Goal: Task Accomplishment & Management: Manage account settings

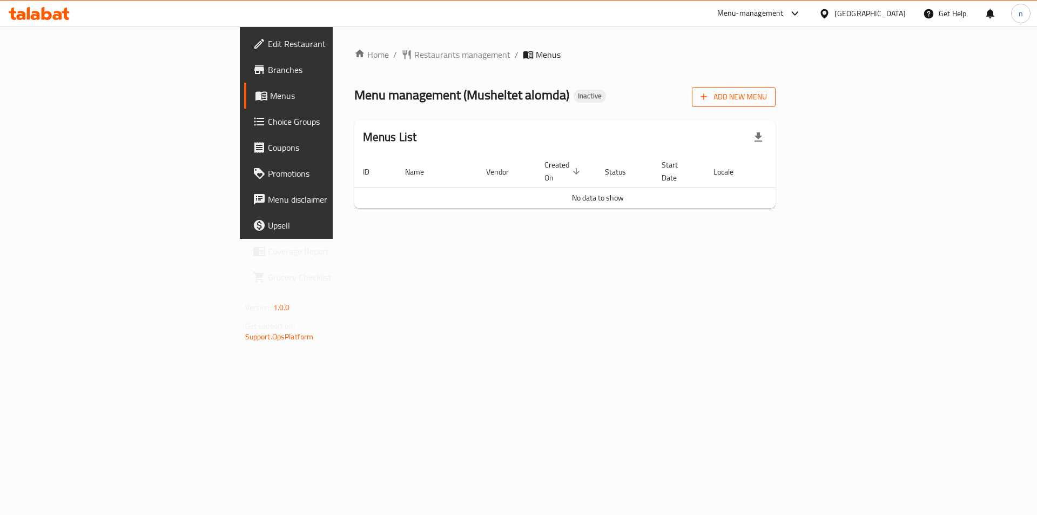
click at [767, 95] on span "Add New Menu" at bounding box center [734, 97] width 66 height 14
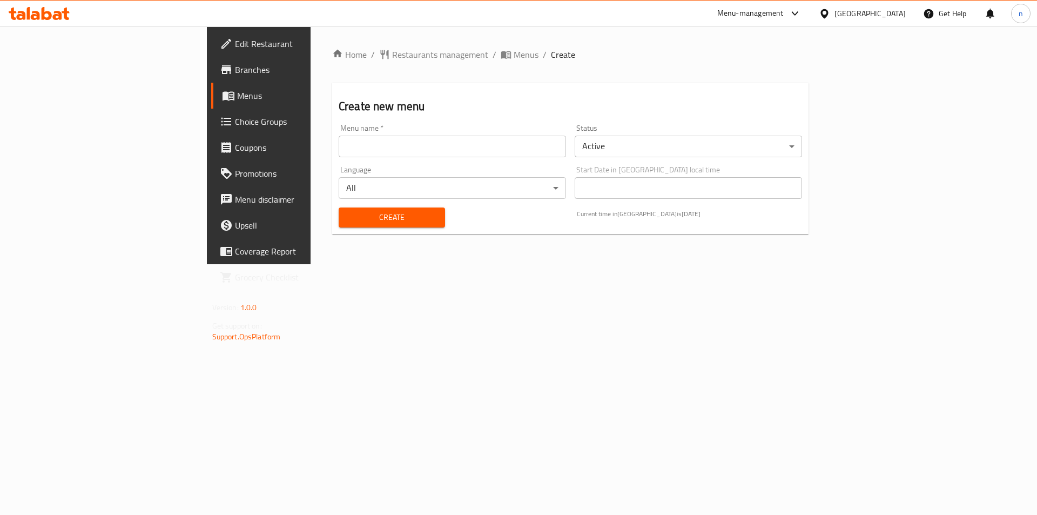
click at [339, 146] on input "text" at bounding box center [452, 147] width 227 height 22
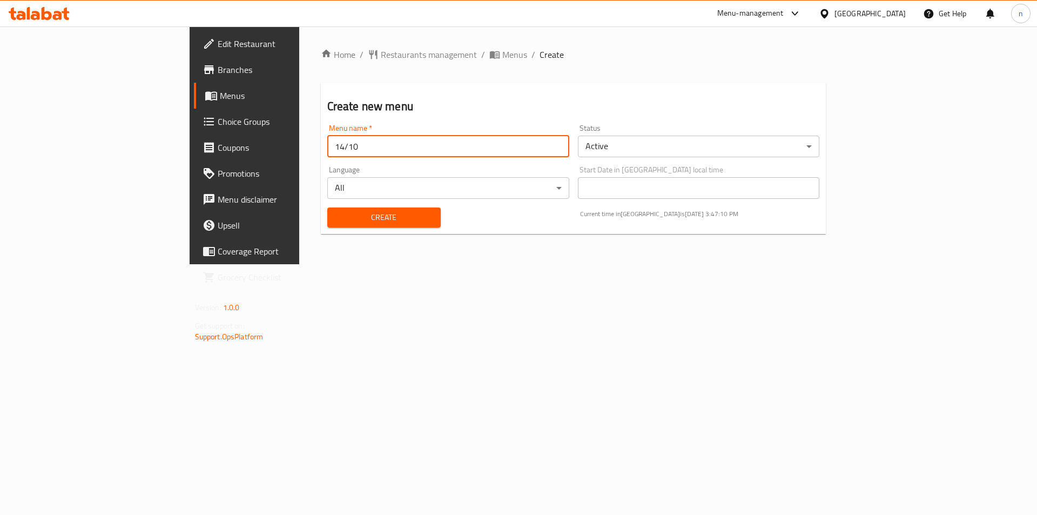
type input "14/10"
click at [336, 219] on span "Create" at bounding box center [384, 218] width 96 height 14
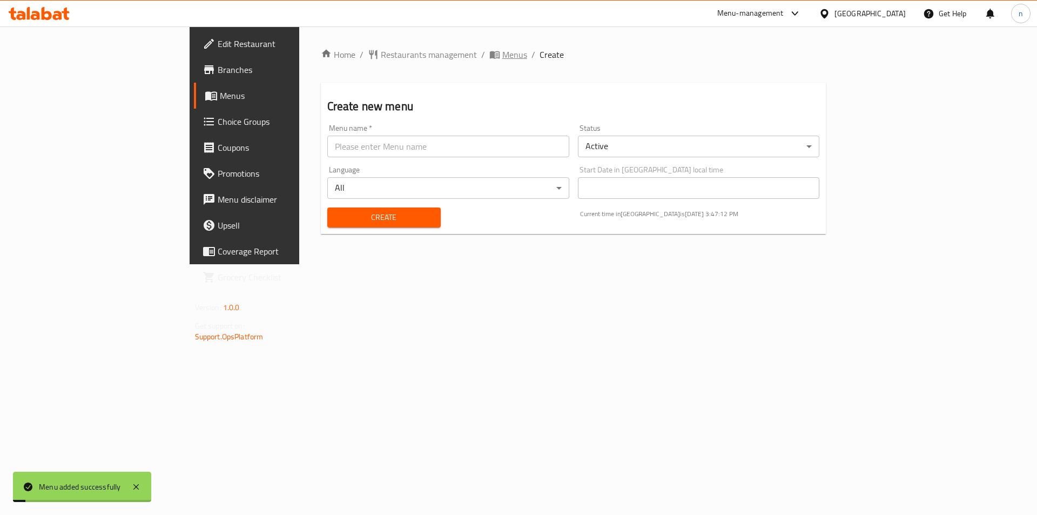
click at [503, 57] on span "Menus" at bounding box center [515, 54] width 25 height 13
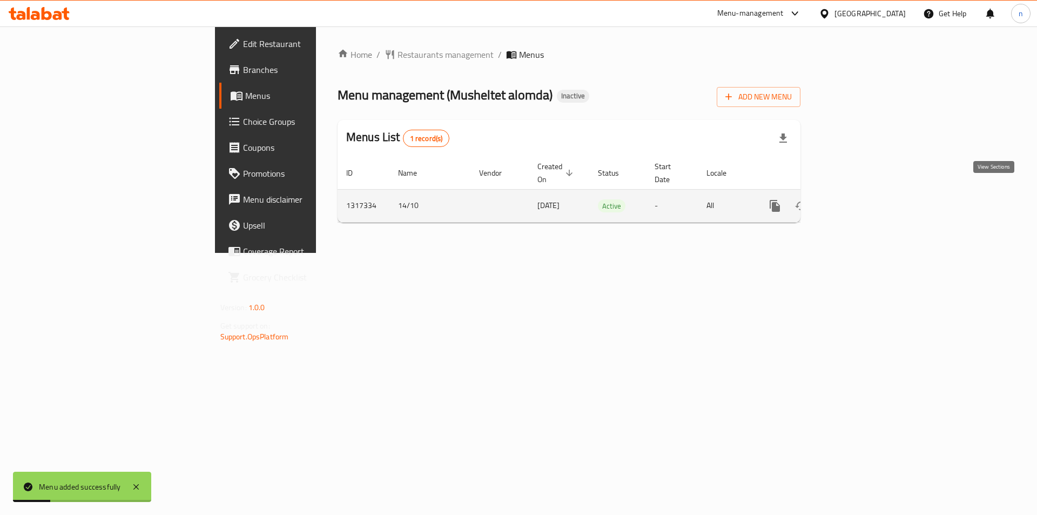
click at [858, 201] on icon "enhanced table" at bounding box center [853, 206] width 10 height 10
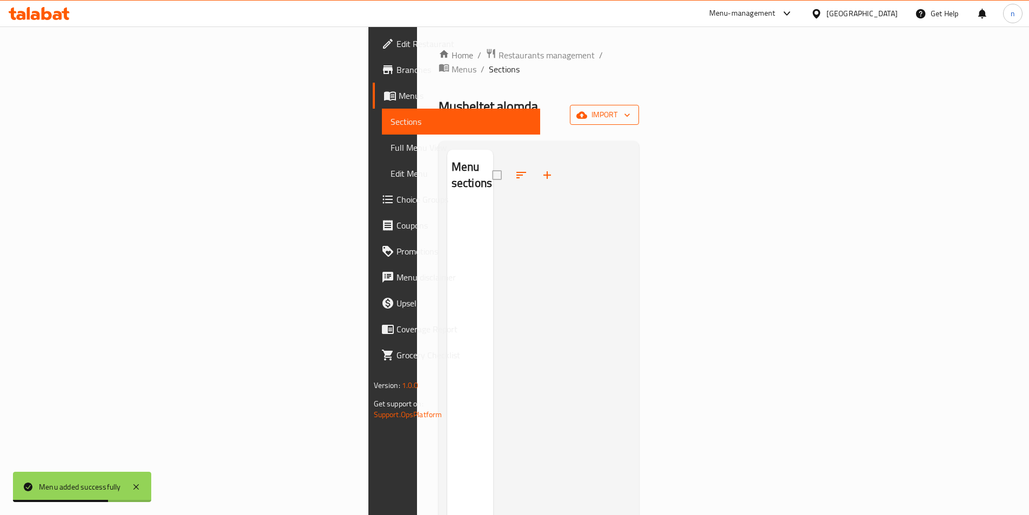
click at [639, 105] on button "import" at bounding box center [604, 115] width 69 height 20
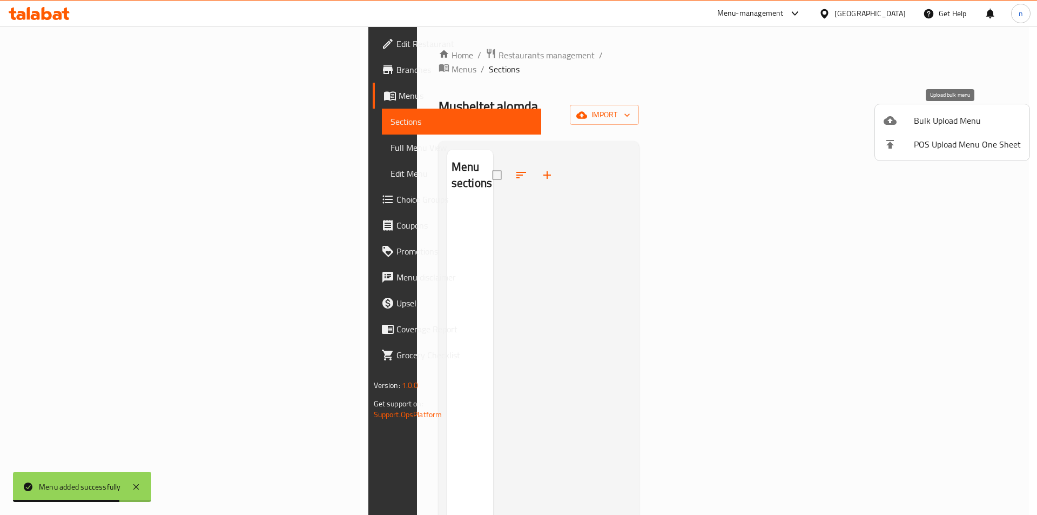
click at [961, 116] on span "Bulk Upload Menu" at bounding box center [967, 120] width 107 height 13
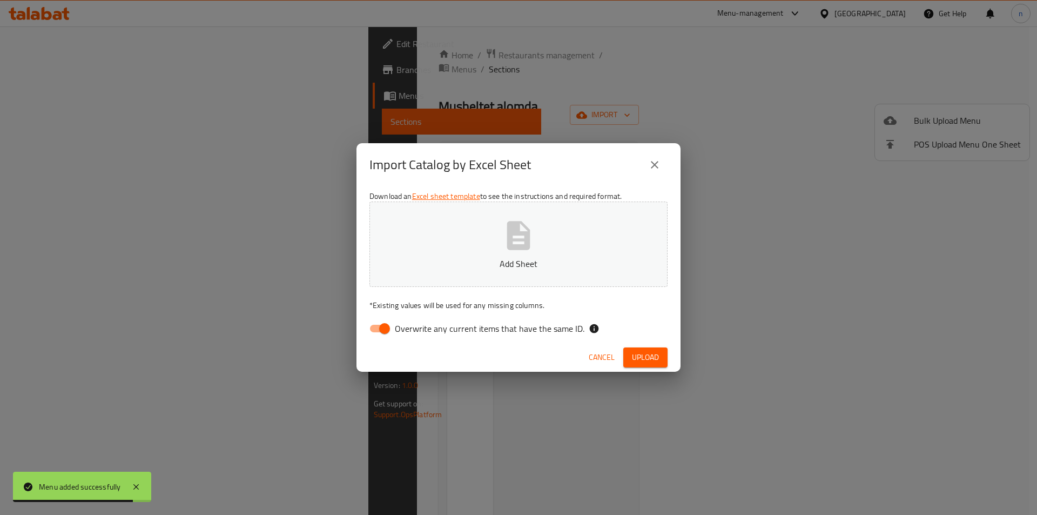
click at [380, 331] on input "Overwrite any current items that have the same ID." at bounding box center [385, 328] width 62 height 21
checkbox input "false"
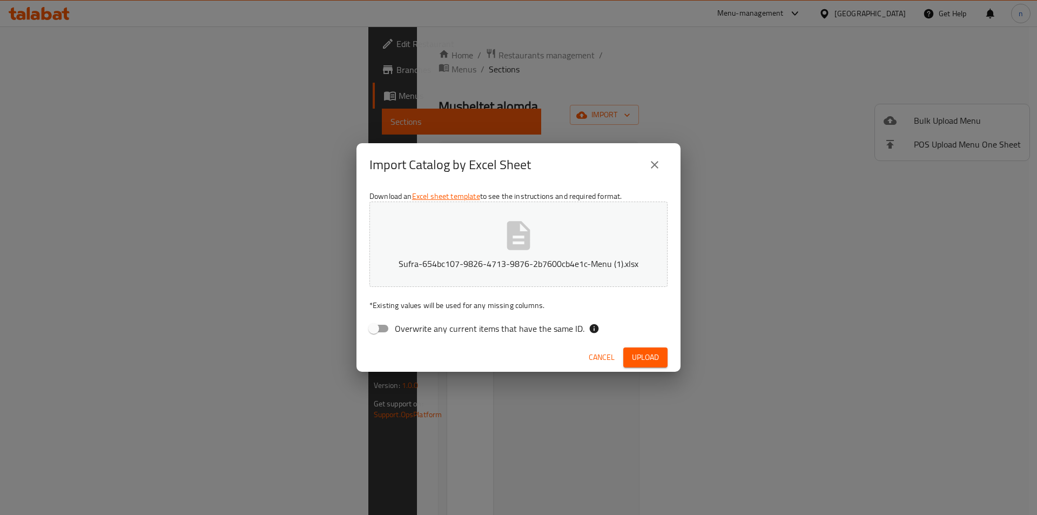
drag, startPoint x: 640, startPoint y: 357, endPoint x: 643, endPoint y: 351, distance: 6.0
click at [640, 357] on span "Upload" at bounding box center [645, 358] width 27 height 14
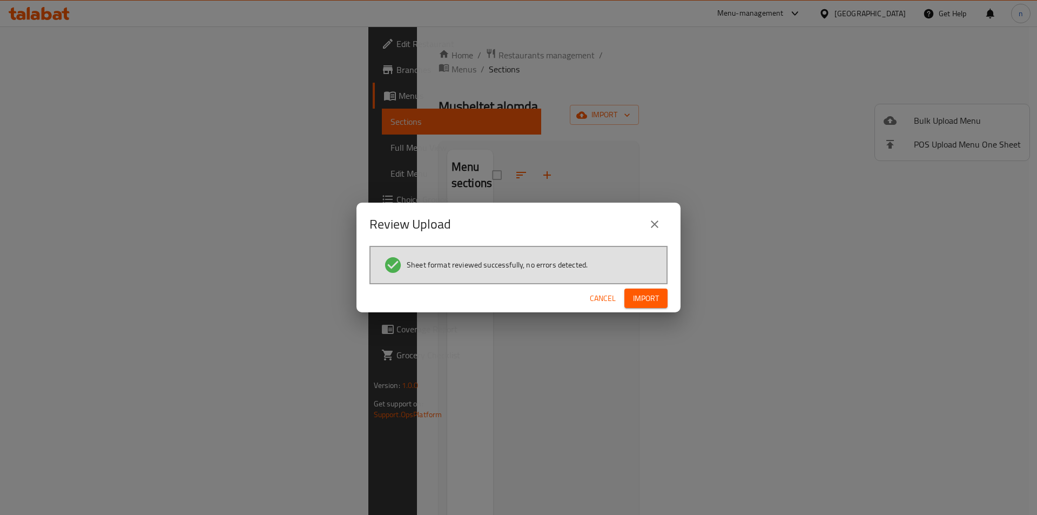
click at [641, 300] on span "Import" at bounding box center [646, 299] width 26 height 14
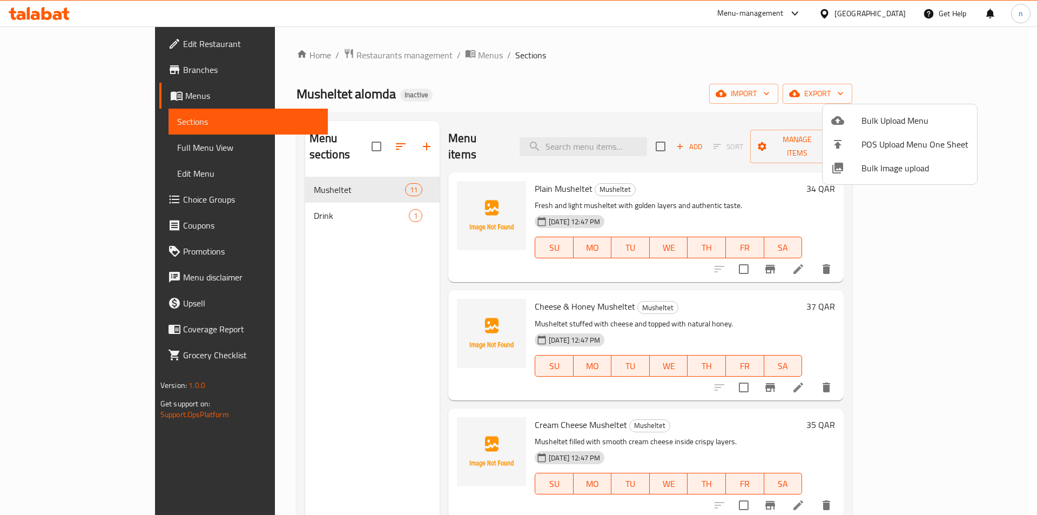
click at [668, 70] on div at bounding box center [518, 257] width 1037 height 515
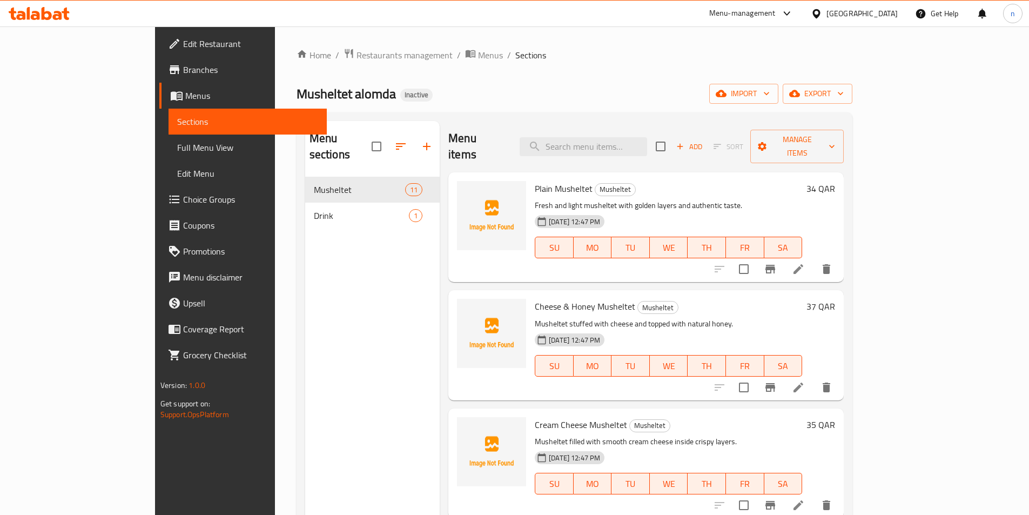
click at [183, 200] on span "Choice Groups" at bounding box center [250, 199] width 135 height 13
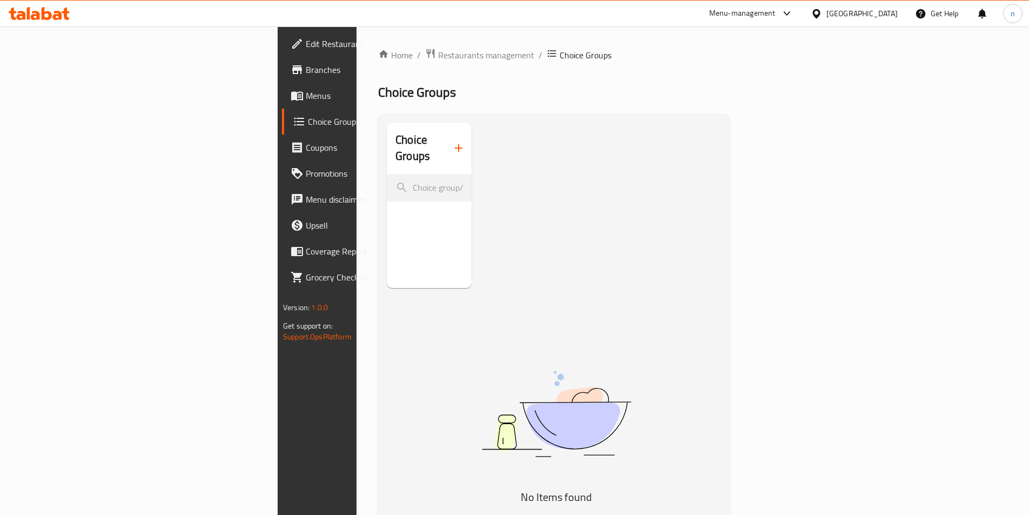
click at [452, 142] on icon "button" at bounding box center [458, 148] width 13 height 13
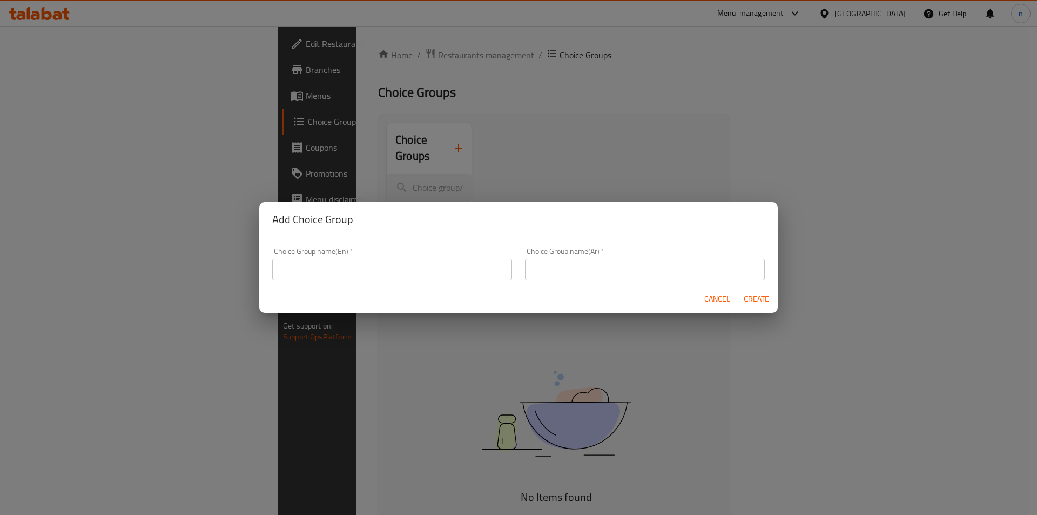
click at [304, 274] on input "text" at bounding box center [392, 270] width 240 height 22
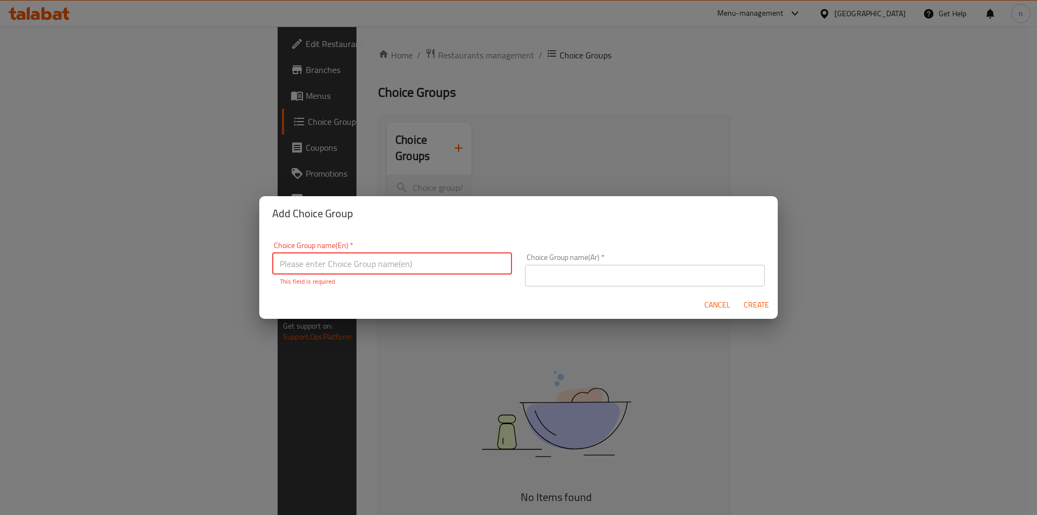
click at [391, 265] on input "text" at bounding box center [392, 264] width 240 height 22
paste input "Add On's:"
type input "Add On's:"
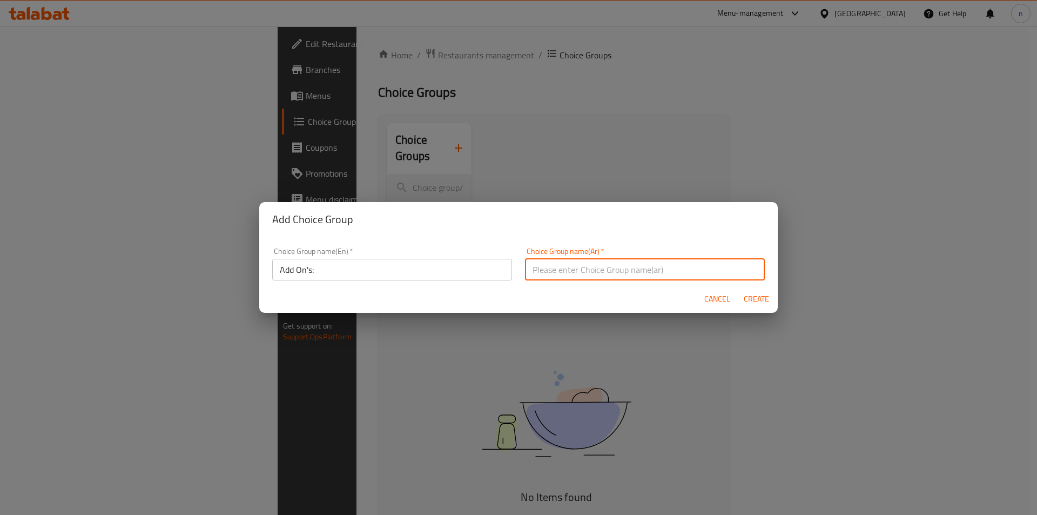
click at [593, 269] on input "text" at bounding box center [645, 270] width 240 height 22
paste input "الإضافات:"
type input "الإضافات:"
click at [757, 298] on span "Create" at bounding box center [757, 299] width 26 height 14
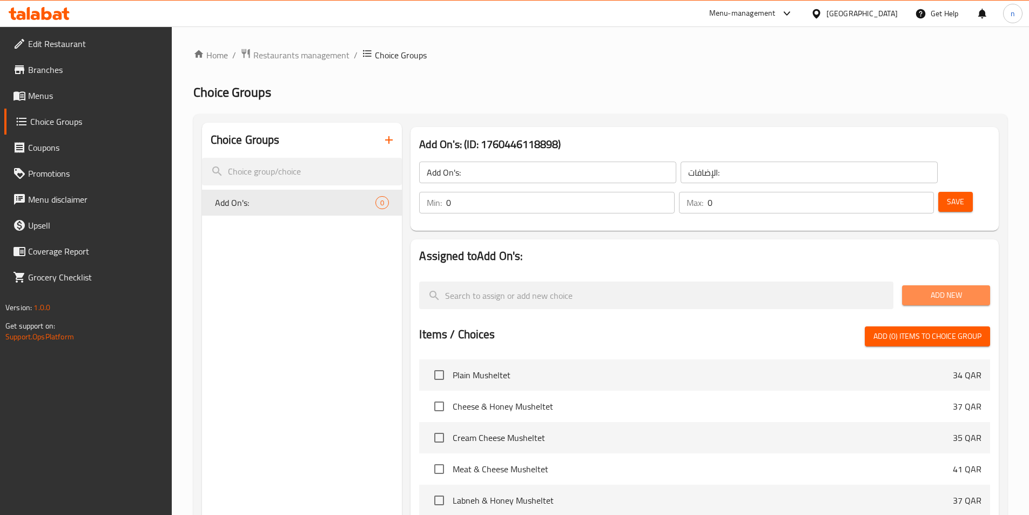
click at [954, 289] on span "Add New" at bounding box center [946, 296] width 71 height 14
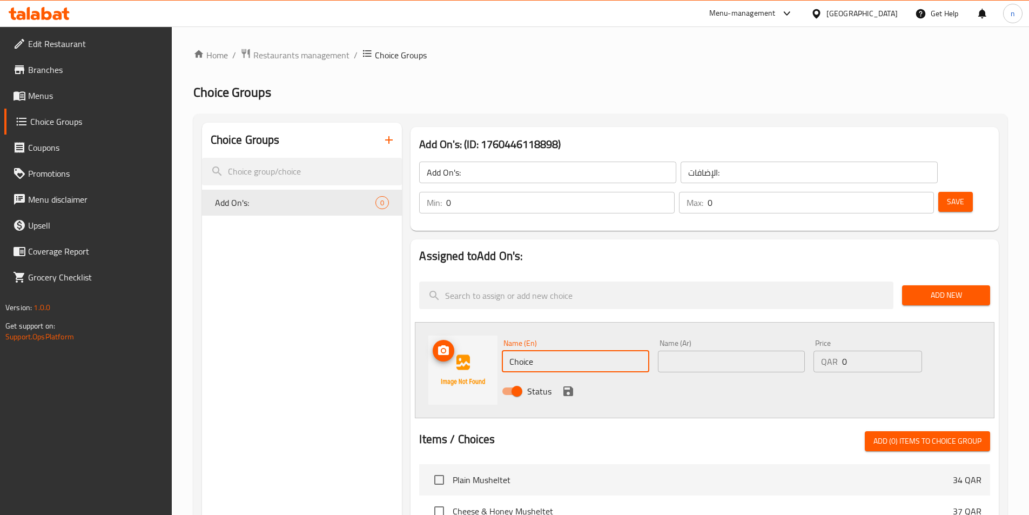
drag, startPoint x: 546, startPoint y: 335, endPoint x: 481, endPoint y: 335, distance: 64.3
click at [481, 335] on div "Name (En) Choice Name (En) Name (Ar) Name (Ar) Price QAR 0 Price Status" at bounding box center [705, 370] width 580 height 96
paste input "eese"
type input "Cheese"
click at [682, 351] on input "text" at bounding box center [731, 362] width 147 height 22
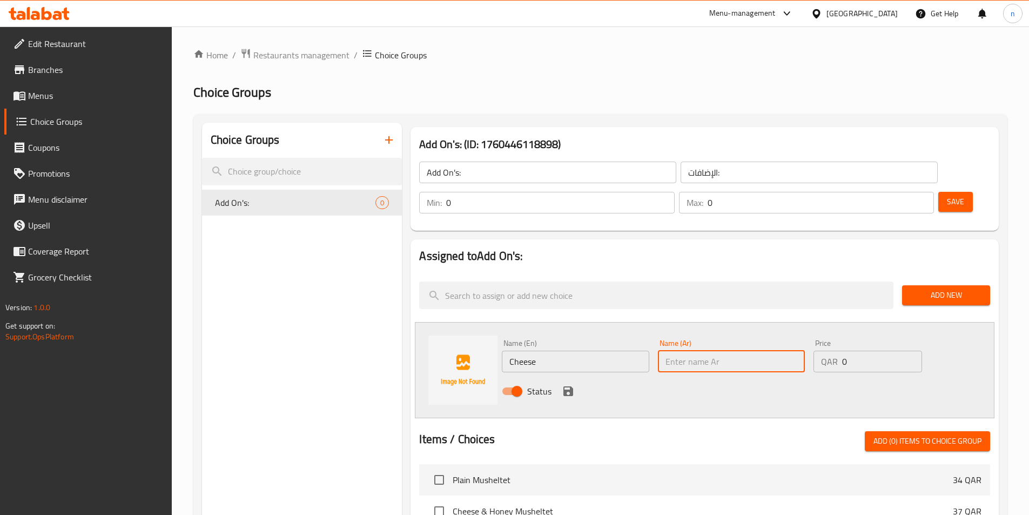
click at [706, 351] on input "text" at bounding box center [731, 362] width 147 height 22
paste input "جبنة"
type input "جبنة"
drag, startPoint x: 847, startPoint y: 331, endPoint x: 838, endPoint y: 337, distance: 10.9
click at [838, 351] on div "QAR 0 Price" at bounding box center [868, 362] width 108 height 22
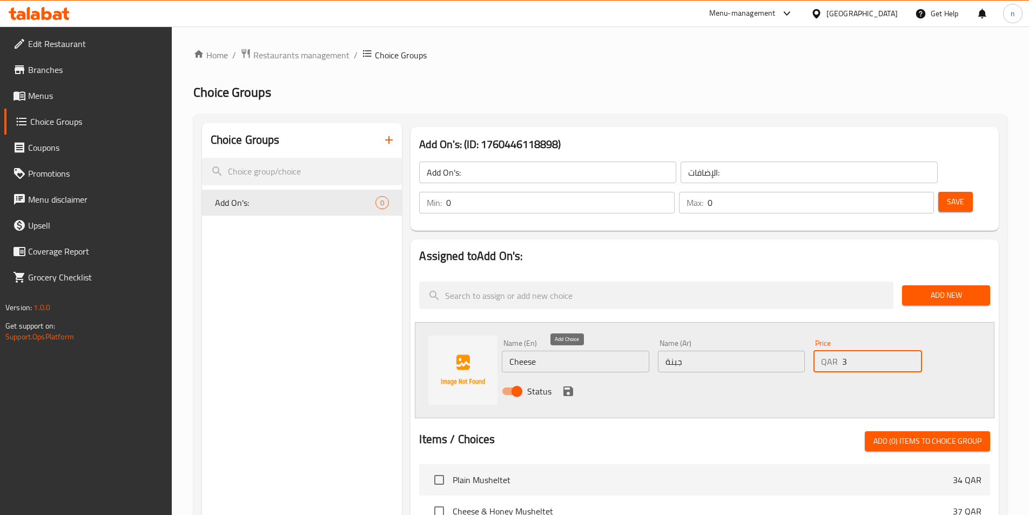
type input "3"
click at [571, 386] on icon "save" at bounding box center [569, 391] width 10 height 10
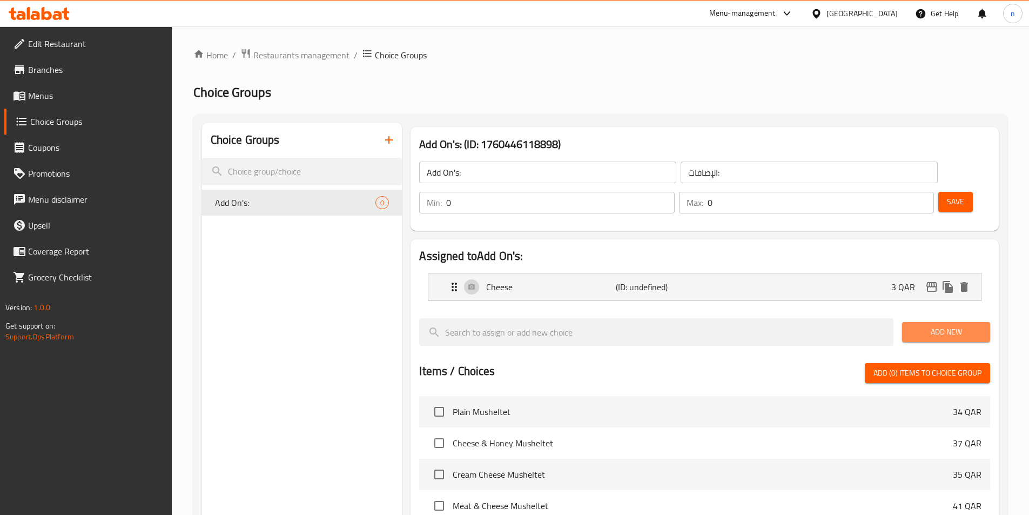
click at [955, 325] on span "Add New" at bounding box center [946, 332] width 71 height 14
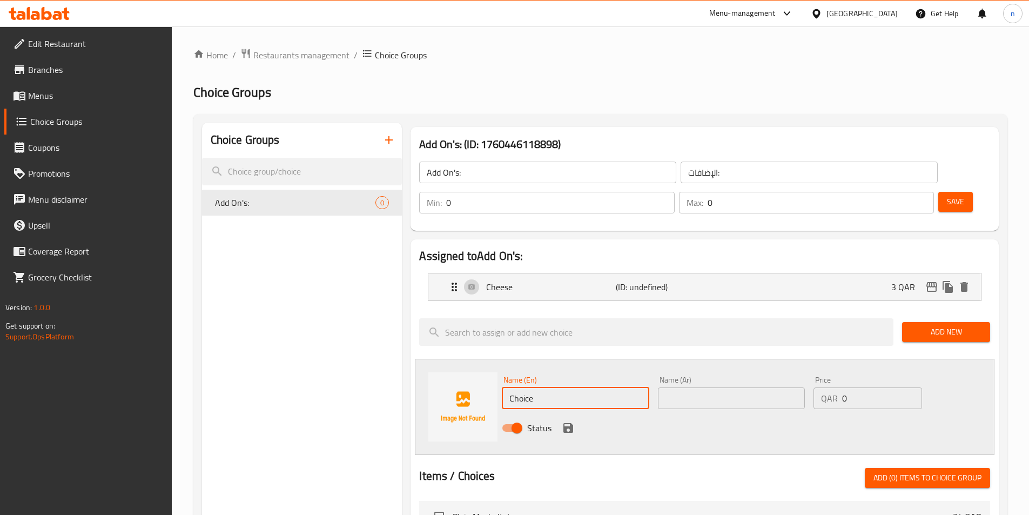
drag, startPoint x: 515, startPoint y: 371, endPoint x: 493, endPoint y: 371, distance: 21.6
click at [493, 371] on div "Name (En) Choice Name (En) Name (Ar) Name (Ar) Price QAR 0 Price Status" at bounding box center [705, 407] width 580 height 96
paste input "Labneh"
type input "Labneh"
click at [693, 387] on input "text" at bounding box center [731, 398] width 147 height 22
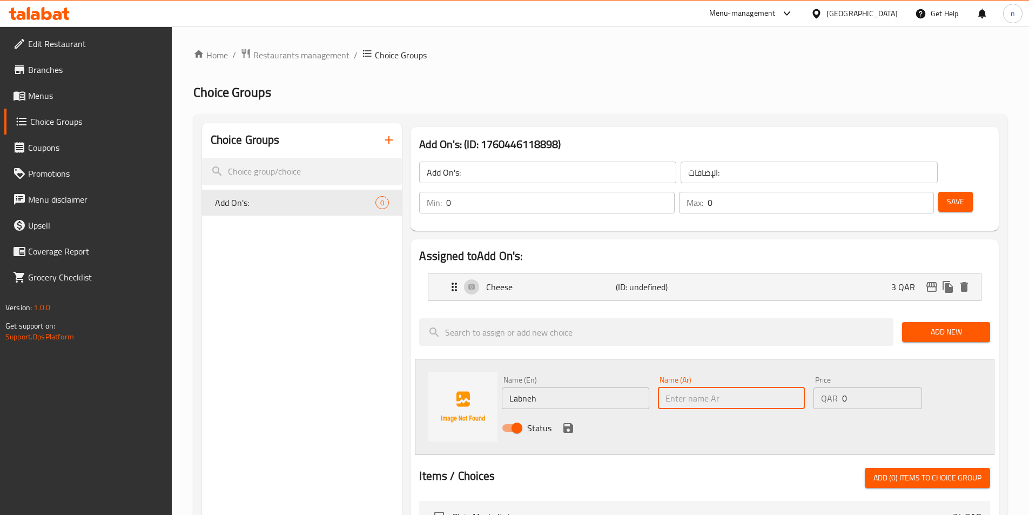
paste input "لبنة"
type input "لبنة"
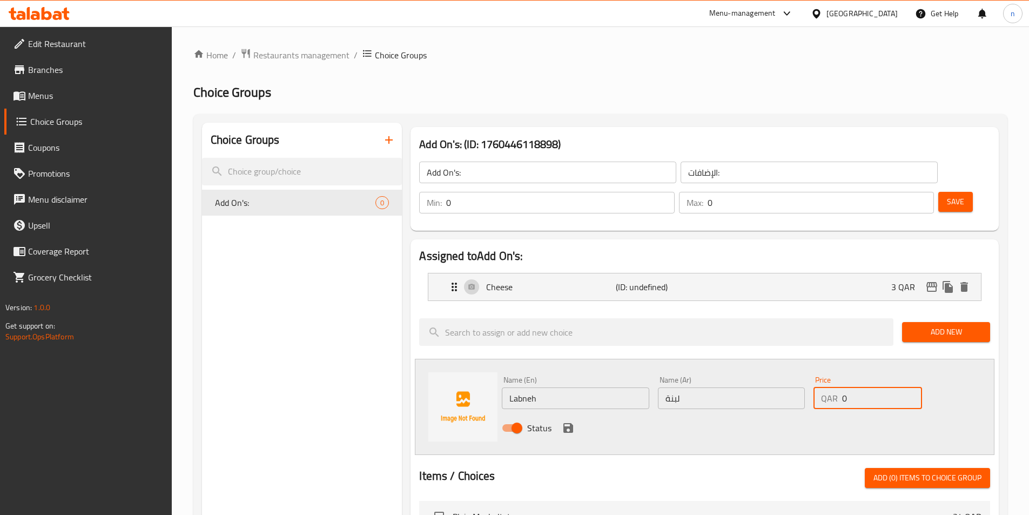
drag, startPoint x: 855, startPoint y: 369, endPoint x: 837, endPoint y: 371, distance: 17.9
click at [837, 387] on div "QAR 0 Price" at bounding box center [868, 398] width 108 height 22
type input "3"
click at [566, 423] on icon "save" at bounding box center [569, 428] width 10 height 10
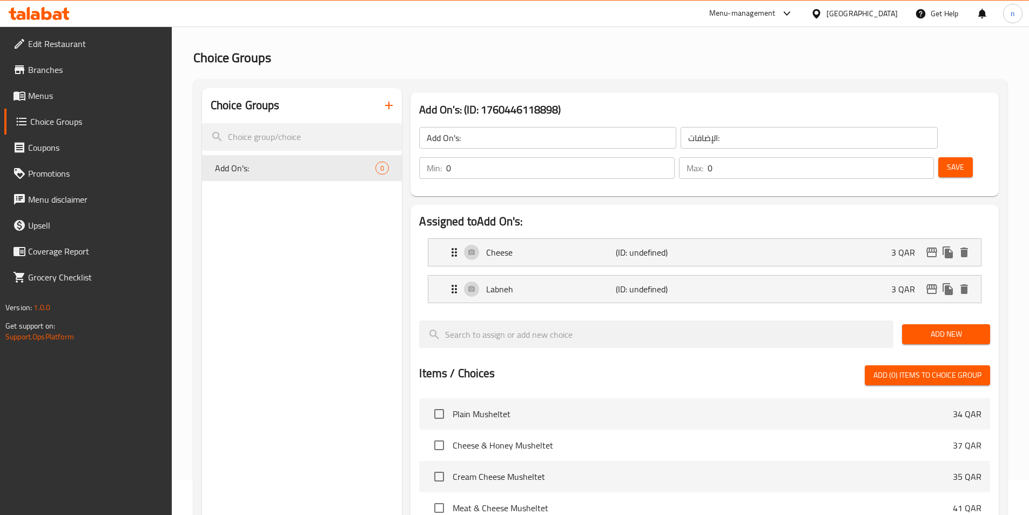
scroll to position [54, 0]
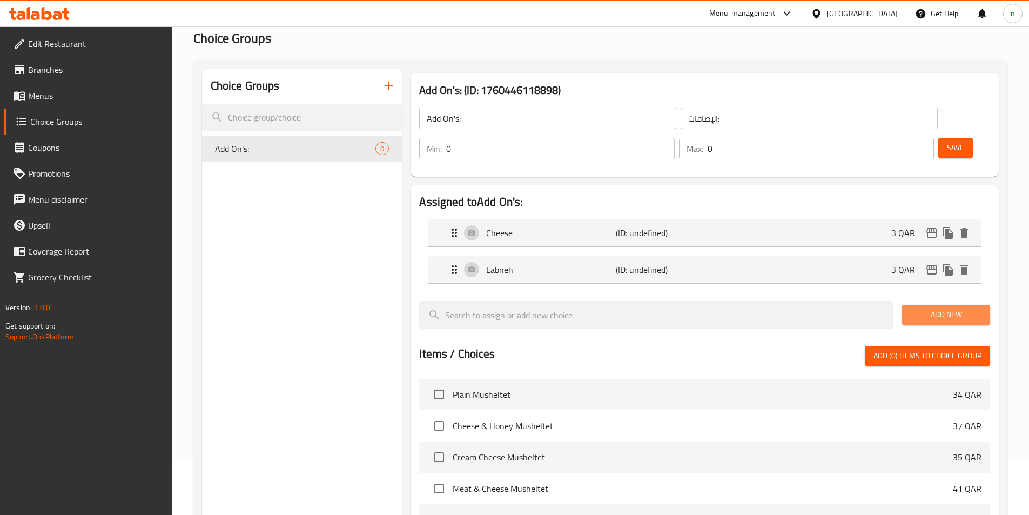
click at [947, 308] on span "Add New" at bounding box center [946, 315] width 71 height 14
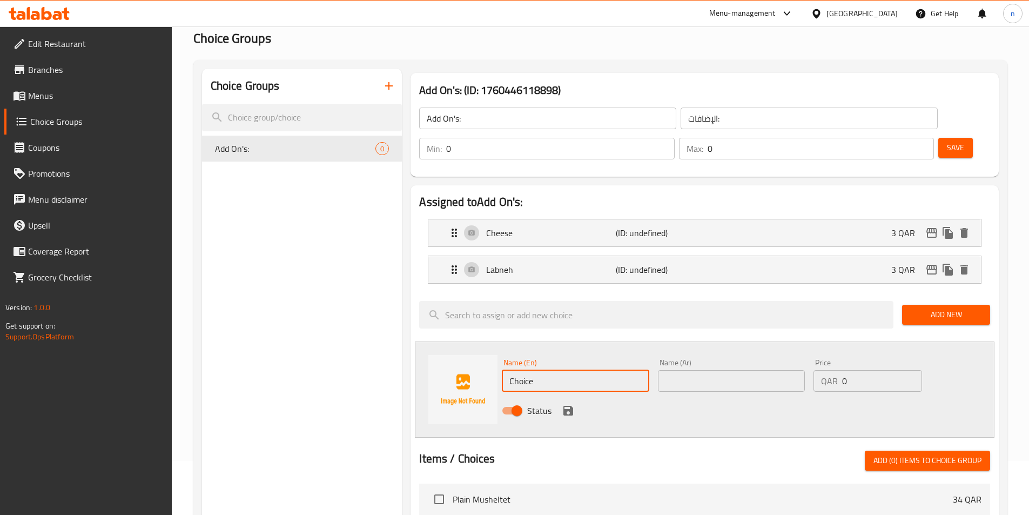
drag, startPoint x: 544, startPoint y: 352, endPoint x: 499, endPoint y: 350, distance: 45.4
click at [499, 354] on div "Name (En) Choice Name (En)" at bounding box center [576, 375] width 156 height 42
paste input "Honey"
type input "Honey"
click at [697, 370] on input "text" at bounding box center [731, 381] width 147 height 22
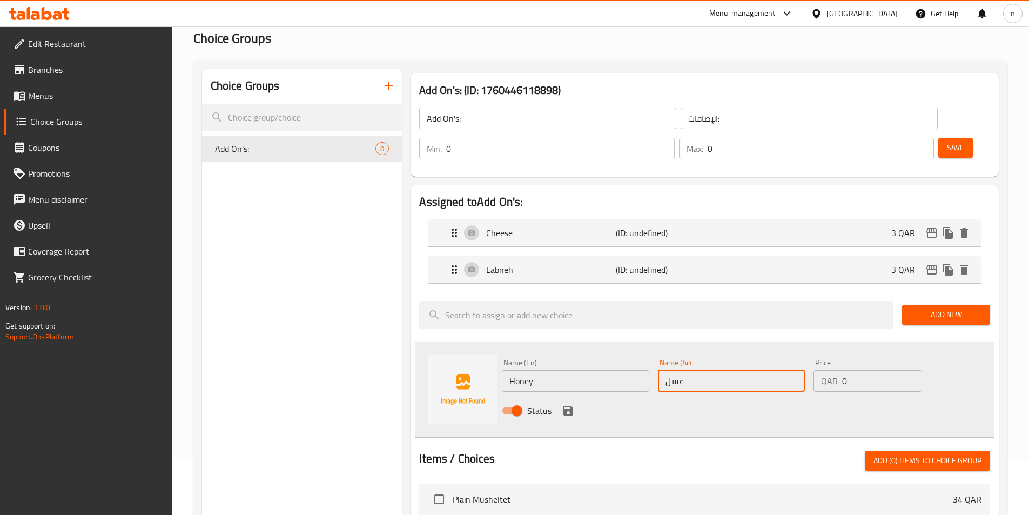
type input "عسل"
drag, startPoint x: 855, startPoint y: 353, endPoint x: 842, endPoint y: 355, distance: 13.1
click at [842, 370] on input "0" at bounding box center [881, 381] width 79 height 22
type input "3"
click at [566, 406] on icon "save" at bounding box center [569, 411] width 10 height 10
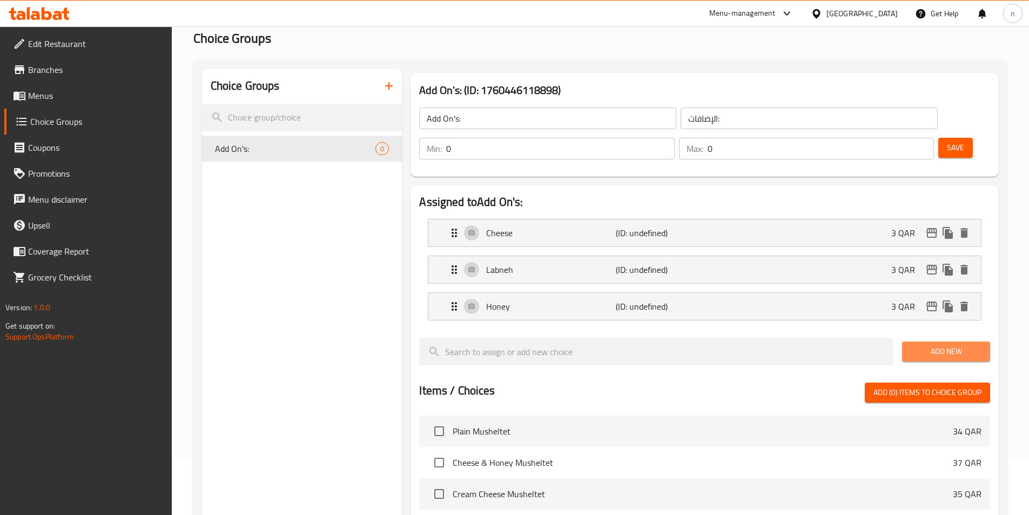
click at [942, 345] on span "Add New" at bounding box center [946, 352] width 71 height 14
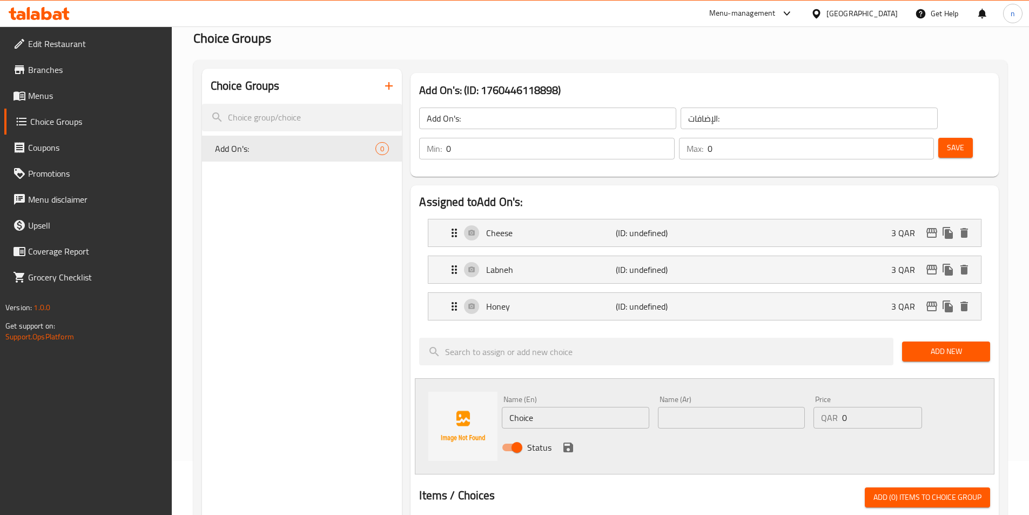
click at [947, 141] on span "Save" at bounding box center [955, 148] width 17 height 14
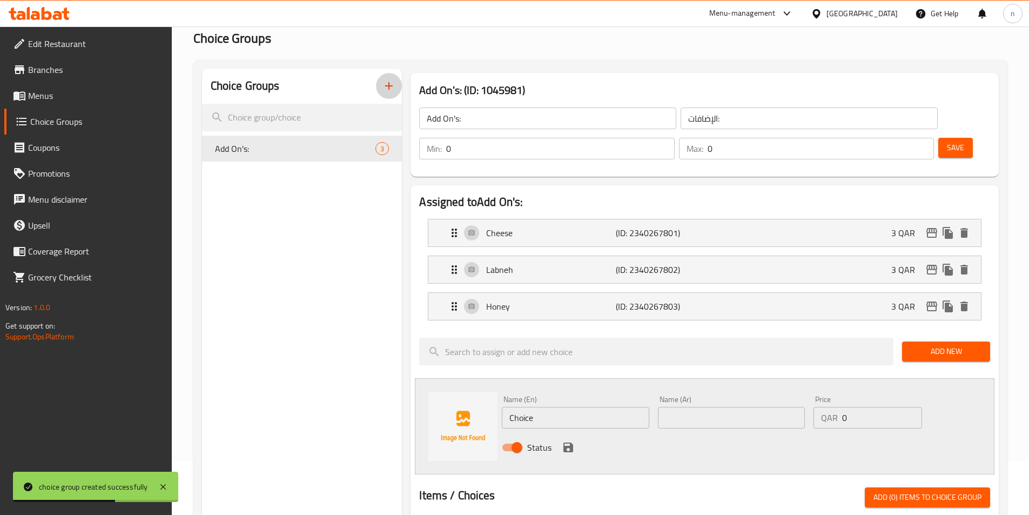
click at [386, 86] on icon "button" at bounding box center [389, 86] width 8 height 8
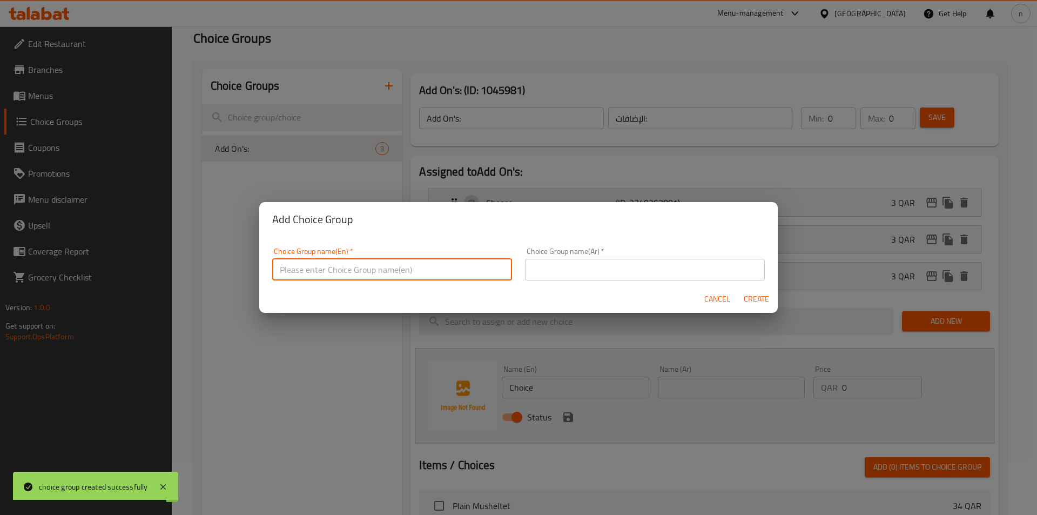
click at [311, 273] on input "text" at bounding box center [392, 270] width 240 height 22
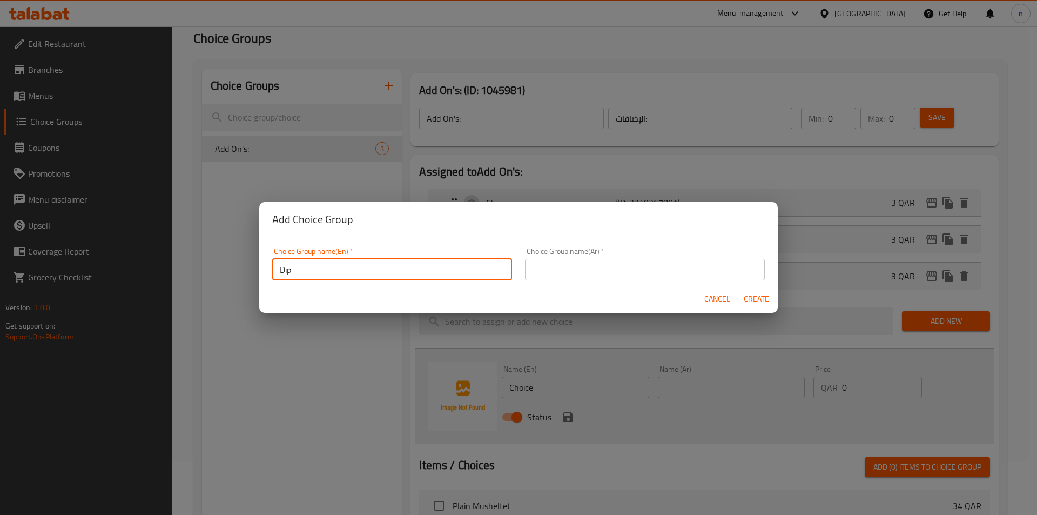
drag, startPoint x: 305, startPoint y: 271, endPoint x: 283, endPoint y: 274, distance: 22.9
click at [283, 274] on input "Dip" at bounding box center [392, 270] width 240 height 22
click at [302, 267] on input "Dip" at bounding box center [392, 270] width 240 height 22
type input "Dip:"
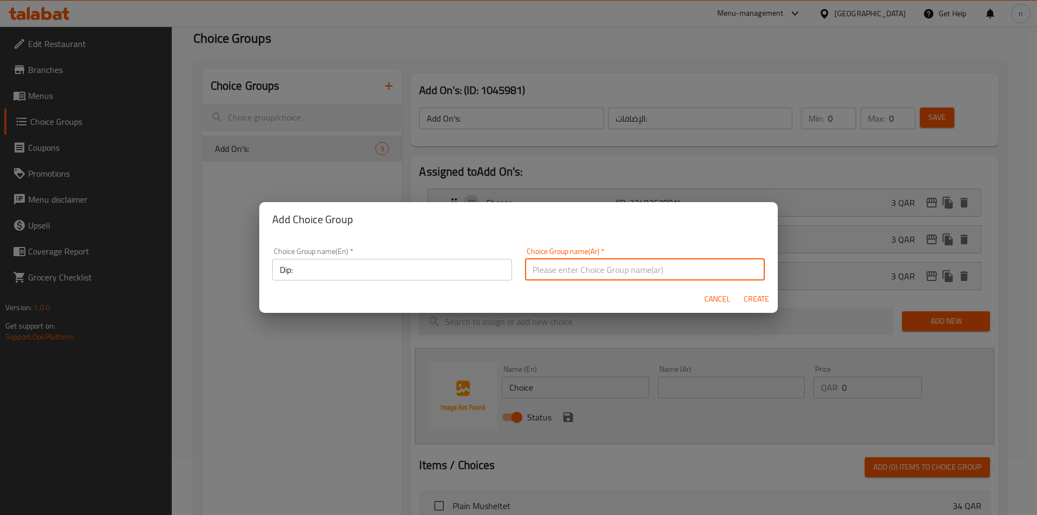
click at [546, 267] on input "text" at bounding box center [645, 270] width 240 height 22
paste input "صلصة"
type input "صلصة:"
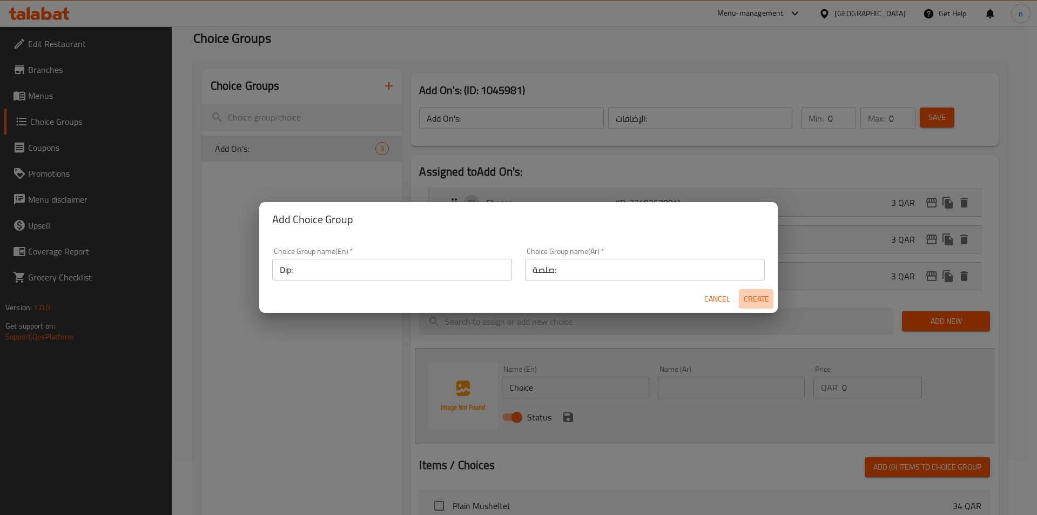
click at [761, 295] on span "Create" at bounding box center [757, 299] width 26 height 14
type input "Dip:"
type input "صلصة:"
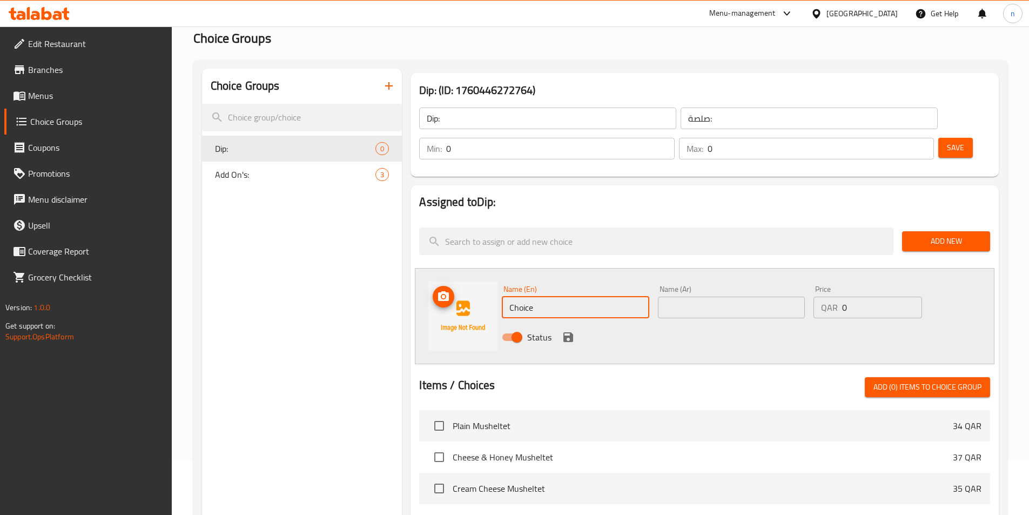
drag, startPoint x: 542, startPoint y: 278, endPoint x: 498, endPoint y: 277, distance: 44.3
click at [498, 277] on div "Name (En) Choice Name (En) Name (Ar) Name (Ar) Price QAR 0 Price Status" at bounding box center [705, 316] width 580 height 96
click at [526, 297] on input "Choice" at bounding box center [575, 308] width 147 height 22
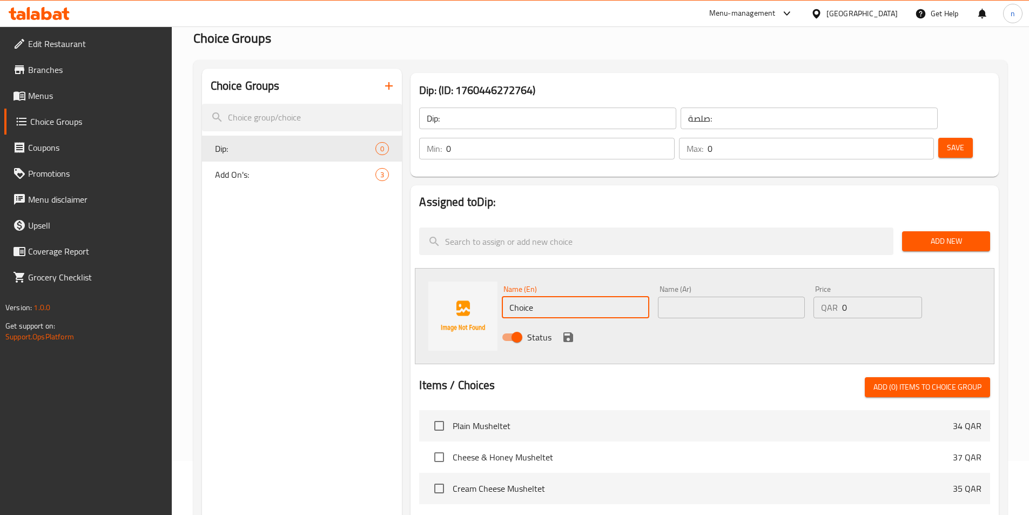
paste input "eese"
type input "Cheese"
click at [740, 297] on input "text" at bounding box center [731, 308] width 147 height 22
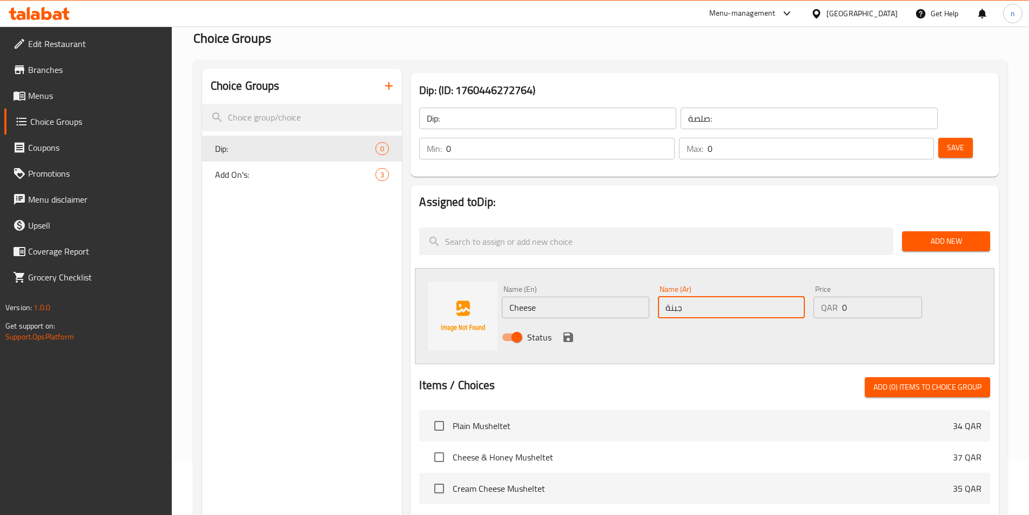
type input "جبنة"
drag, startPoint x: 847, startPoint y: 276, endPoint x: 841, endPoint y: 276, distance: 6.5
click at [841, 297] on div "QAR 0 Price" at bounding box center [868, 308] width 108 height 22
type input "8"
click at [566, 332] on icon "save" at bounding box center [569, 337] width 10 height 10
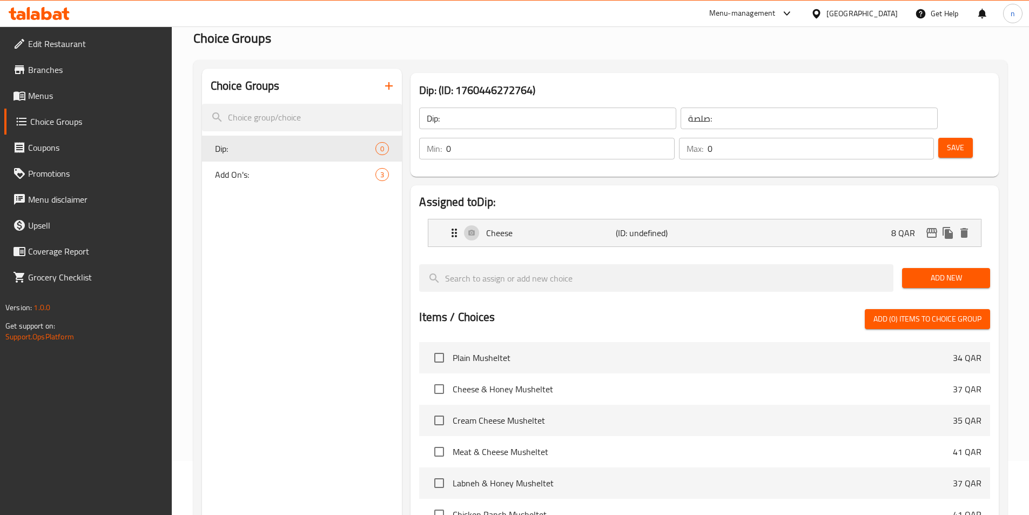
click at [946, 271] on span "Add New" at bounding box center [946, 278] width 71 height 14
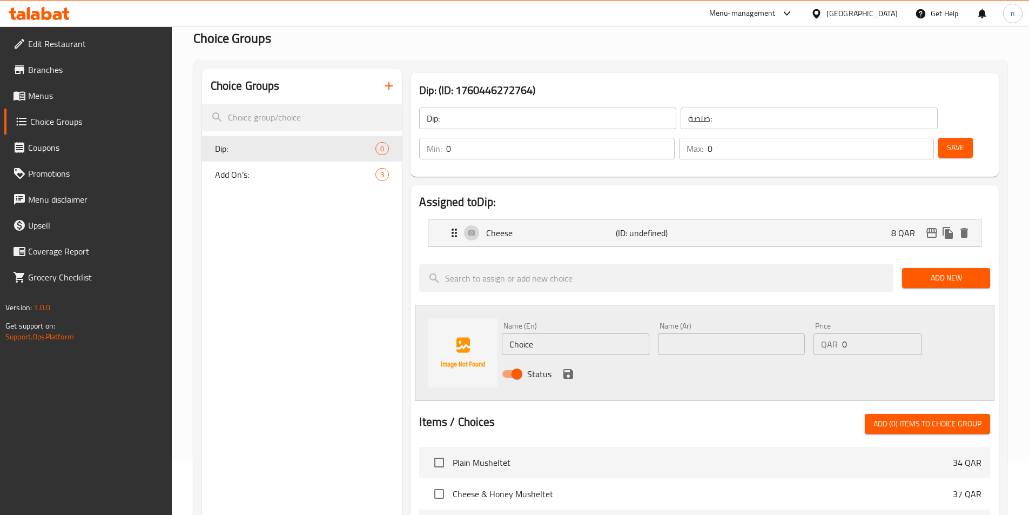
click at [523, 333] on input "Choice" at bounding box center [575, 344] width 147 height 22
paste input "Honey"
type input "Honey"
click at [699, 333] on input "text" at bounding box center [731, 344] width 147 height 22
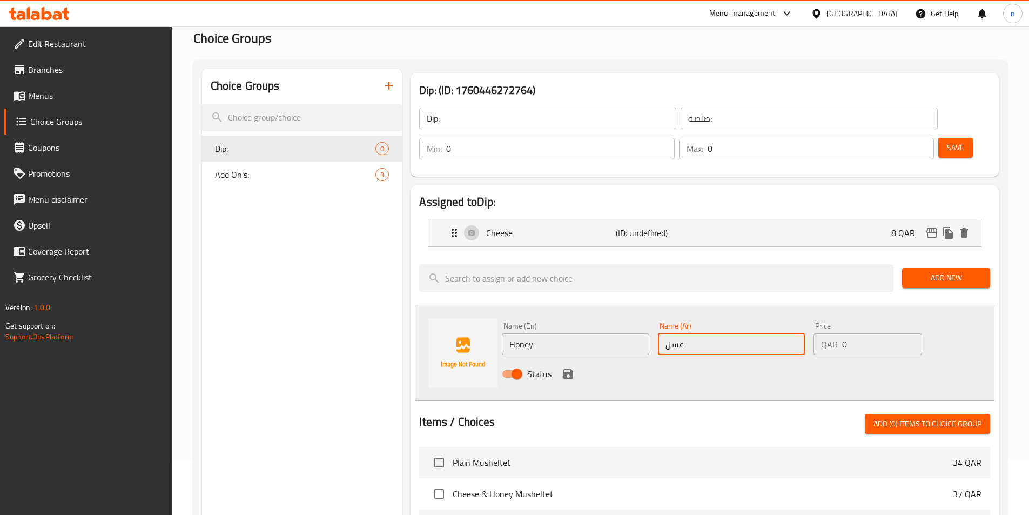
type input "عسل"
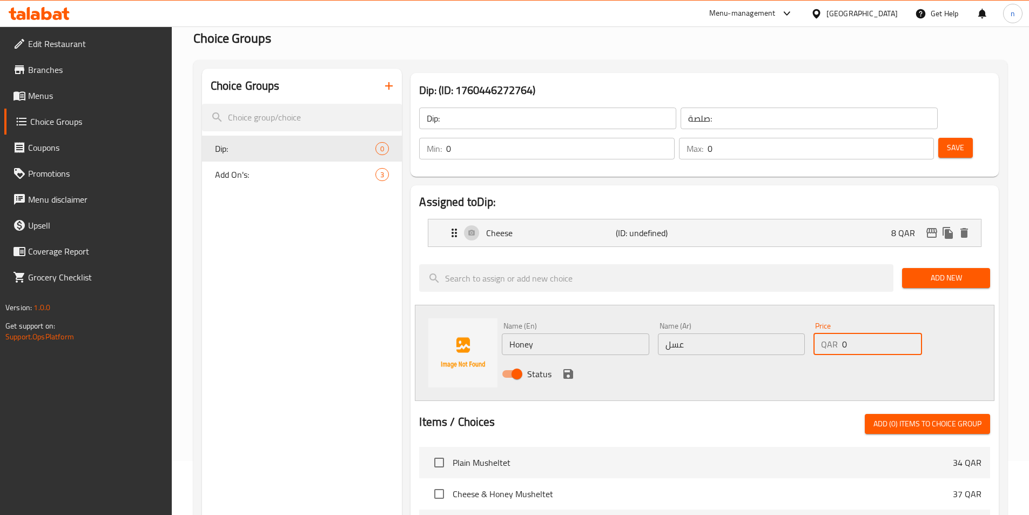
drag, startPoint x: 850, startPoint y: 312, endPoint x: 843, endPoint y: 314, distance: 7.7
click at [843, 333] on input "0" at bounding box center [881, 344] width 79 height 22
type input "8"
click at [568, 369] on icon "save" at bounding box center [569, 374] width 10 height 10
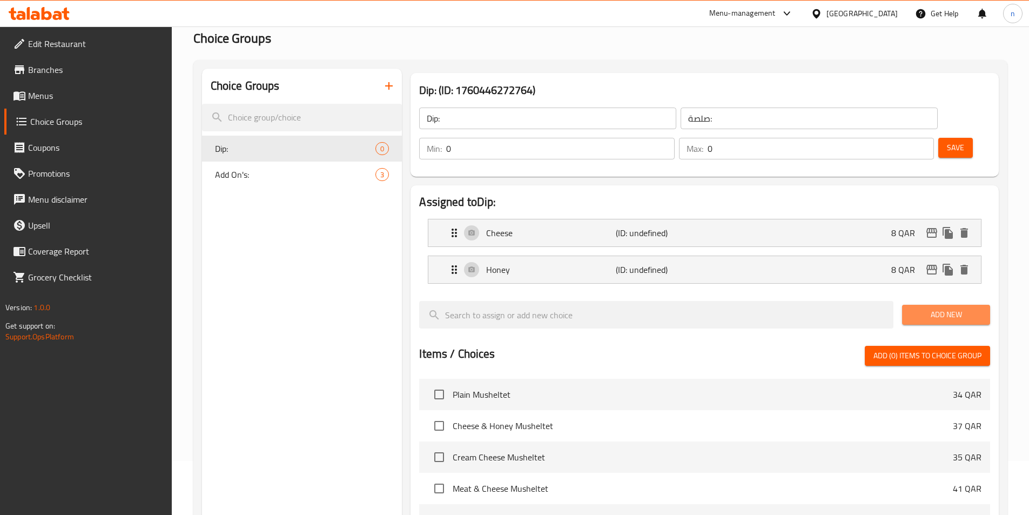
click at [955, 308] on span "Add New" at bounding box center [946, 315] width 71 height 14
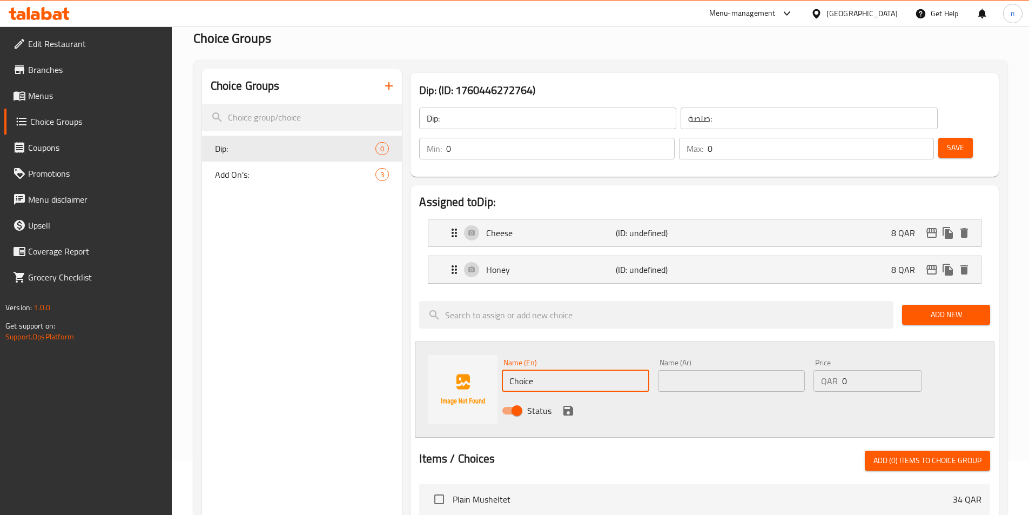
drag, startPoint x: 540, startPoint y: 353, endPoint x: 500, endPoint y: 354, distance: 39.5
click at [500, 354] on div "Name (En) Choice Name (En)" at bounding box center [576, 375] width 156 height 42
paste input "Labneh"
type input "Labneh"
click at [690, 370] on input "text" at bounding box center [731, 381] width 147 height 22
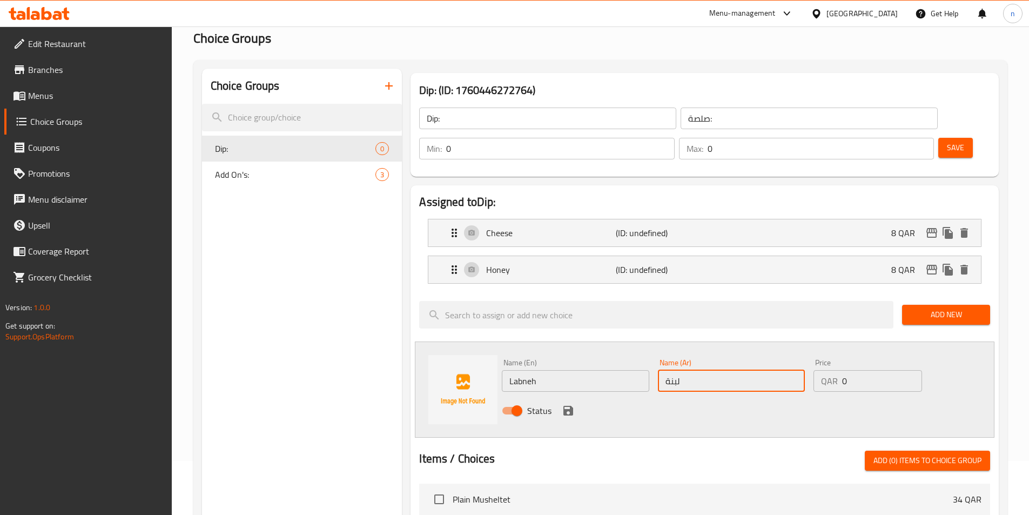
type input "لبنة"
drag, startPoint x: 848, startPoint y: 353, endPoint x: 839, endPoint y: 353, distance: 8.6
click at [839, 370] on div "QAR 0 Price" at bounding box center [868, 381] width 108 height 22
type input "8"
click at [570, 404] on icon "save" at bounding box center [568, 410] width 13 height 13
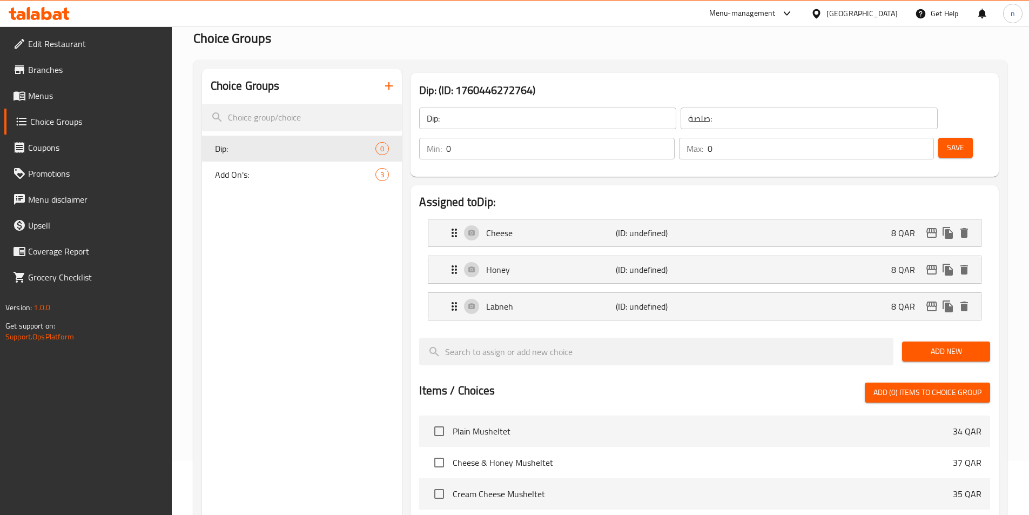
click at [980, 345] on span "Add New" at bounding box center [946, 352] width 71 height 14
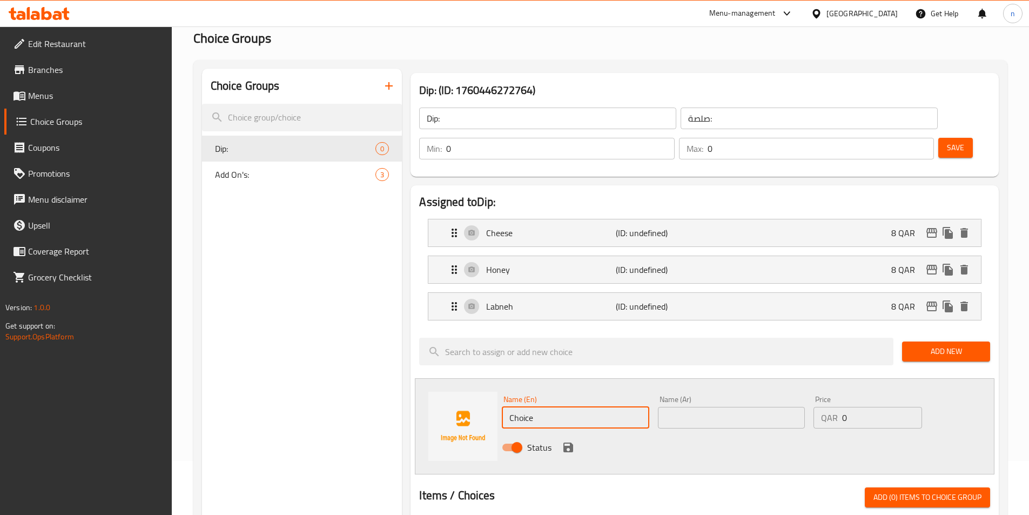
drag, startPoint x: 531, startPoint y: 387, endPoint x: 498, endPoint y: 389, distance: 32.5
click at [498, 391] on div "Name (En) Choice Name (En)" at bounding box center [576, 412] width 156 height 42
click at [535, 407] on input "Choice" at bounding box center [575, 418] width 147 height 22
paste input "ream"
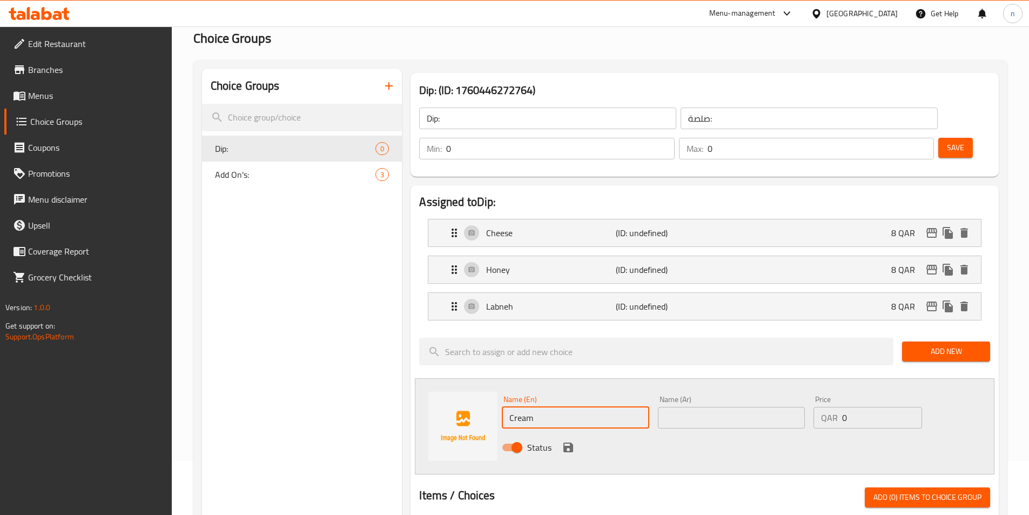
type input "Cream"
click at [683, 407] on input "text" at bounding box center [731, 418] width 147 height 22
paste input "كريمة"
type input "كريمة"
drag, startPoint x: 856, startPoint y: 389, endPoint x: 842, endPoint y: 391, distance: 14.2
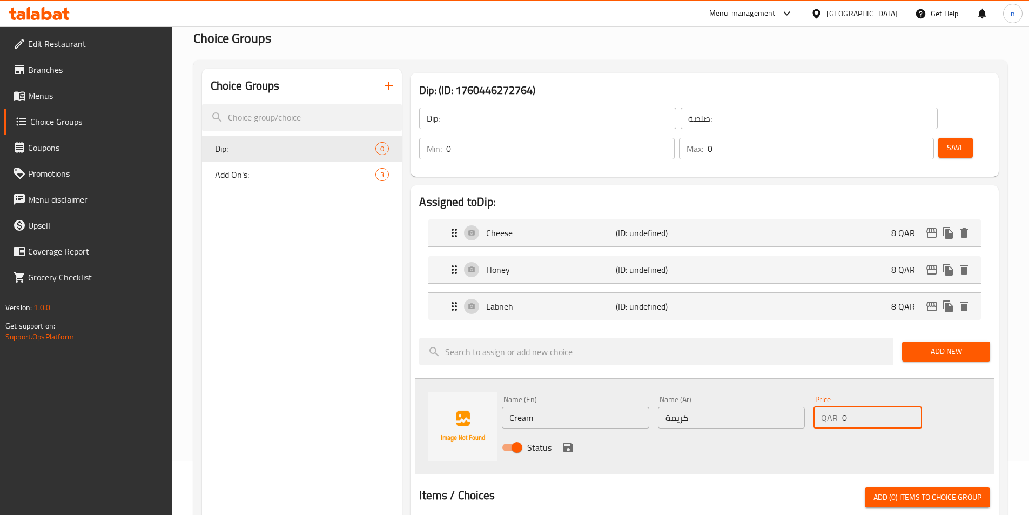
click at [842, 407] on input "0" at bounding box center [881, 418] width 79 height 22
type input "8"
click at [570, 441] on icon "save" at bounding box center [568, 447] width 13 height 13
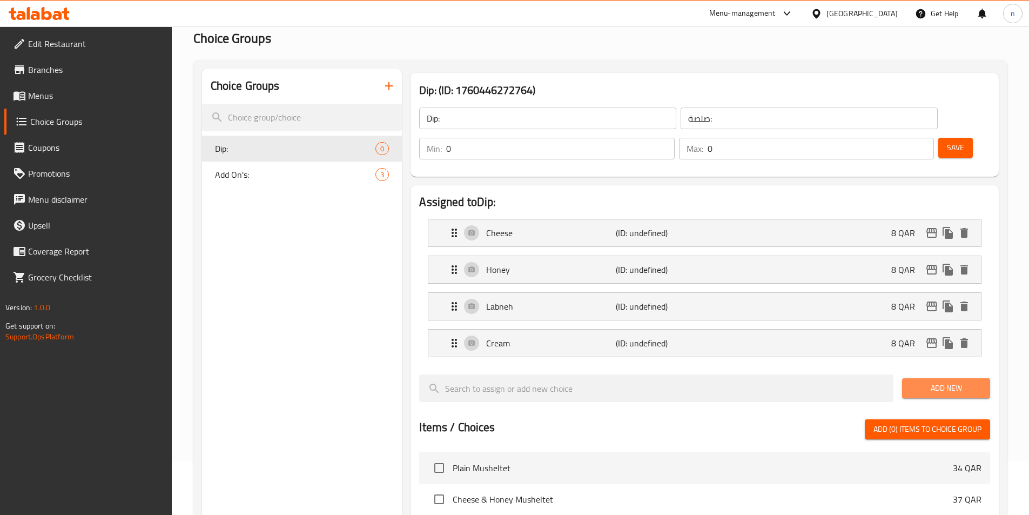
click at [954, 381] on span "Add New" at bounding box center [946, 388] width 71 height 14
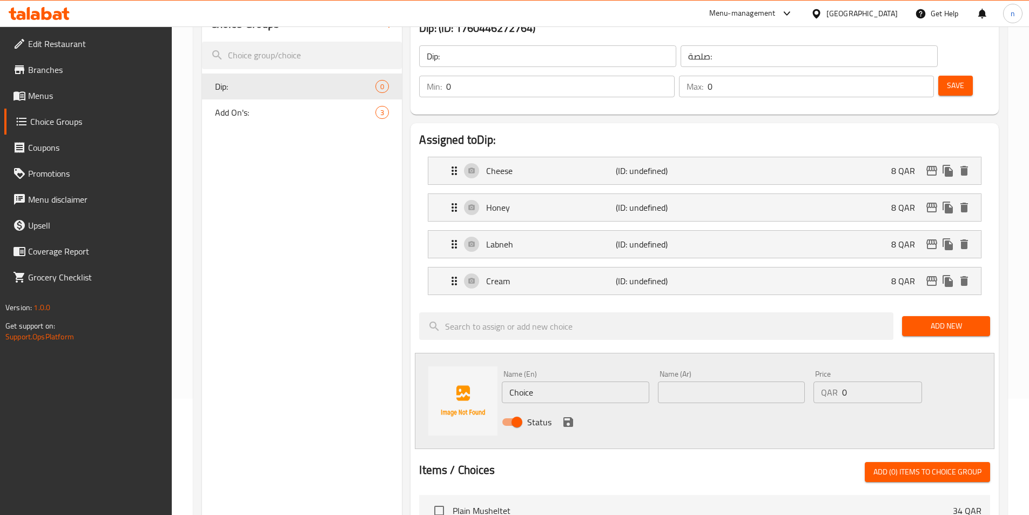
scroll to position [162, 0]
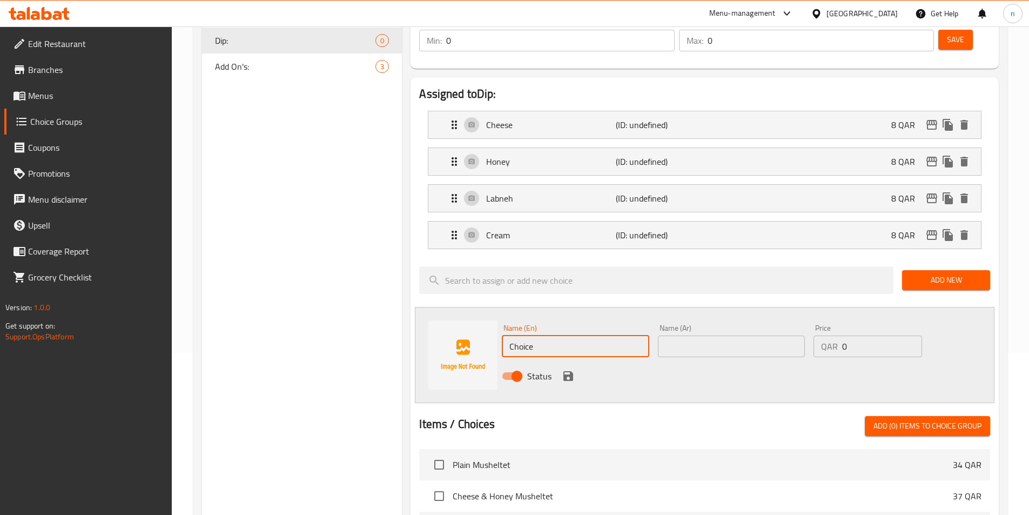
drag, startPoint x: 532, startPoint y: 318, endPoint x: 504, endPoint y: 319, distance: 28.7
click at [504, 336] on input "Choice" at bounding box center [575, 347] width 147 height 22
paste input "Zaatar"
type input "Zaatar"
click at [677, 336] on input "text" at bounding box center [731, 347] width 147 height 22
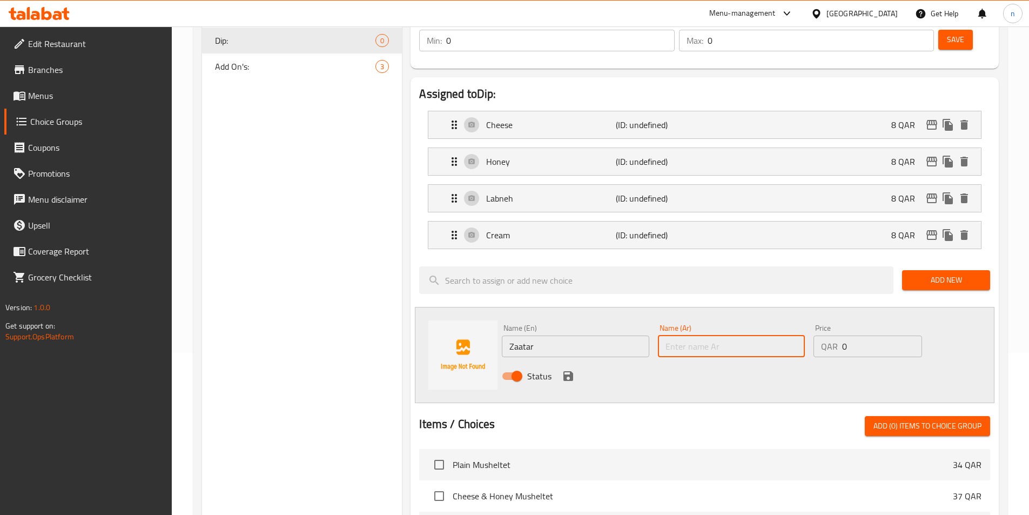
paste input "زعتر"
type input "زعتر"
click at [571, 371] on icon "save" at bounding box center [569, 376] width 10 height 10
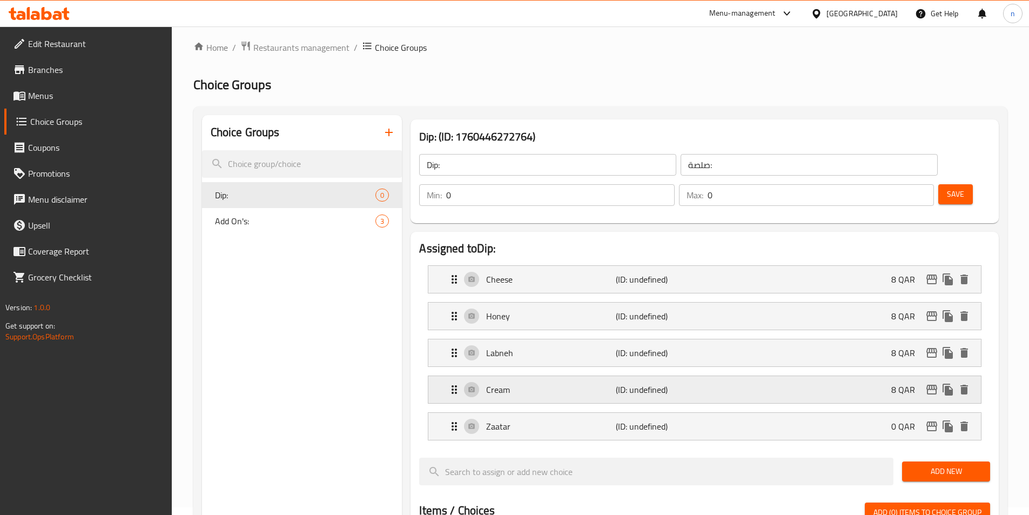
scroll to position [0, 0]
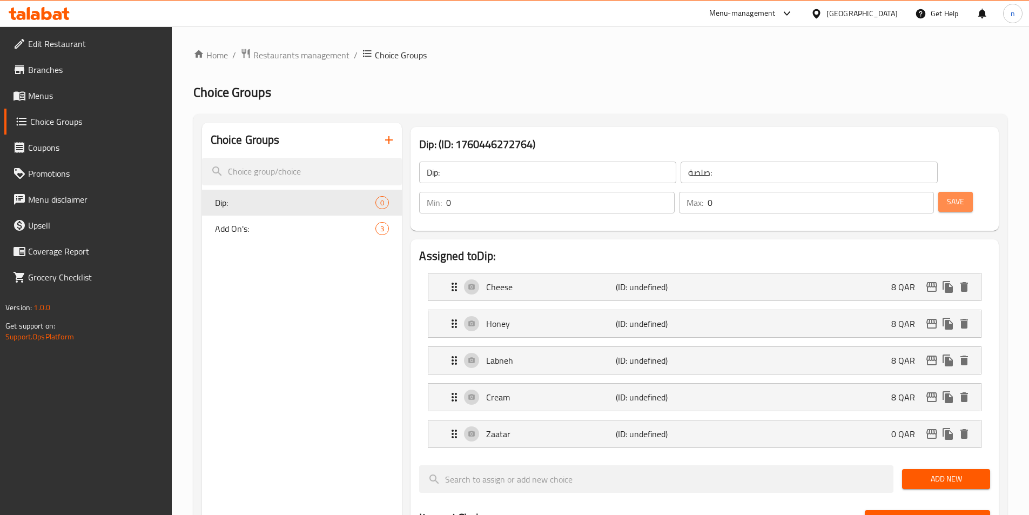
click at [947, 192] on button "Save" at bounding box center [956, 202] width 35 height 20
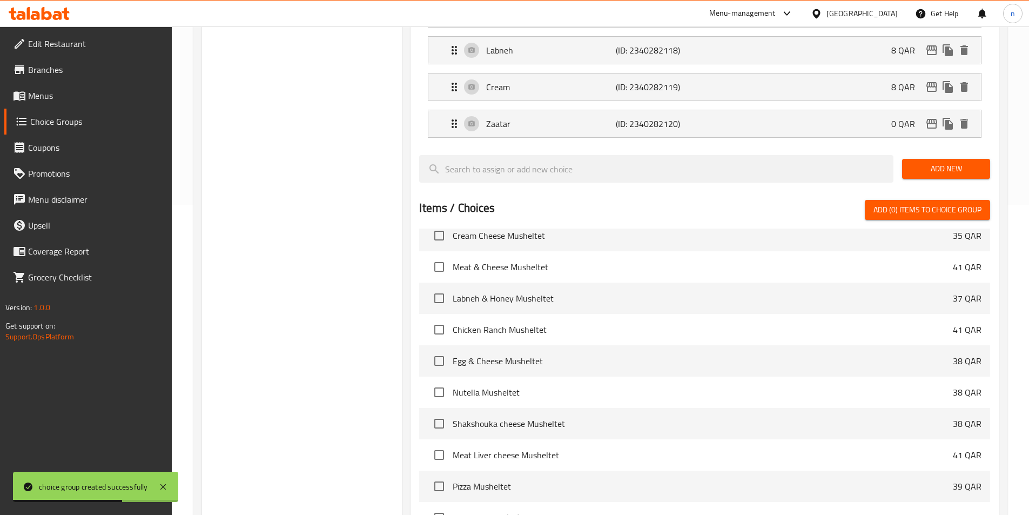
scroll to position [421, 0]
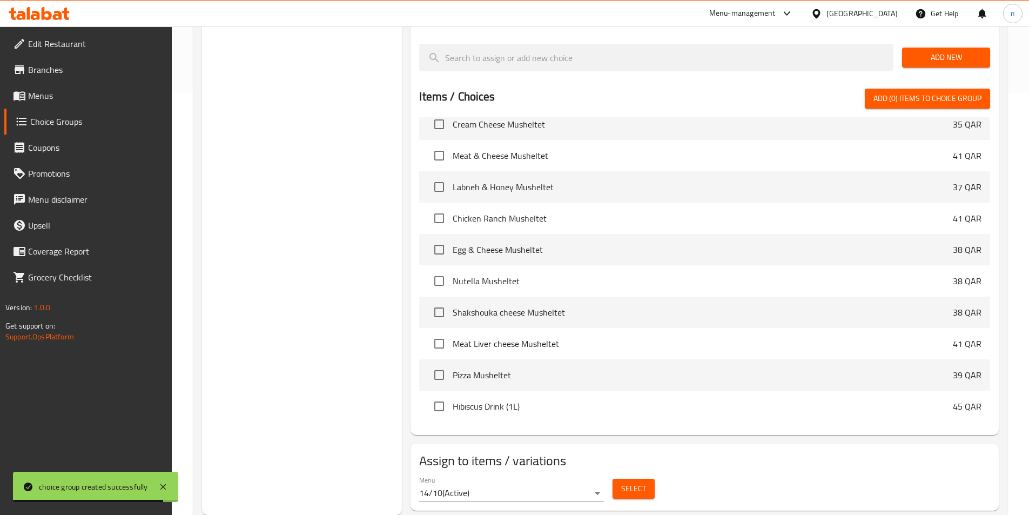
click at [641, 482] on span "Select" at bounding box center [633, 489] width 25 height 14
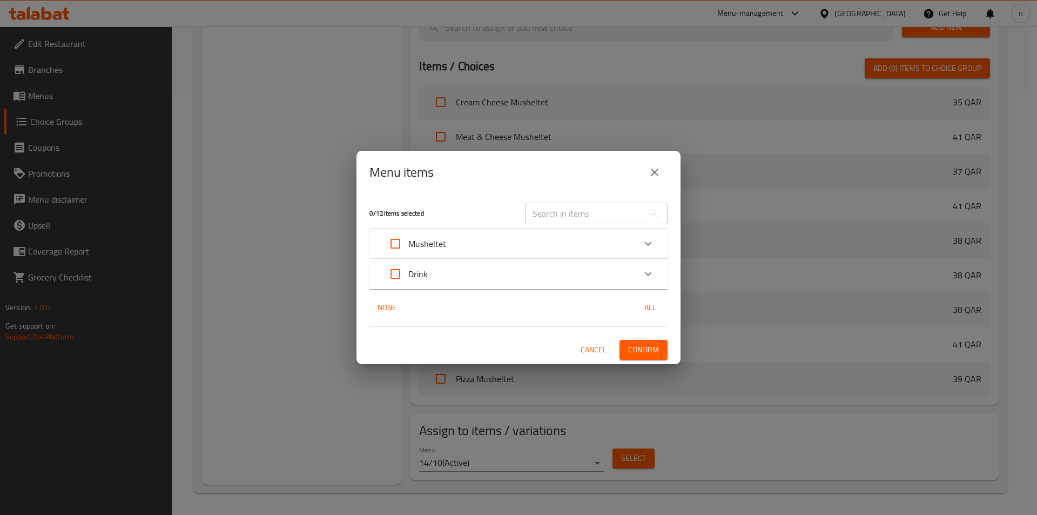
click at [396, 243] on input "Expand" at bounding box center [396, 244] width 26 height 26
checkbox input "true"
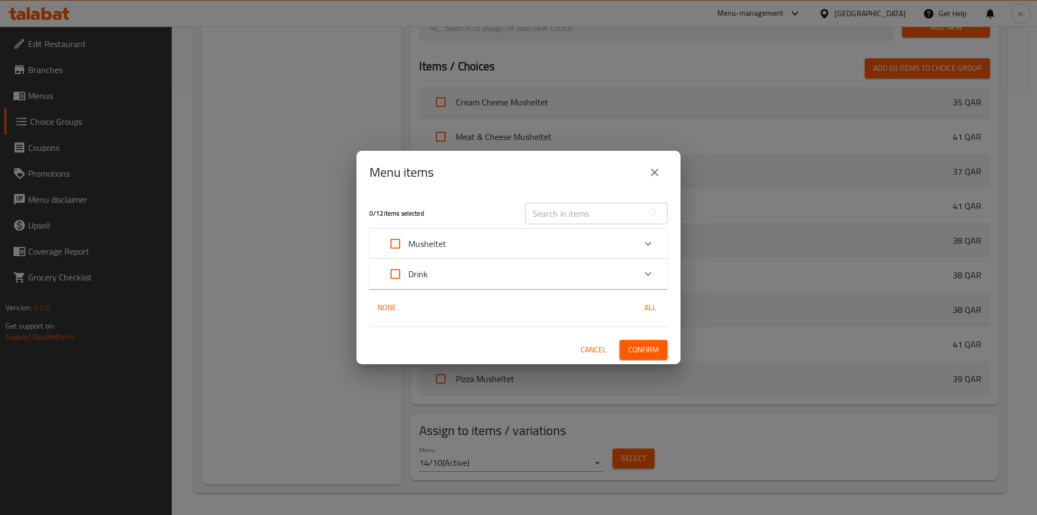
checkbox input "true"
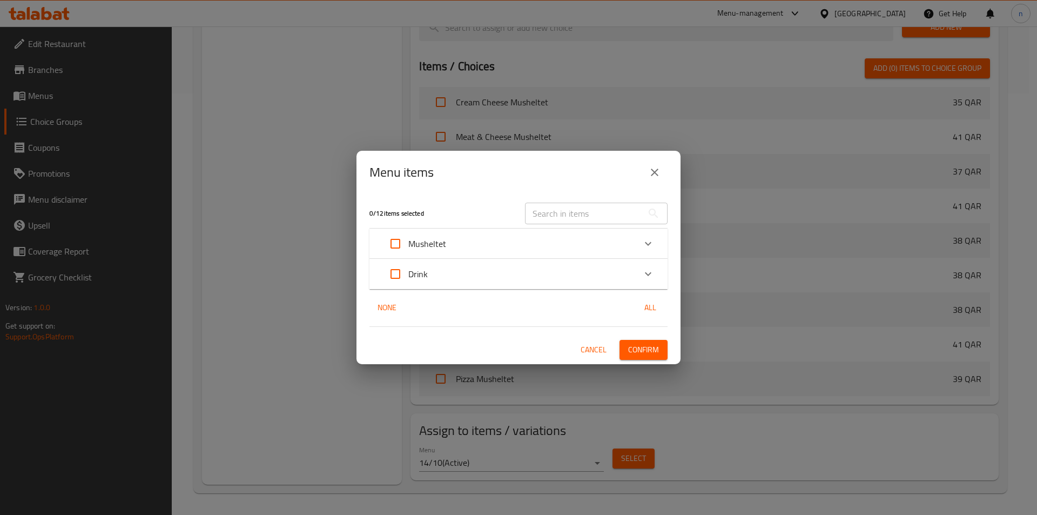
checkbox input "true"
click at [653, 242] on icon "Expand" at bounding box center [648, 243] width 13 height 13
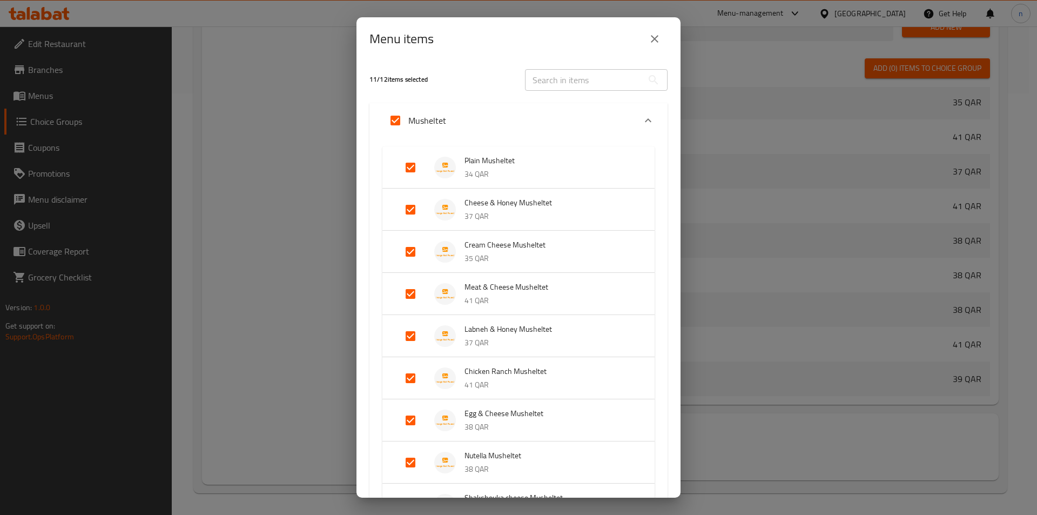
click at [642, 123] on icon "Expand" at bounding box center [648, 120] width 13 height 13
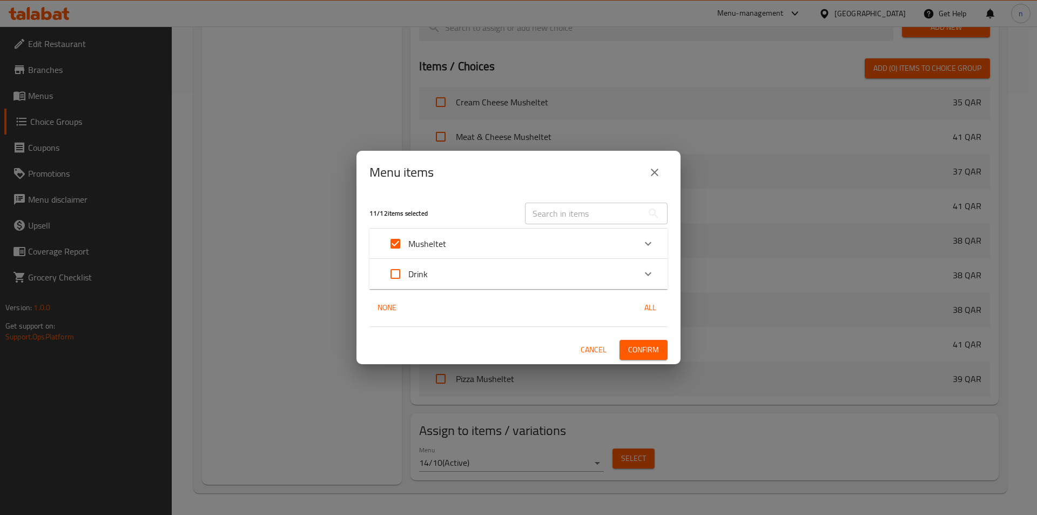
click at [646, 353] on span "Confirm" at bounding box center [643, 350] width 31 height 14
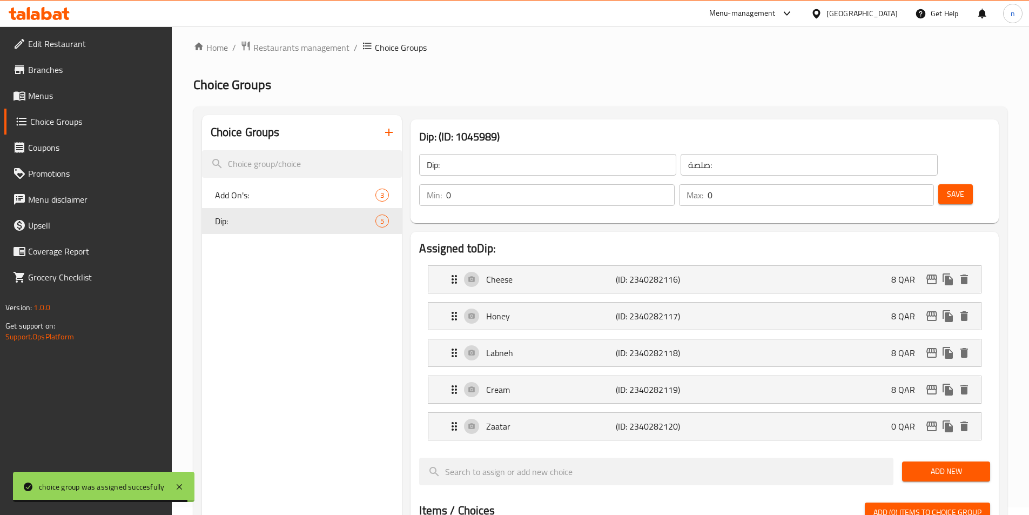
scroll to position [0, 0]
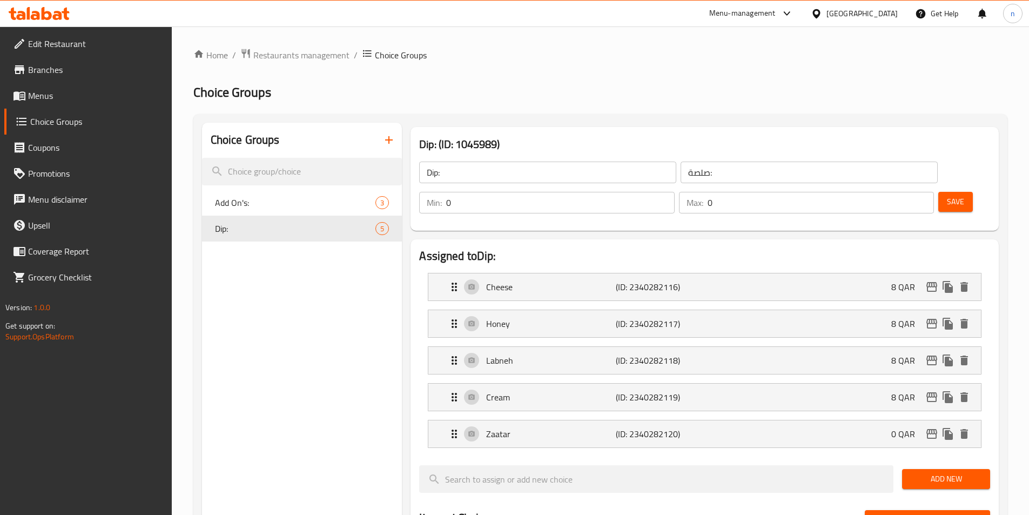
click at [26, 94] on span at bounding box center [20, 95] width 15 height 13
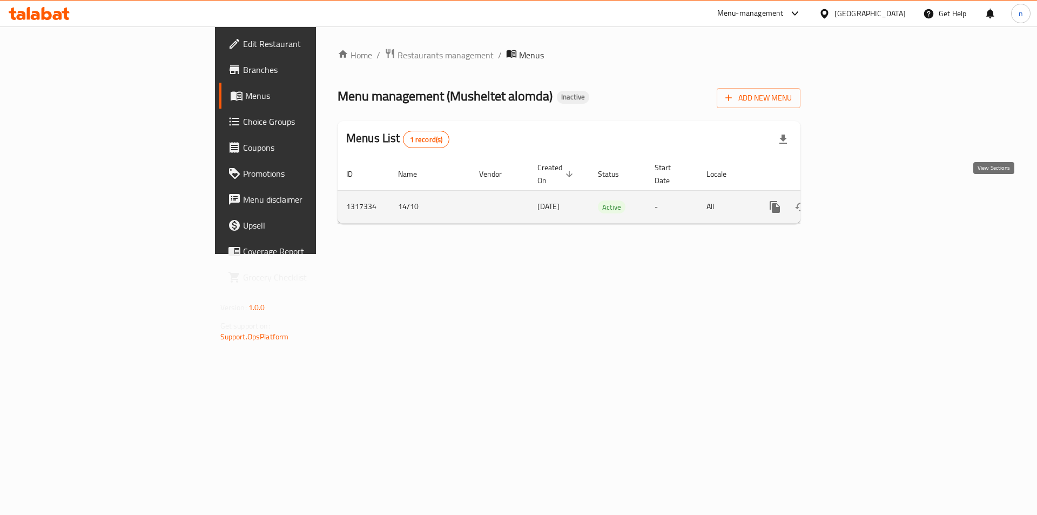
click at [858, 202] on icon "enhanced table" at bounding box center [853, 207] width 10 height 10
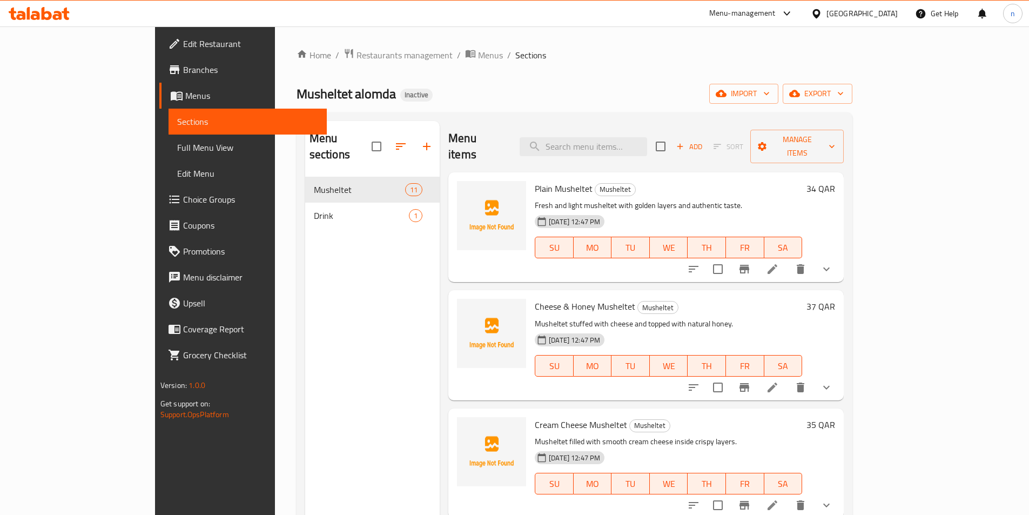
click at [177, 148] on span "Full Menu View" at bounding box center [247, 147] width 141 height 13
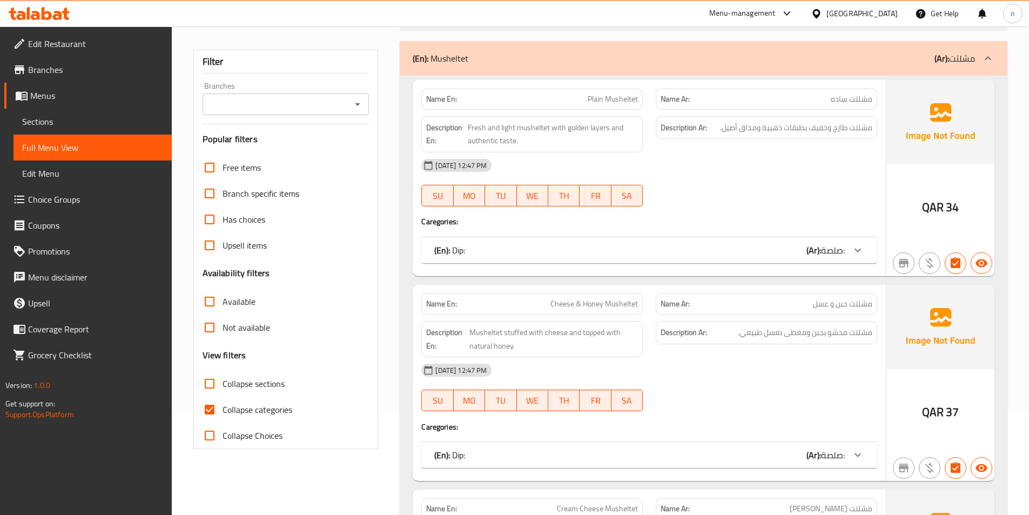
scroll to position [108, 0]
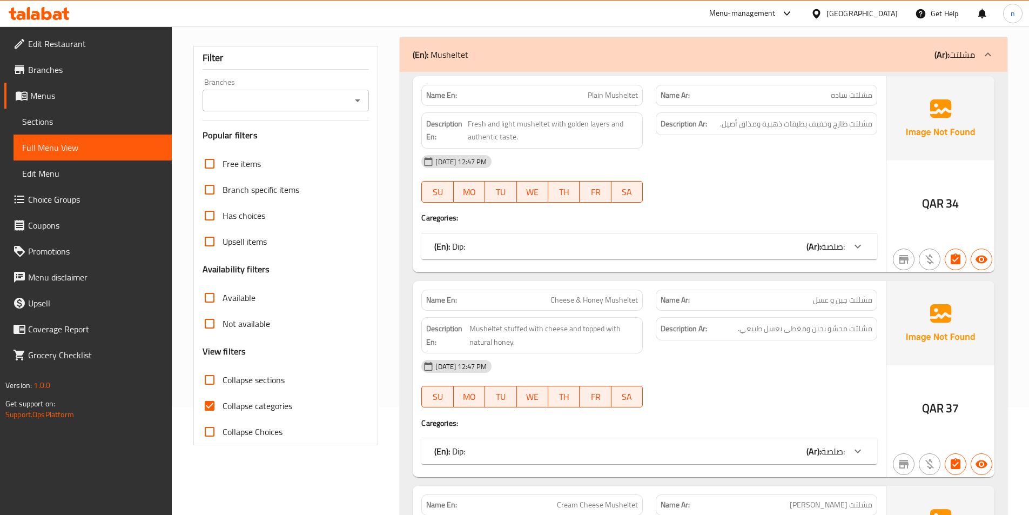
click at [207, 401] on input "Collapse categories" at bounding box center [210, 406] width 26 height 26
checkbox input "false"
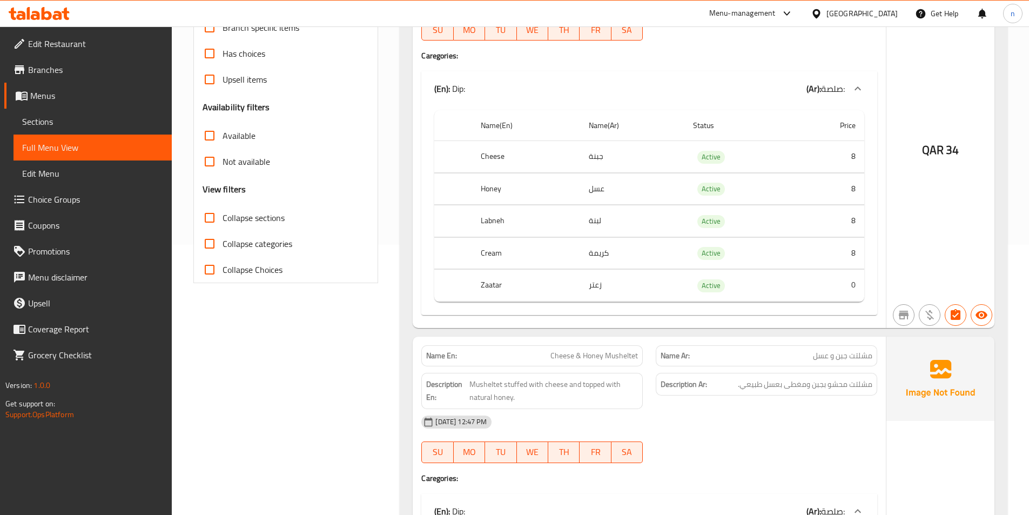
scroll to position [0, 0]
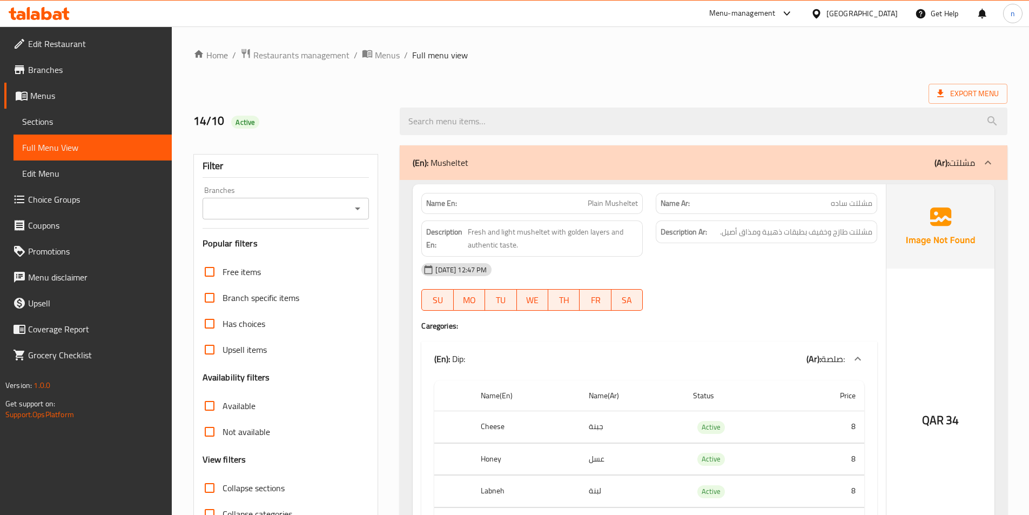
drag, startPoint x: 34, startPoint y: 194, endPoint x: 144, endPoint y: 191, distance: 110.8
click at [34, 194] on span "Choice Groups" at bounding box center [95, 199] width 135 height 13
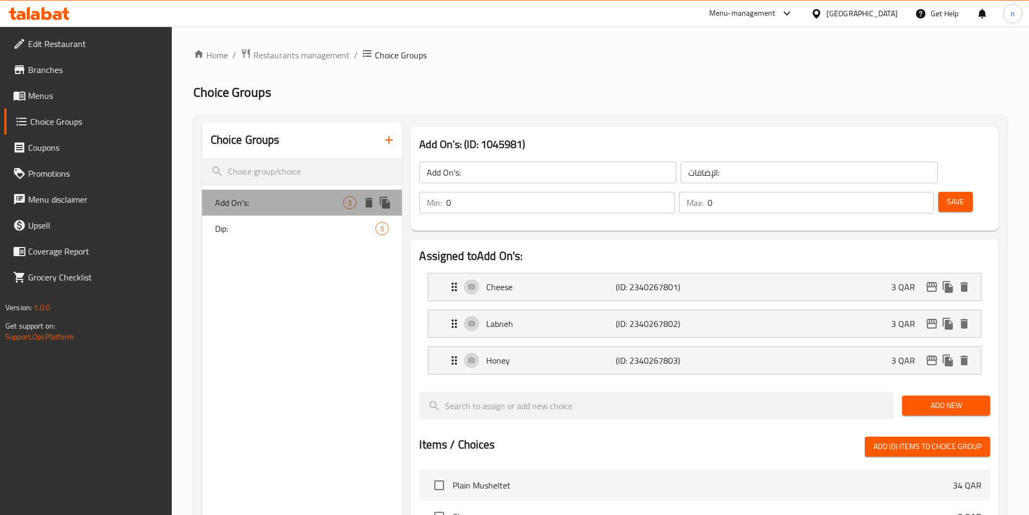
click at [289, 202] on span "Add On's:" at bounding box center [279, 202] width 129 height 13
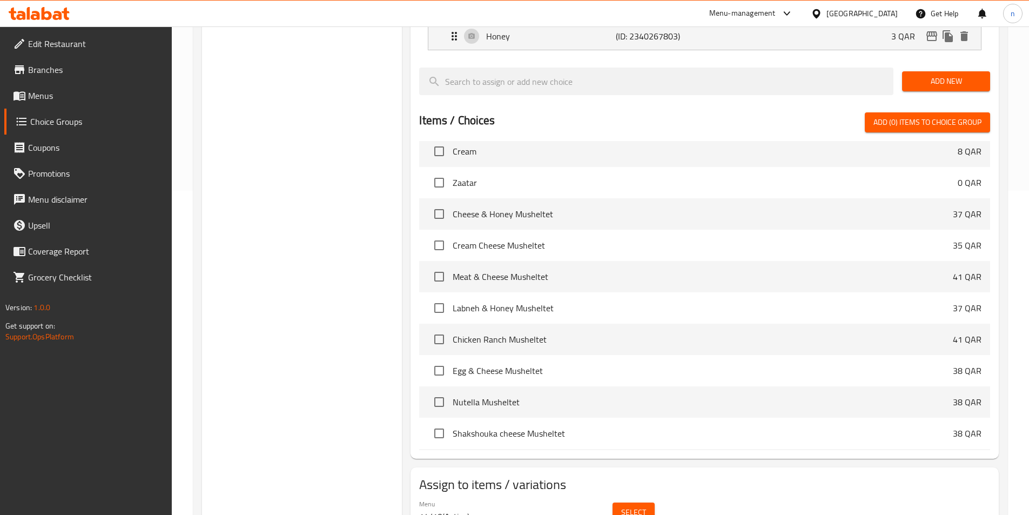
scroll to position [232, 0]
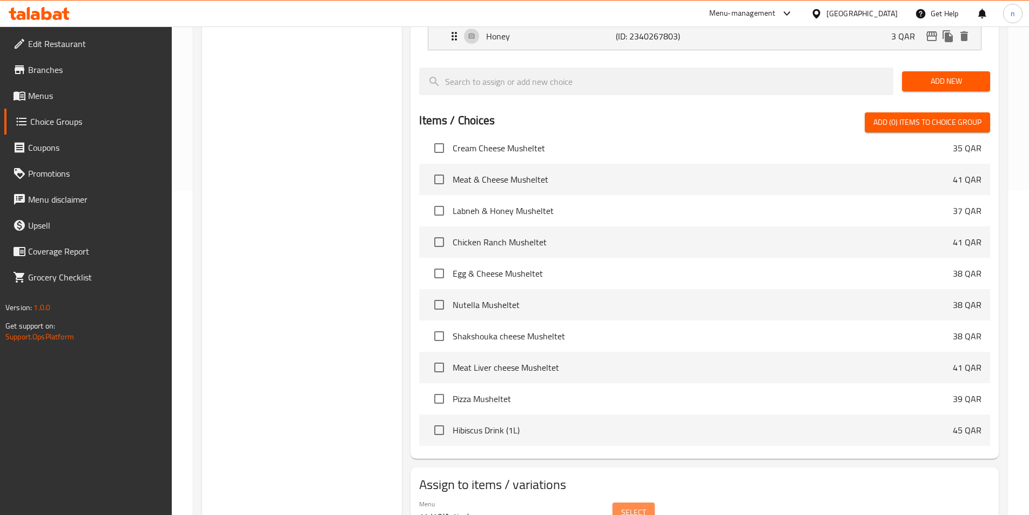
click at [634, 506] on span "Select" at bounding box center [633, 513] width 25 height 14
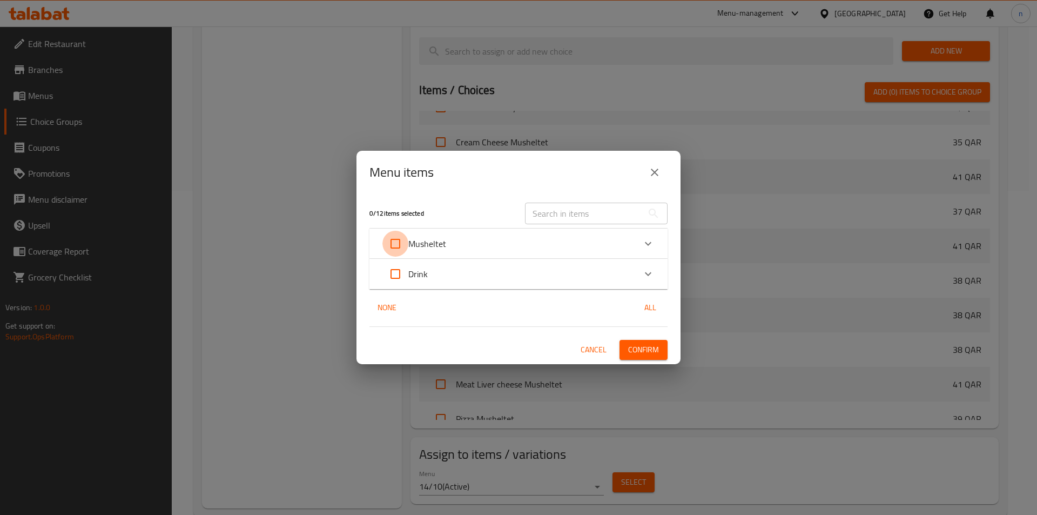
click at [395, 242] on input "Expand" at bounding box center [396, 244] width 26 height 26
checkbox input "true"
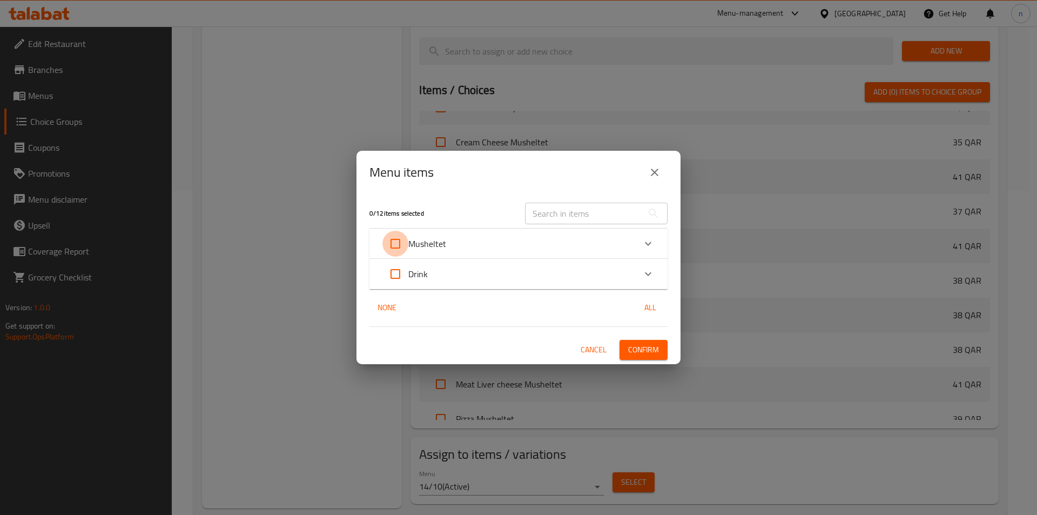
checkbox input "true"
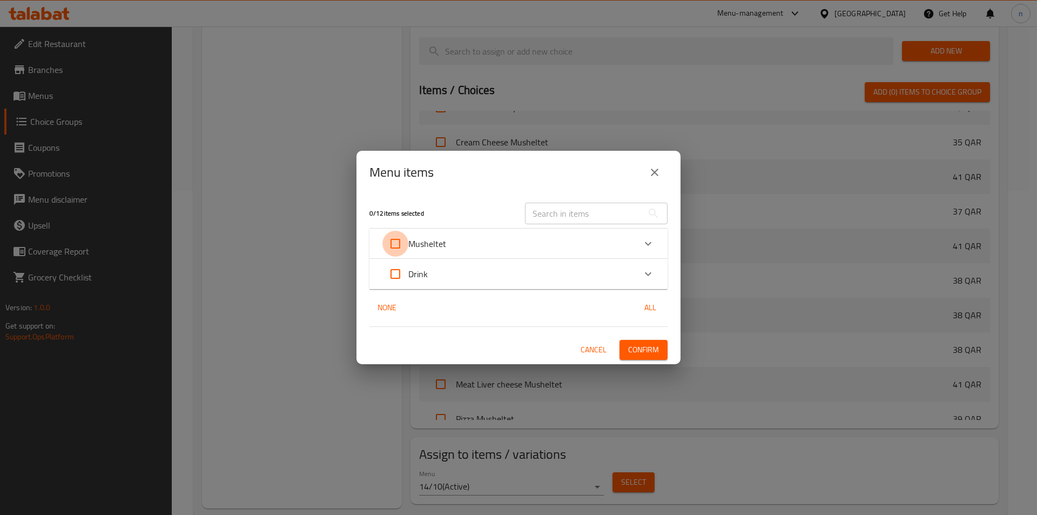
checkbox input "true"
click at [646, 351] on span "Confirm" at bounding box center [643, 350] width 31 height 14
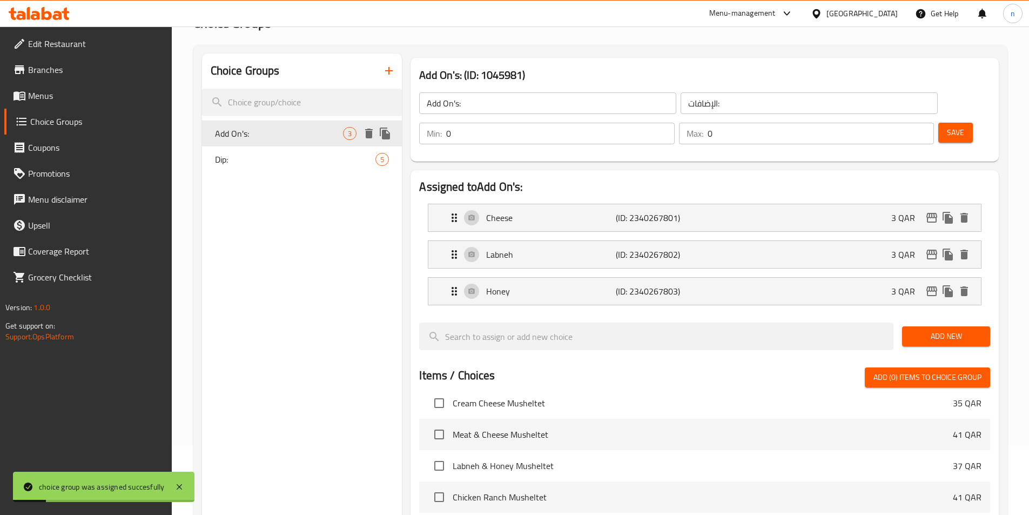
scroll to position [54, 0]
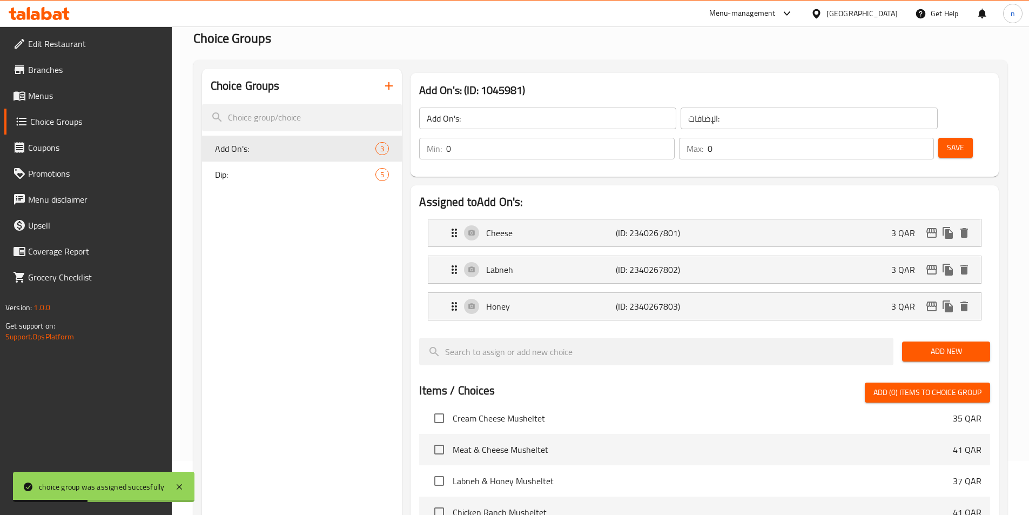
click at [38, 92] on span "Menus" at bounding box center [95, 95] width 135 height 13
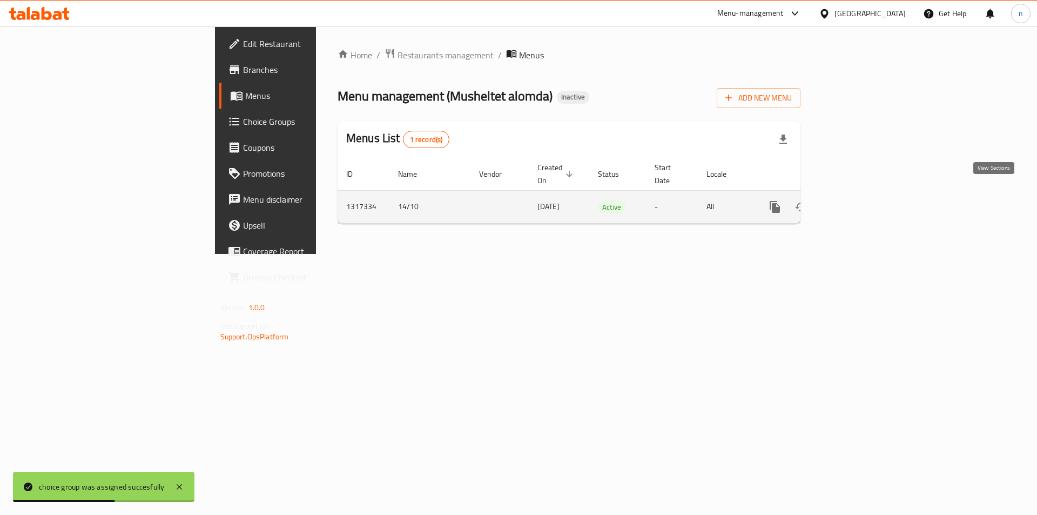
click at [858, 202] on icon "enhanced table" at bounding box center [853, 207] width 10 height 10
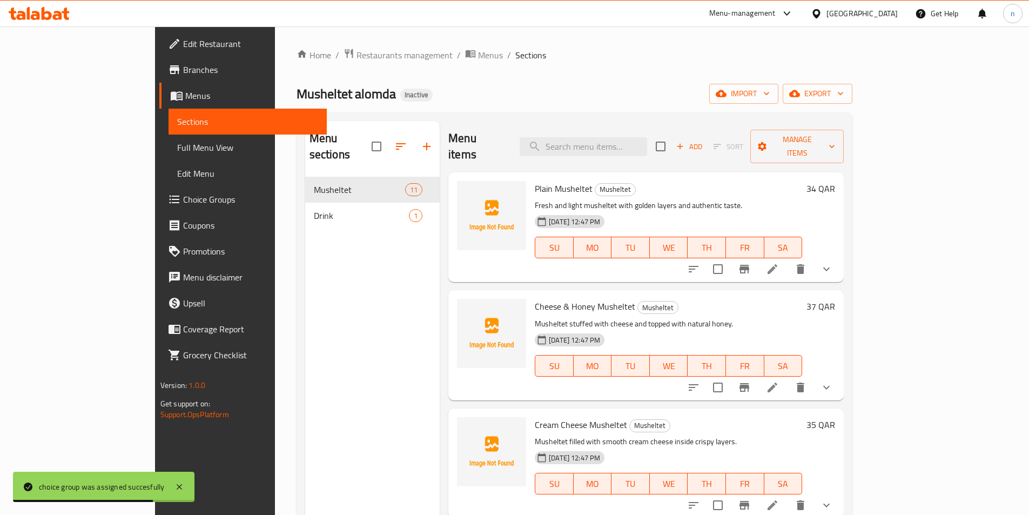
click at [177, 146] on span "Full Menu View" at bounding box center [247, 147] width 141 height 13
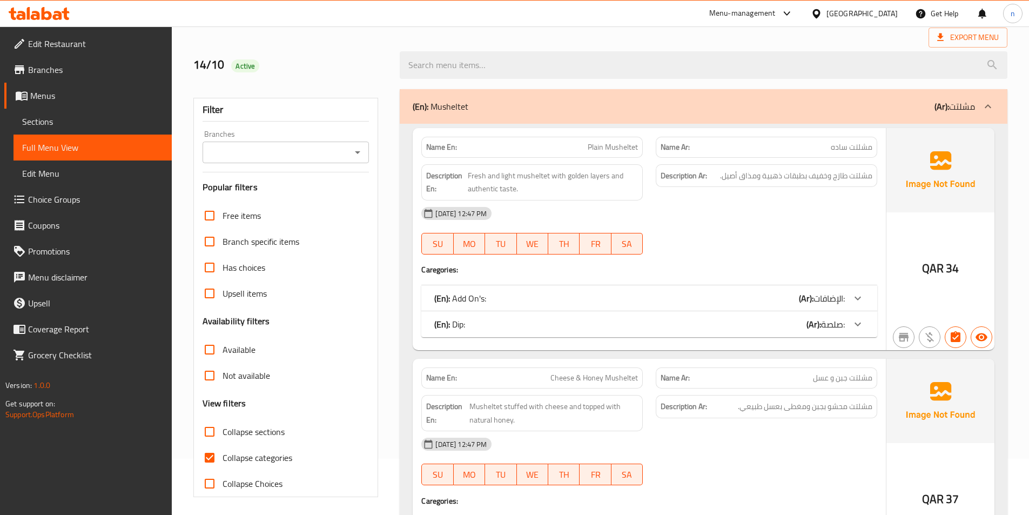
scroll to position [108, 0]
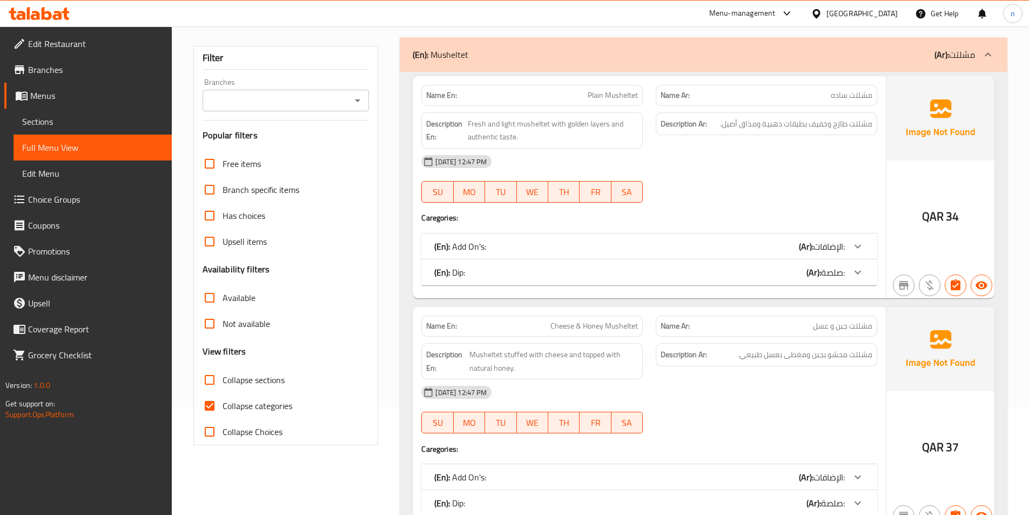
click at [209, 411] on input "Collapse categories" at bounding box center [210, 406] width 26 height 26
checkbox input "false"
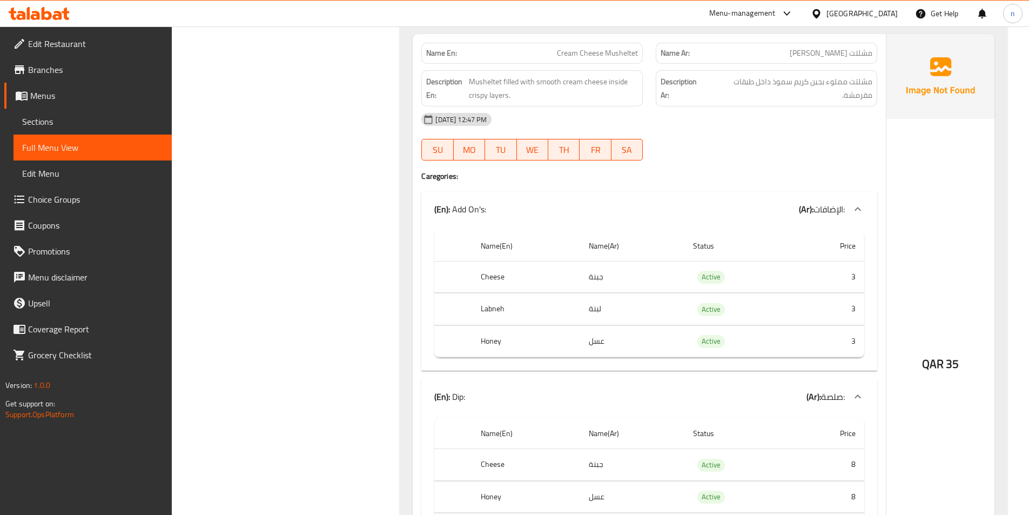
scroll to position [1351, 0]
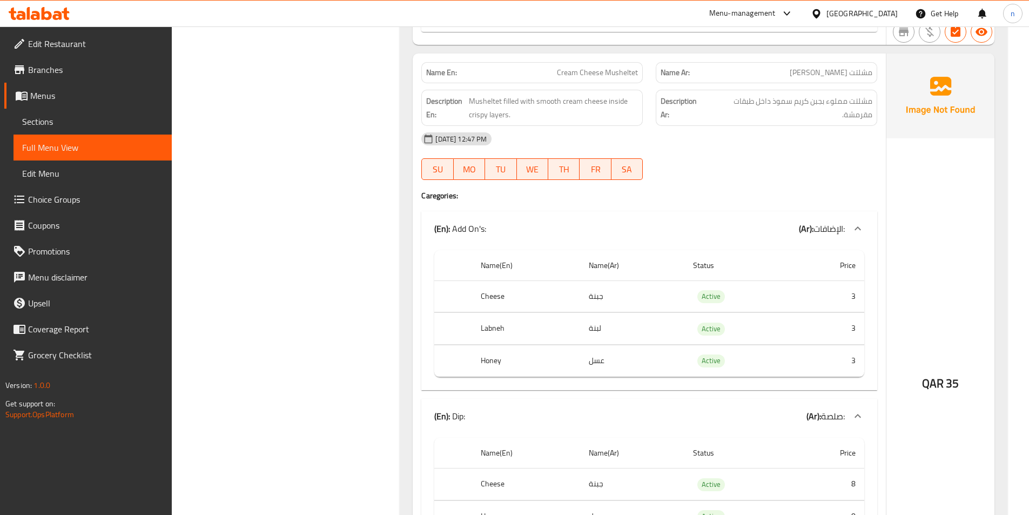
click at [597, 77] on span "Cream Cheese Musheltet" at bounding box center [597, 72] width 81 height 11
copy span "Cream Cheese Musheltet"
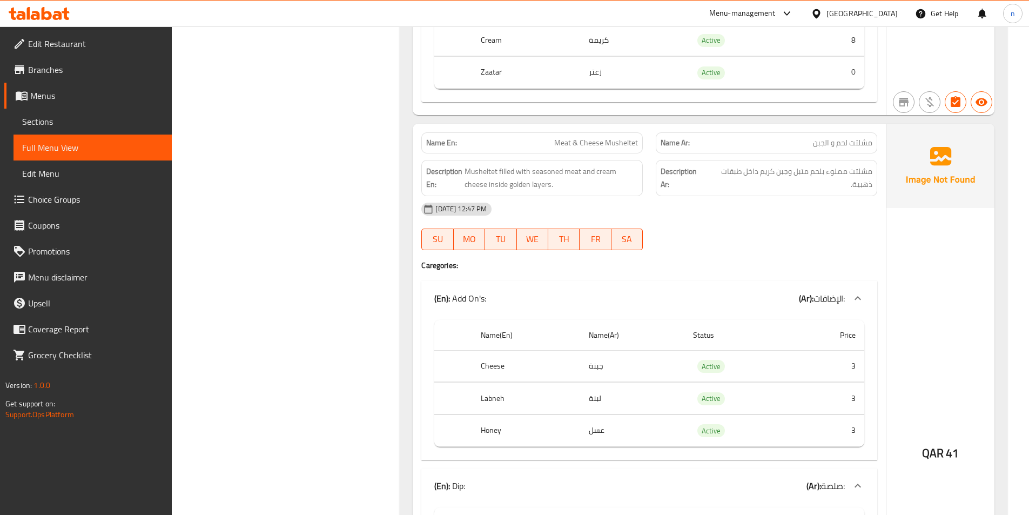
scroll to position [1945, 0]
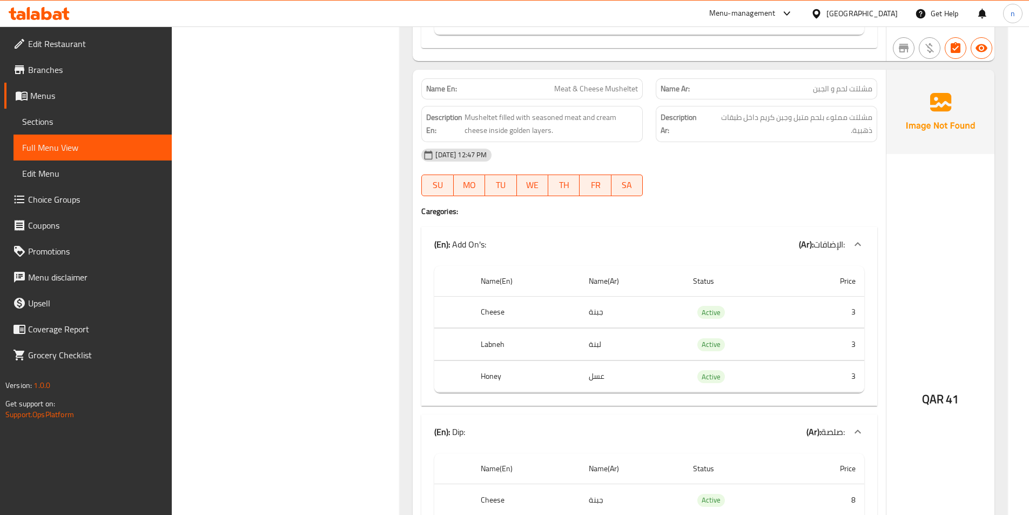
click at [581, 88] on span "Meat & Cheese Musheltet" at bounding box center [596, 88] width 84 height 11
copy span "Meat & Cheese Musheltet"
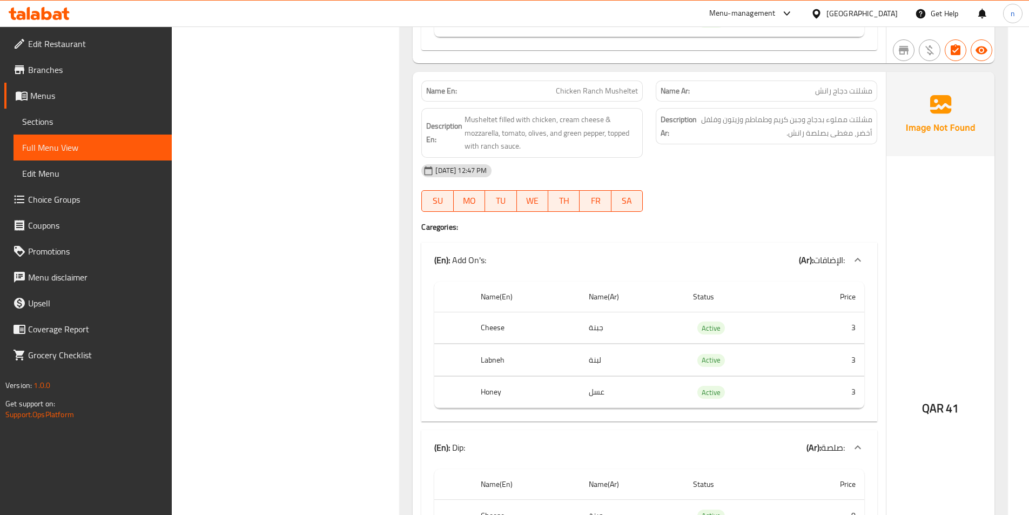
scroll to position [3188, 0]
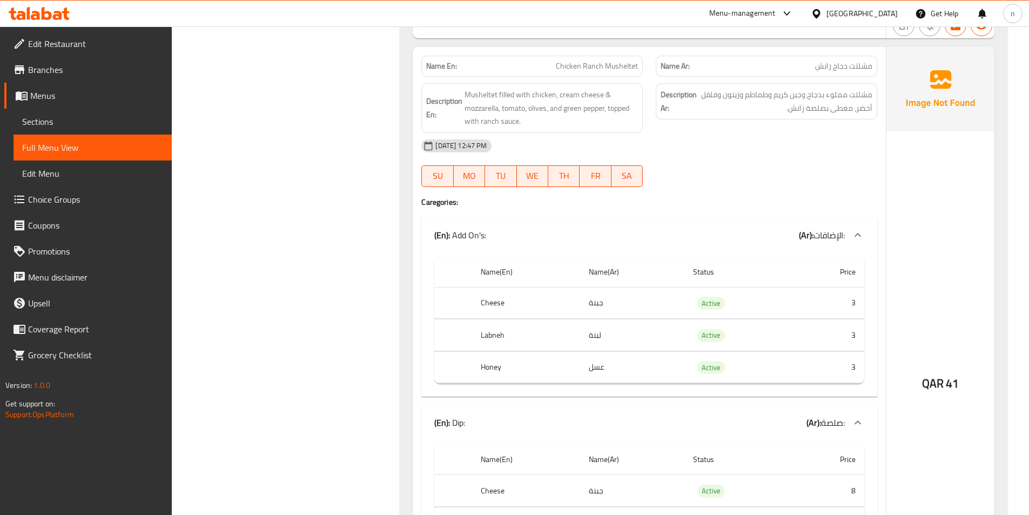
click at [587, 64] on span "Chicken Ranch Musheltet" at bounding box center [597, 66] width 82 height 11
copy span "Chicken Ranch Musheltet"
click at [600, 65] on span "Chicken Ranch Musheltet" at bounding box center [597, 66] width 82 height 11
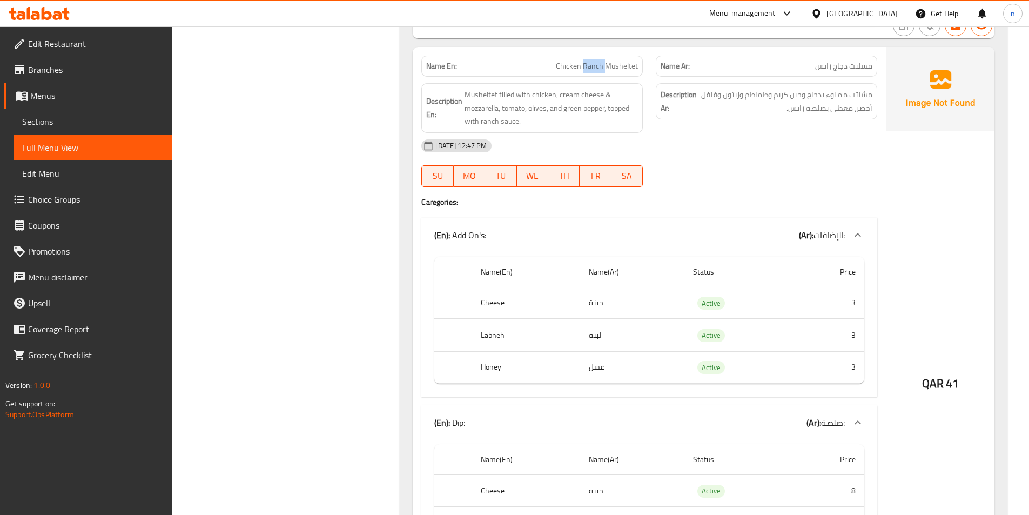
click at [600, 65] on span "Chicken Ranch Musheltet" at bounding box center [597, 66] width 82 height 11
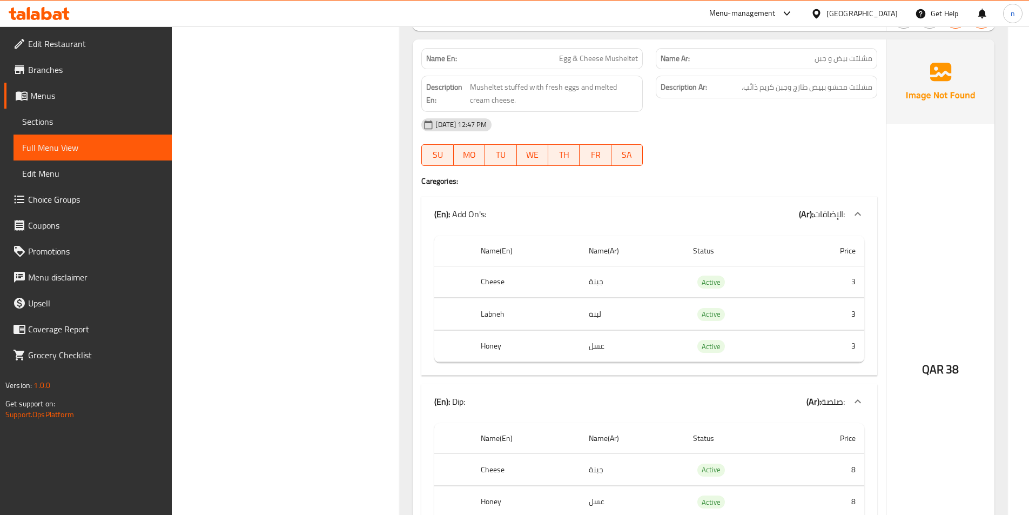
scroll to position [3836, 0]
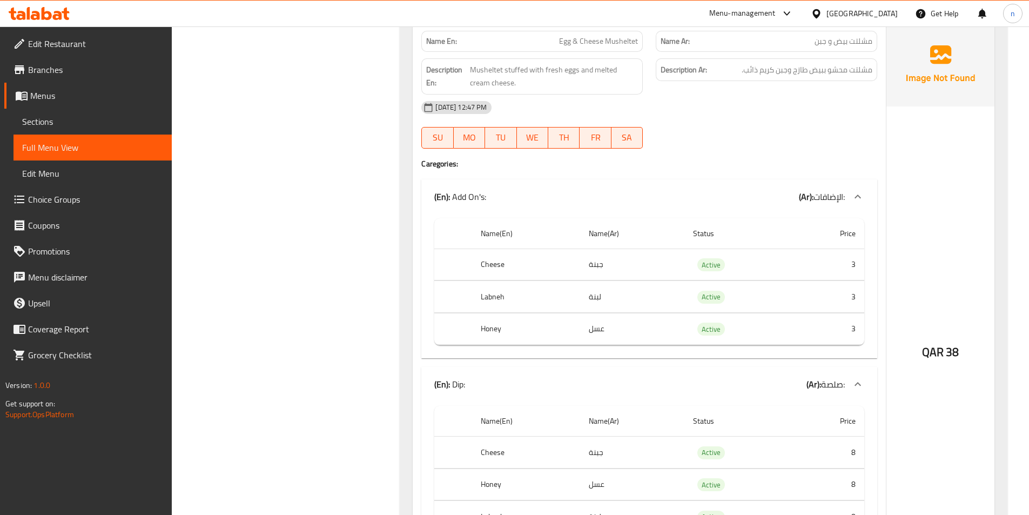
click at [597, 40] on span "Egg & Cheese Musheltet" at bounding box center [598, 41] width 79 height 11
copy span "Egg & Cheese Musheltet"
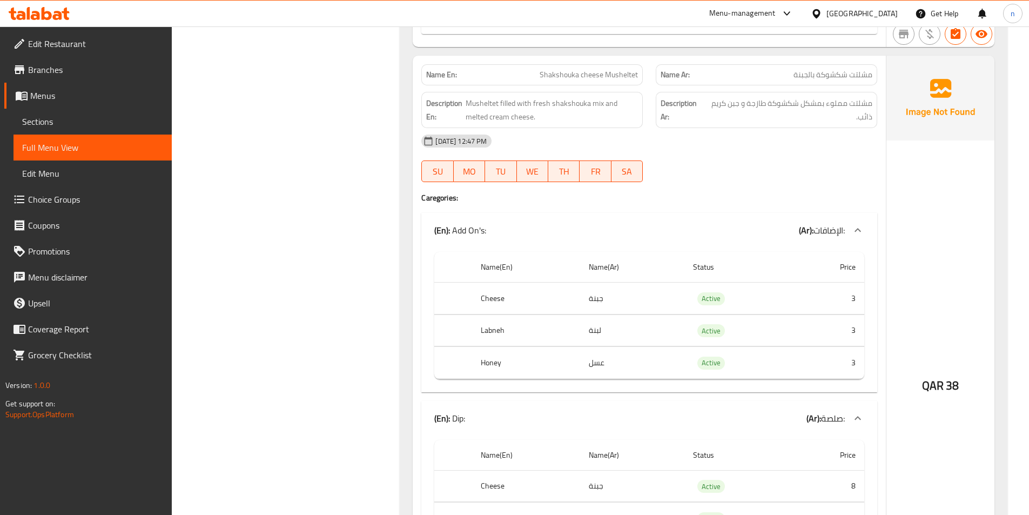
scroll to position [5025, 0]
click at [573, 67] on span "Shakshouka cheese Musheltet" at bounding box center [589, 72] width 98 height 11
copy span "Shakshouka cheese Musheltet"
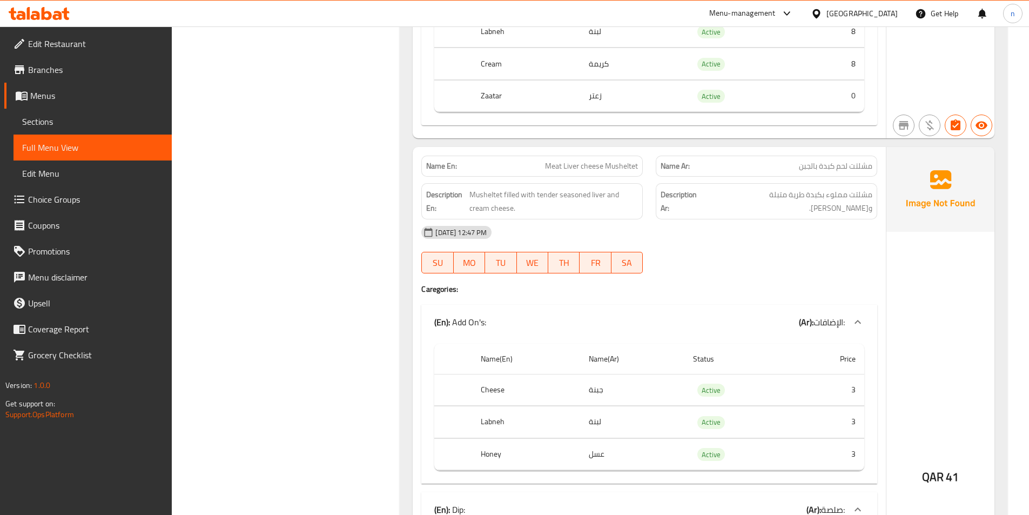
scroll to position [5619, 0]
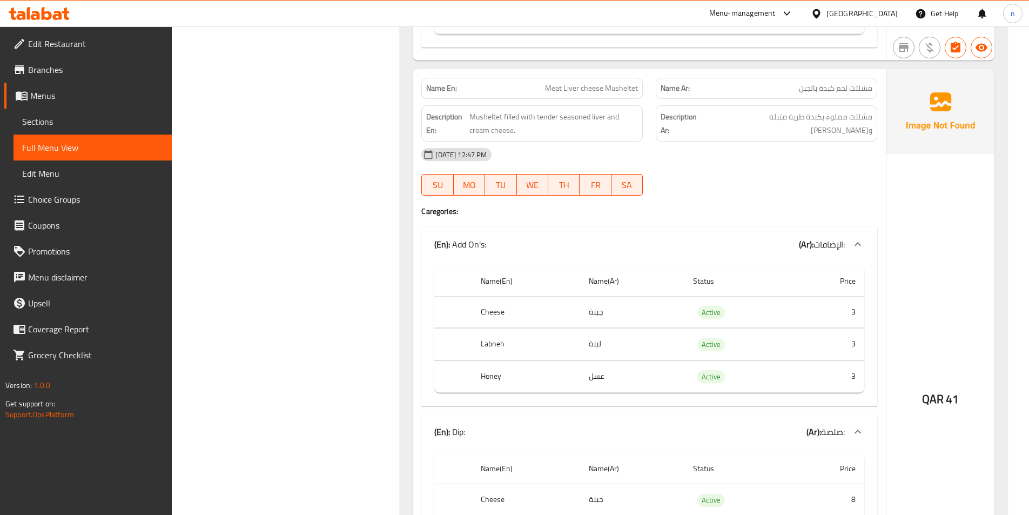
click at [595, 83] on span "Meat Liver cheese Musheltet" at bounding box center [591, 88] width 93 height 11
copy span "Meat Liver cheese Musheltet"
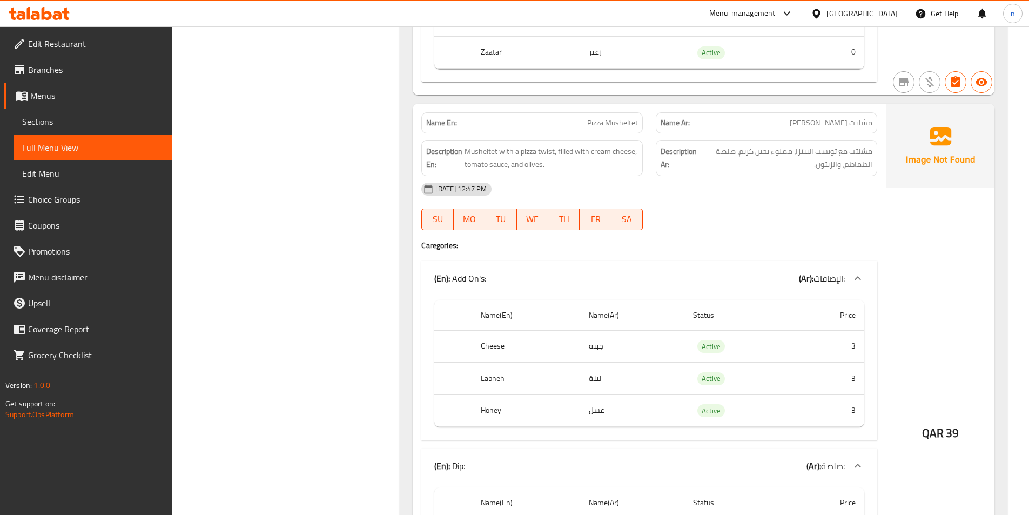
scroll to position [6214, 0]
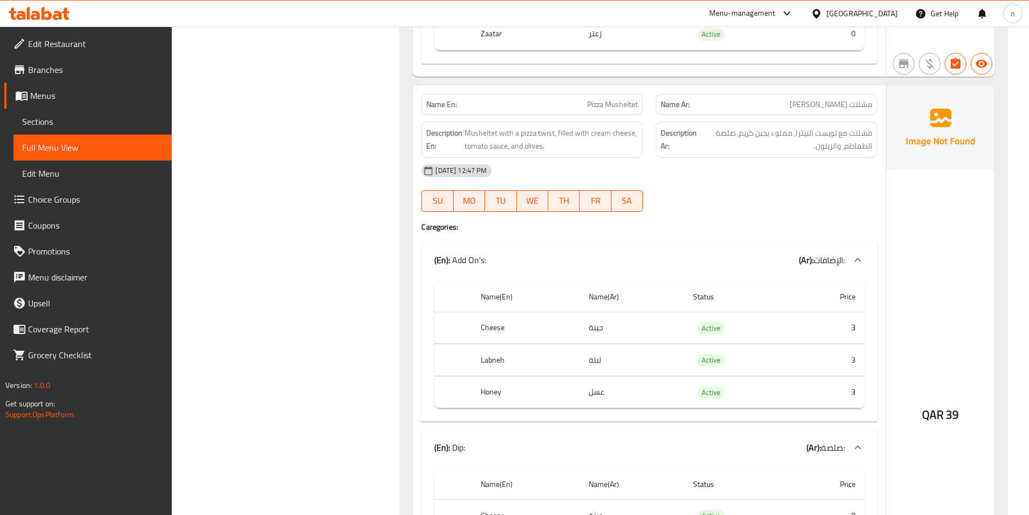
click at [599, 99] on span "Pizza Musheltet" at bounding box center [612, 104] width 51 height 11
copy span "Pizza Musheltet"
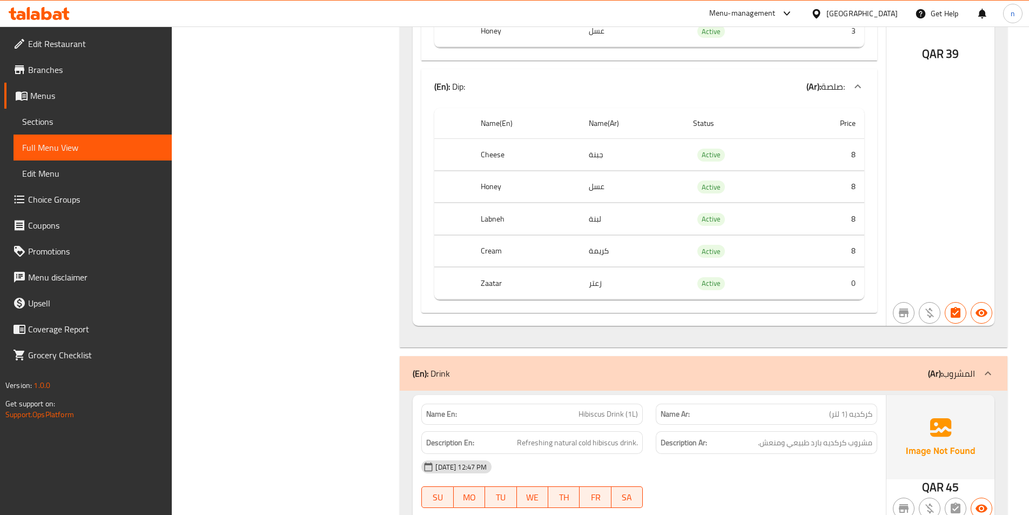
scroll to position [6612, 0]
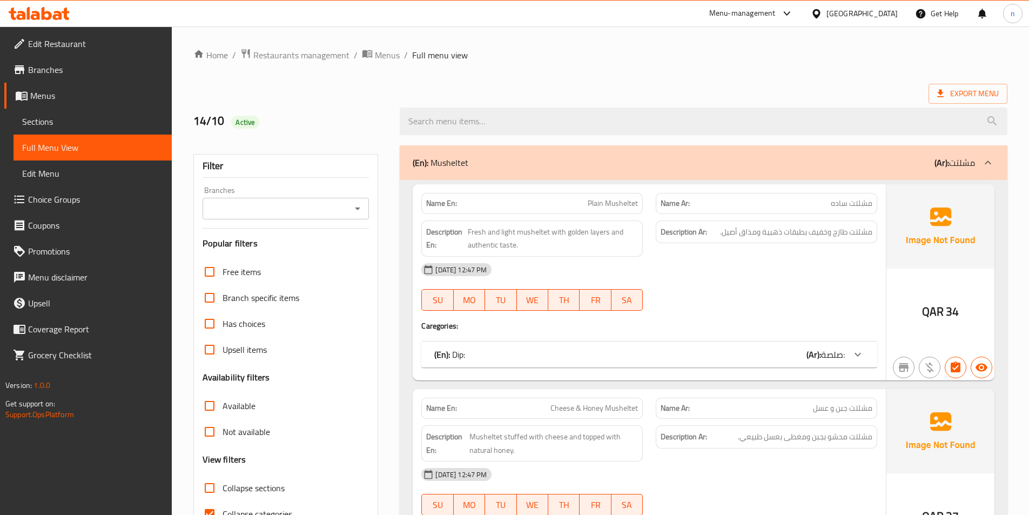
click at [34, 116] on span "Sections" at bounding box center [92, 121] width 141 height 13
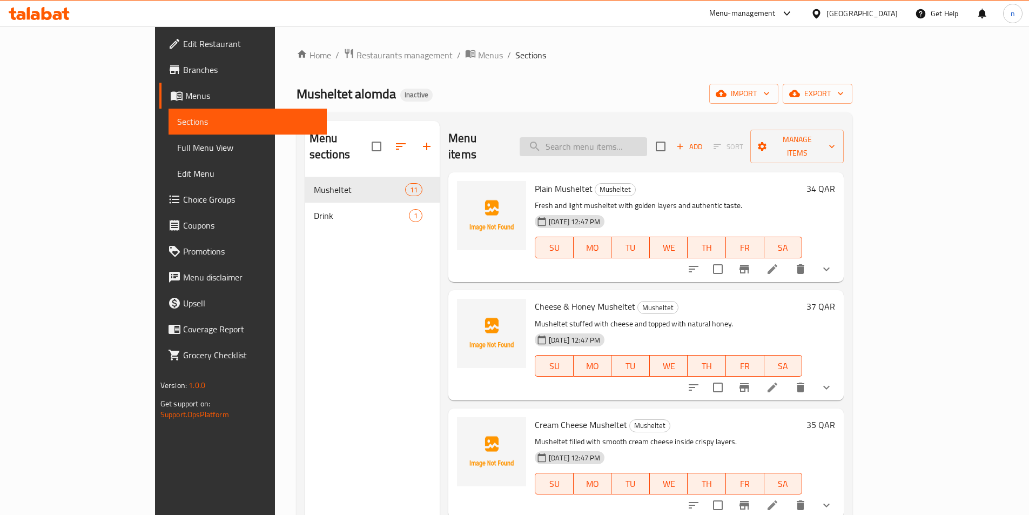
click at [625, 140] on input "search" at bounding box center [584, 146] width 128 height 19
paste input "Cream Cheese Musheltet"
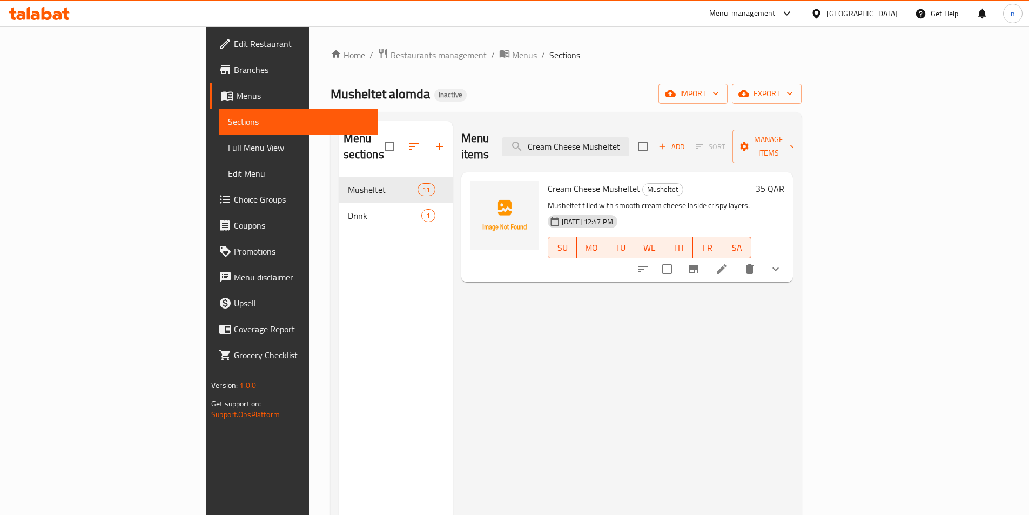
type input "Cream Cheese Musheltet"
click at [727, 264] on icon at bounding box center [722, 269] width 10 height 10
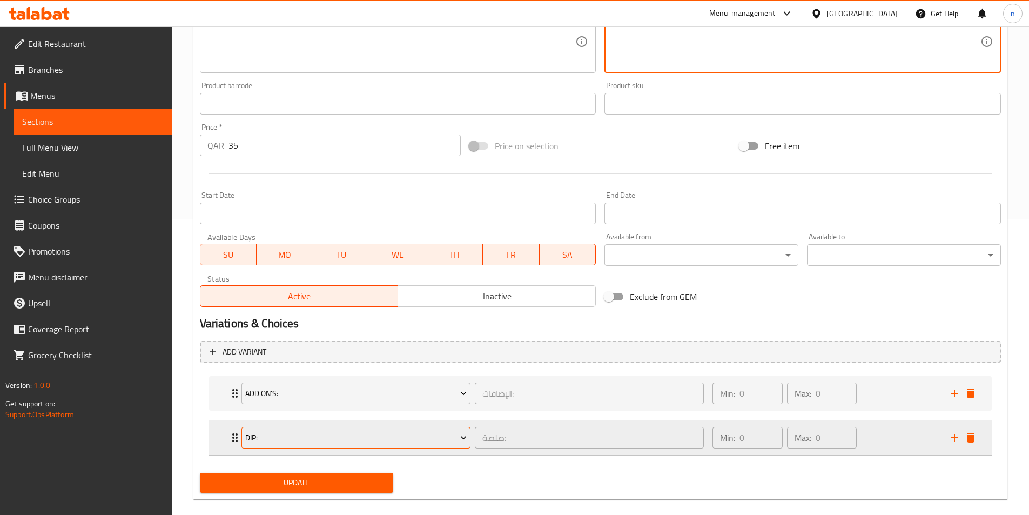
scroll to position [311, 0]
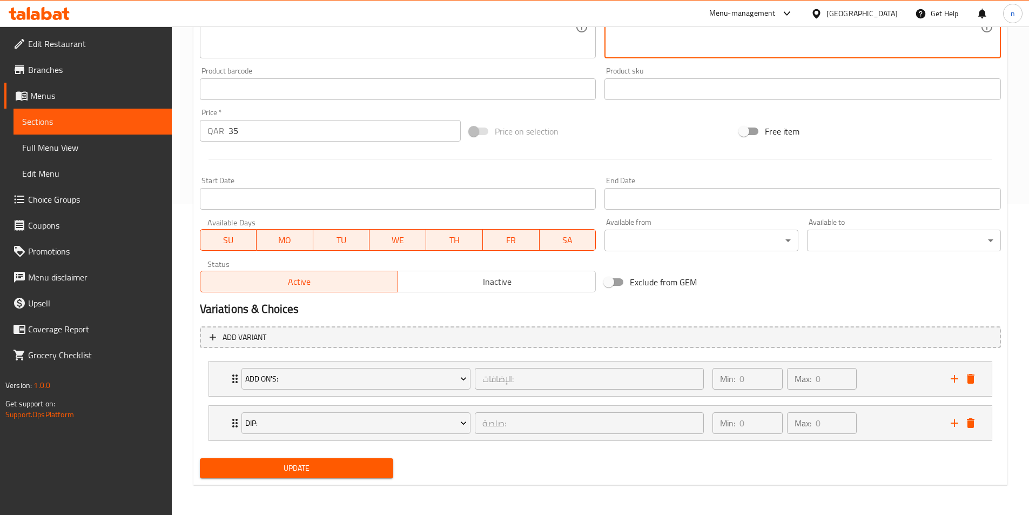
type textarea "مشلتت مملوء بجبن كريمة سموذ داخل طبقات مقرمشة."
click at [316, 467] on span "Update" at bounding box center [297, 468] width 177 height 14
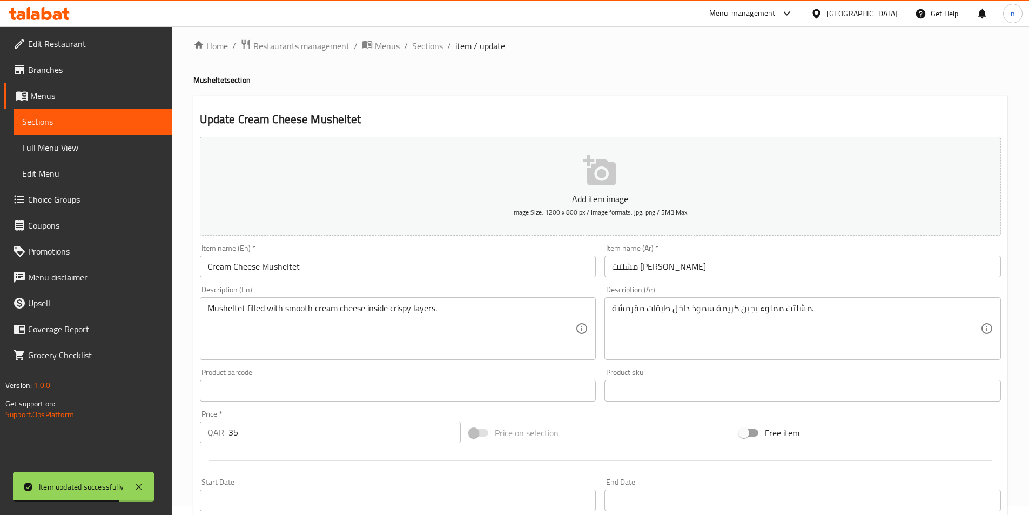
scroll to position [0, 0]
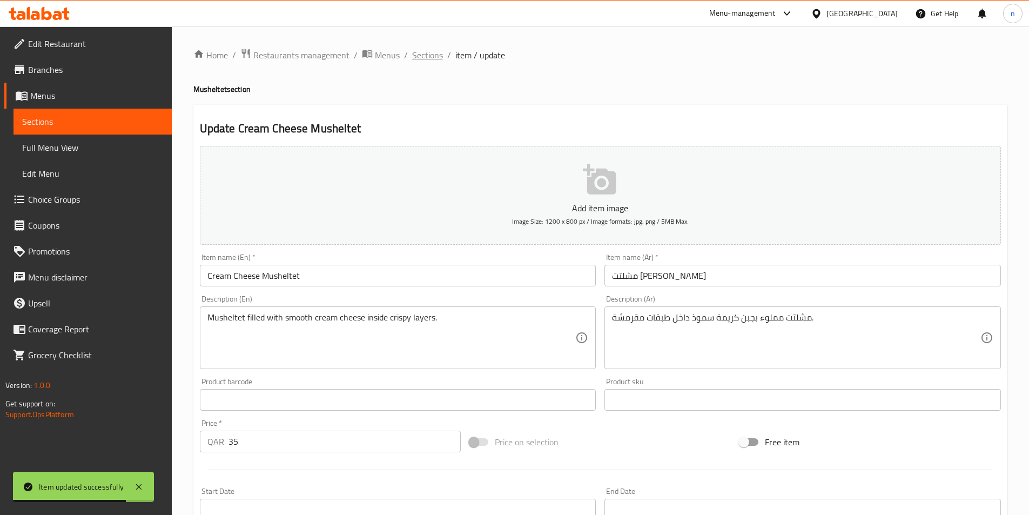
click at [423, 51] on span "Sections" at bounding box center [427, 55] width 31 height 13
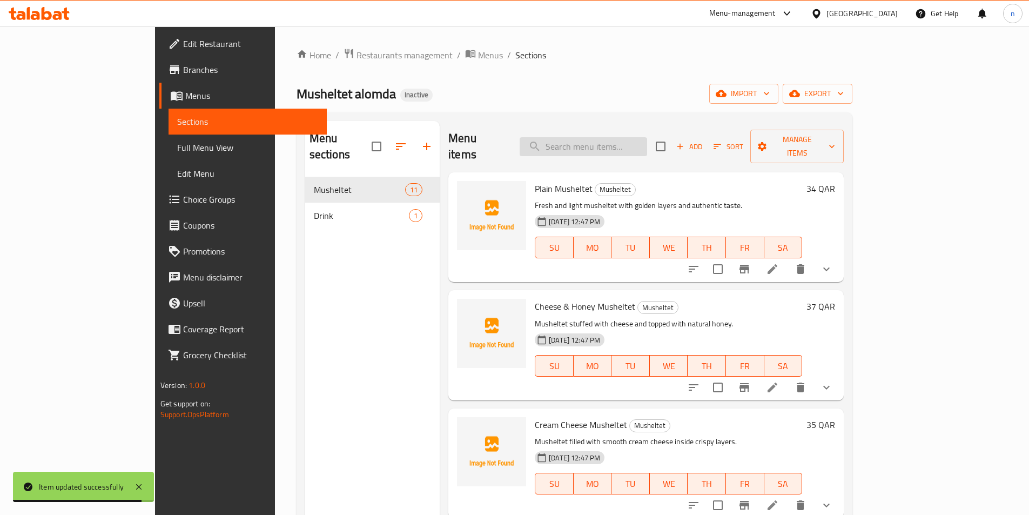
click at [640, 137] on input "search" at bounding box center [584, 146] width 128 height 19
paste input "Cream Cheese Musheltet"
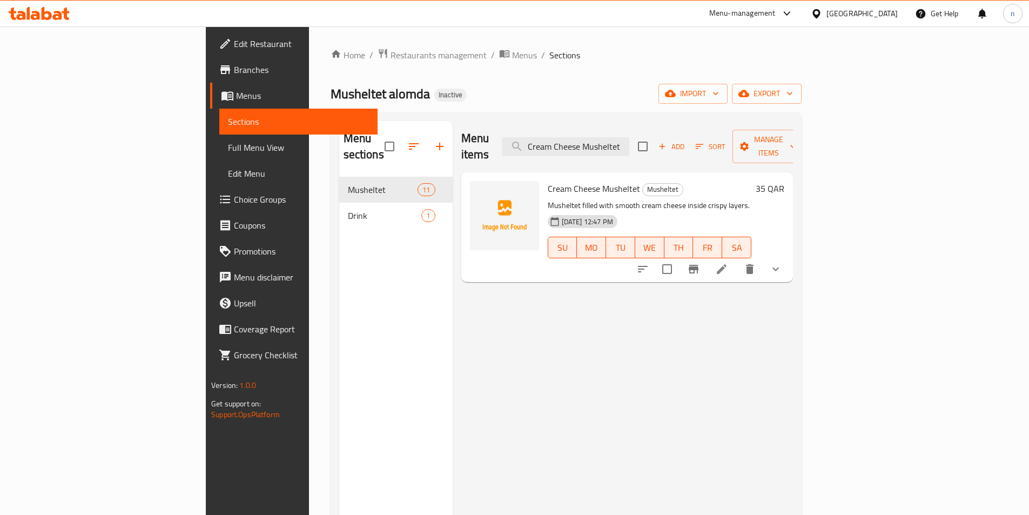
type input "Cream Cheese Musheltet"
click at [737, 259] on li at bounding box center [722, 268] width 30 height 19
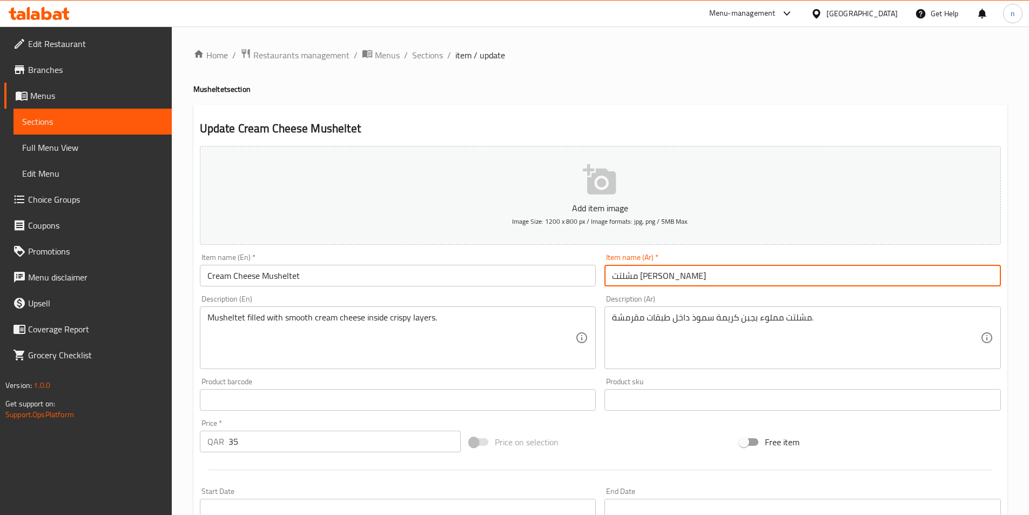
click at [614, 275] on input "مشلتت جبن كريم" at bounding box center [803, 276] width 397 height 22
click at [691, 280] on input "مشلتت جبن كريم" at bounding box center [803, 276] width 397 height 22
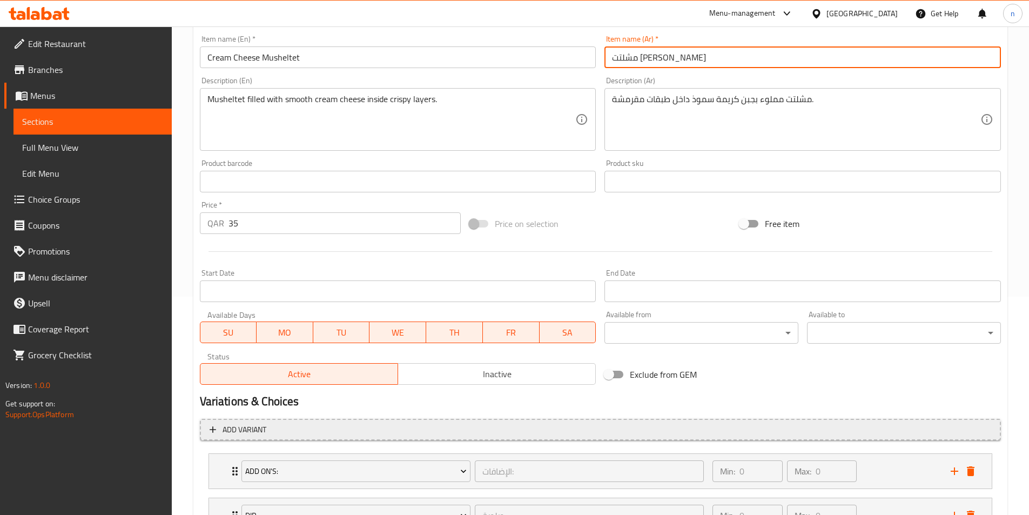
scroll to position [311, 0]
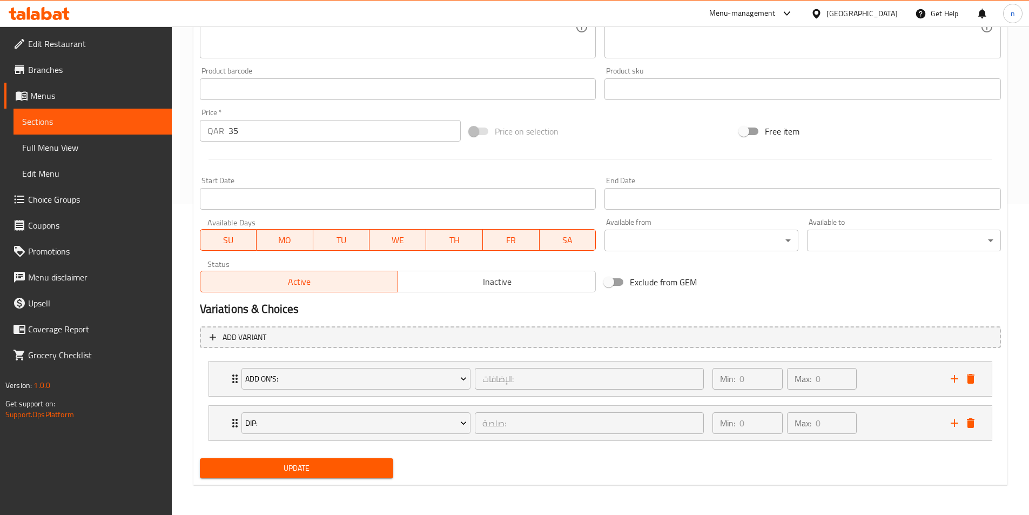
type input "مشلتت [PERSON_NAME]"
click at [316, 474] on span "Update" at bounding box center [297, 468] width 177 height 14
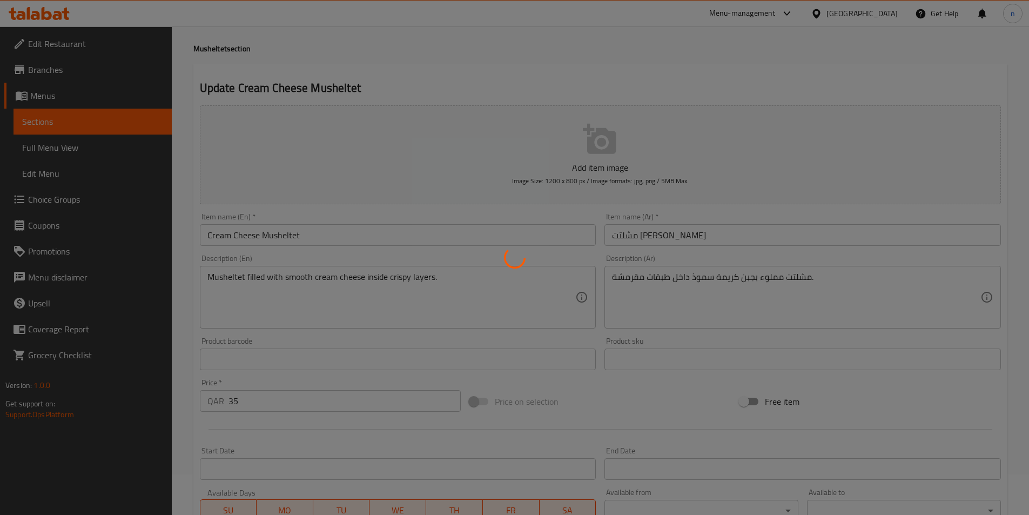
scroll to position [0, 0]
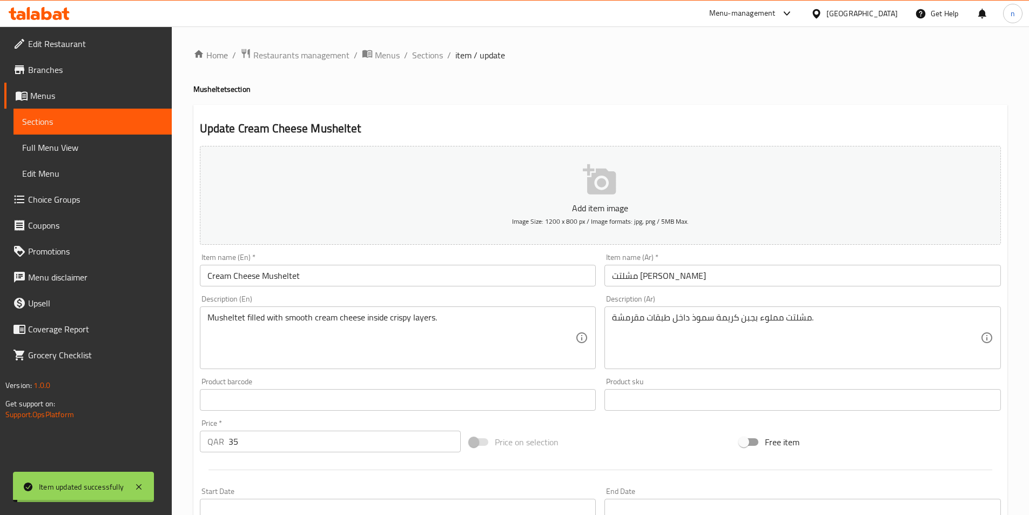
click at [420, 51] on span "Sections" at bounding box center [427, 55] width 31 height 13
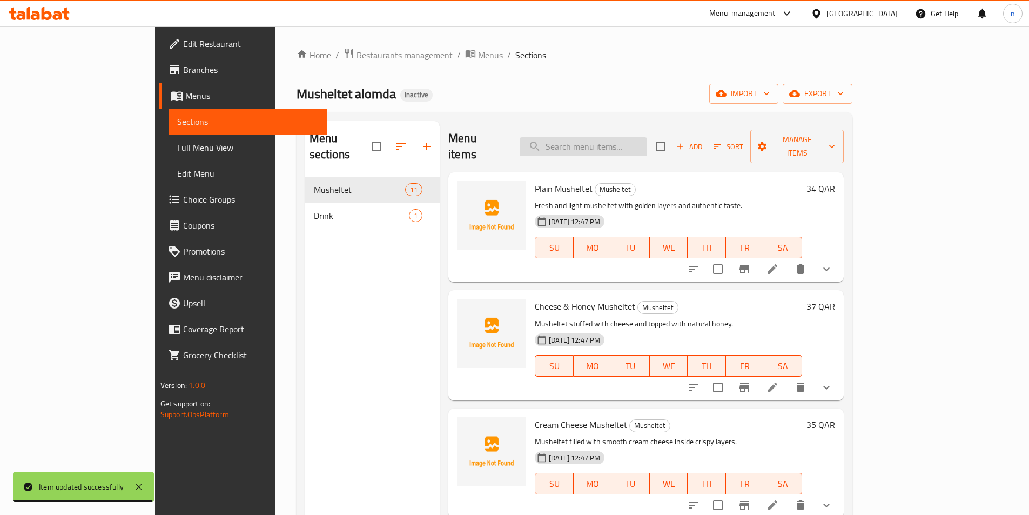
click at [627, 142] on input "search" at bounding box center [584, 146] width 128 height 19
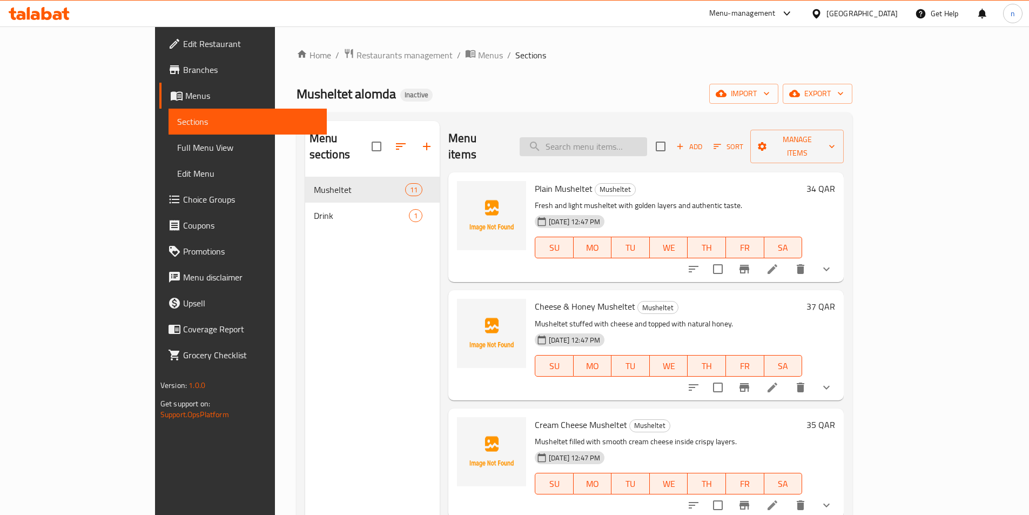
paste input "Meat & Cheese Musheltet"
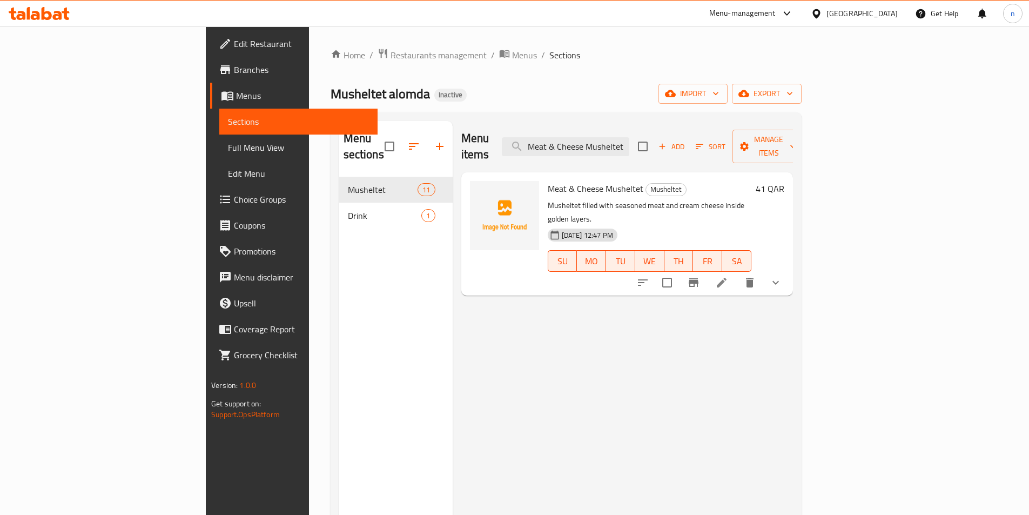
type input "Meat & Cheese Musheltet"
click at [728, 276] on icon at bounding box center [721, 282] width 13 height 13
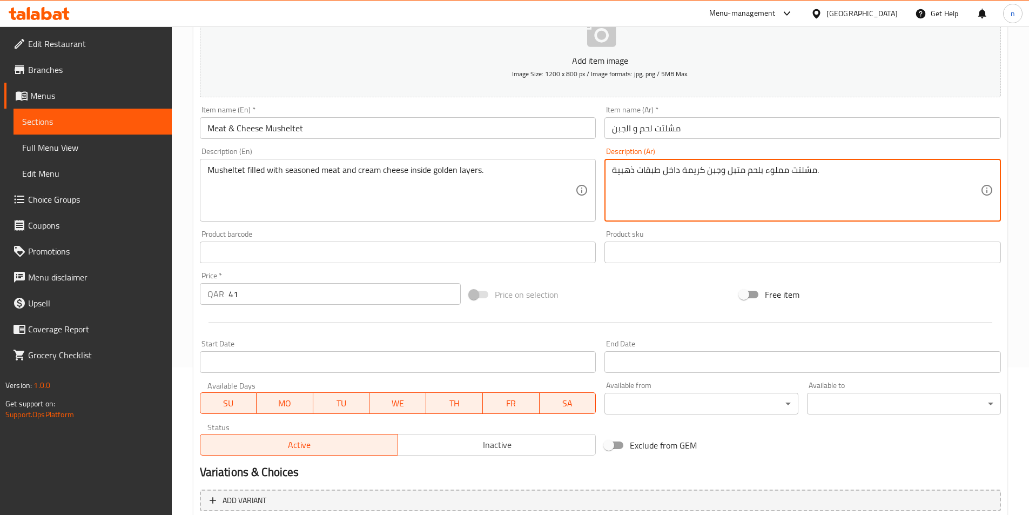
scroll to position [311, 0]
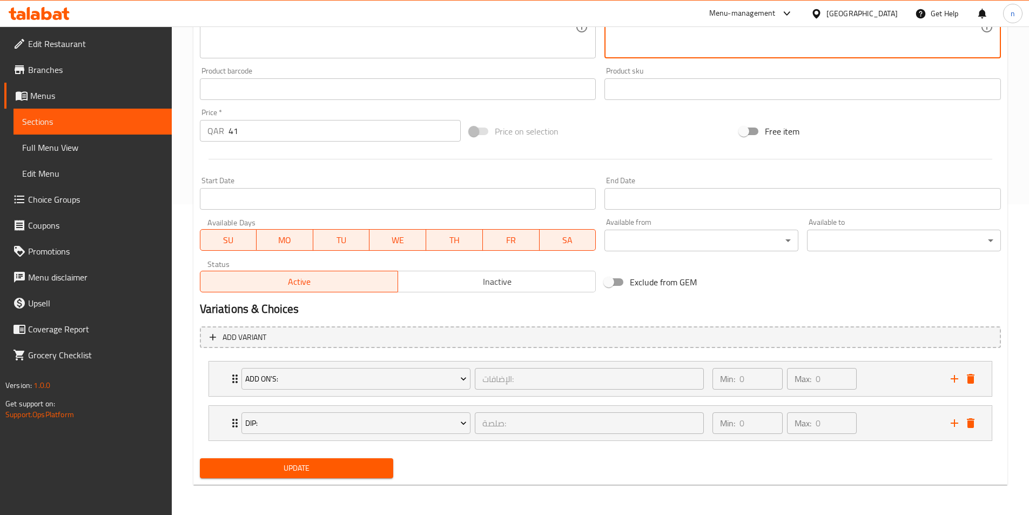
type textarea "مشلتت مملوء بلحم متبل وجبن كريمة داخل طبقات ذهبية."
click at [309, 471] on span "Update" at bounding box center [297, 468] width 177 height 14
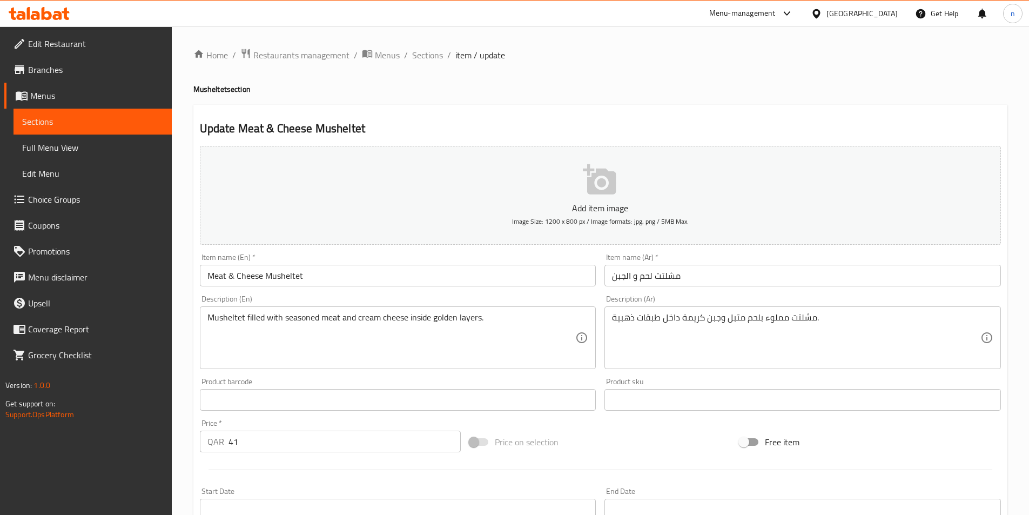
click at [407, 54] on ol "Home / Restaurants management / Menus / Sections / item / update" at bounding box center [600, 55] width 814 height 14
click at [429, 56] on span "Sections" at bounding box center [427, 55] width 31 height 13
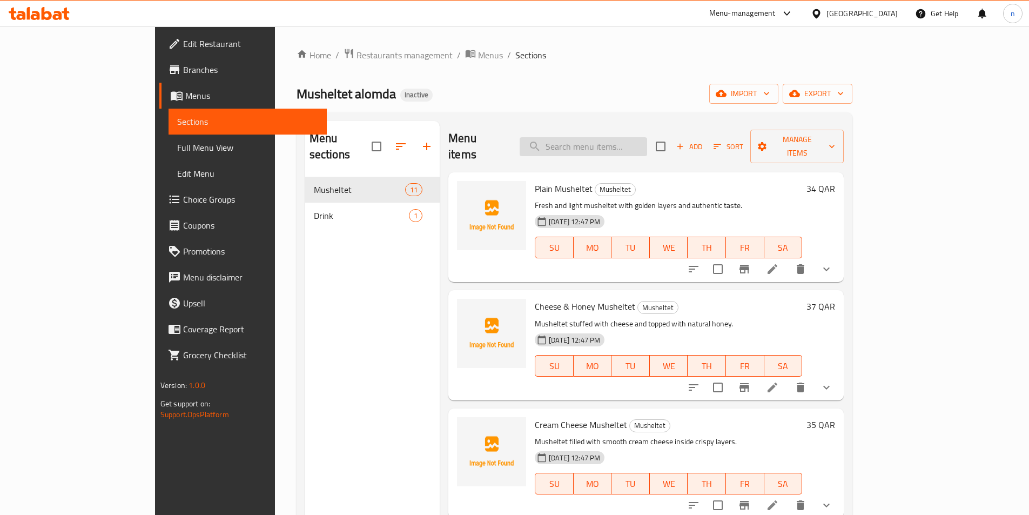
click at [635, 137] on input "search" at bounding box center [584, 146] width 128 height 19
paste input "Chicken Ranch Musheltet"
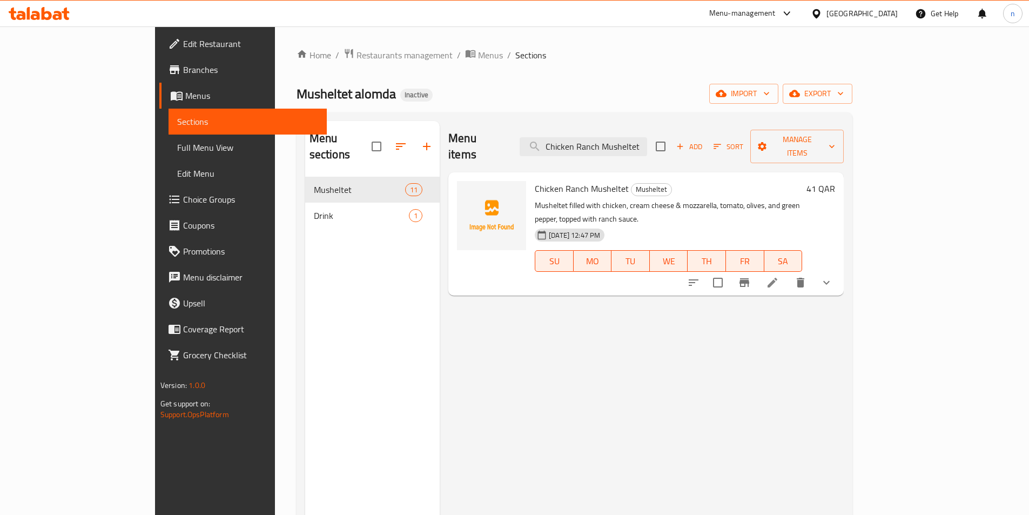
type input "Chicken Ranch Musheltet"
click at [778, 278] on icon at bounding box center [773, 283] width 10 height 10
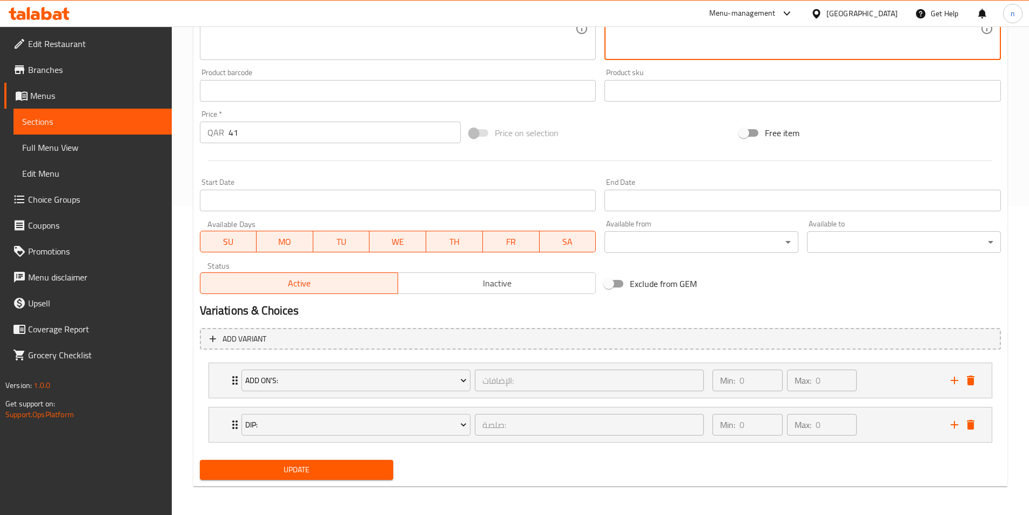
scroll to position [311, 0]
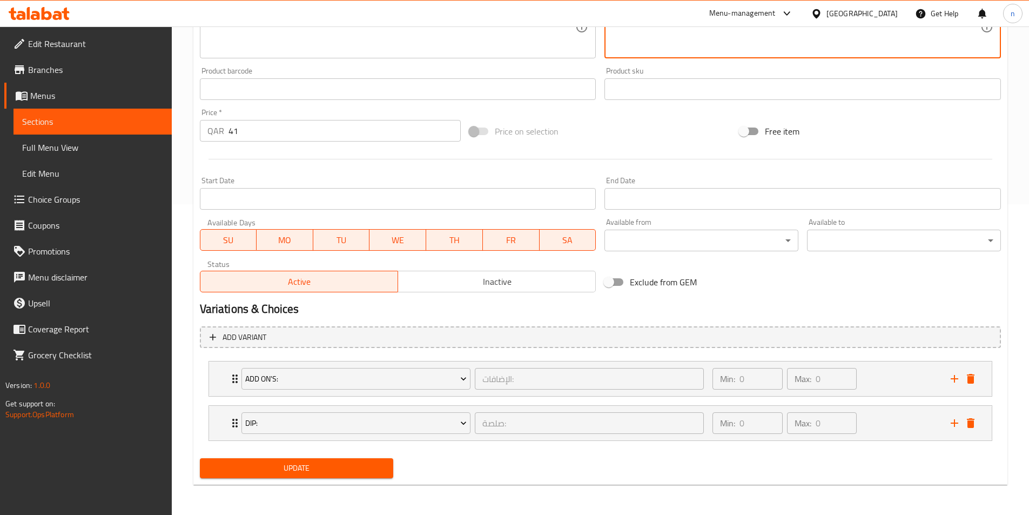
type textarea "مشلتت مملوء بدجاج وجبن كريمة وطماطم وزيتون وفلفل أخضر، مغطى بصلصة رانش."
click at [291, 467] on span "Update" at bounding box center [297, 468] width 177 height 14
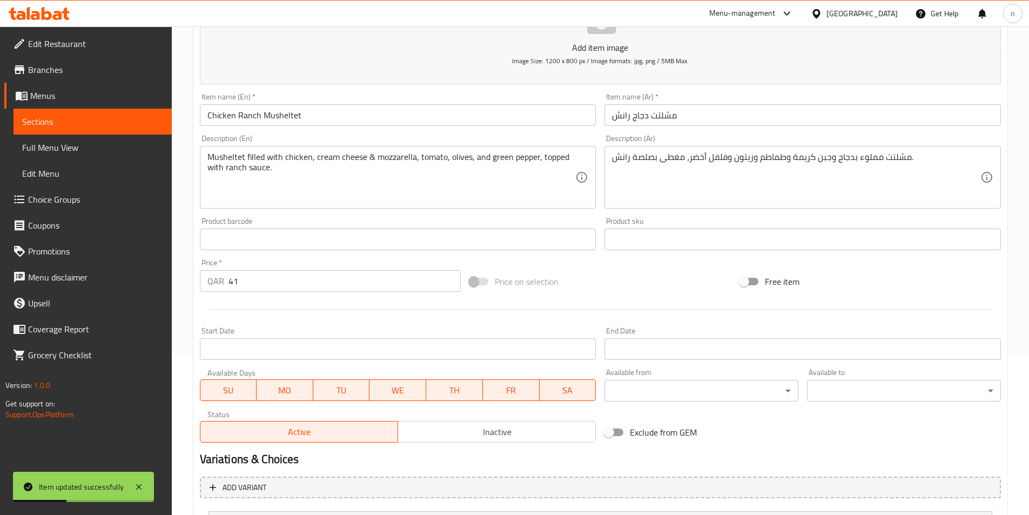
scroll to position [0, 0]
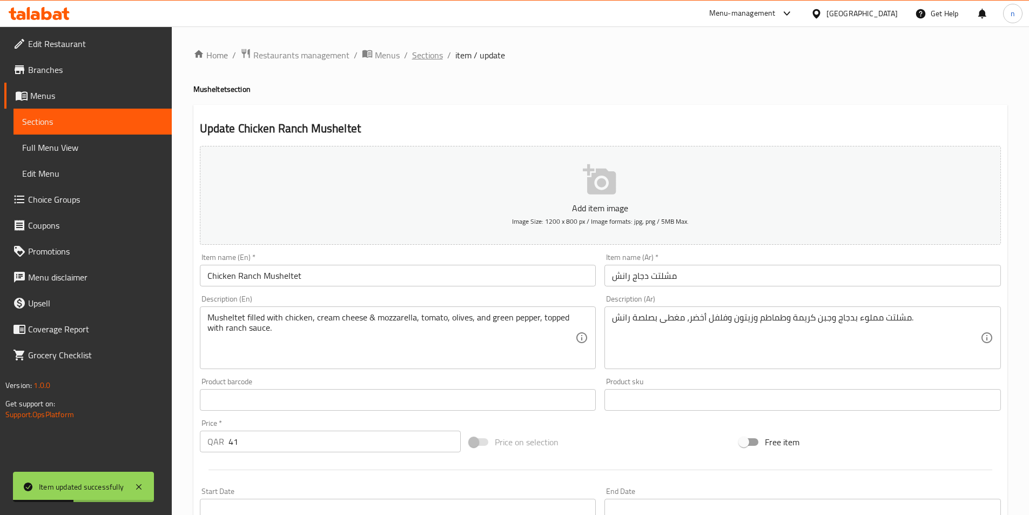
click at [419, 52] on span "Sections" at bounding box center [427, 55] width 31 height 13
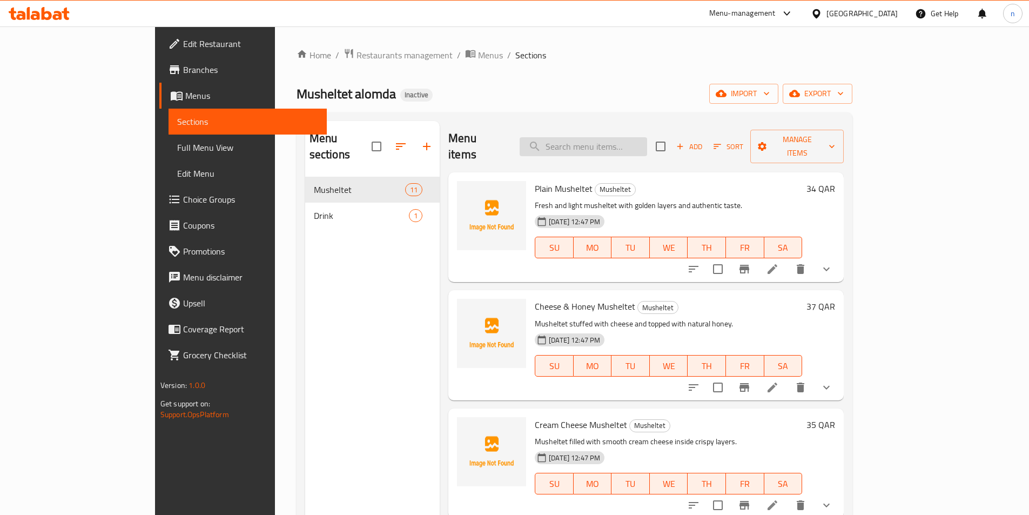
click at [623, 137] on input "search" at bounding box center [584, 146] width 128 height 19
paste input "Chicken Ranch Musheltet"
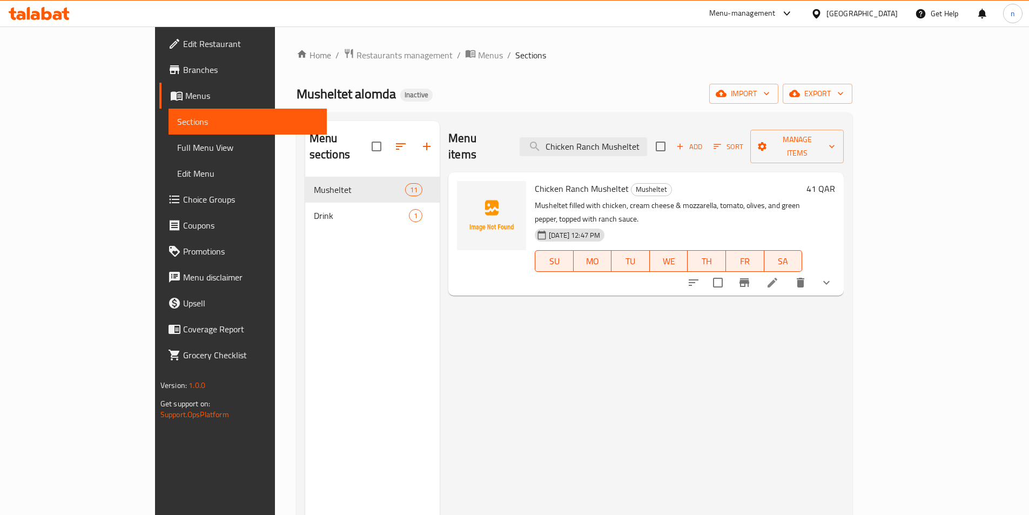
type input "Chicken Ranch Musheltet"
click at [788, 273] on li at bounding box center [773, 282] width 30 height 19
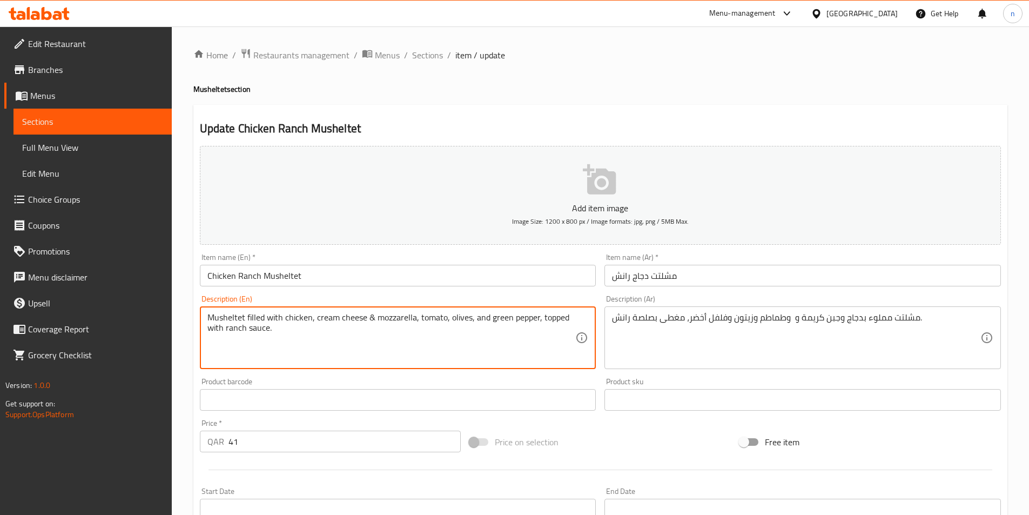
click at [401, 315] on textarea "Musheltet filled with chicken, cream cheese & mozzarella, tomato, olives, and g…" at bounding box center [391, 337] width 369 height 51
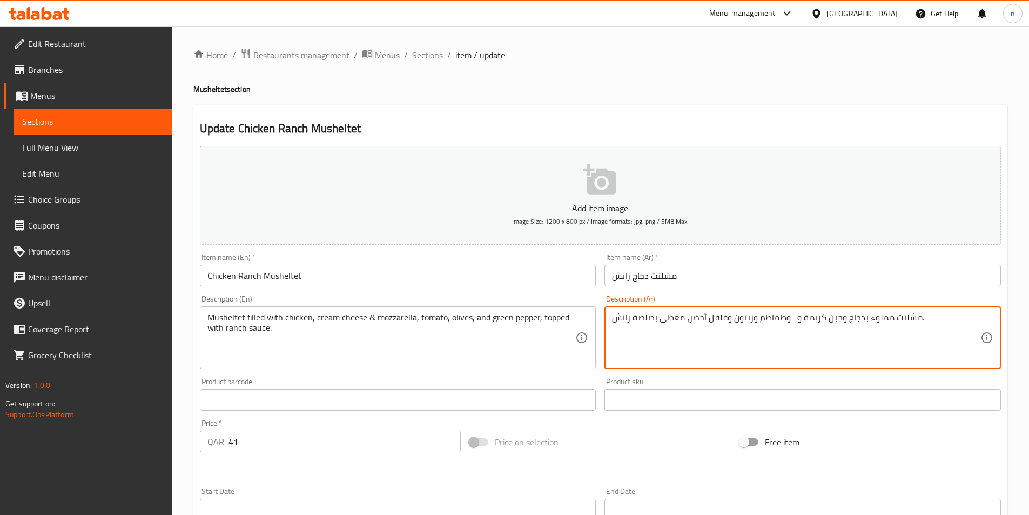
paste textarea "موزاريلا"
click at [788, 314] on textarea "مشلتت مملوء بدجاج وجبن كريمة و موزاريلا، وطماطم وزيتون وفلفل أخضر، مغطى بصلصة ر…" at bounding box center [796, 337] width 369 height 51
drag, startPoint x: 789, startPoint y: 319, endPoint x: 792, endPoint y: 325, distance: 5.8
click at [792, 325] on textarea "مشلتت مملوء بدجاج وجبن كريمة و موزاريلا، وطماطم وزيتون وفلفل أخضر، مغطى بصلصة ر…" at bounding box center [796, 337] width 369 height 51
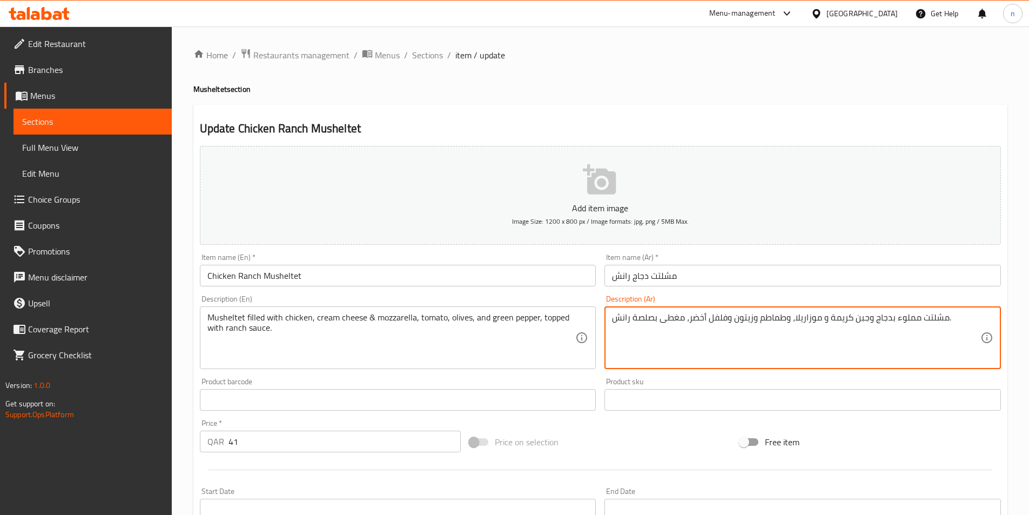
click at [788, 317] on textarea "مشلتت مملوء بدجاج وجبن كريمة و موزاريلا، وطماطم وزيتون وفلفل أخضر، مغطى بصلصة ر…" at bounding box center [796, 337] width 369 height 51
click at [761, 313] on textarea "مشلتت مملوء بدجاج وجبن كريمة و موزاريلا، طماطم وزيتون وفلفل أخضر، مغطى بصلصة را…" at bounding box center [796, 337] width 369 height 51
click at [755, 317] on textarea "مشلتت مملوء بدجاج وجبن كريمة و موزاريلا، طماطم، وزيتون وفلفل أخضر، مغطى بصلصة ر…" at bounding box center [796, 337] width 369 height 51
click at [733, 316] on textarea "مشلتت مملوء بدجاج وجبن كريمة و موزاريلا، طماطم، زيتون وفلفل أخضر، مغطى بصلصة را…" at bounding box center [796, 337] width 369 height 51
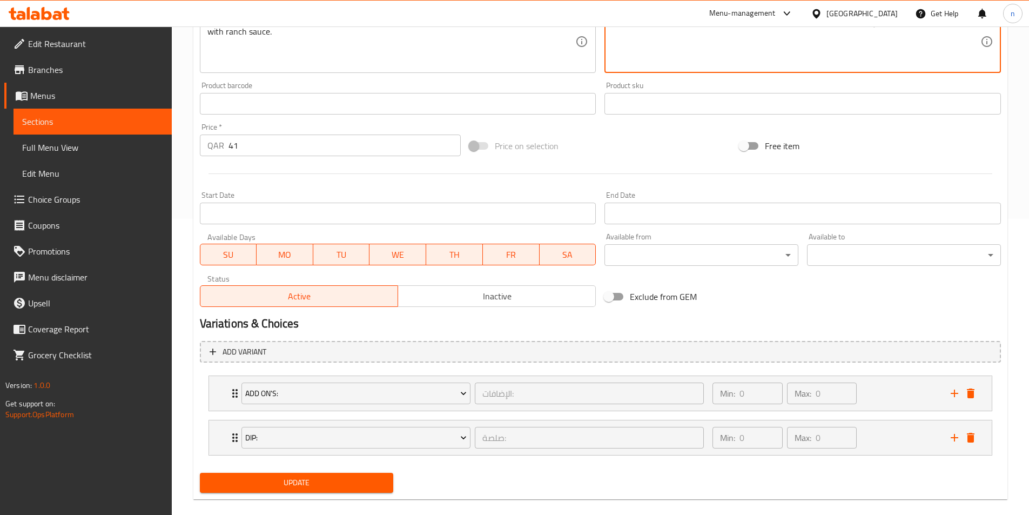
scroll to position [311, 0]
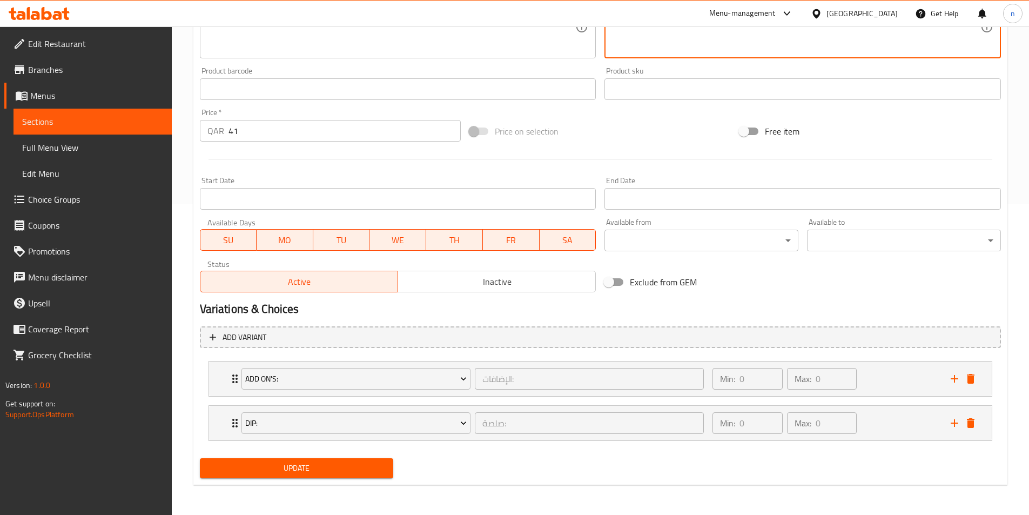
type textarea "مشلتت مملوء بدجاج وجبن كريمة و موزاريلا، طماطم، زيتون، وفلفل أخضر، مغطى بصلصة ر…"
click at [331, 466] on span "Update" at bounding box center [297, 468] width 177 height 14
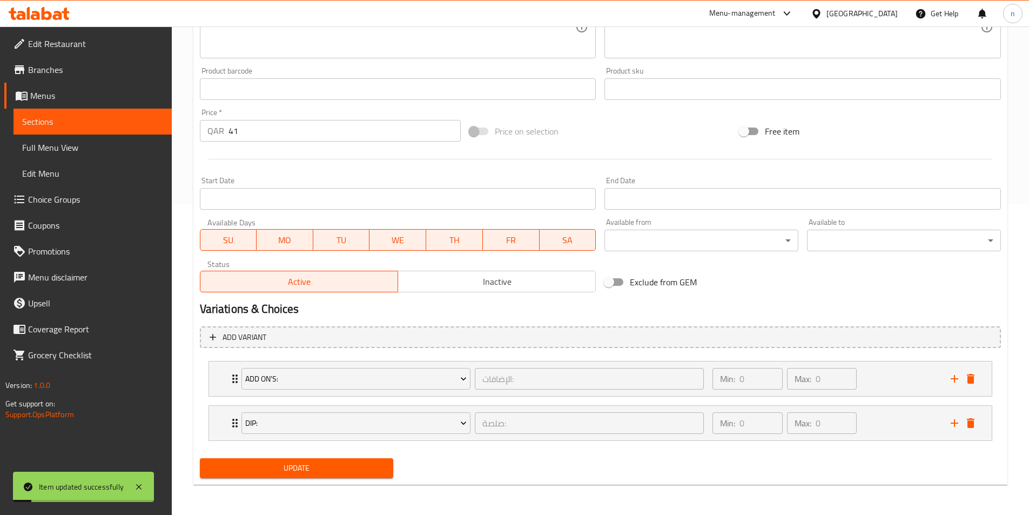
scroll to position [0, 0]
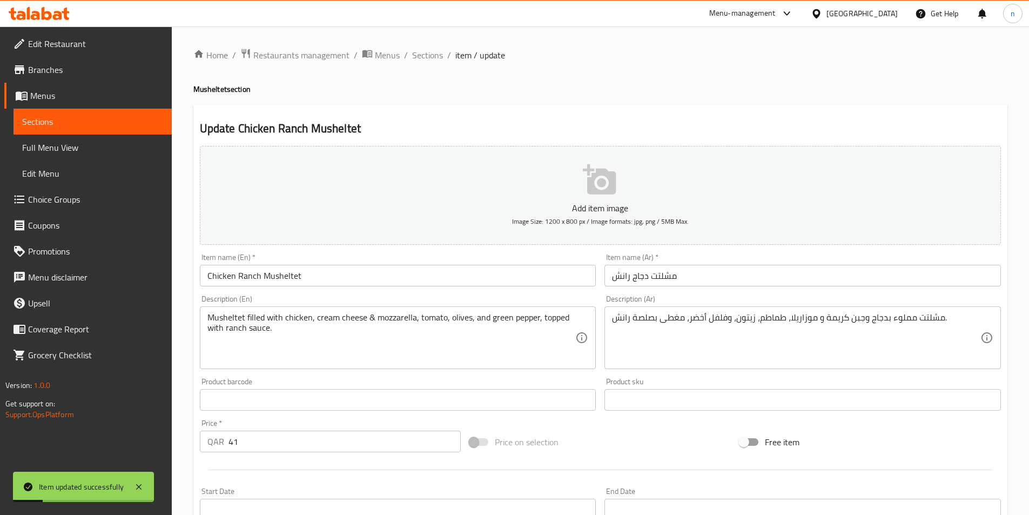
drag, startPoint x: 429, startPoint y: 53, endPoint x: 597, endPoint y: 6, distance: 174.1
click at [429, 53] on span "Sections" at bounding box center [427, 55] width 31 height 13
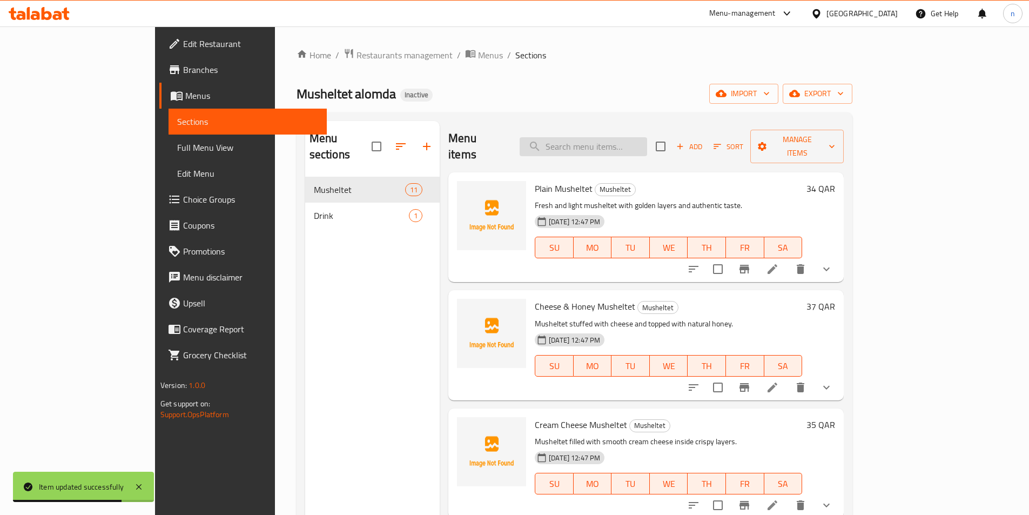
click at [631, 140] on input "search" at bounding box center [584, 146] width 128 height 19
paste input "Egg & Cheese Musheltet"
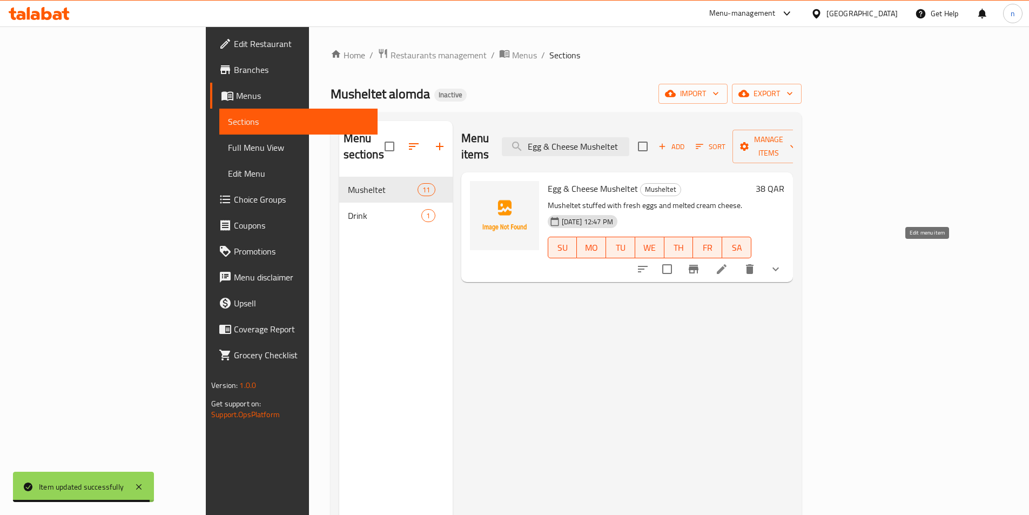
type input "Egg & Cheese Musheltet"
click at [727, 264] on icon at bounding box center [722, 269] width 10 height 10
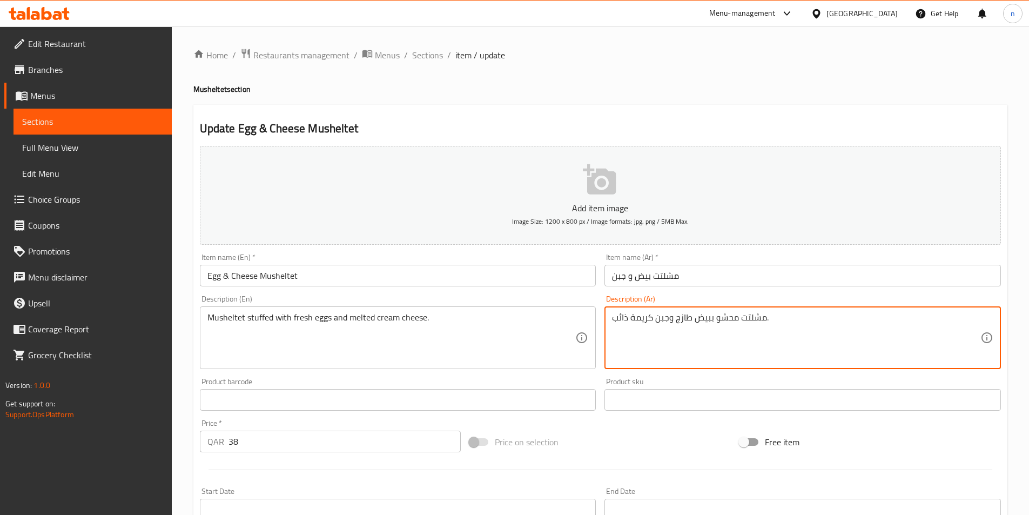
click at [615, 317] on textarea "مشلتت محشو ببيض طازج وجبن كريمة ذائب." at bounding box center [796, 337] width 369 height 51
click at [766, 317] on textarea "مشلتت محشو ببيض طازج وجبن كريمة ذائب." at bounding box center [796, 337] width 369 height 51
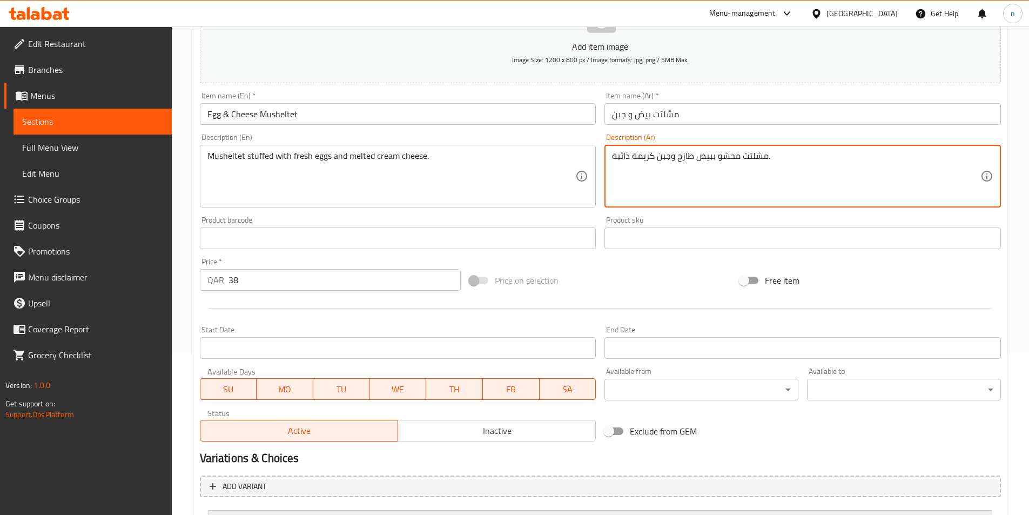
scroll to position [311, 0]
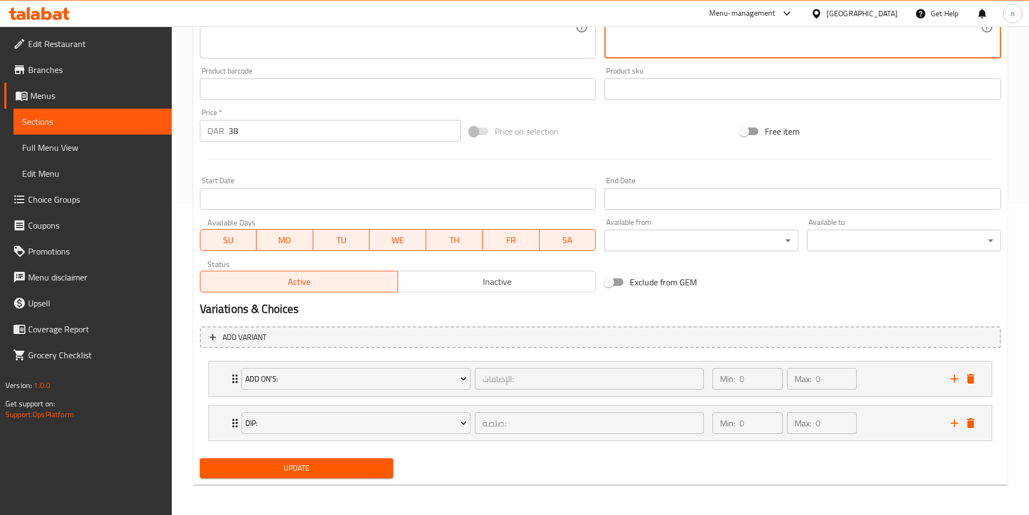
type textarea "مشلتت محشو ببيض طازج وجبن كريمة ذائبة."
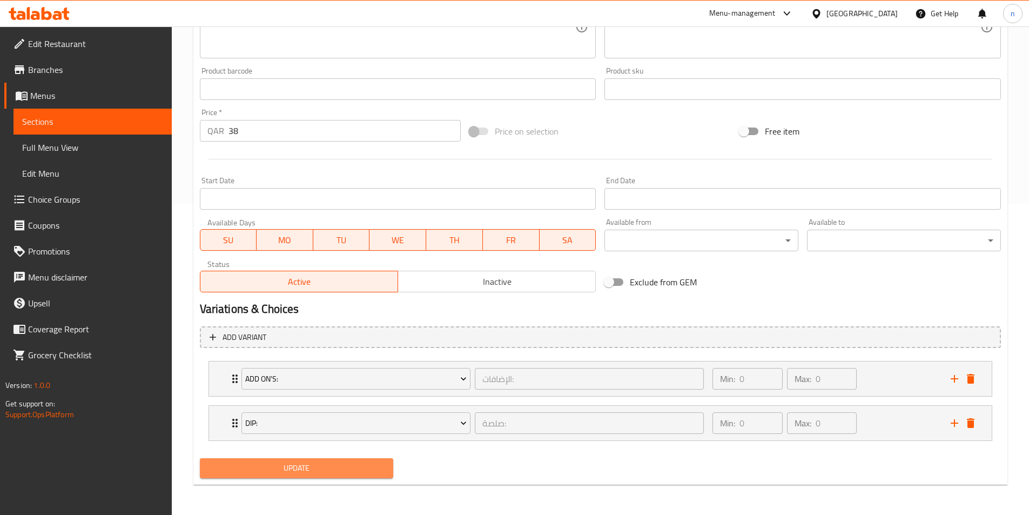
click at [333, 468] on span "Update" at bounding box center [297, 468] width 177 height 14
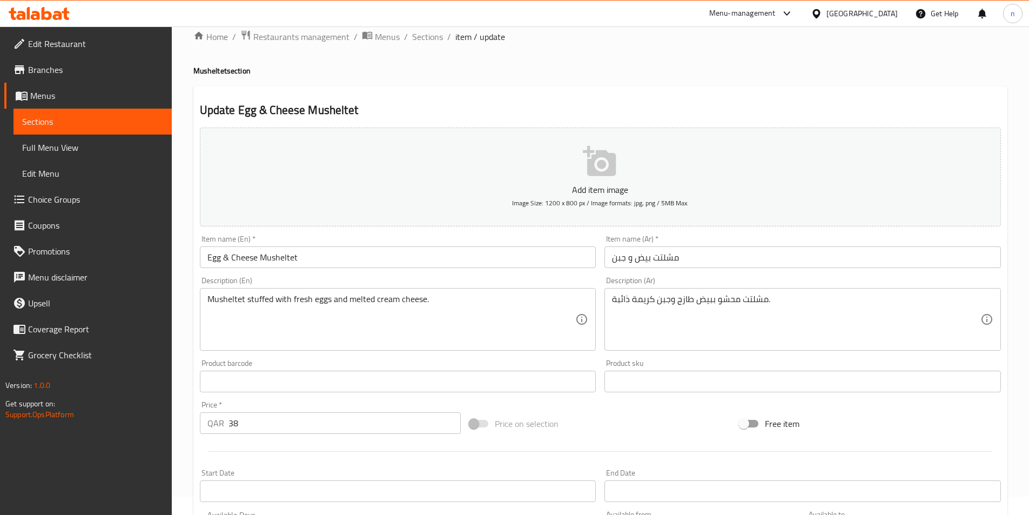
scroll to position [0, 0]
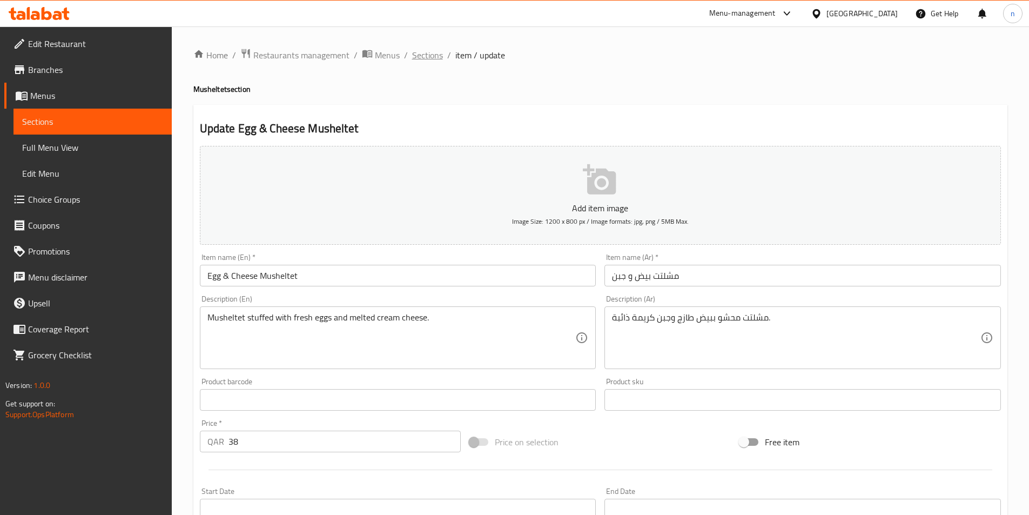
click at [427, 57] on span "Sections" at bounding box center [427, 55] width 31 height 13
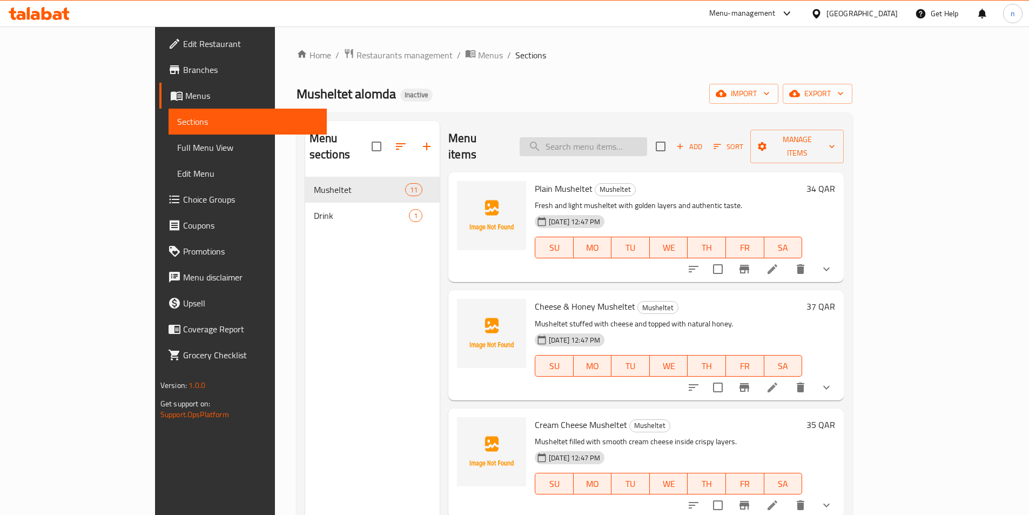
click at [619, 137] on input "search" at bounding box center [584, 146] width 128 height 19
paste input "Shakshouka cheese Musheltet"
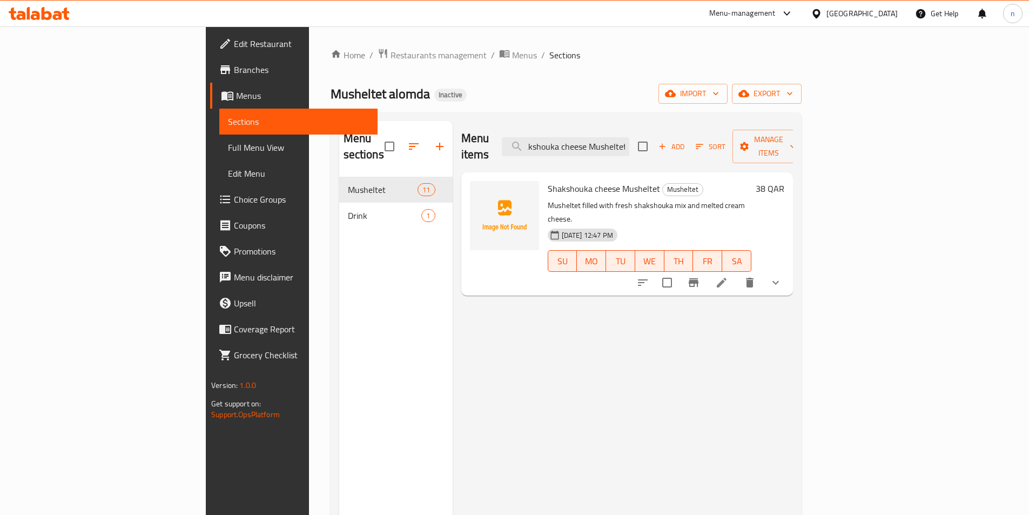
type input "Shakshouka cheese Musheltet"
click at [737, 273] on li at bounding box center [722, 282] width 30 height 19
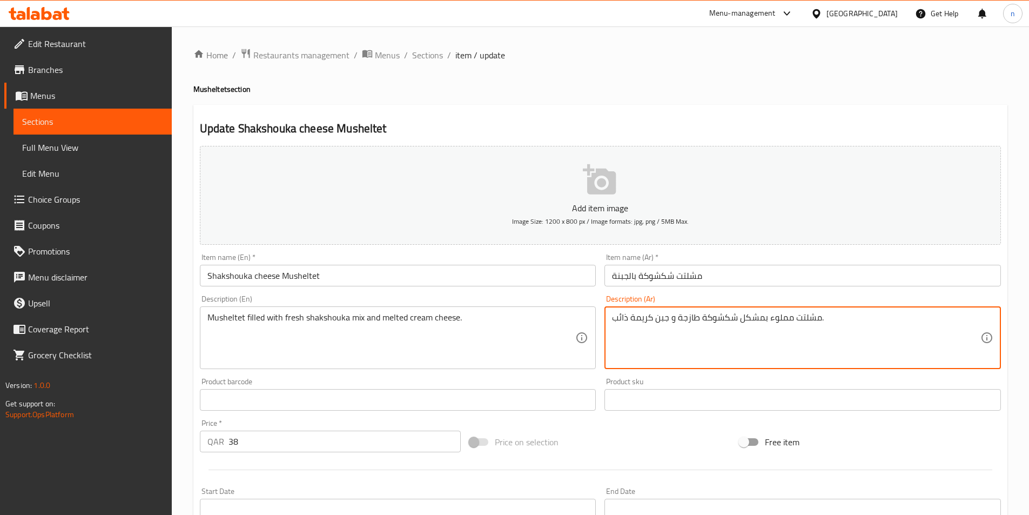
click at [613, 315] on textarea "مشلتت مملوء بمشكل شكشوكة طازجة و جبن كريمة ذائب." at bounding box center [796, 337] width 369 height 51
click at [818, 319] on textarea "مشلتت مملوء بمشكل شكشوكة طازجة و جبن كريمة ذائب." at bounding box center [796, 337] width 369 height 51
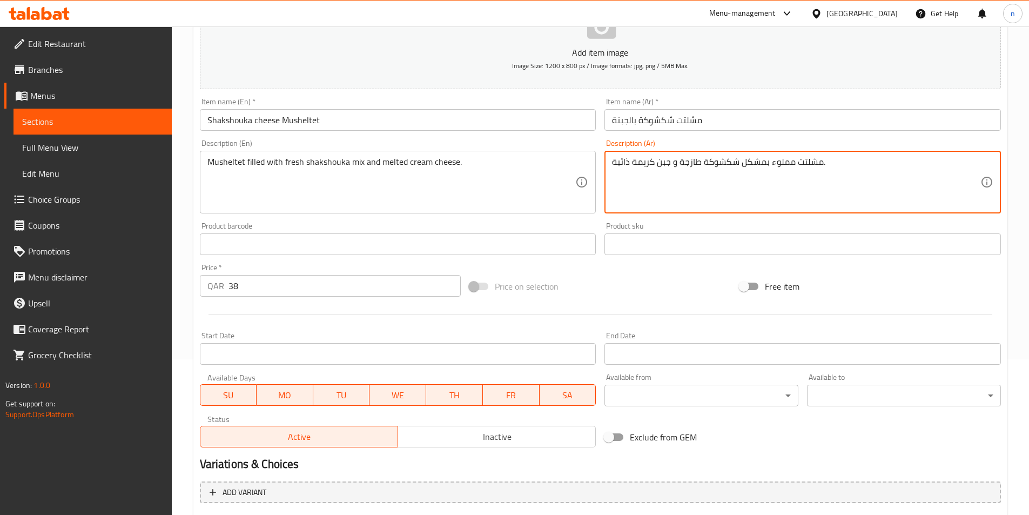
scroll to position [311, 0]
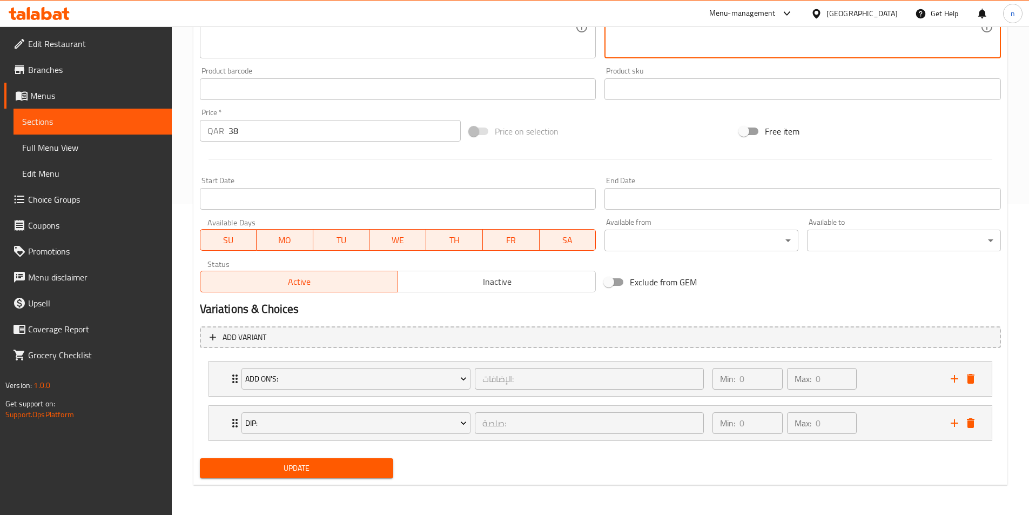
type textarea "مشلتت مملوء بمشكل شكشوكة طازجة و جبن كريمة ذائبة."
click at [323, 466] on span "Update" at bounding box center [297, 468] width 177 height 14
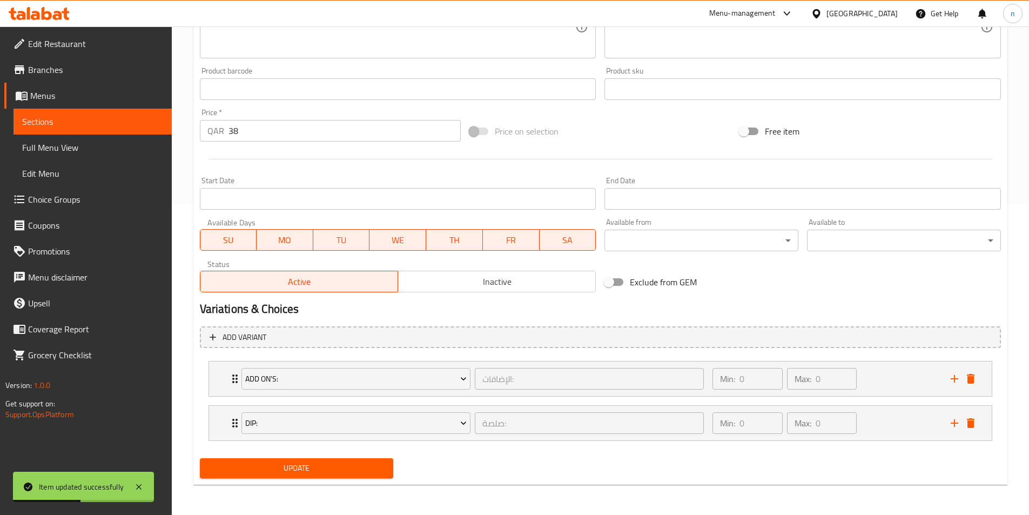
scroll to position [0, 0]
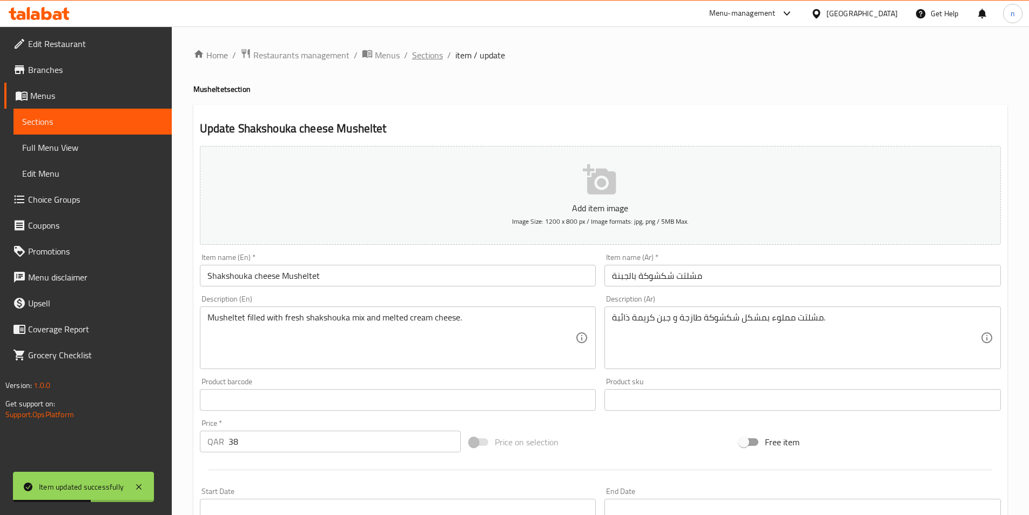
click at [431, 50] on span "Sections" at bounding box center [427, 55] width 31 height 13
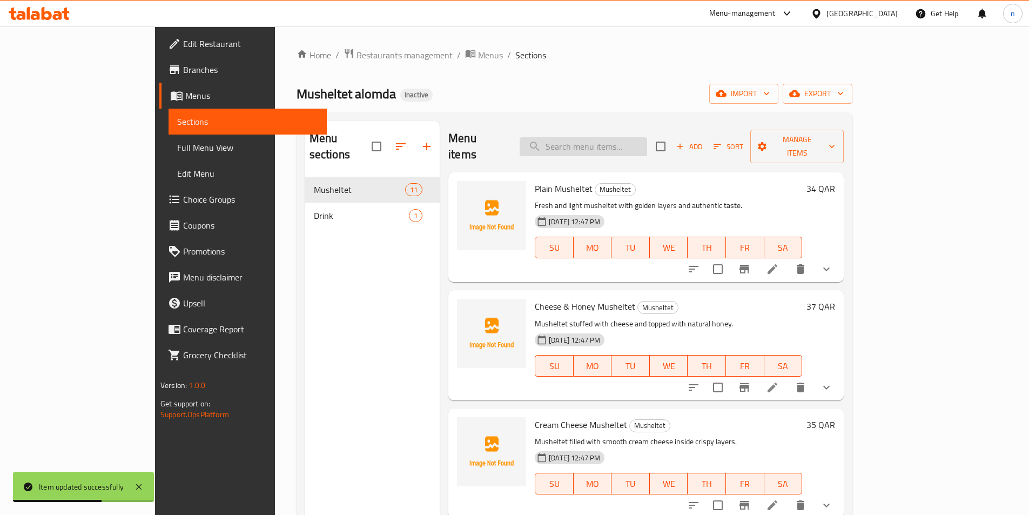
click at [635, 138] on input "search" at bounding box center [584, 146] width 128 height 19
paste input "Meat Liver cheese Musheltet"
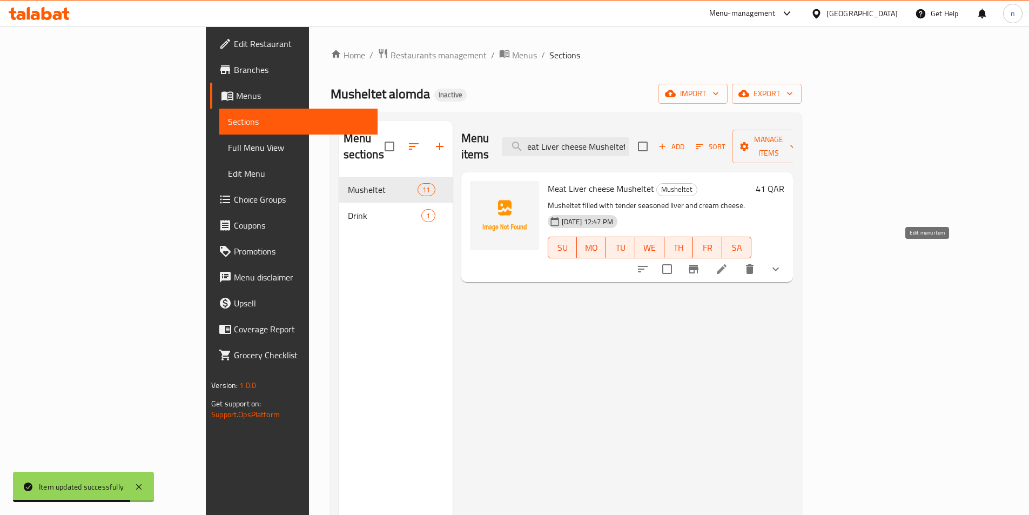
type input "Meat Liver cheese Musheltet"
click at [728, 263] on icon at bounding box center [721, 269] width 13 height 13
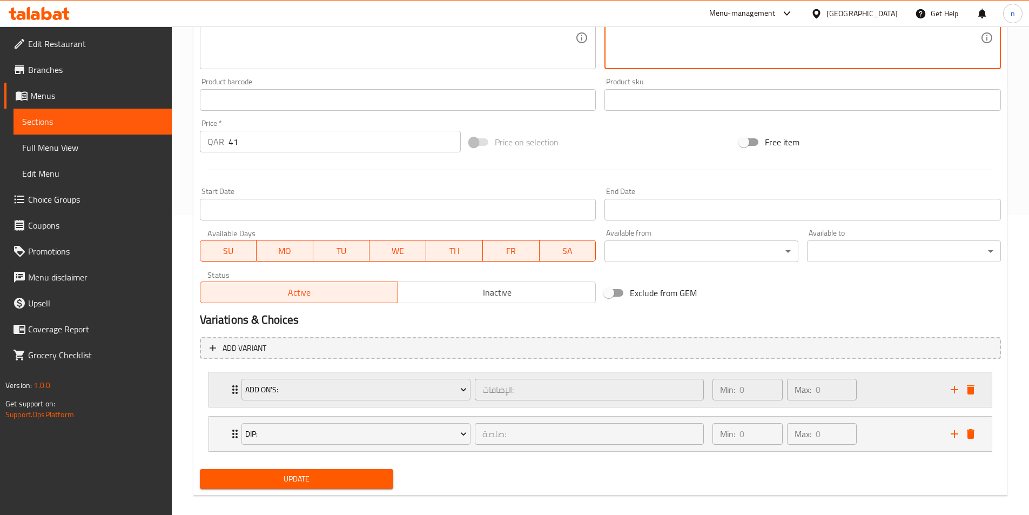
scroll to position [311, 0]
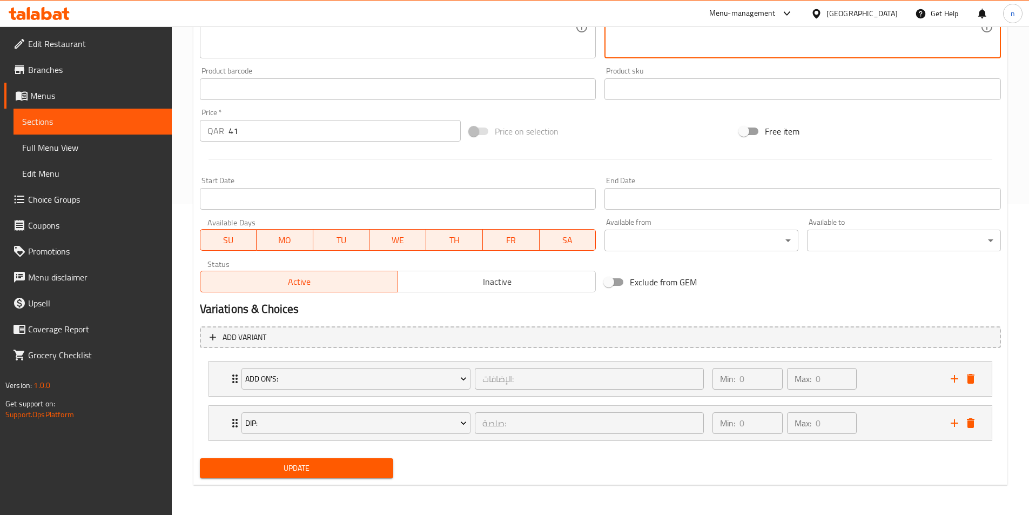
type textarea "مشلتت مملوء بكبدة طرية متبلة وجبن كريمة."
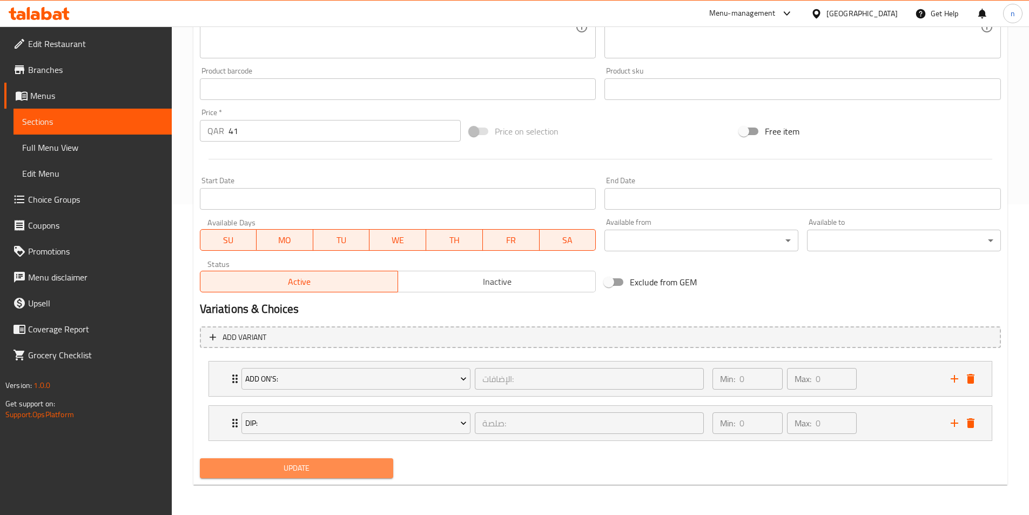
click at [305, 468] on span "Update" at bounding box center [297, 468] width 177 height 14
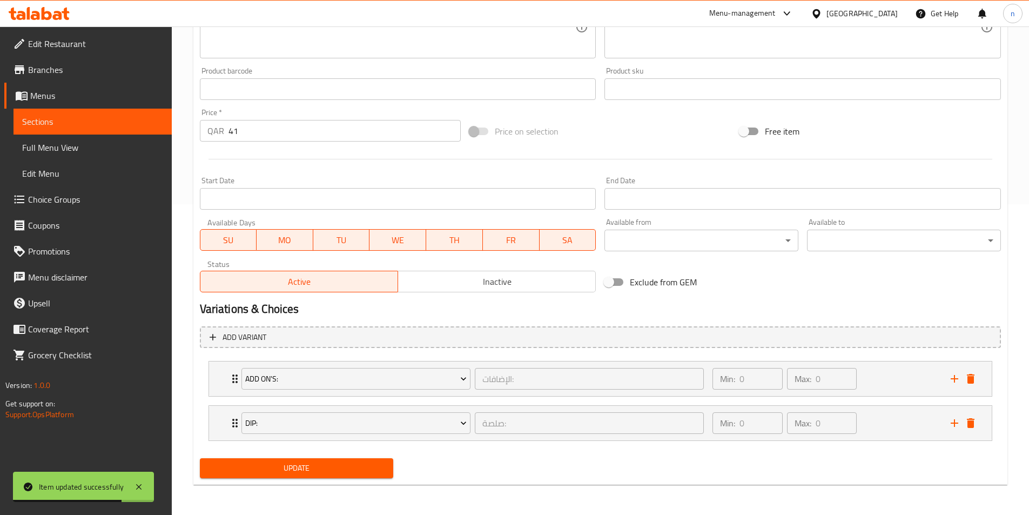
scroll to position [0, 0]
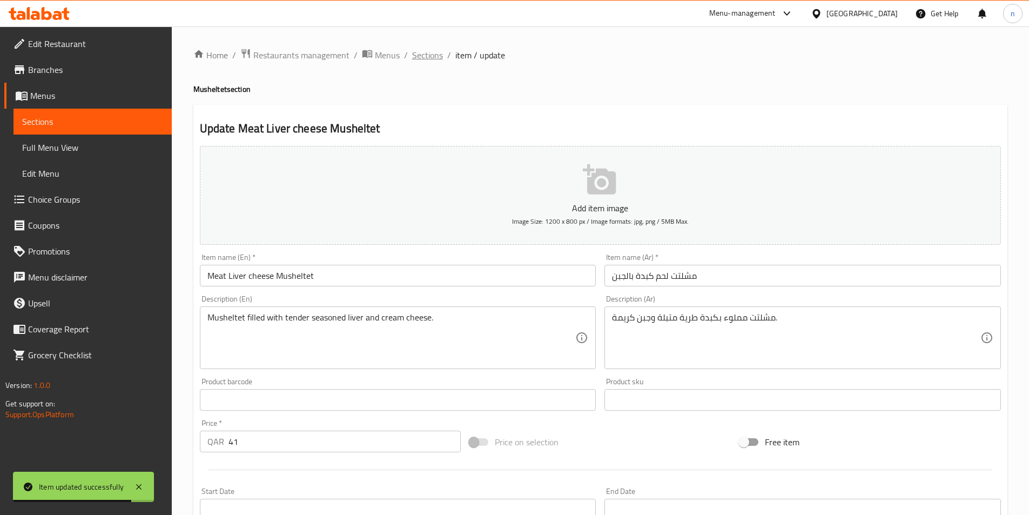
click at [422, 57] on span "Sections" at bounding box center [427, 55] width 31 height 13
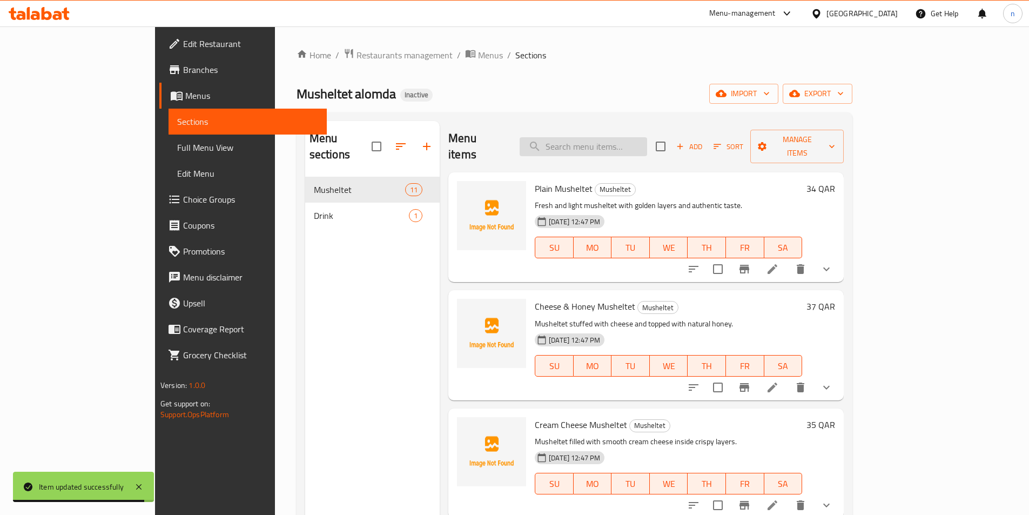
click at [618, 137] on input "search" at bounding box center [584, 146] width 128 height 19
paste input "Pizza Musheltet"
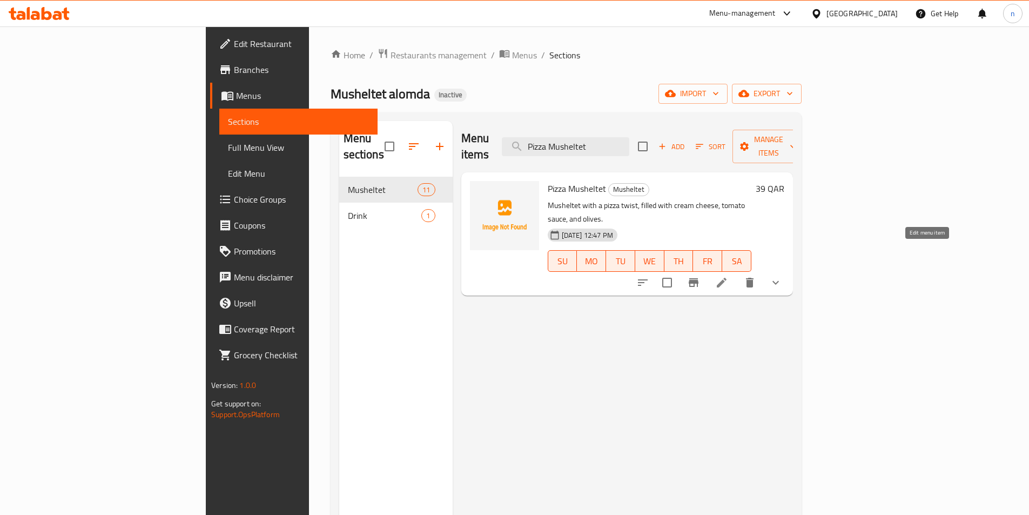
type input "Pizza Musheltet"
click at [728, 276] on icon at bounding box center [721, 282] width 13 height 13
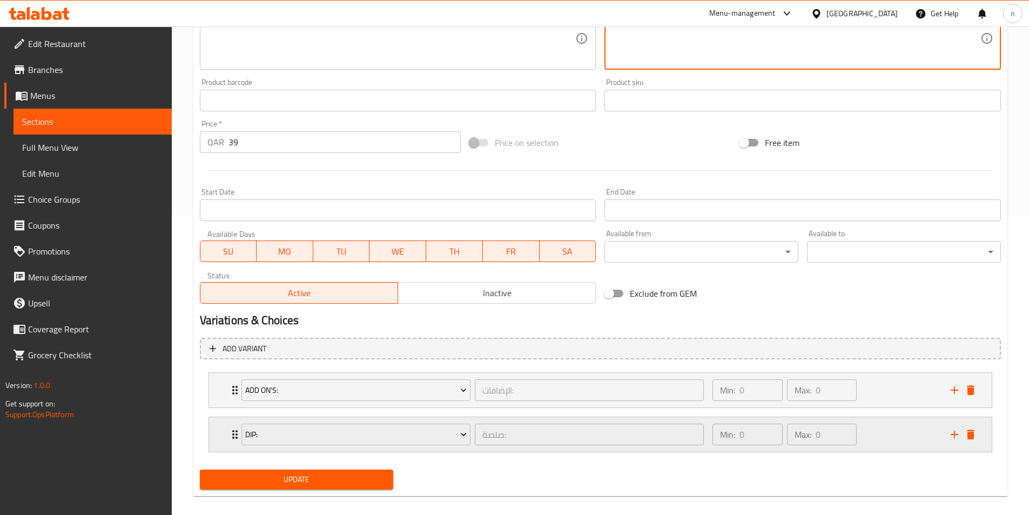
scroll to position [311, 0]
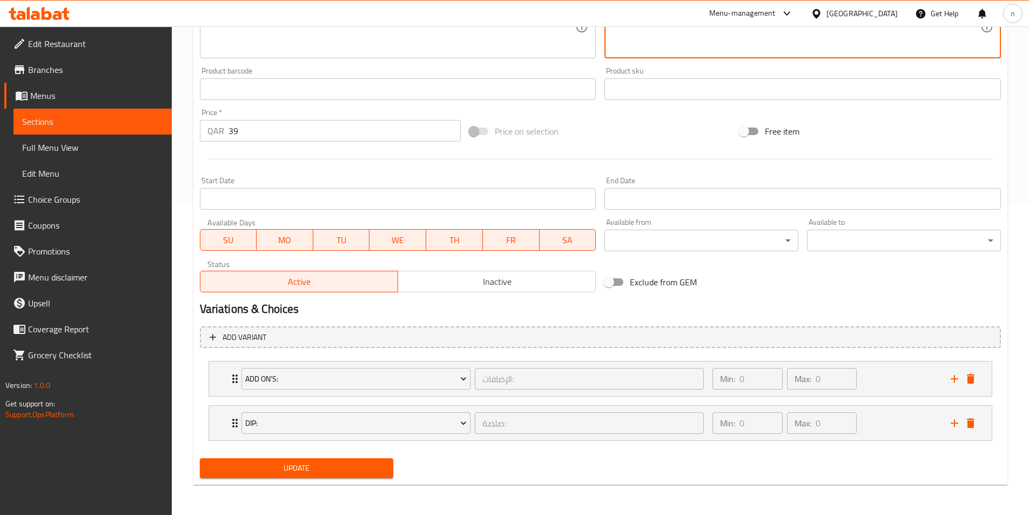
type textarea "مشلتت مع تويست البيتزا، مملوء بجبن كريمة، صلصة الطماطم، والزيتون."
click at [289, 468] on span "Update" at bounding box center [297, 468] width 177 height 14
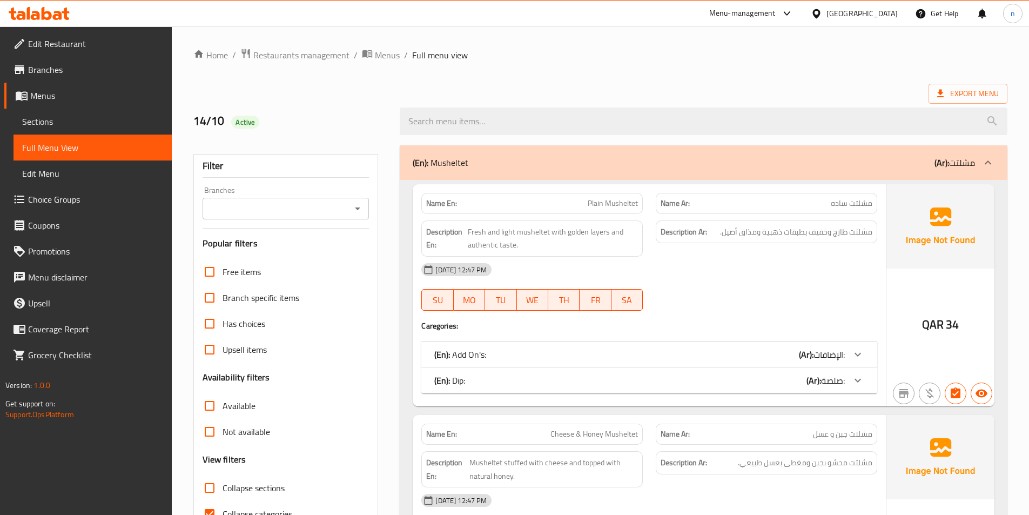
click at [44, 43] on span "Edit Restaurant" at bounding box center [95, 43] width 135 height 13
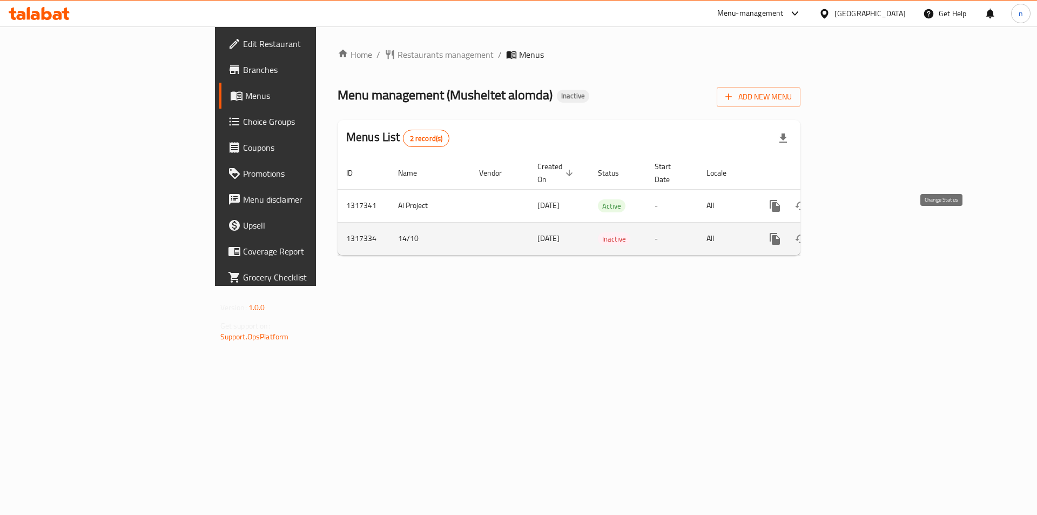
click at [807, 235] on icon "enhanced table" at bounding box center [801, 239] width 12 height 9
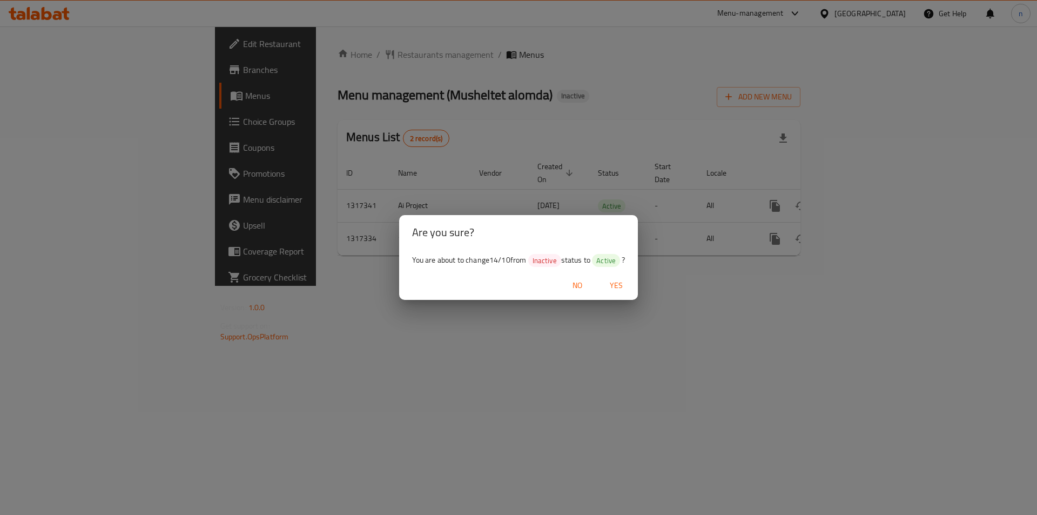
click at [620, 289] on span "Yes" at bounding box center [617, 286] width 26 height 14
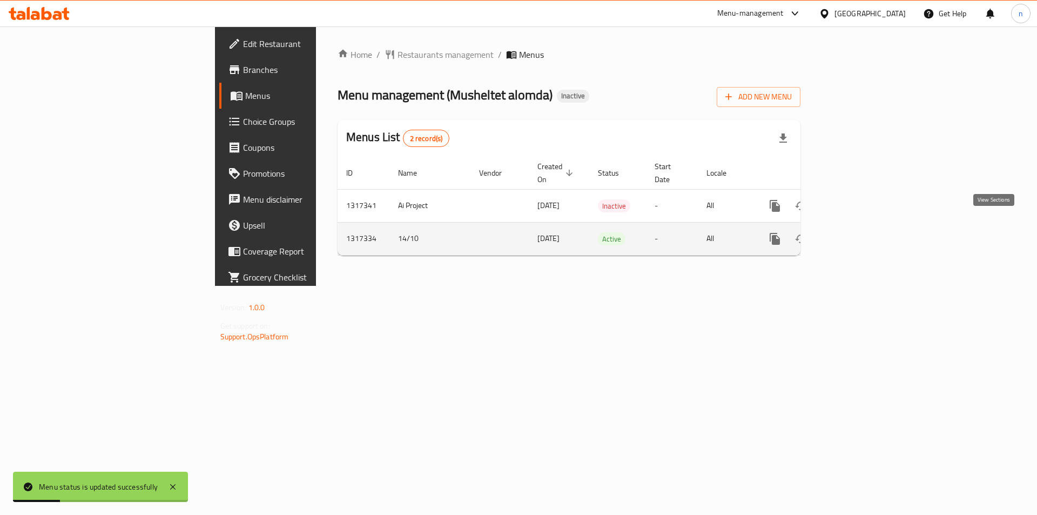
click at [860, 232] on icon "enhanced table" at bounding box center [853, 238] width 13 height 13
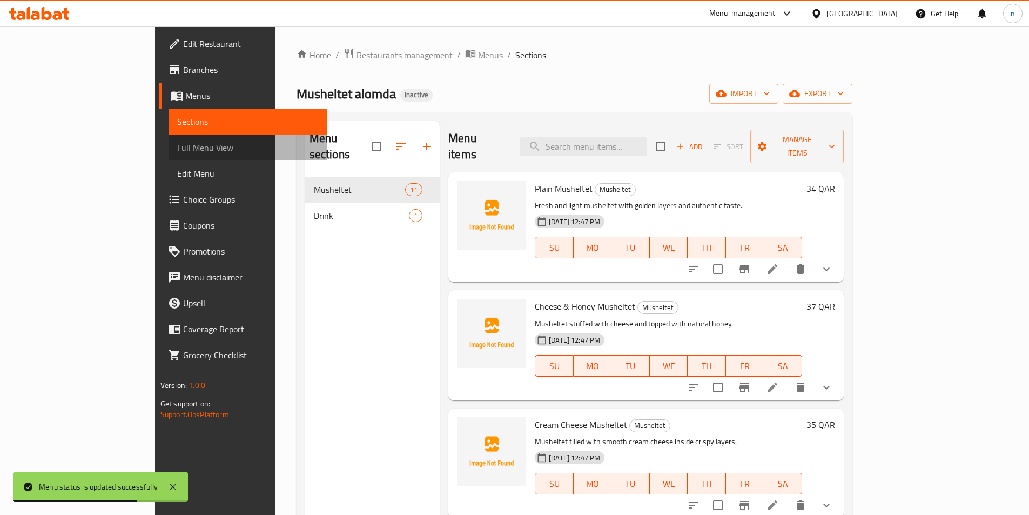
click at [177, 147] on span "Full Menu View" at bounding box center [247, 147] width 141 height 13
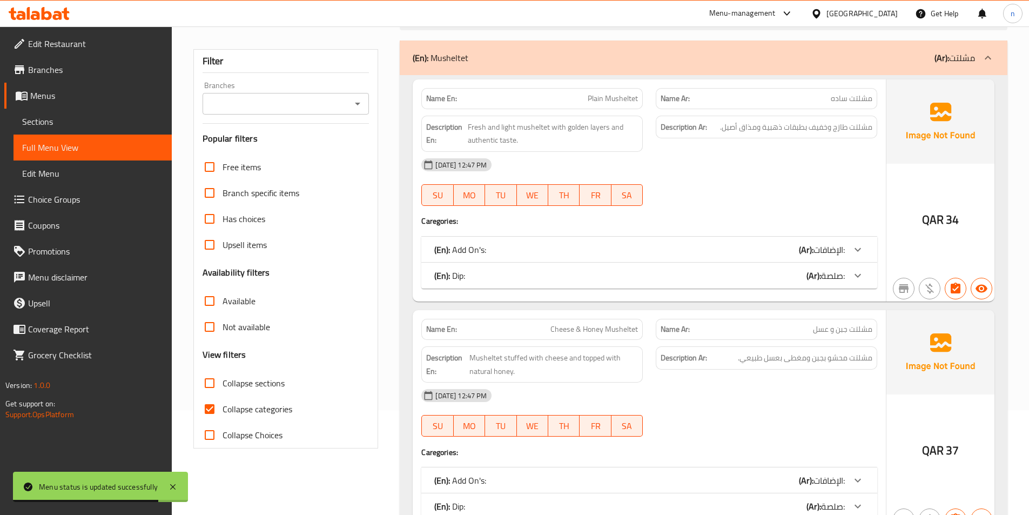
scroll to position [162, 0]
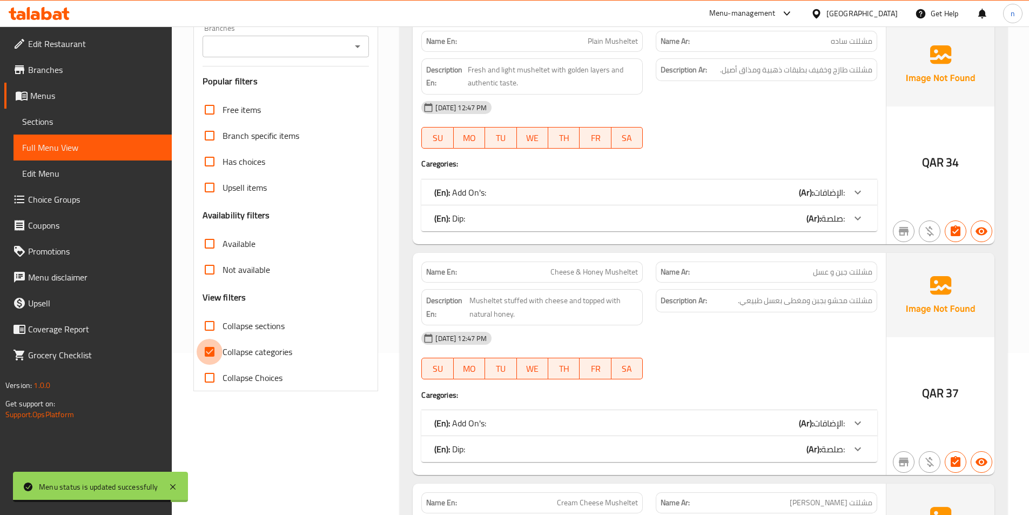
click at [206, 350] on input "Collapse categories" at bounding box center [210, 352] width 26 height 26
checkbox input "false"
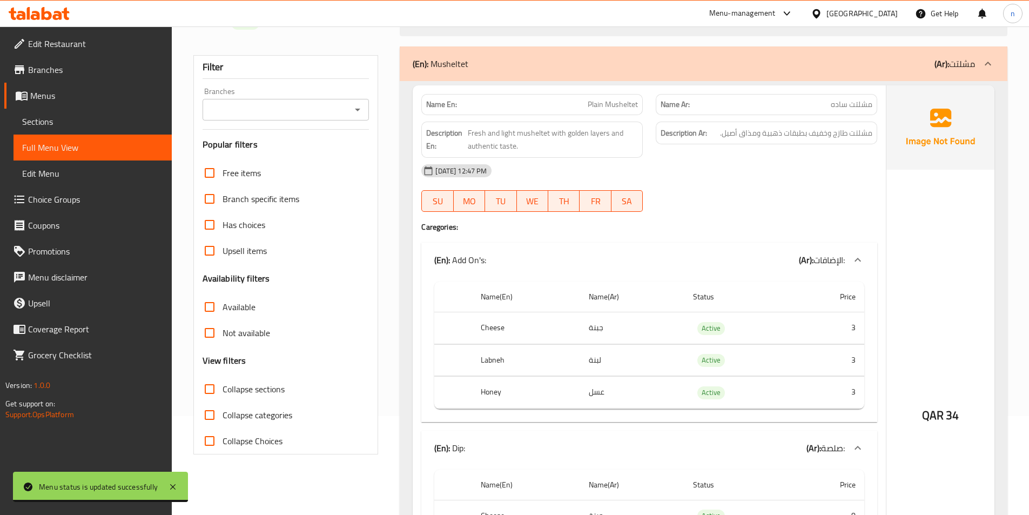
scroll to position [0, 0]
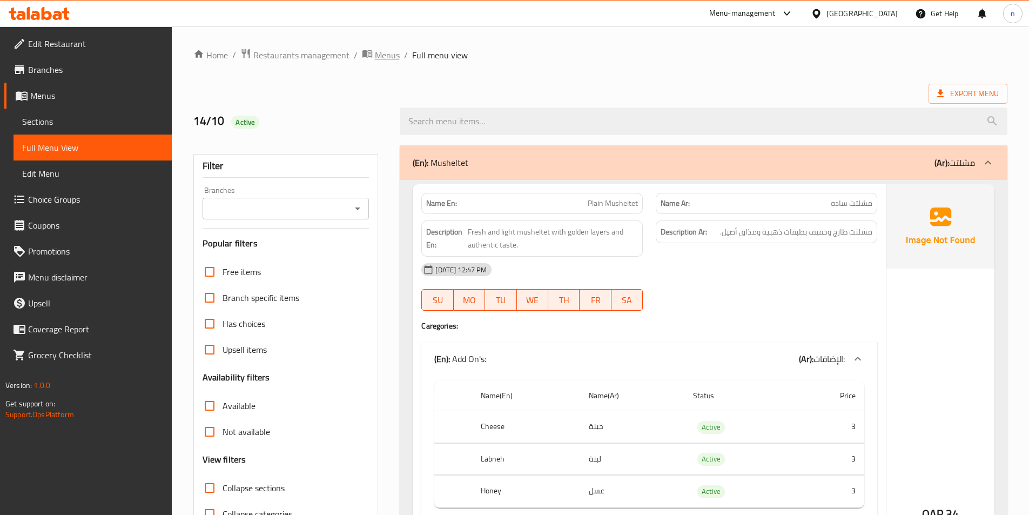
click at [379, 55] on span "Menus" at bounding box center [387, 55] width 25 height 13
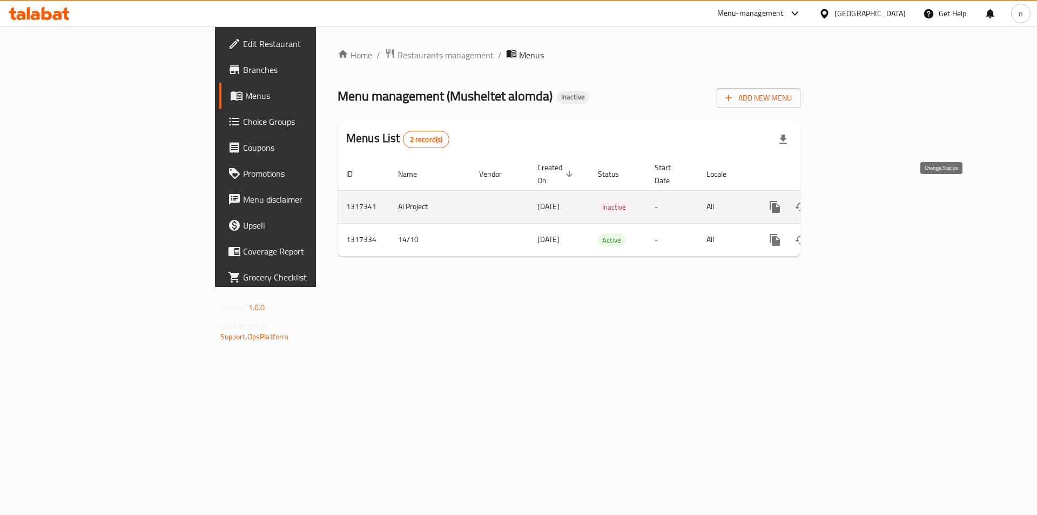
click at [814, 196] on button "enhanced table" at bounding box center [801, 207] width 26 height 26
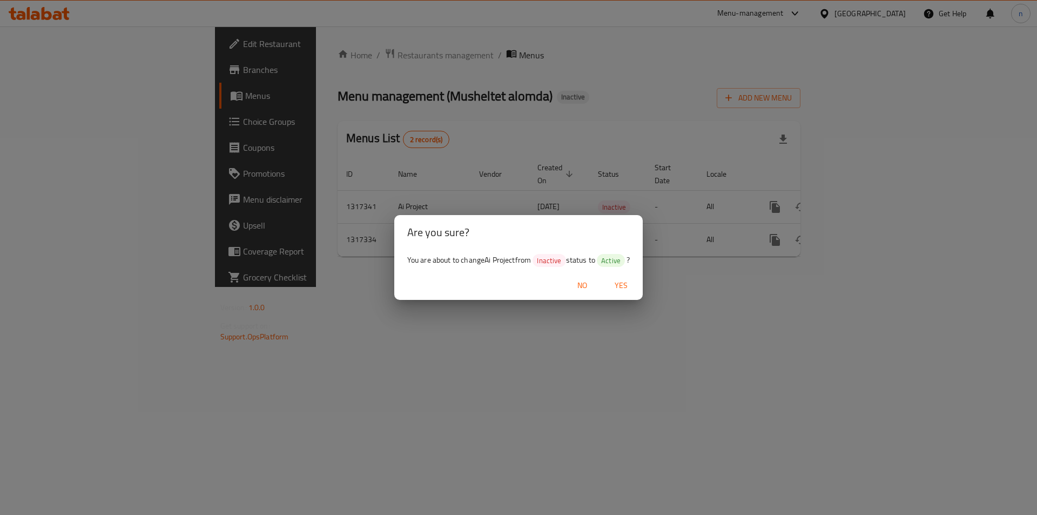
click at [619, 283] on span "Yes" at bounding box center [621, 286] width 26 height 14
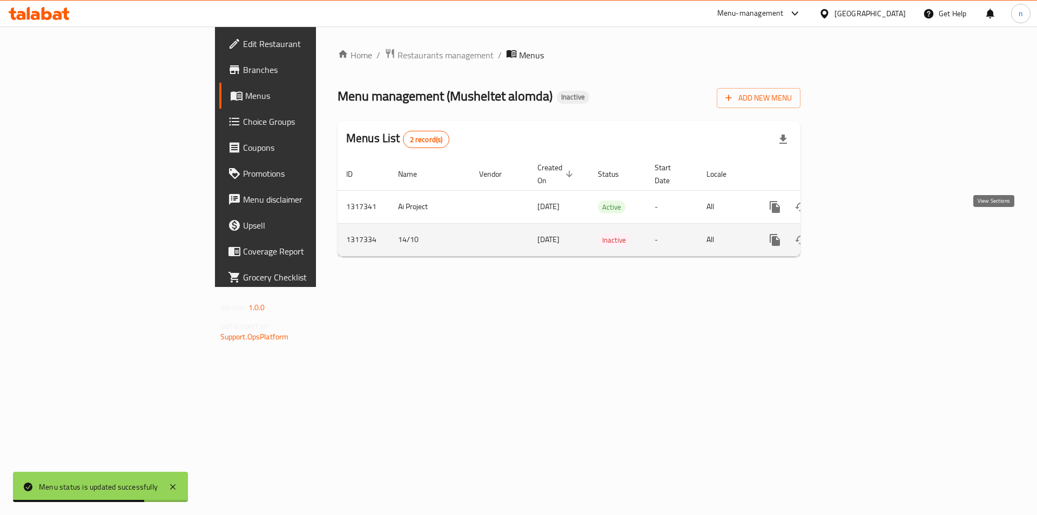
click at [866, 229] on link "enhanced table" at bounding box center [853, 240] width 26 height 26
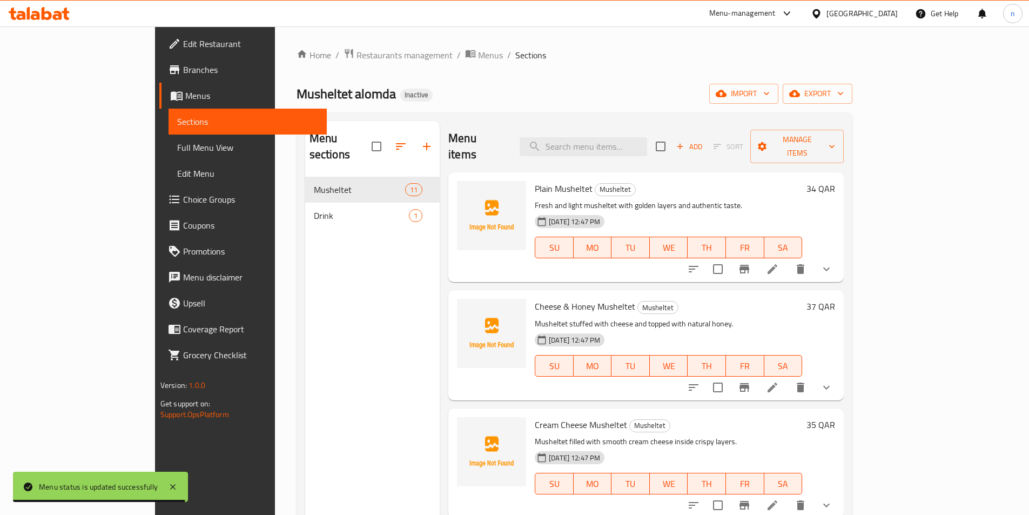
click at [177, 149] on span "Full Menu View" at bounding box center [247, 147] width 141 height 13
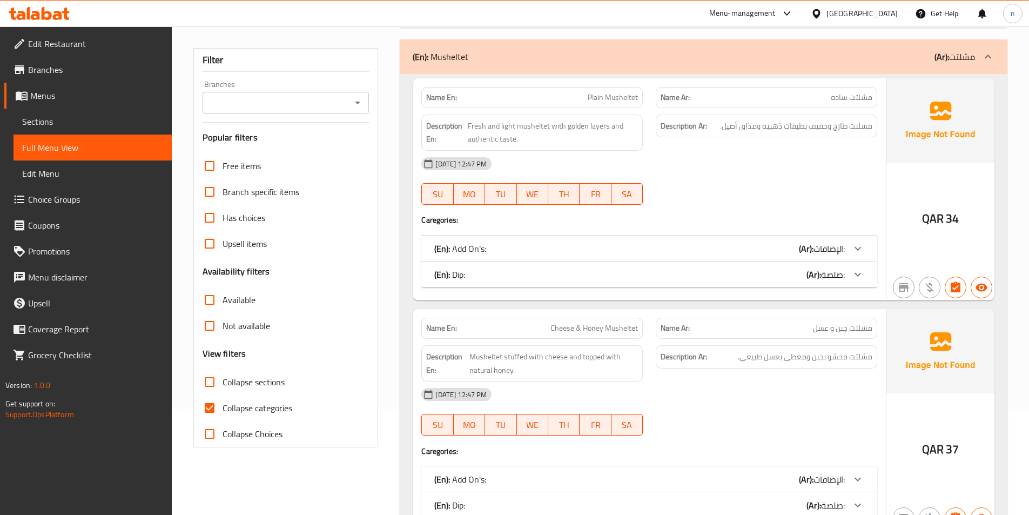
scroll to position [108, 0]
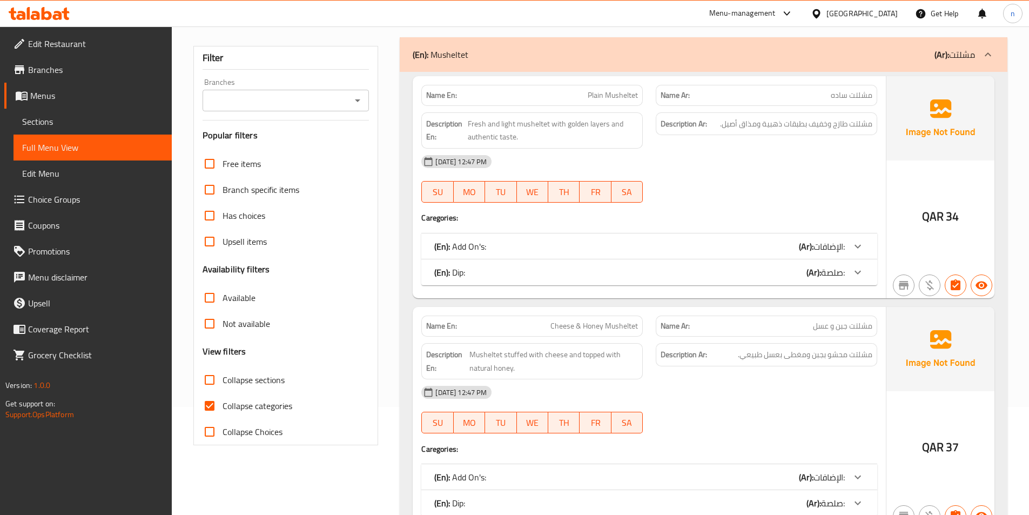
click at [205, 404] on input "Collapse categories" at bounding box center [210, 406] width 26 height 26
checkbox input "false"
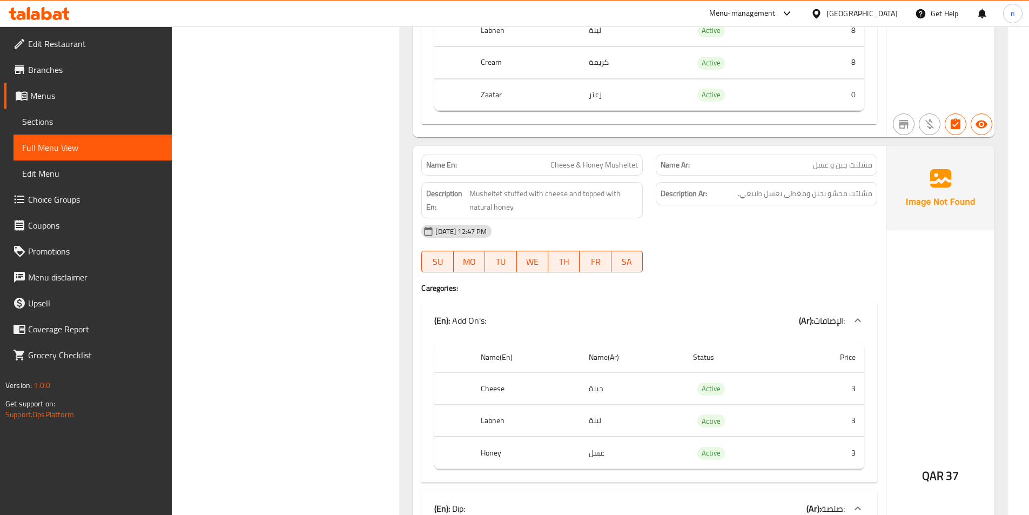
scroll to position [702, 0]
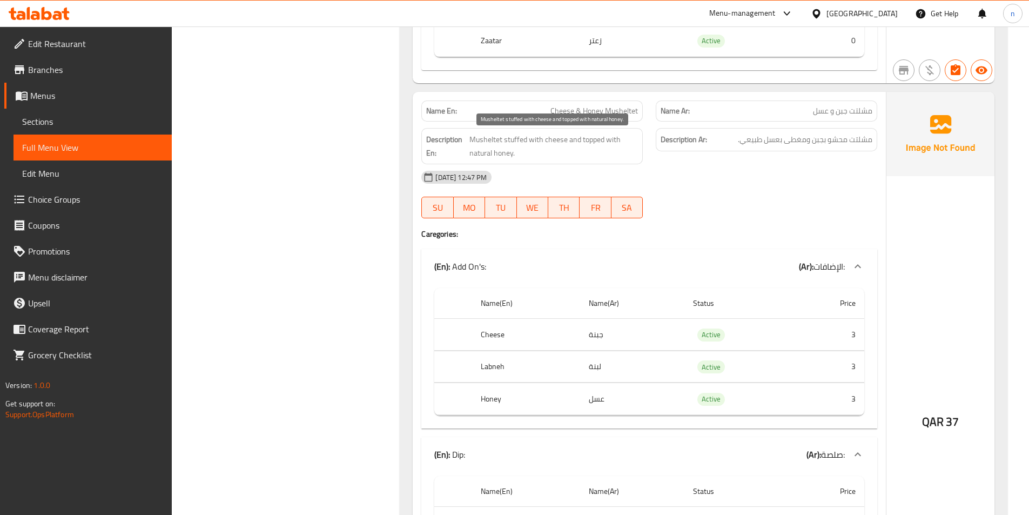
click at [515, 140] on span "Musheltet stuffed with cheese and topped with natural honey." at bounding box center [554, 146] width 169 height 26
copy span "stuffed"
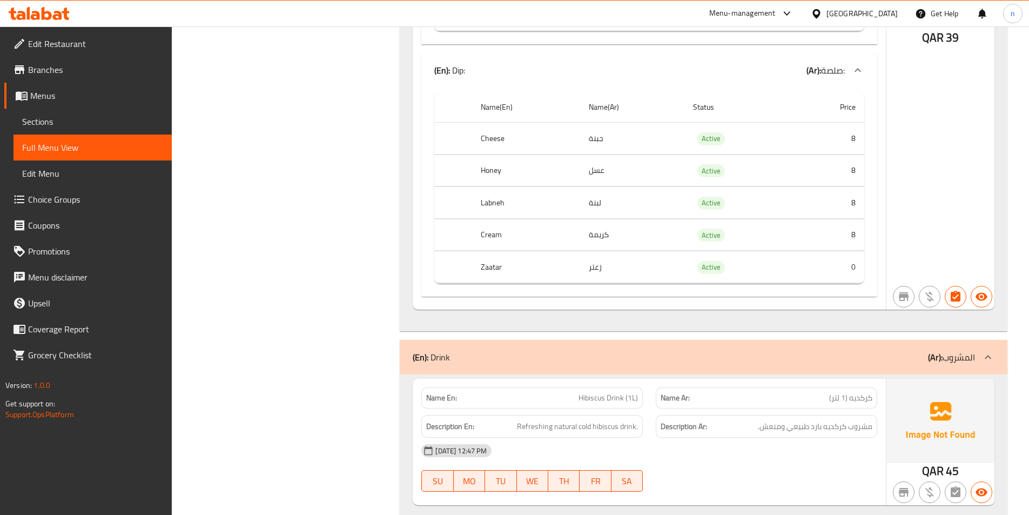
scroll to position [6612, 0]
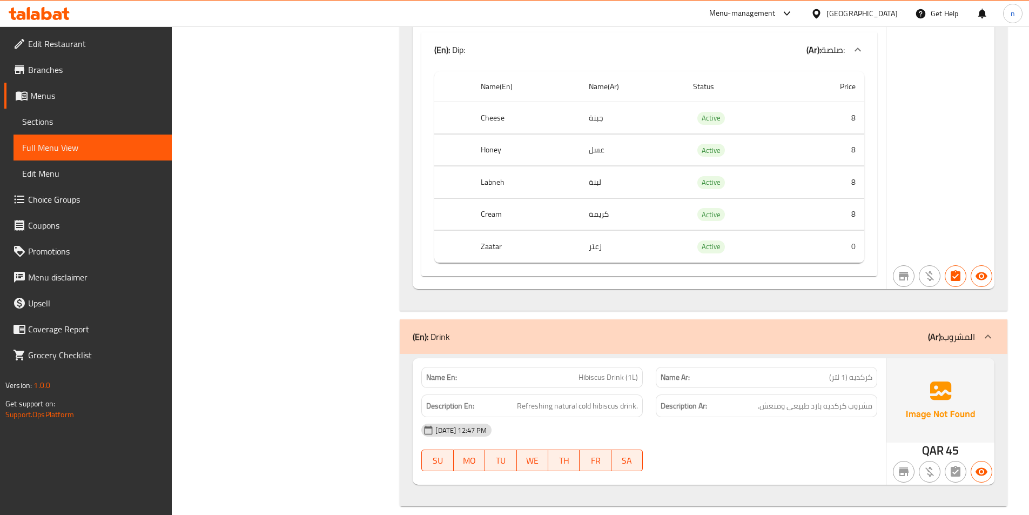
click at [593, 372] on span "Hibiscus Drink (1L)" at bounding box center [608, 377] width 59 height 11
copy span "Hibiscus Drink (1L)"
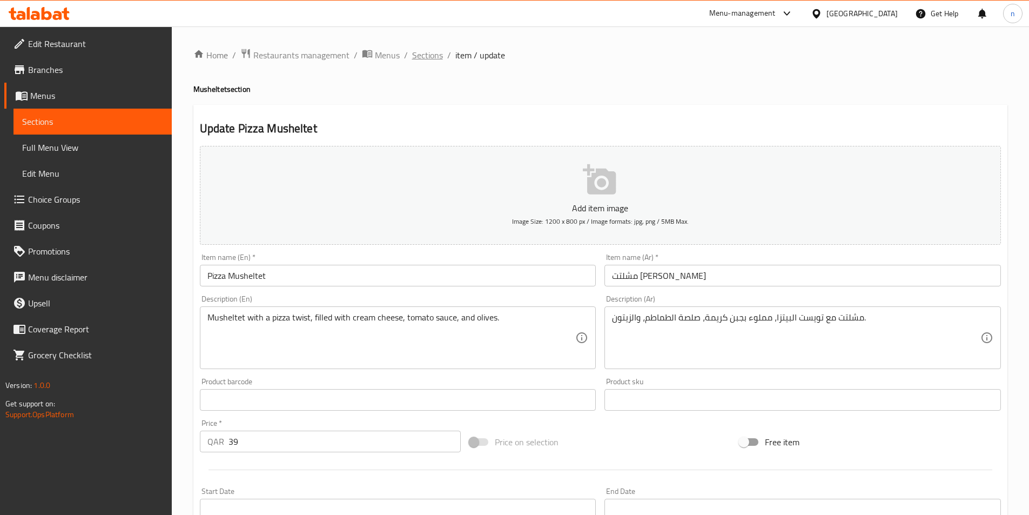
click at [419, 52] on span "Sections" at bounding box center [427, 55] width 31 height 13
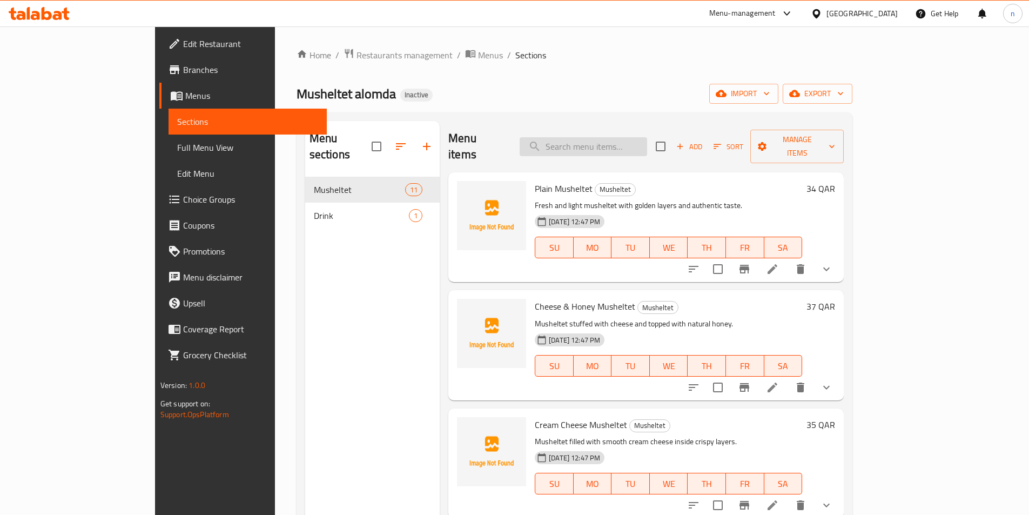
click at [637, 137] on input "search" at bounding box center [584, 146] width 128 height 19
paste input "Hibiscus Drink (1L)"
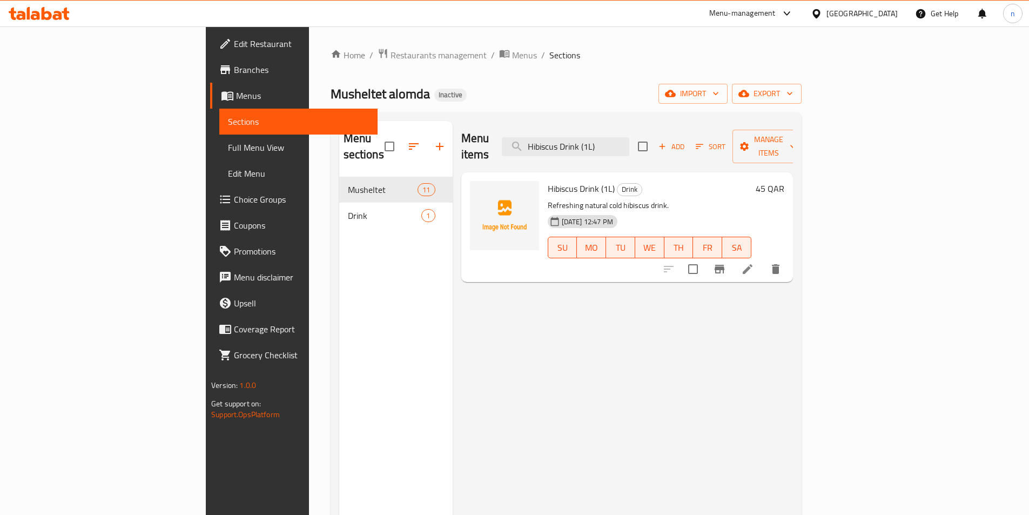
type input "Hibiscus Drink (1L)"
click at [754, 263] on icon at bounding box center [747, 269] width 13 height 13
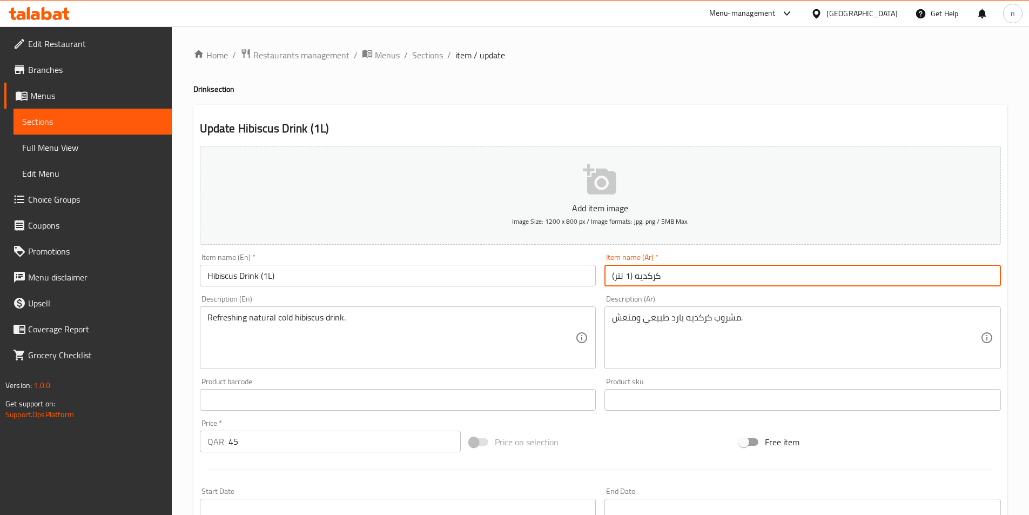
click at [613, 274] on input "كركديه (1 لتر)" at bounding box center [803, 276] width 397 height 22
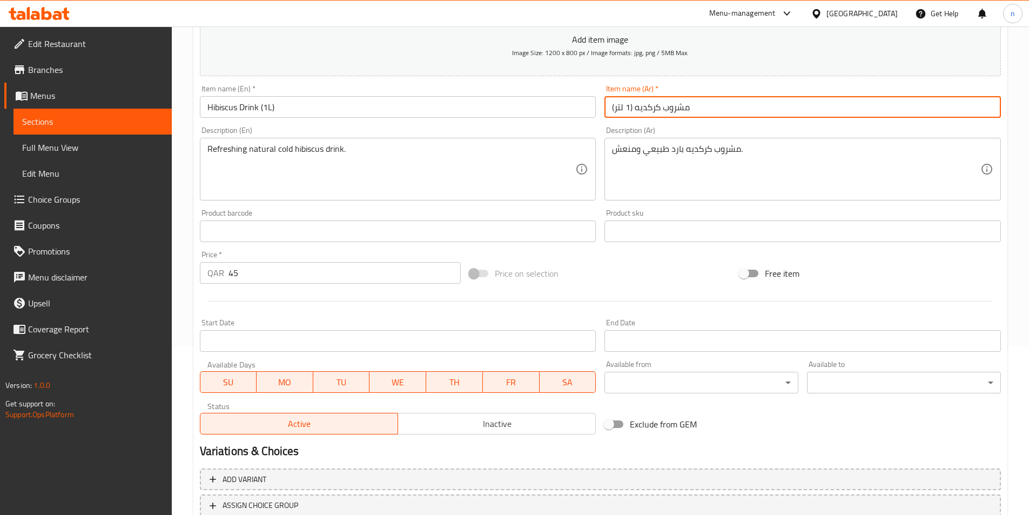
scroll to position [249, 0]
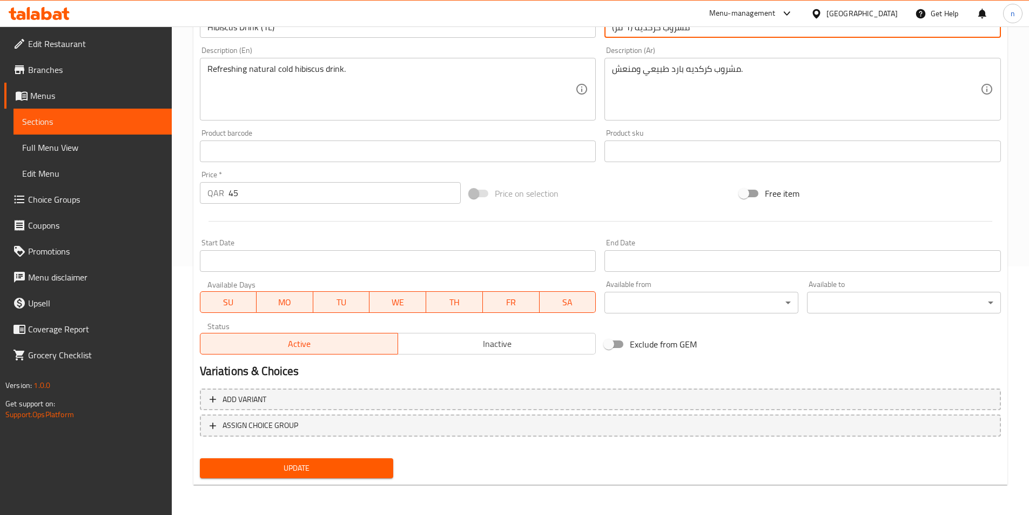
type input "مشروب كركديه (1 لتر)"
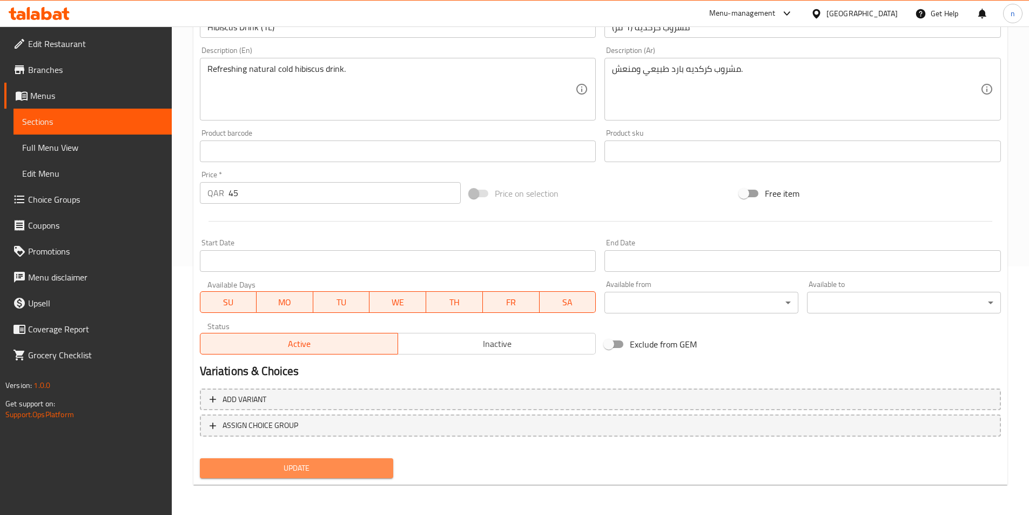
click at [281, 467] on span "Update" at bounding box center [297, 468] width 177 height 14
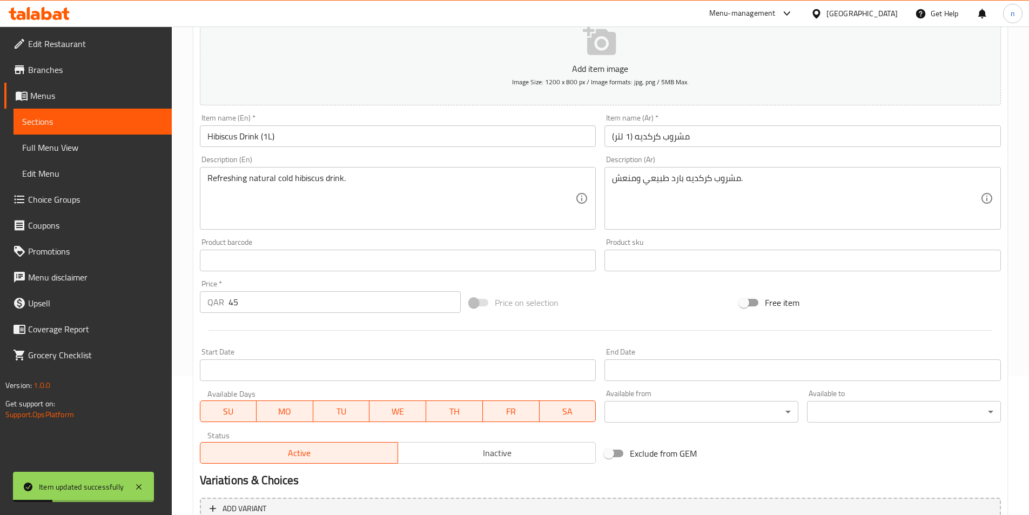
scroll to position [0, 0]
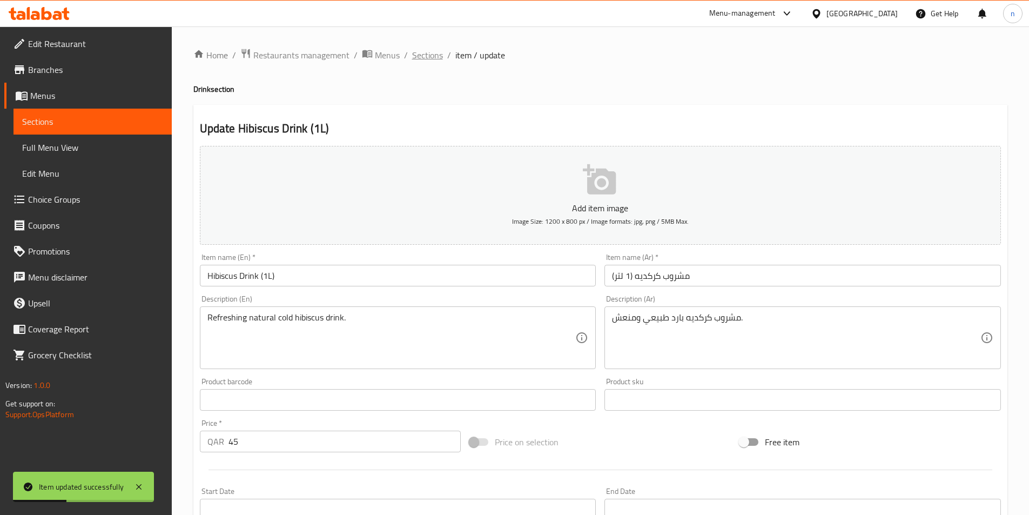
click at [424, 52] on span "Sections" at bounding box center [427, 55] width 31 height 13
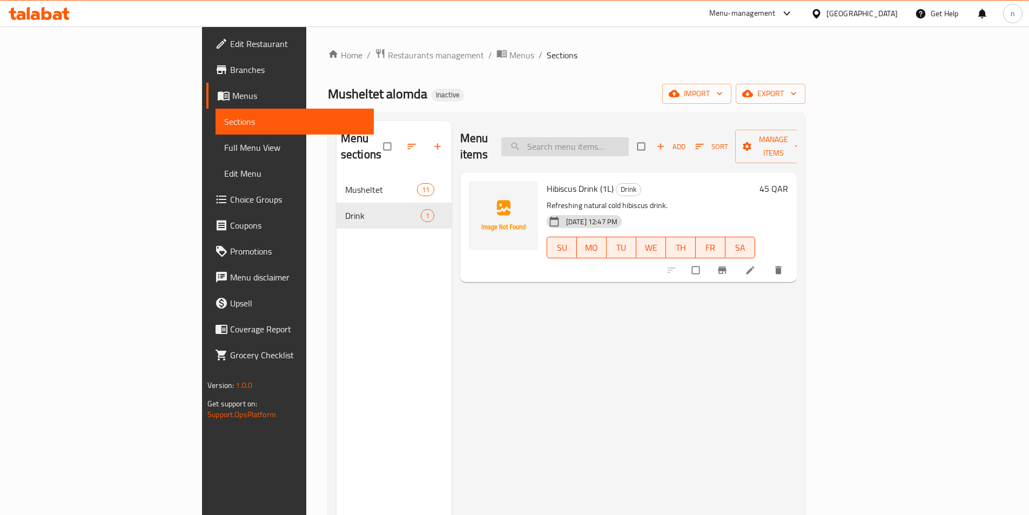
click at [629, 141] on input "search" at bounding box center [565, 146] width 128 height 19
paste input "Cream Cheese Musheltet"
type input "Cream Cheese Musheltet"
click at [730, 265] on icon at bounding box center [724, 270] width 11 height 11
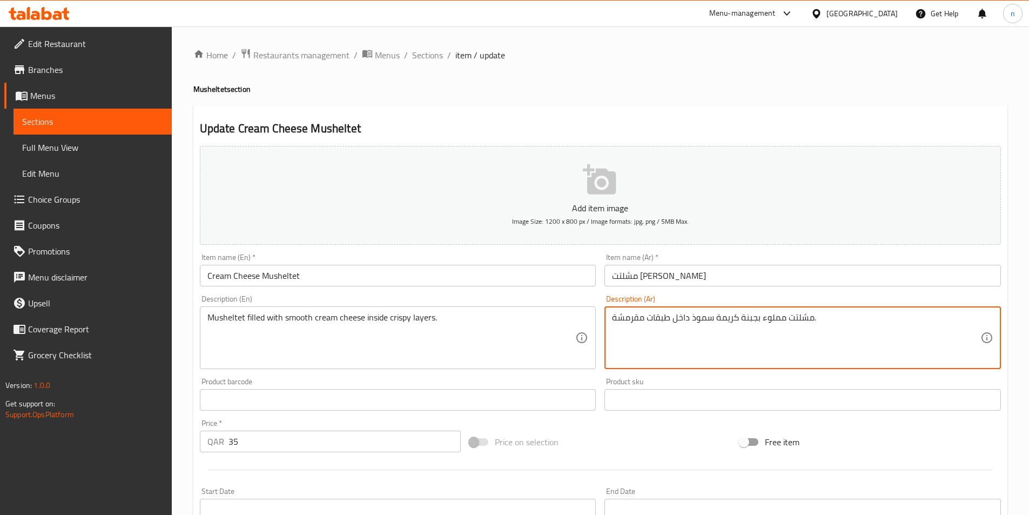
drag, startPoint x: 713, startPoint y: 320, endPoint x: 693, endPoint y: 323, distance: 20.2
click at [693, 323] on textarea "مشلتت مملوء بجبنة كريمة سموذ داخل طبقات مقرمشة." at bounding box center [796, 337] width 369 height 51
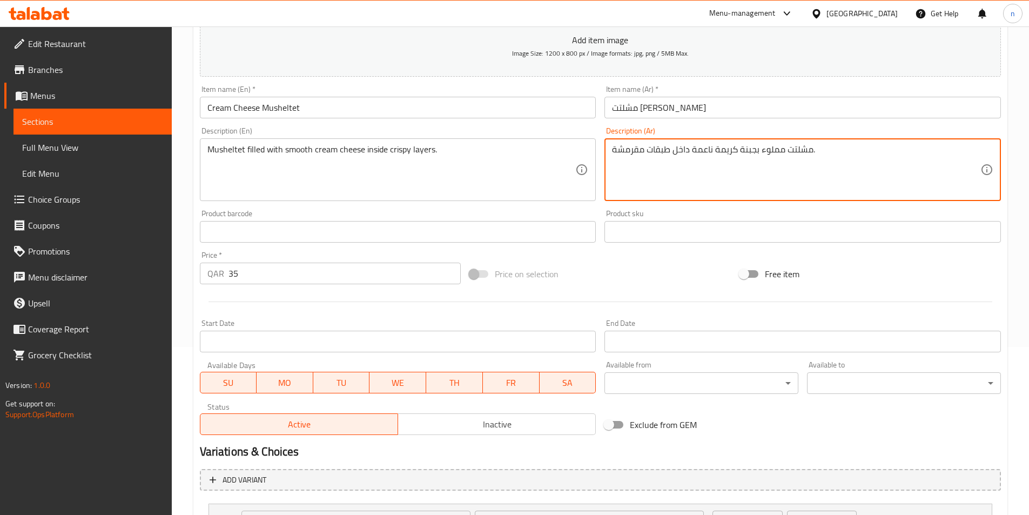
scroll to position [311, 0]
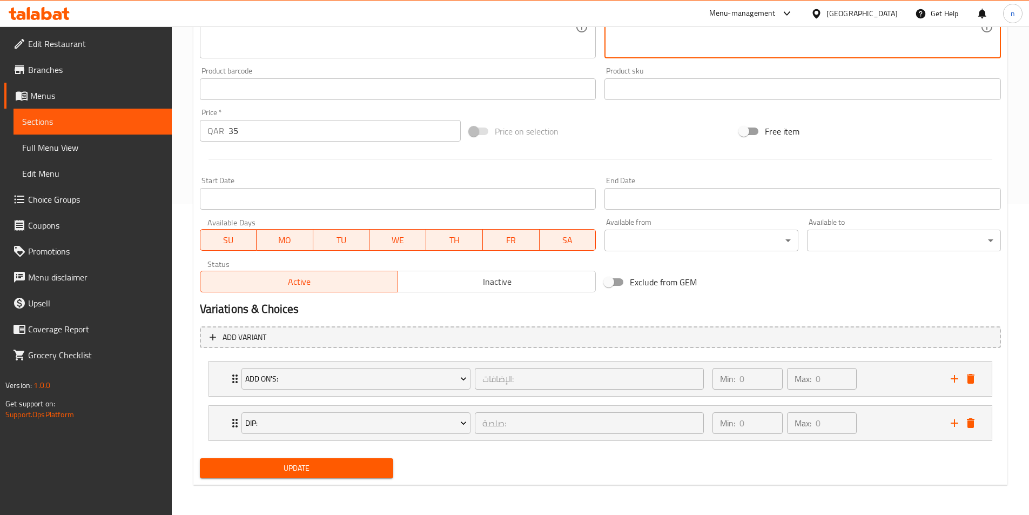
type textarea "مشلتت مملوء بجبنة كريمة ناعمة داخل طبقات مقرمشة."
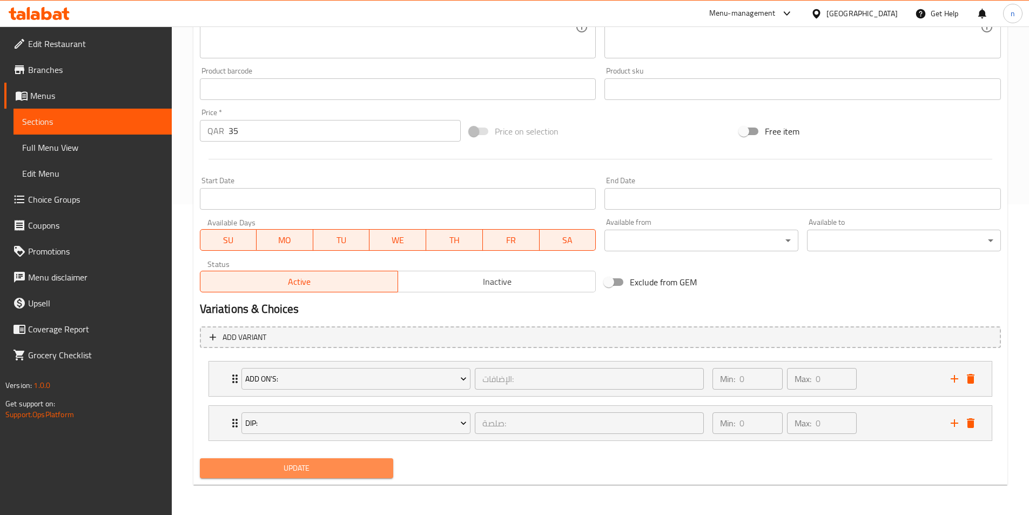
click at [308, 467] on span "Update" at bounding box center [297, 468] width 177 height 14
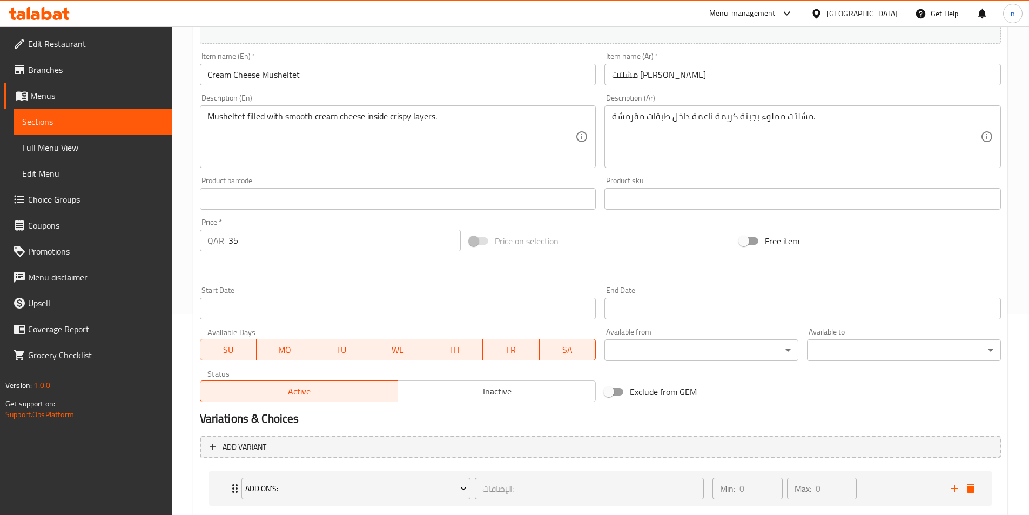
scroll to position [0, 0]
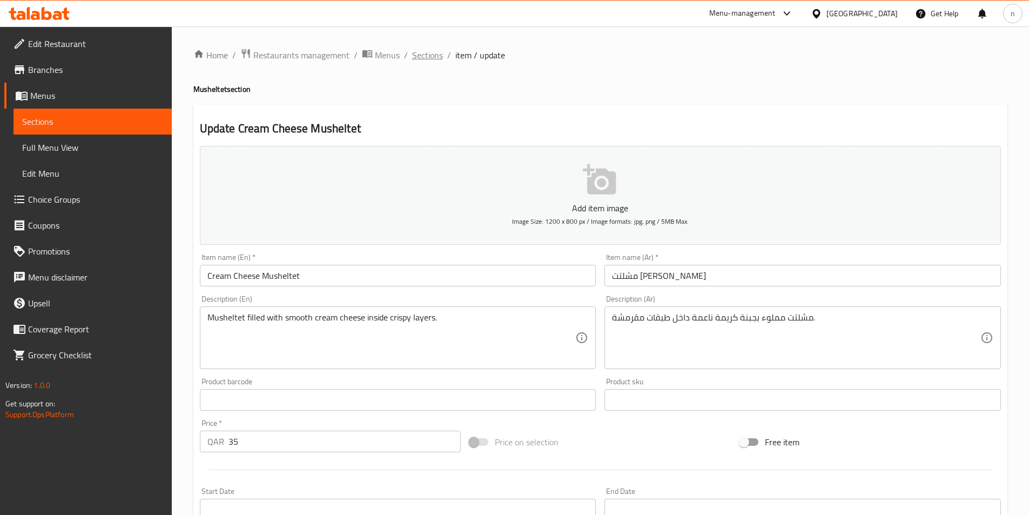
click at [424, 59] on span "Sections" at bounding box center [427, 55] width 31 height 13
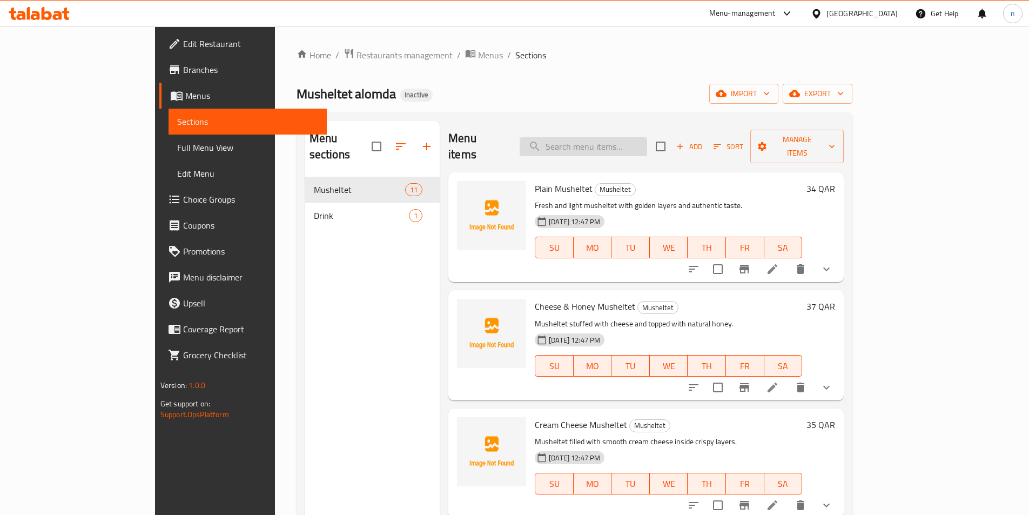
click at [637, 137] on input "search" at bounding box center [584, 146] width 128 height 19
paste input "Meat & Cheese Musheltet"
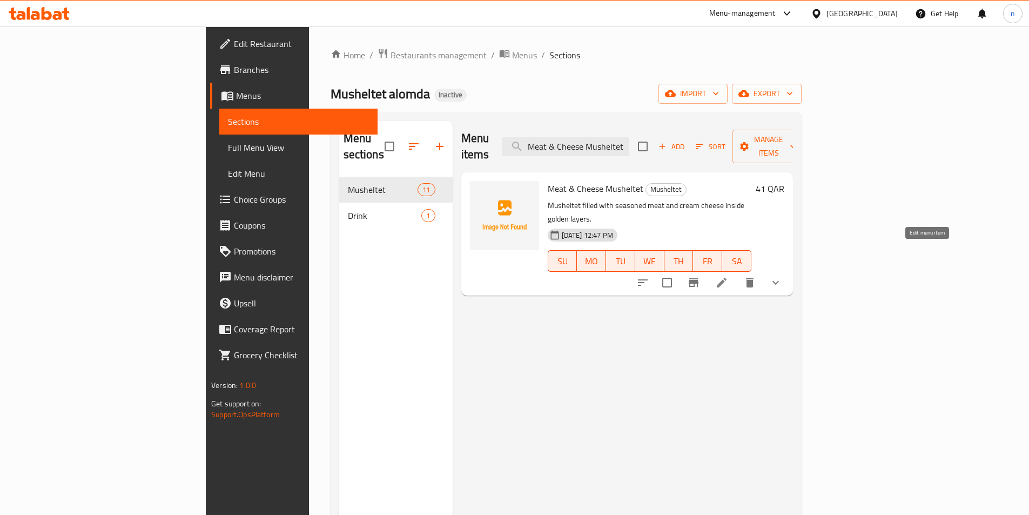
type input "Meat & Cheese Musheltet"
click at [727, 278] on icon at bounding box center [722, 283] width 10 height 10
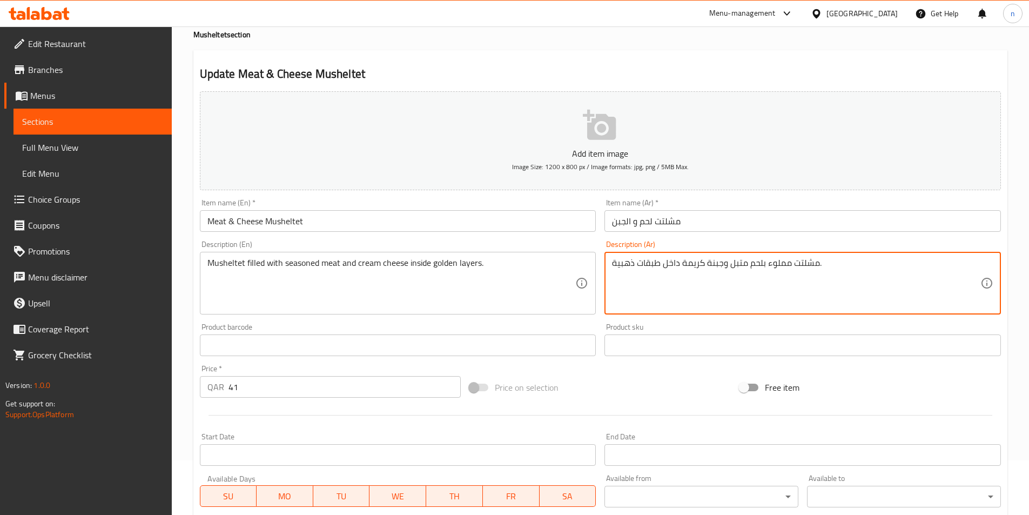
scroll to position [311, 0]
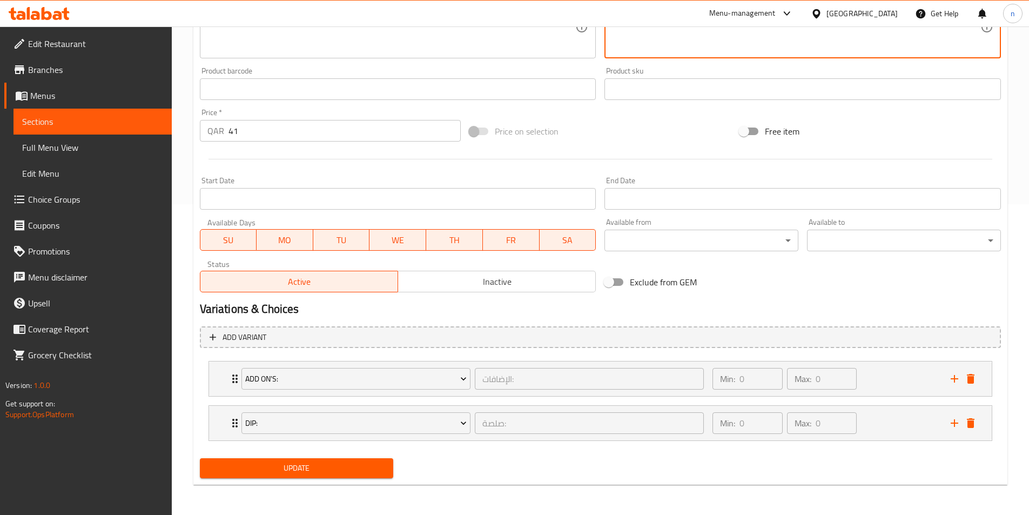
type textarea "مشلتت مملوء بلحم متبل وجبنة كريمة داخل طبقات ذهبية."
click at [324, 472] on span "Update" at bounding box center [297, 468] width 177 height 14
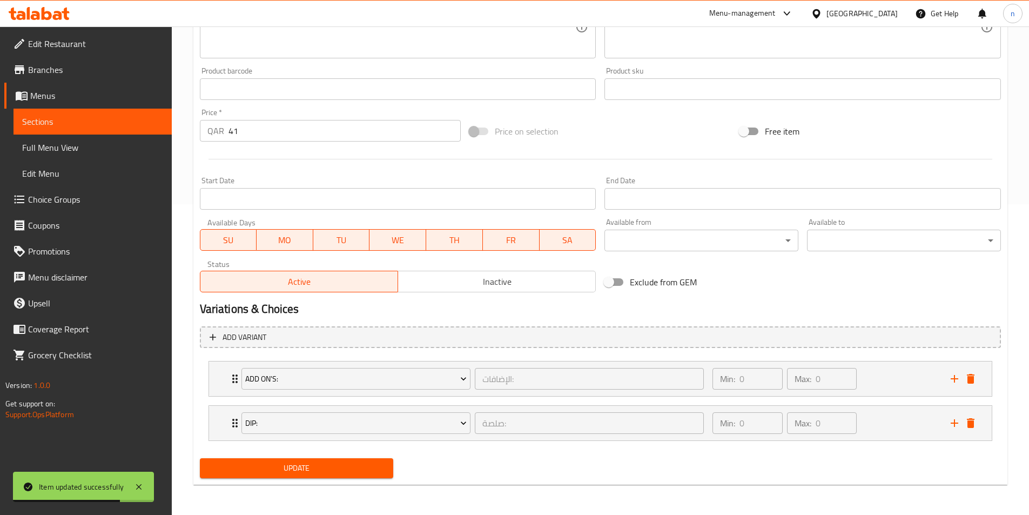
scroll to position [0, 0]
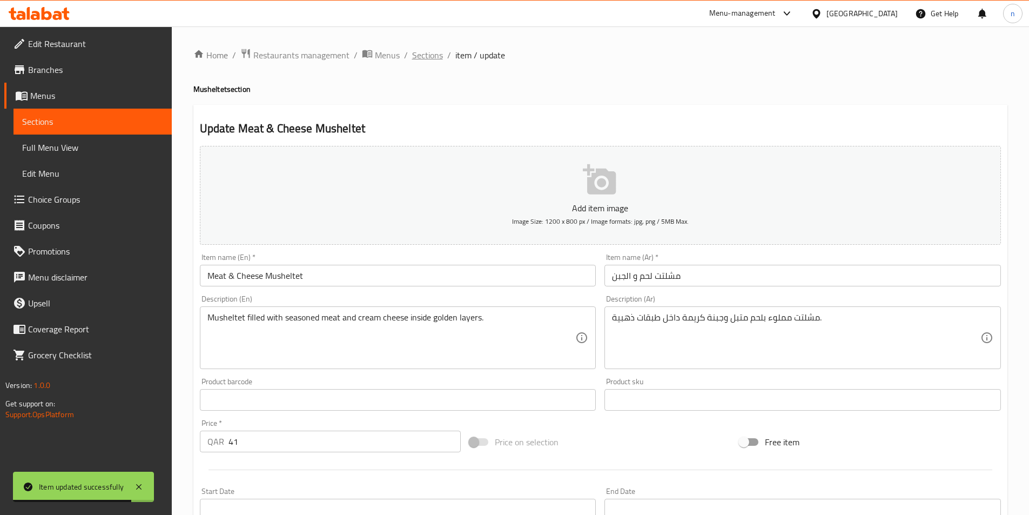
click at [439, 53] on span "Sections" at bounding box center [427, 55] width 31 height 13
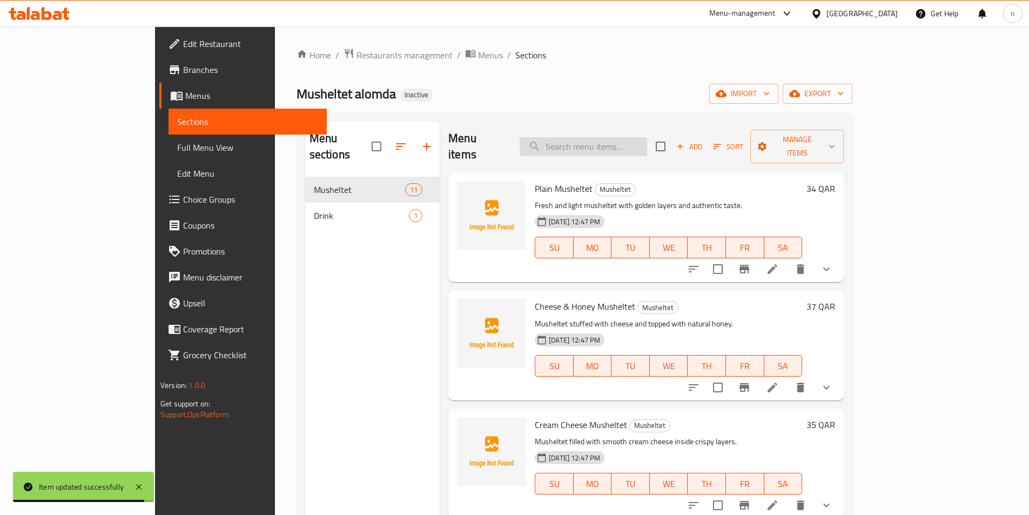
click at [633, 137] on input "search" at bounding box center [584, 146] width 128 height 19
paste input "Chicken Ranch Musheltet"
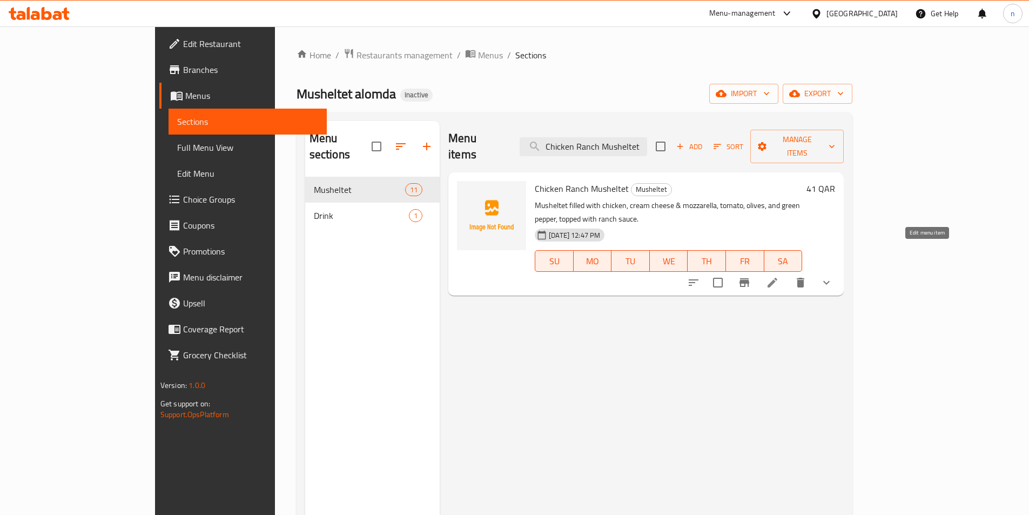
type input "Chicken Ranch Musheltet"
click at [779, 276] on icon at bounding box center [772, 282] width 13 height 13
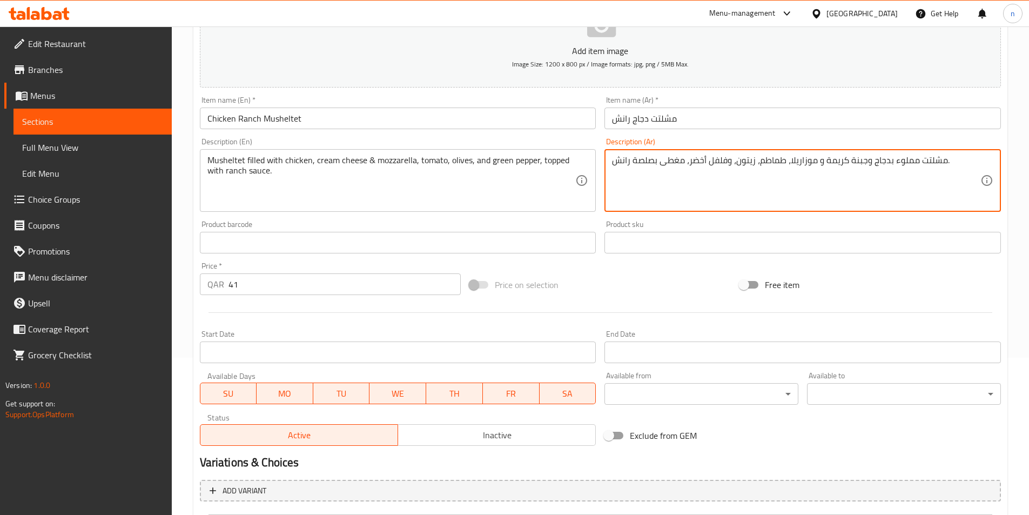
scroll to position [311, 0]
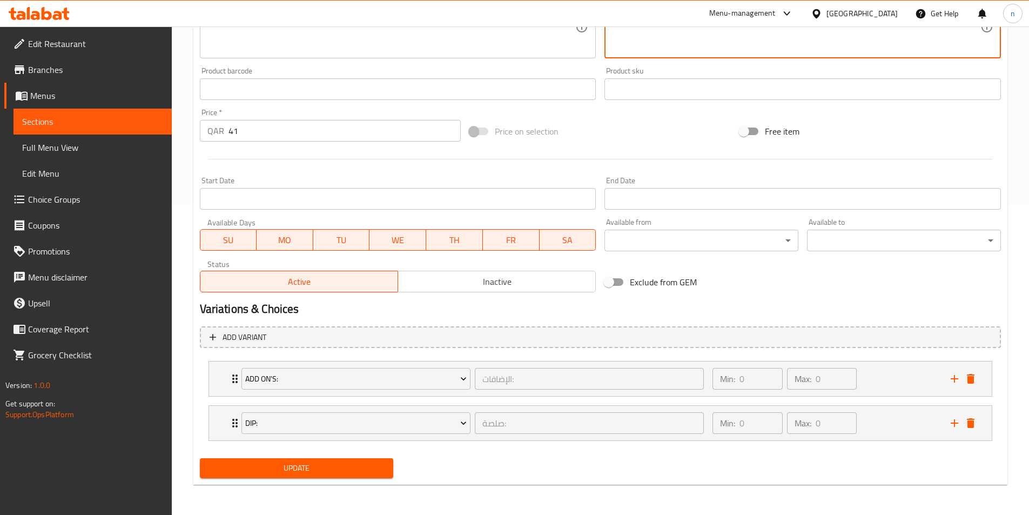
type textarea "مشلتت مملوء بدجاج وجبنة كريمة و موزاريلا، طماطم، زيتون، وفلفل أخضر، مغطى بصلصة …"
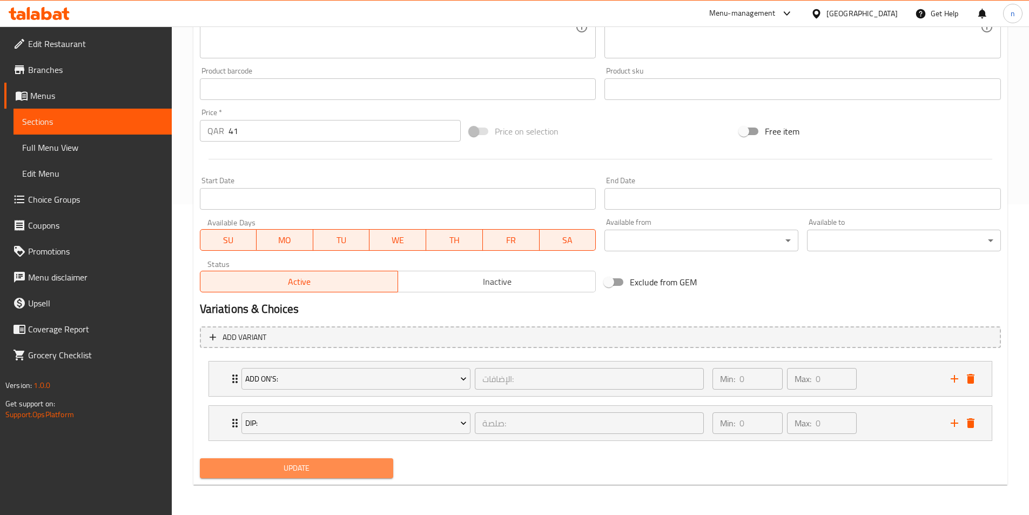
click at [298, 472] on span "Update" at bounding box center [297, 468] width 177 height 14
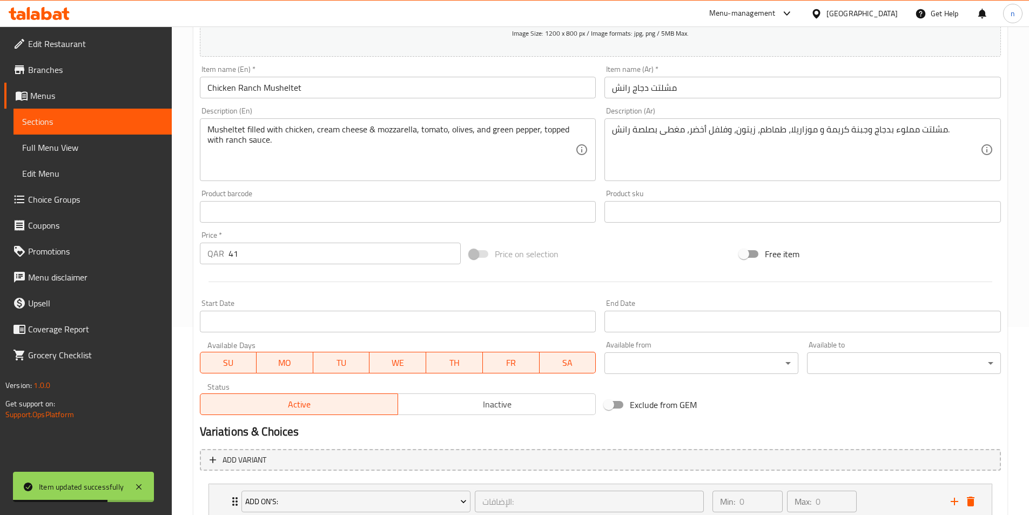
scroll to position [0, 0]
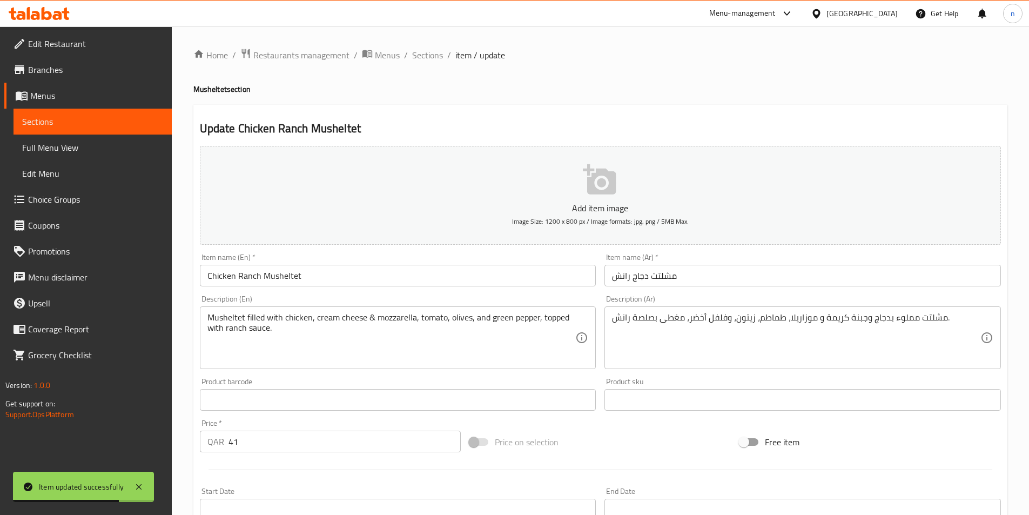
drag, startPoint x: 418, startPoint y: 53, endPoint x: 537, endPoint y: 105, distance: 129.5
click at [418, 53] on span "Sections" at bounding box center [427, 55] width 31 height 13
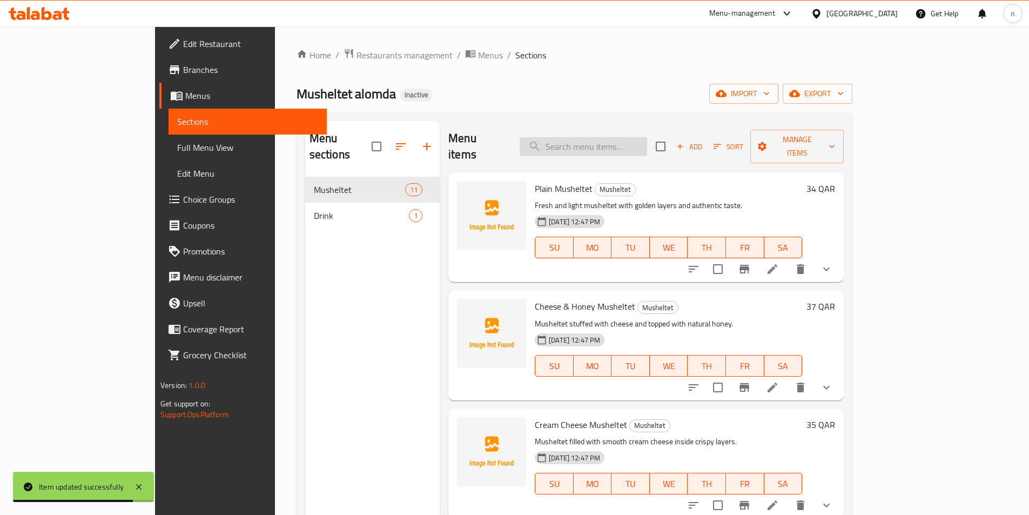
click at [635, 138] on input "search" at bounding box center [584, 146] width 128 height 19
paste input "Egg & Cheese Musheltet"
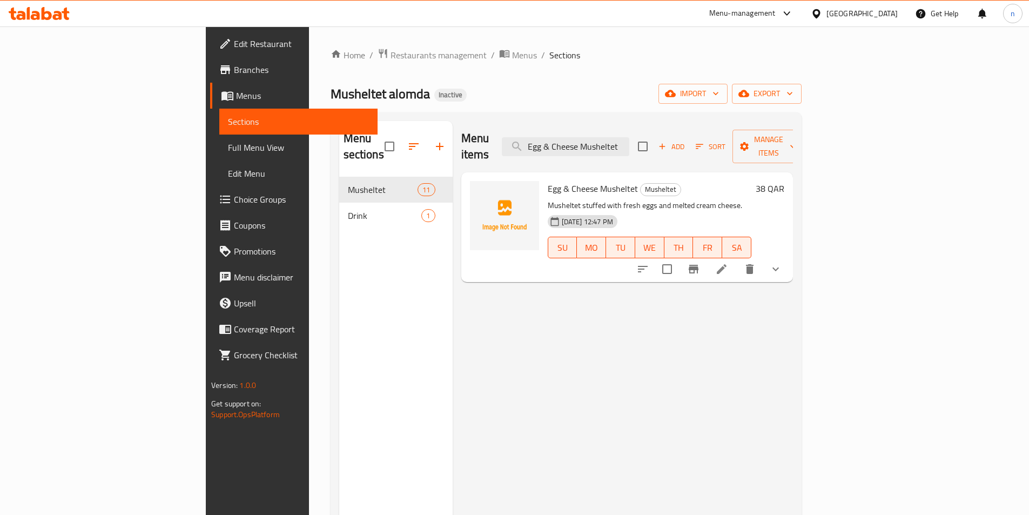
type input "Egg & Cheese Musheltet"
click at [737, 259] on li at bounding box center [722, 268] width 30 height 19
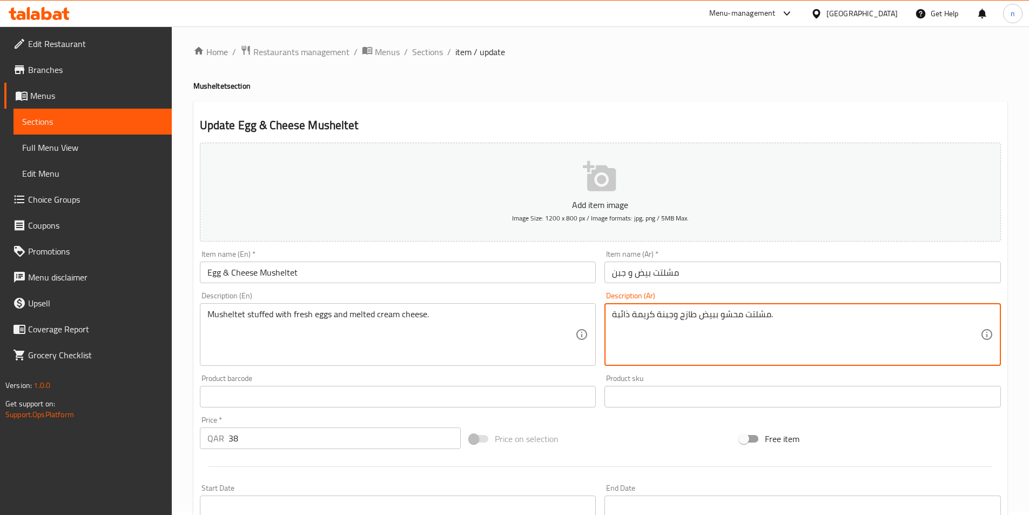
scroll to position [311, 0]
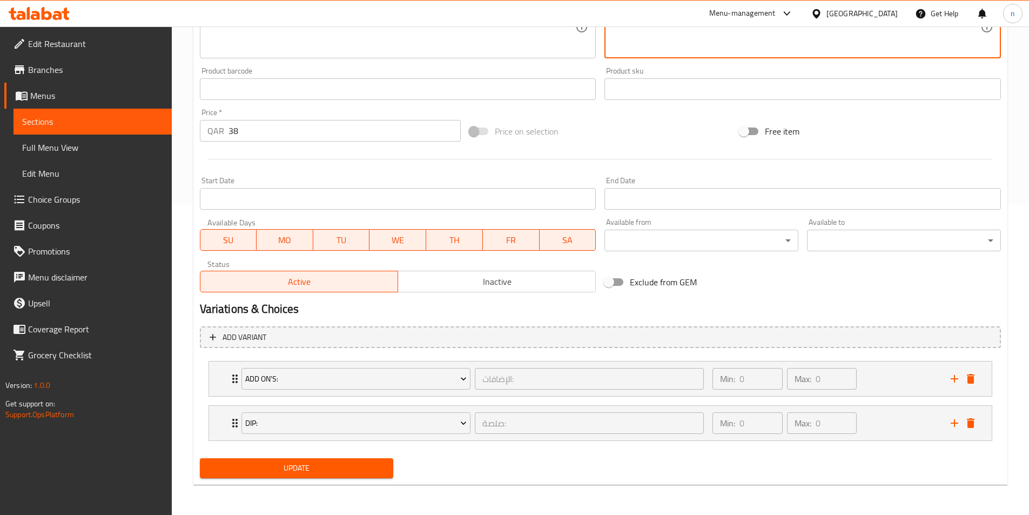
type textarea "مشلتت محشو ببيض طازج وجبنة كريمة ذائبة."
click at [313, 464] on span "Update" at bounding box center [297, 468] width 177 height 14
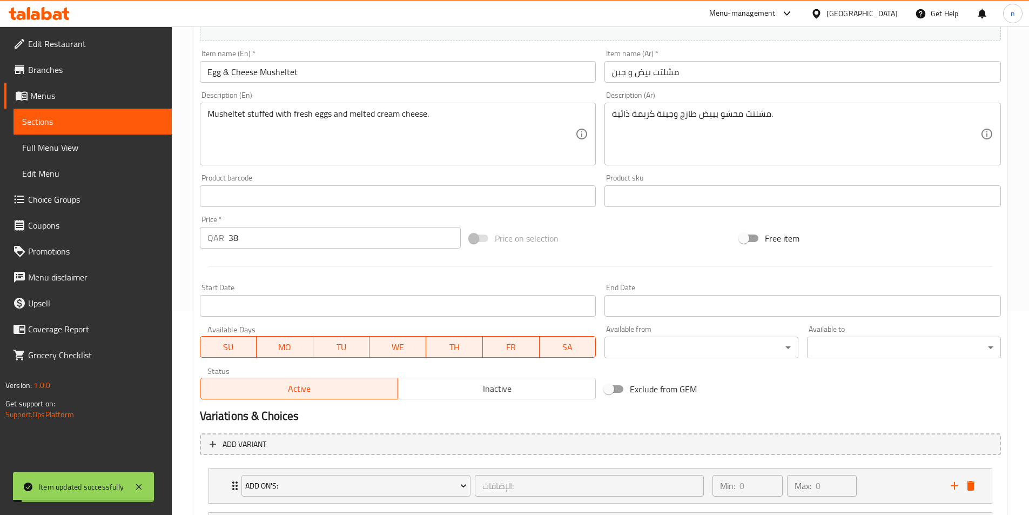
scroll to position [41, 0]
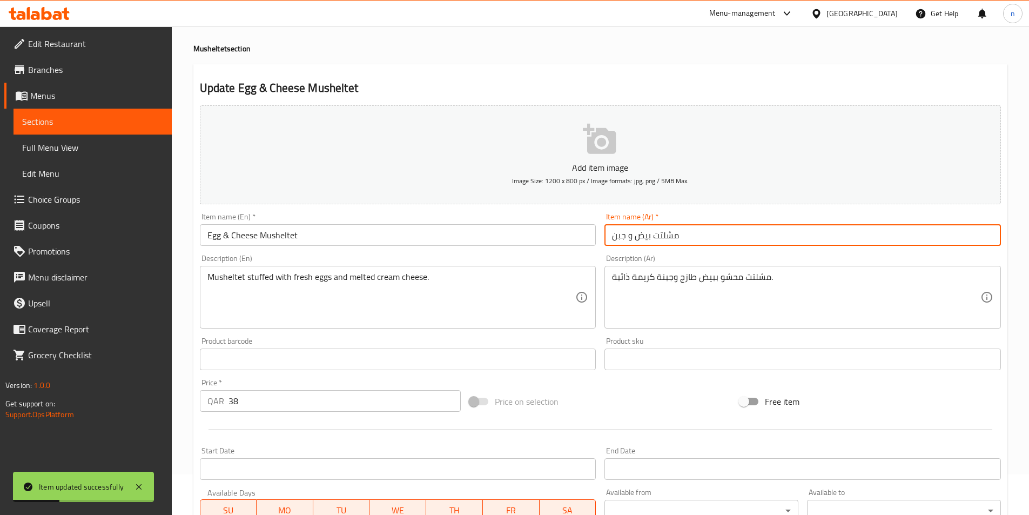
click at [612, 233] on input "مشلتت بيض و جبن" at bounding box center [803, 235] width 397 height 22
click at [685, 236] on input "مشلتت بيض و جبن" at bounding box center [803, 235] width 397 height 22
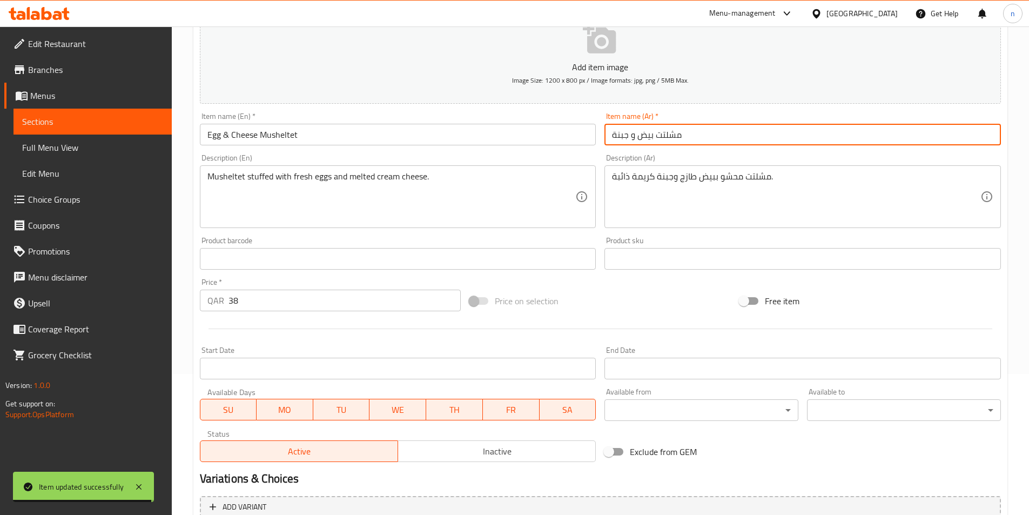
scroll to position [311, 0]
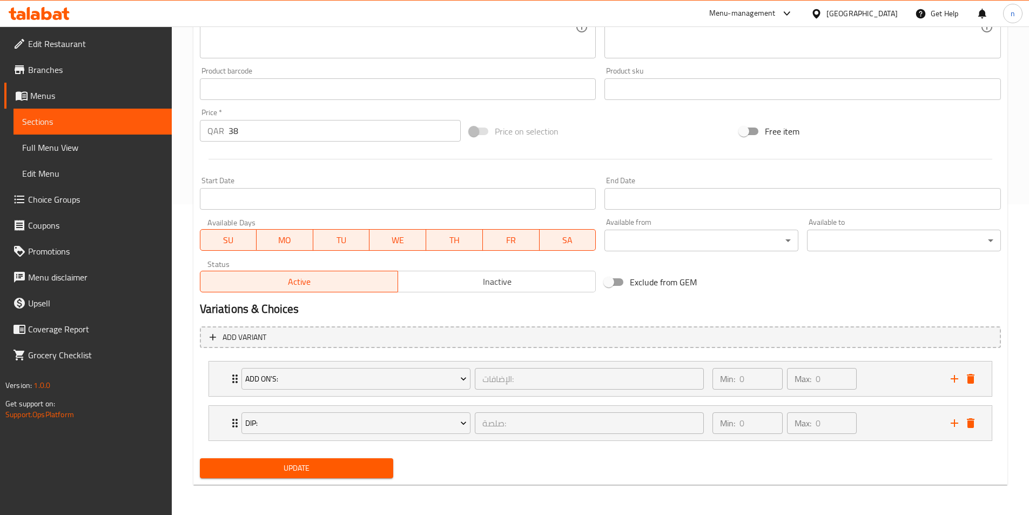
type input "مشلتت بيض و جبنة"
click at [298, 471] on span "Update" at bounding box center [297, 468] width 177 height 14
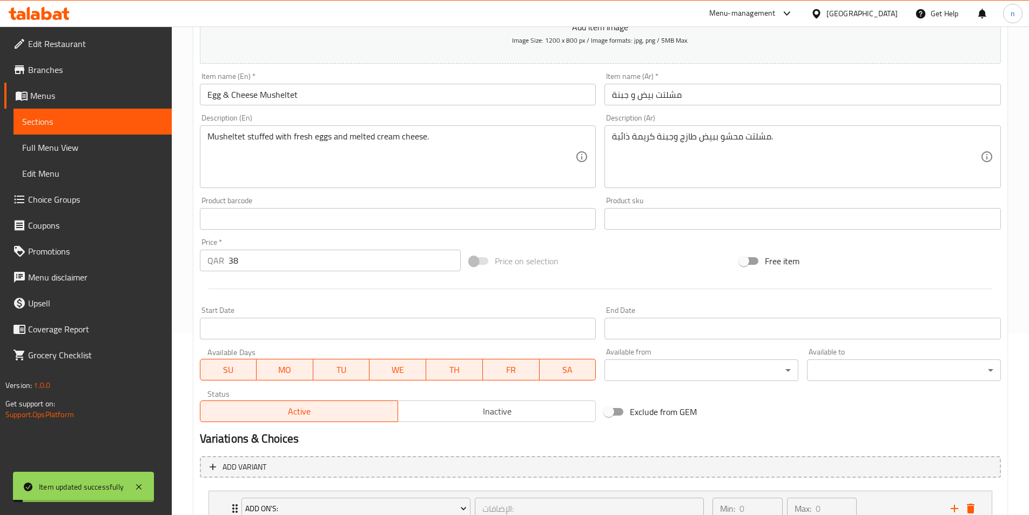
scroll to position [0, 0]
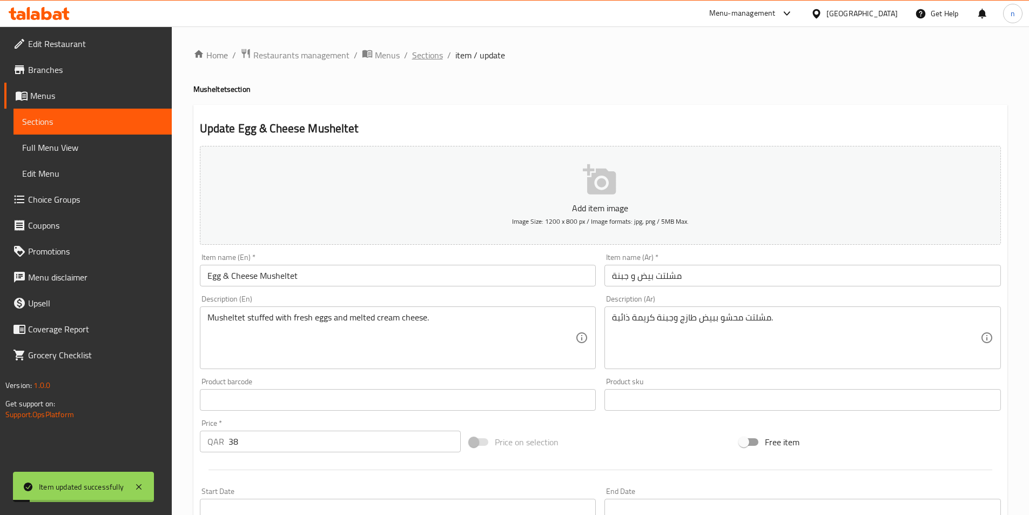
click at [430, 51] on span "Sections" at bounding box center [427, 55] width 31 height 13
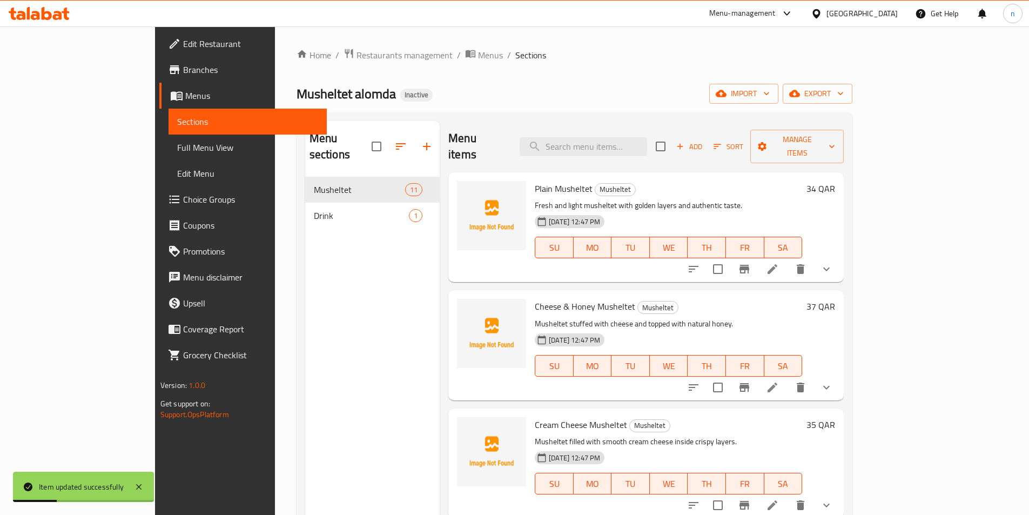
click at [779, 263] on icon at bounding box center [772, 269] width 13 height 13
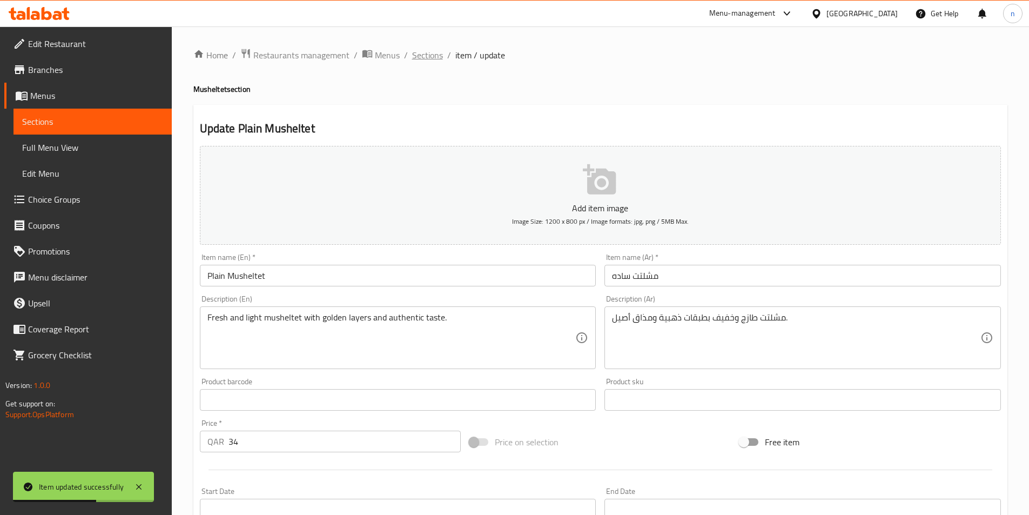
click at [434, 55] on span "Sections" at bounding box center [427, 55] width 31 height 13
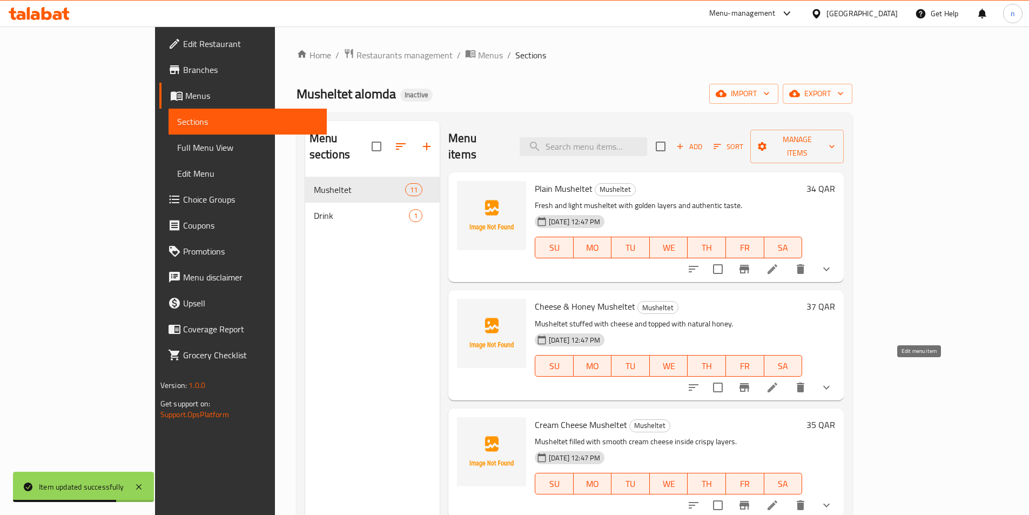
click at [779, 381] on icon at bounding box center [772, 387] width 13 height 13
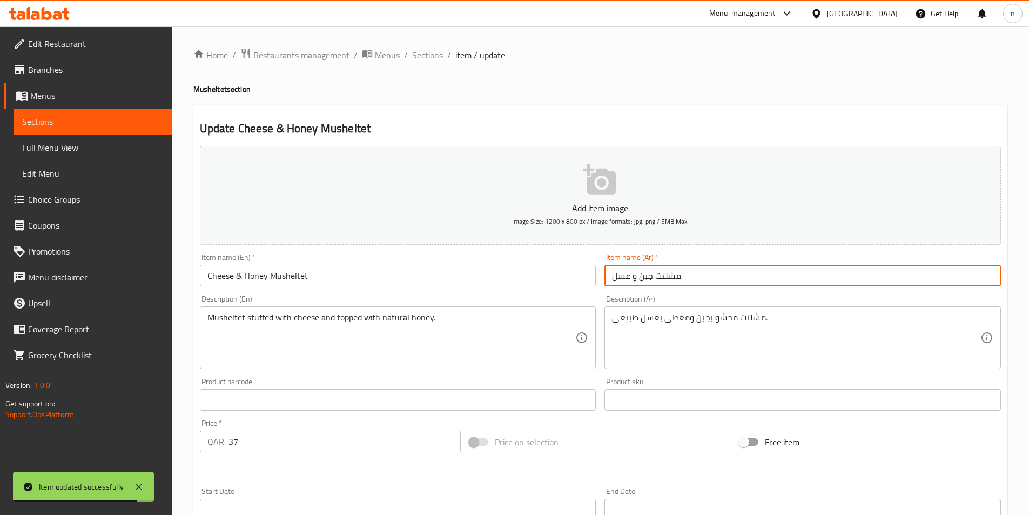
click at [639, 278] on input "مشلتت جبن و عسل" at bounding box center [803, 276] width 397 height 22
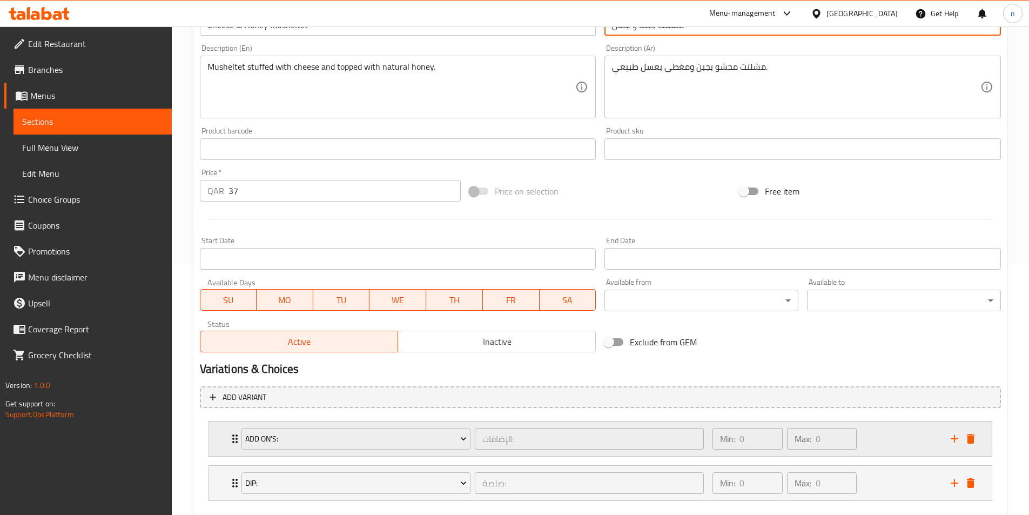
scroll to position [149, 0]
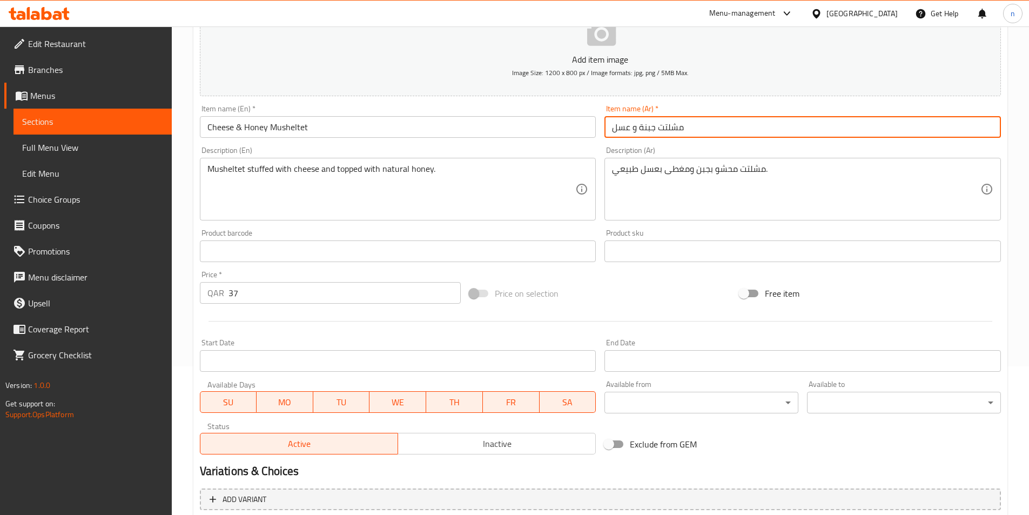
type input "مشلتت جبنة و عسل"
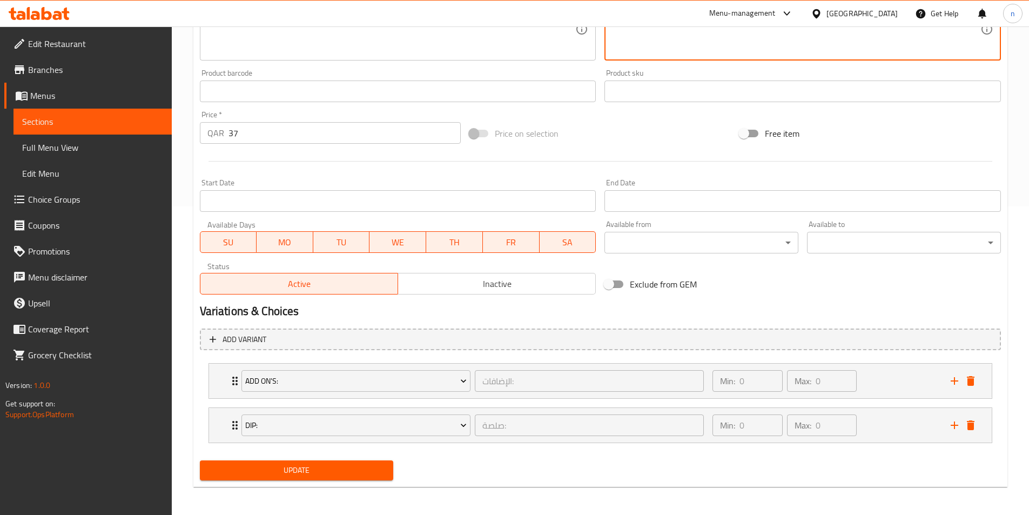
scroll to position [311, 0]
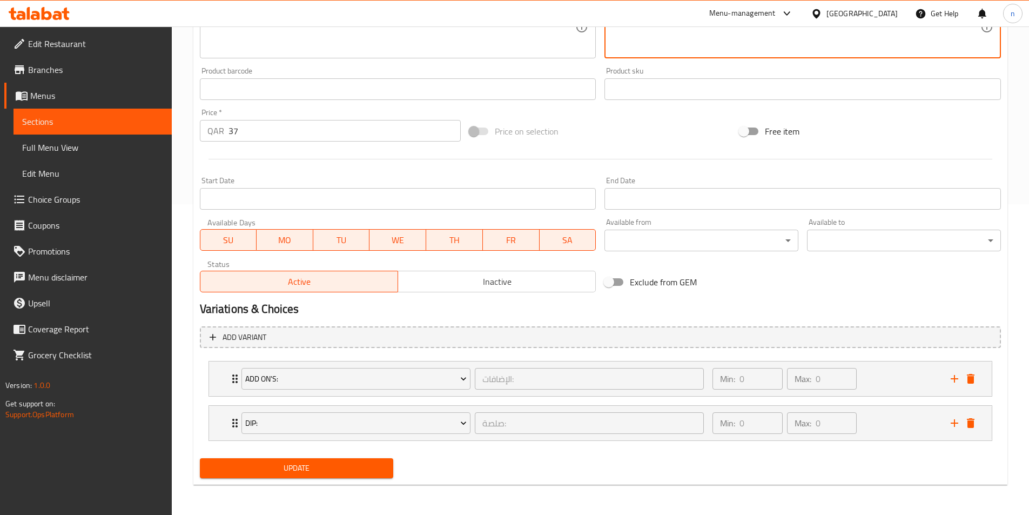
type textarea "مشلتت محشو بجبنة ومغطى بعسل طبيعي."
click at [309, 470] on span "Update" at bounding box center [297, 468] width 177 height 14
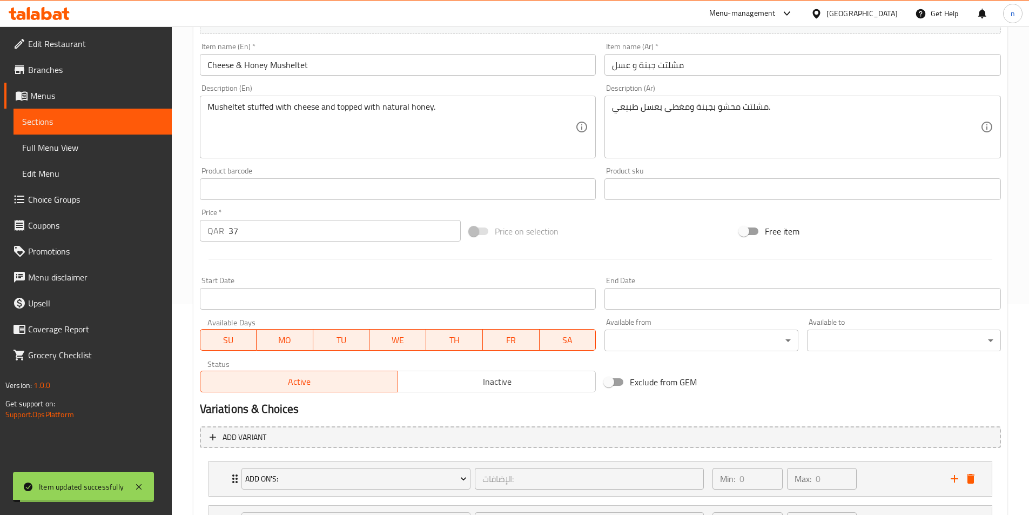
scroll to position [0, 0]
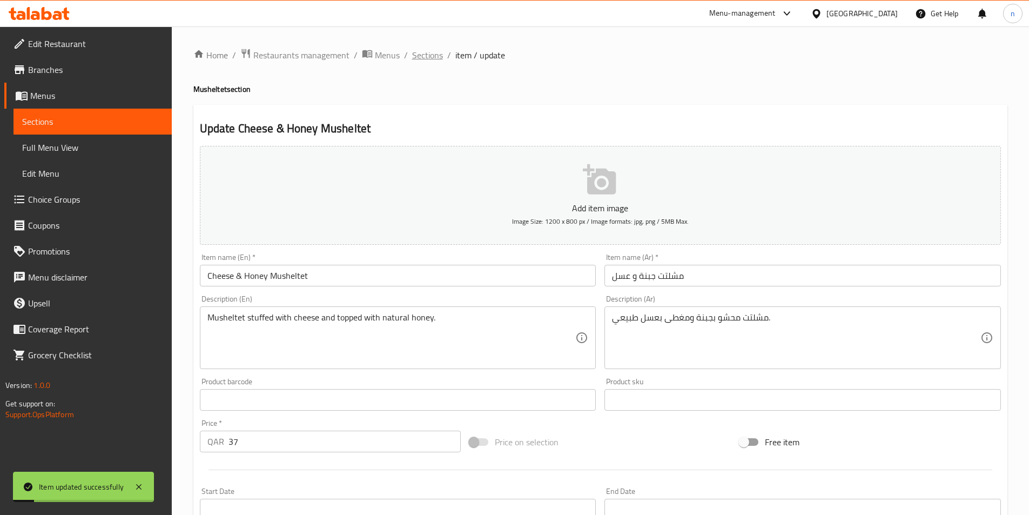
click at [428, 54] on span "Sections" at bounding box center [427, 55] width 31 height 13
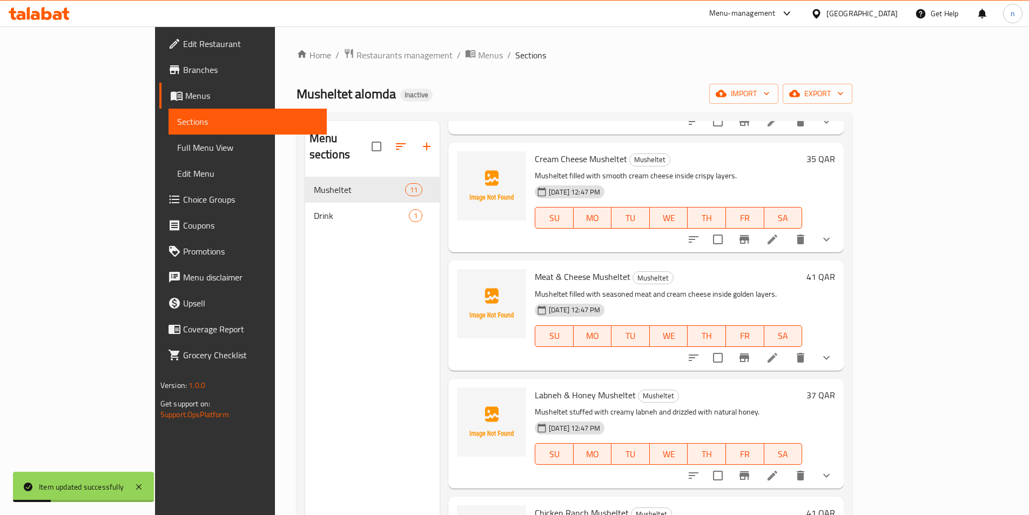
scroll to position [270, 0]
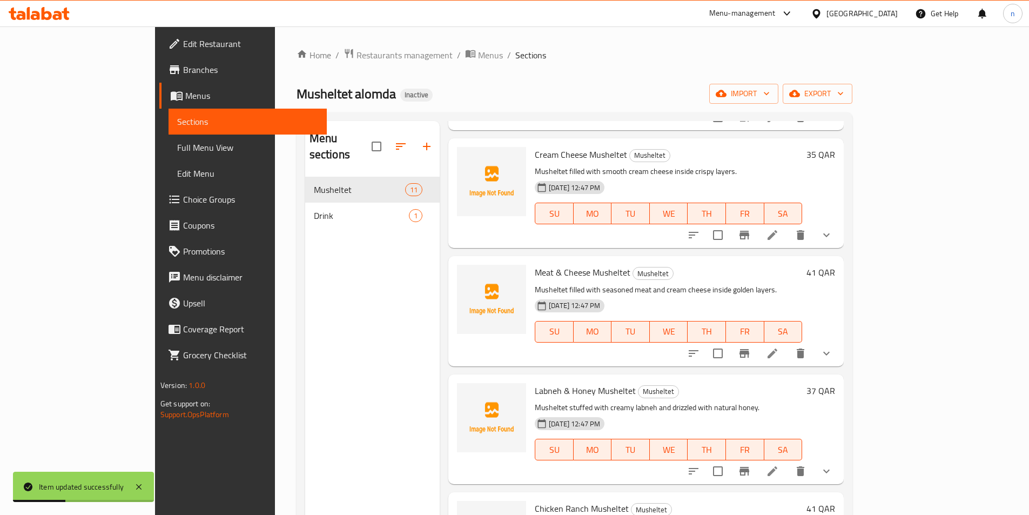
click at [779, 229] on icon at bounding box center [772, 235] width 13 height 13
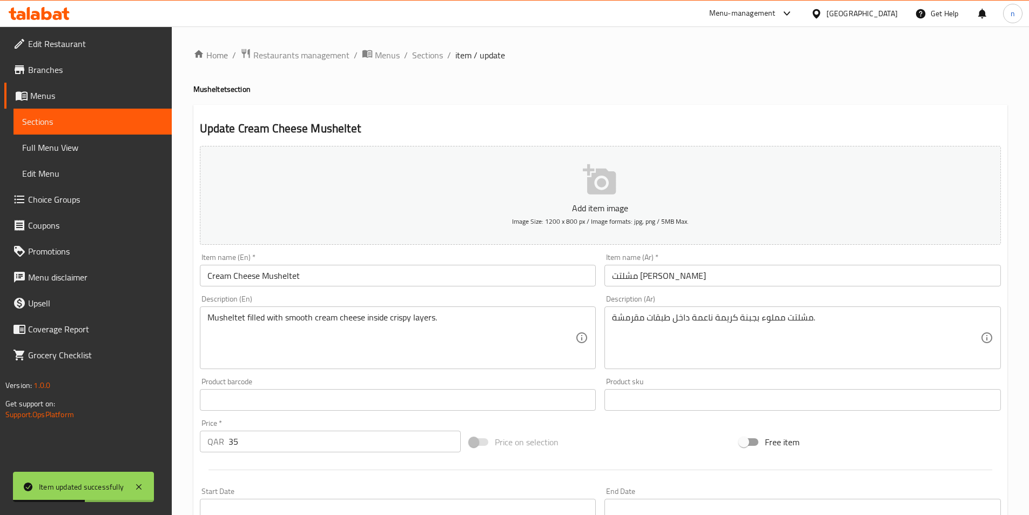
click at [638, 274] on input "مشلتت [PERSON_NAME]" at bounding box center [803, 276] width 397 height 22
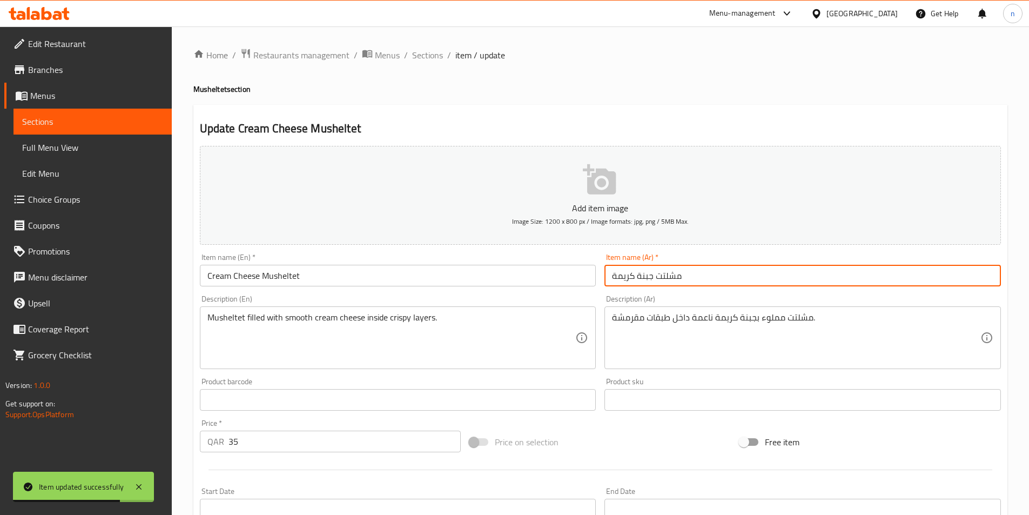
scroll to position [311, 0]
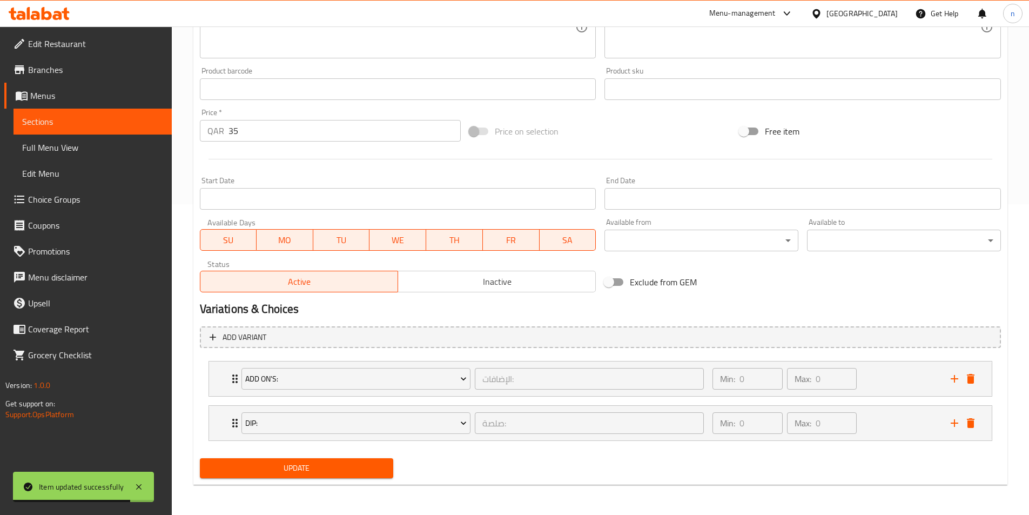
type input "مشلتت جبنة كريمة"
click at [295, 466] on span "Update" at bounding box center [297, 468] width 177 height 14
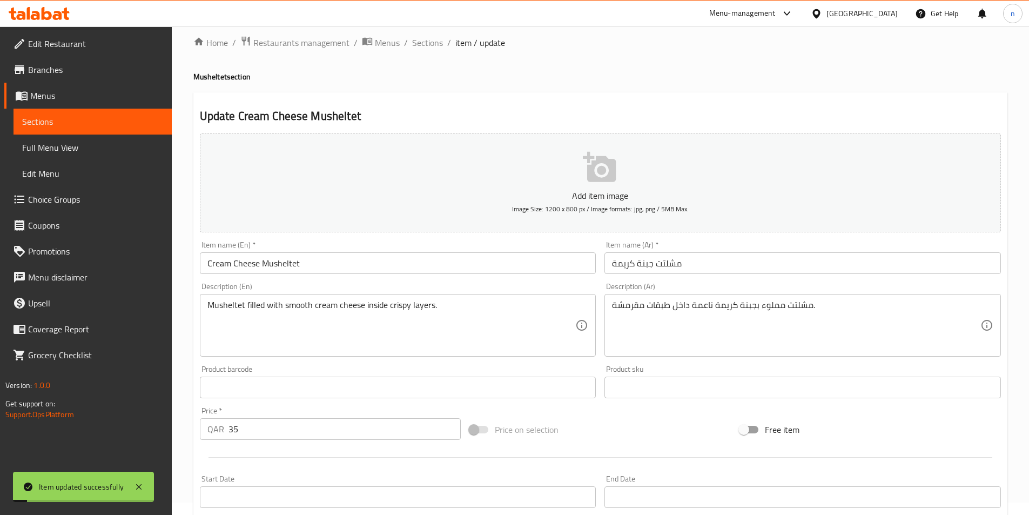
scroll to position [0, 0]
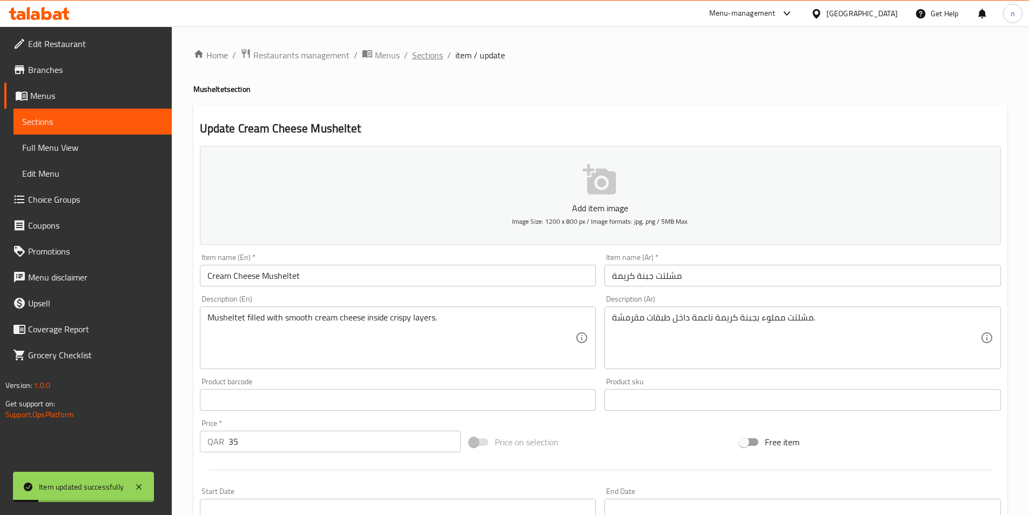
click at [423, 52] on span "Sections" at bounding box center [427, 55] width 31 height 13
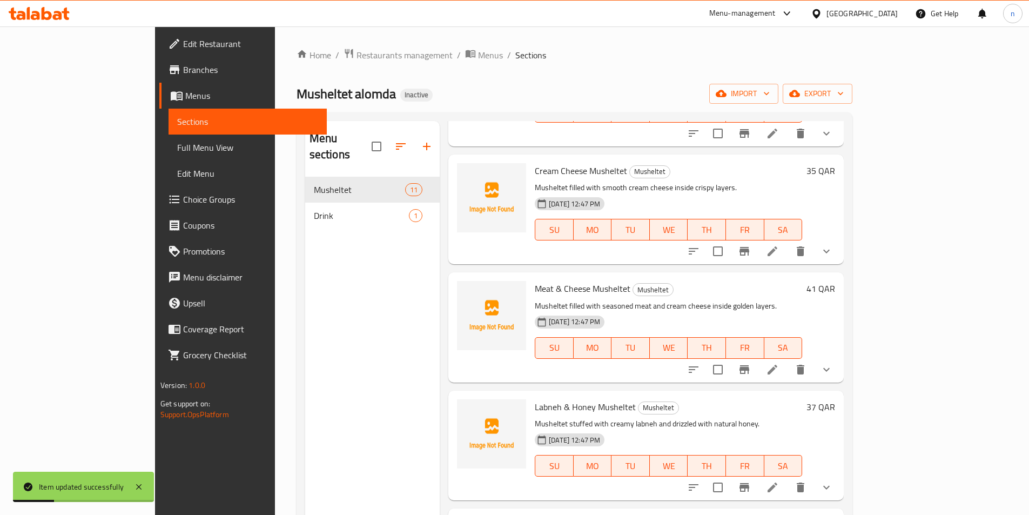
scroll to position [270, 0]
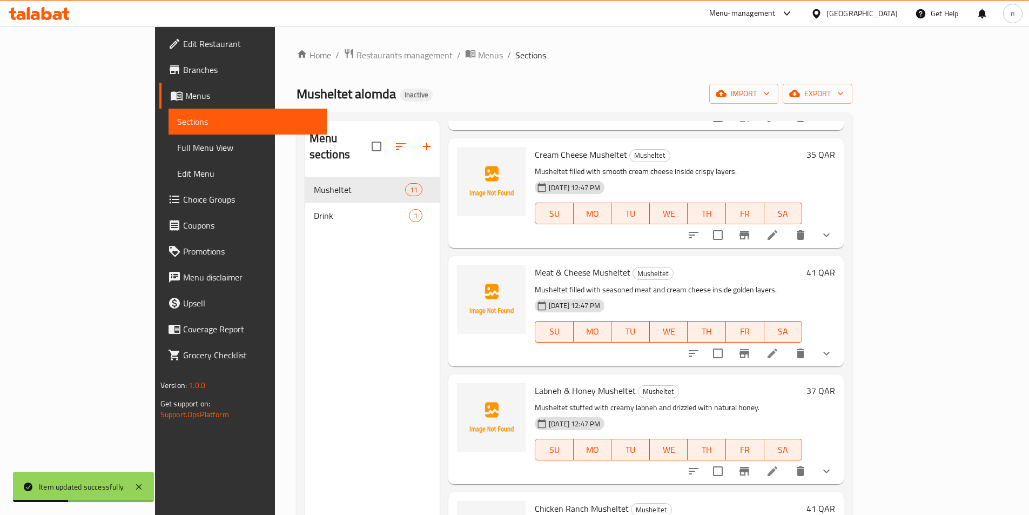
click at [788, 344] on li at bounding box center [773, 353] width 30 height 19
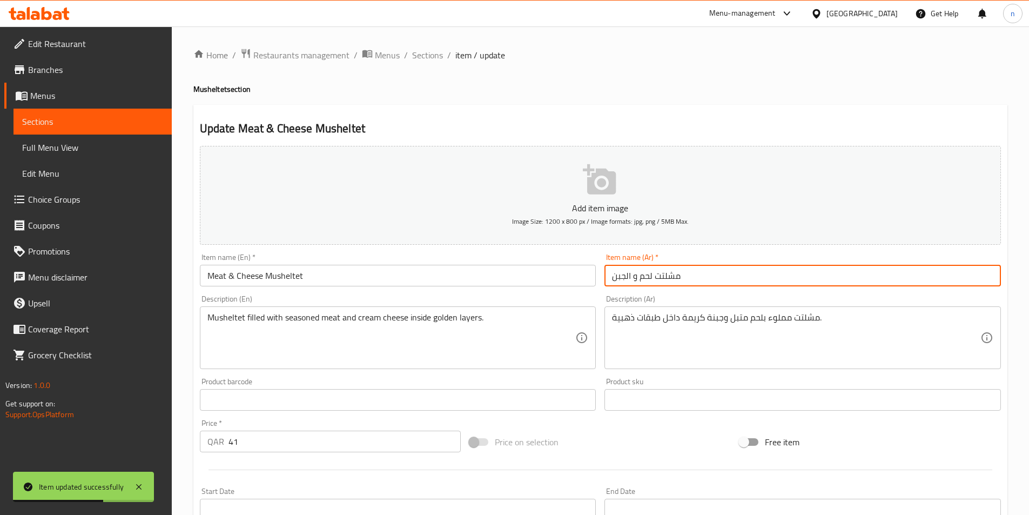
click at [612, 276] on input "مشلتت لحم و الجبن" at bounding box center [803, 276] width 397 height 22
click at [686, 273] on input "مشلتت لحم و الجبن" at bounding box center [803, 276] width 397 height 22
click at [633, 277] on input "مشلتت لحم و الجبنة" at bounding box center [803, 276] width 397 height 22
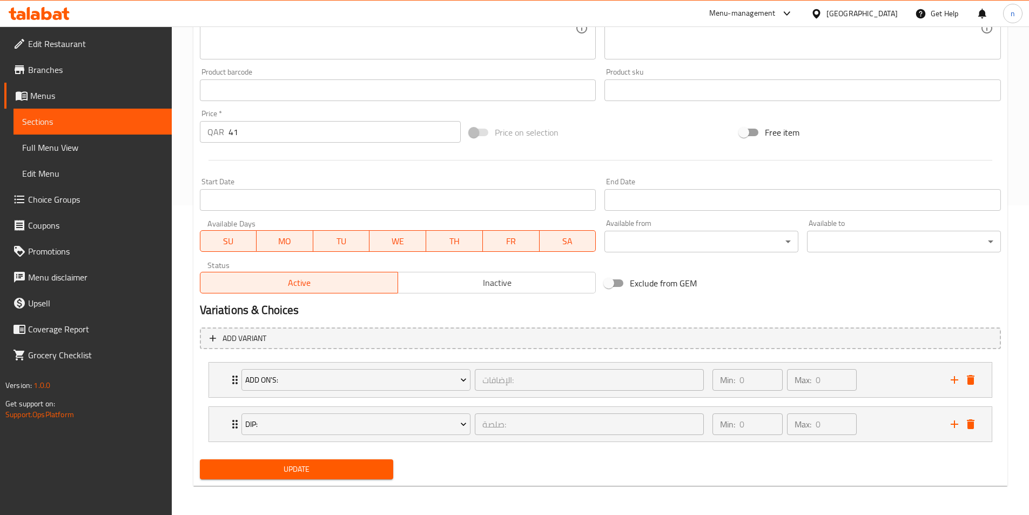
scroll to position [311, 0]
type input "مشلتت لحم و جبنة"
click at [294, 467] on span "Update" at bounding box center [297, 468] width 177 height 14
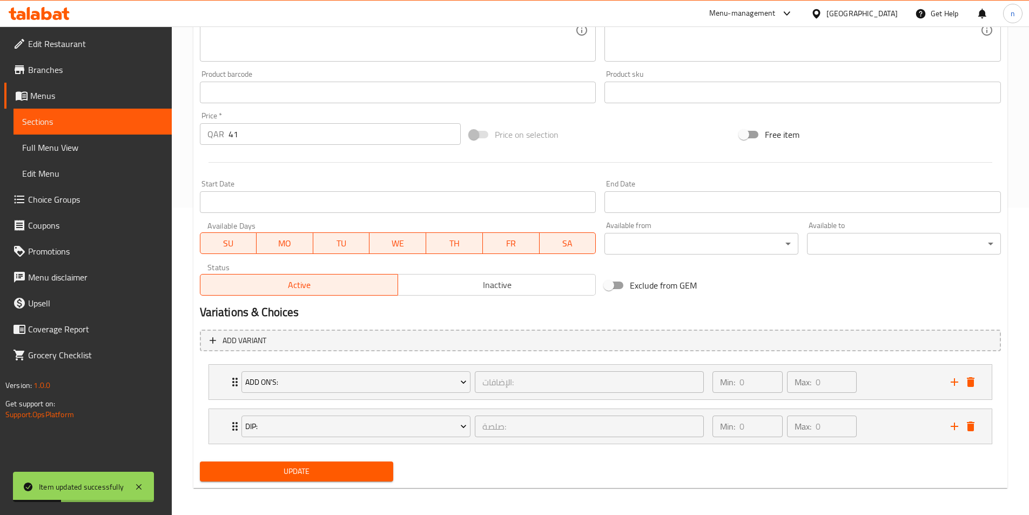
scroll to position [0, 0]
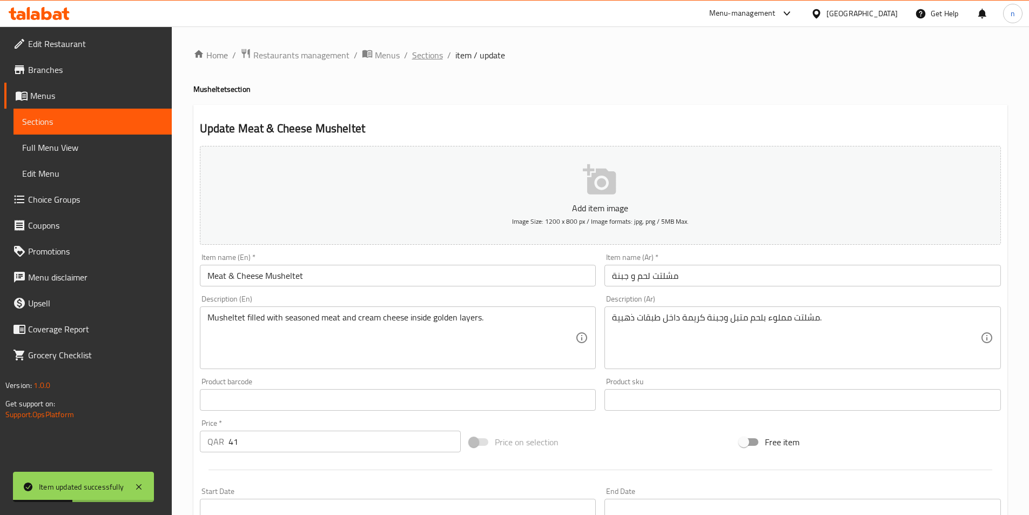
click at [432, 58] on span "Sections" at bounding box center [427, 55] width 31 height 13
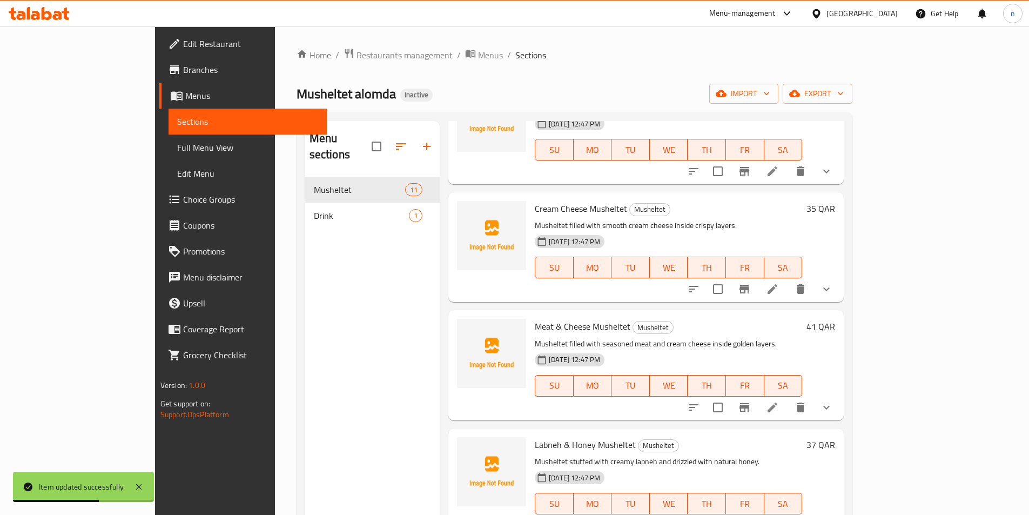
scroll to position [324, 0]
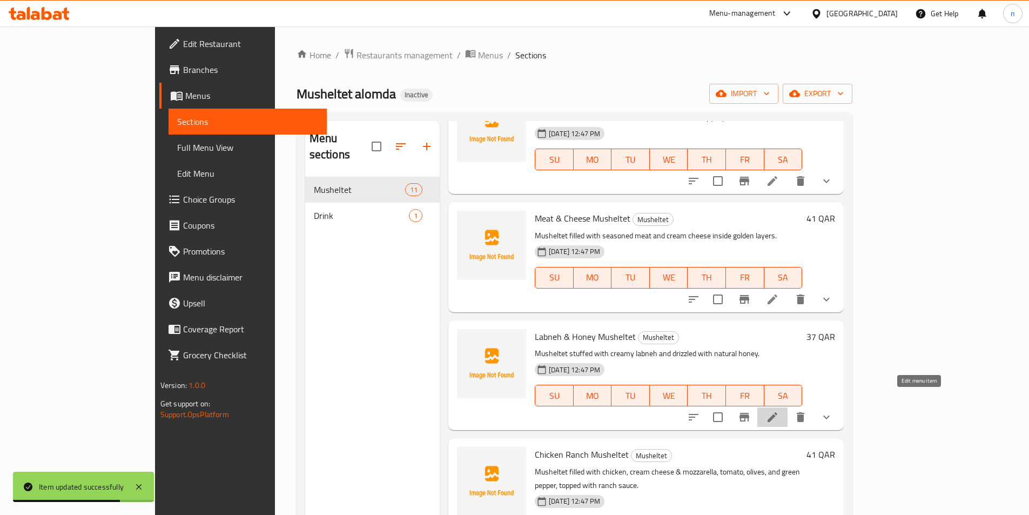
click at [779, 411] on icon at bounding box center [772, 417] width 13 height 13
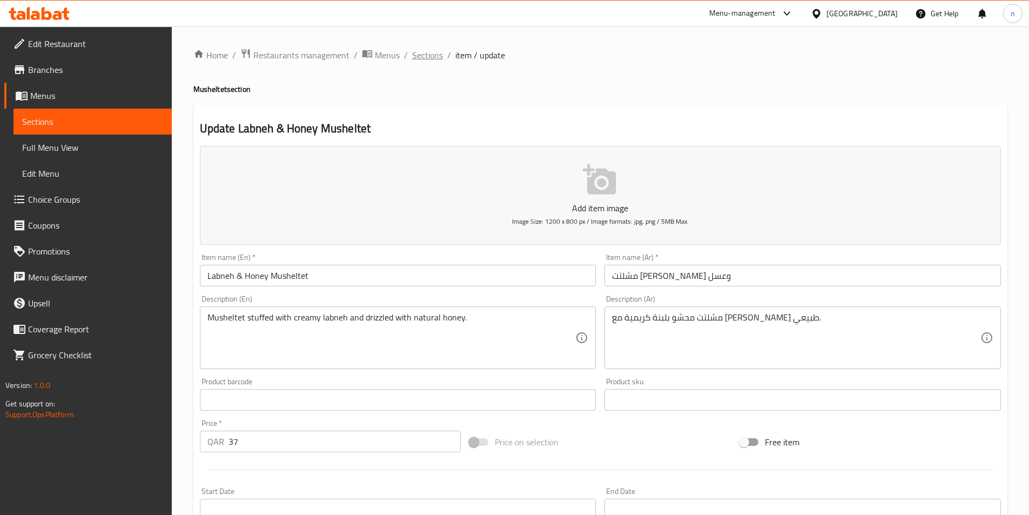
click at [421, 52] on span "Sections" at bounding box center [427, 55] width 31 height 13
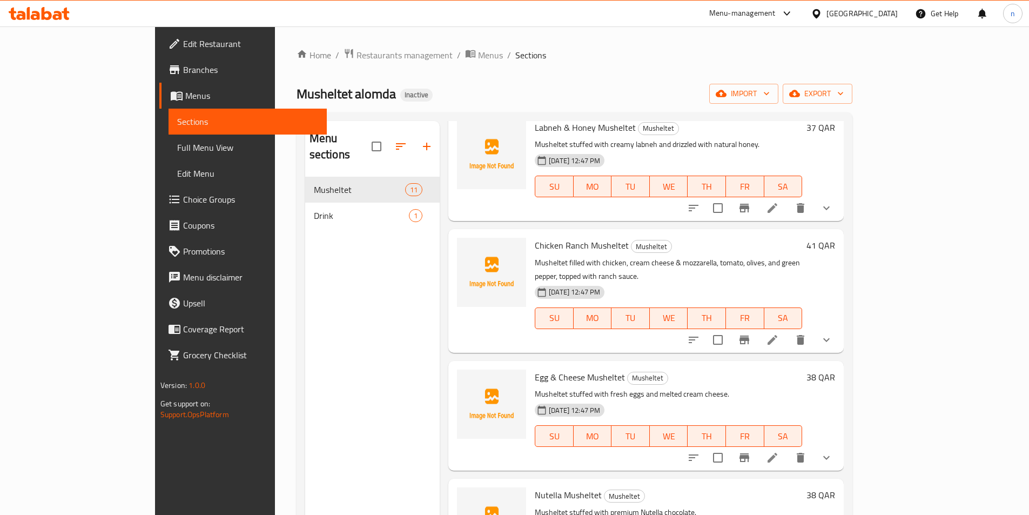
scroll to position [540, 0]
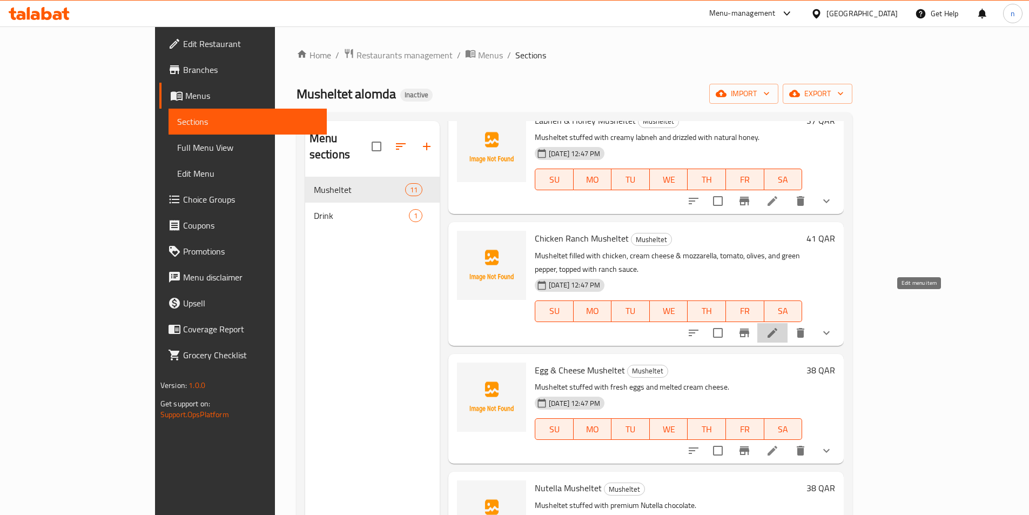
click at [778, 328] on icon at bounding box center [773, 333] width 10 height 10
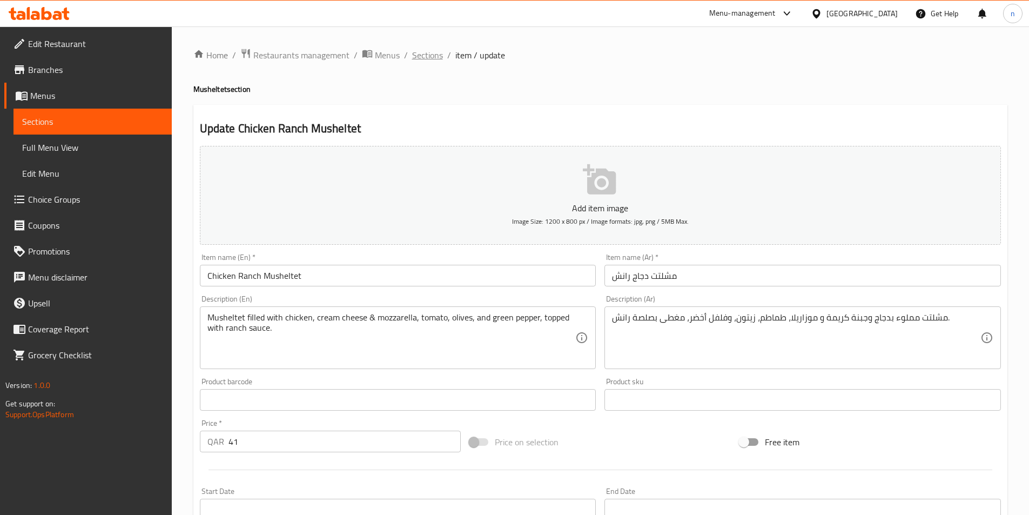
click at [426, 55] on span "Sections" at bounding box center [427, 55] width 31 height 13
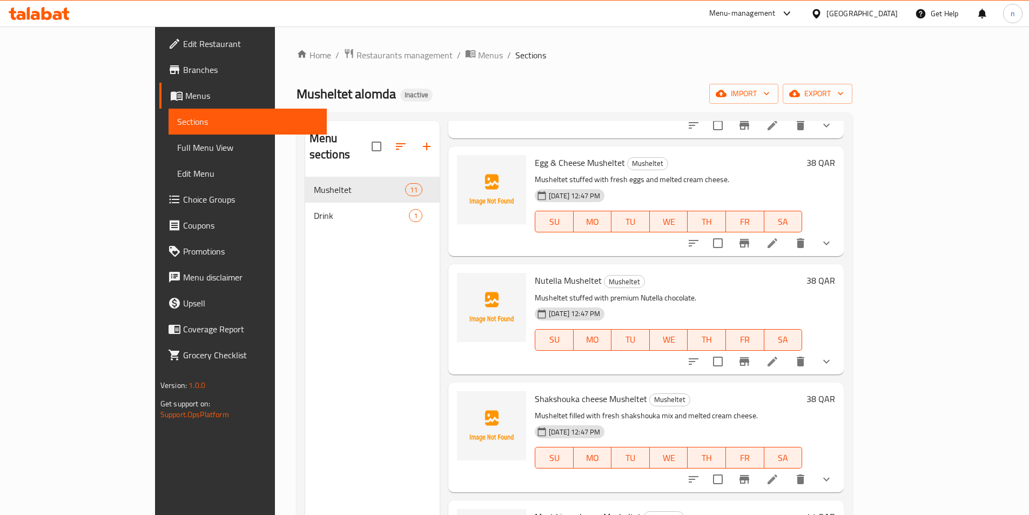
scroll to position [756, 0]
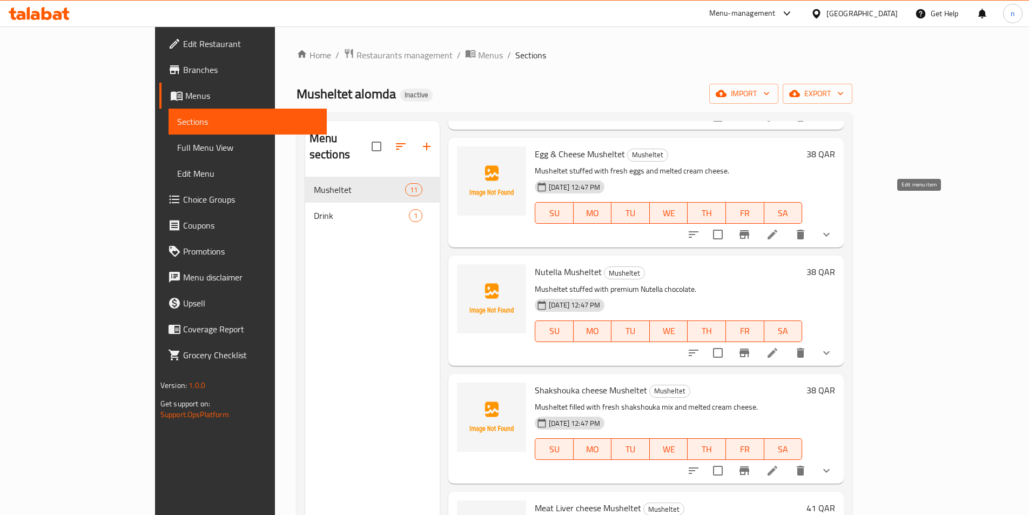
click at [779, 228] on icon at bounding box center [772, 234] width 13 height 13
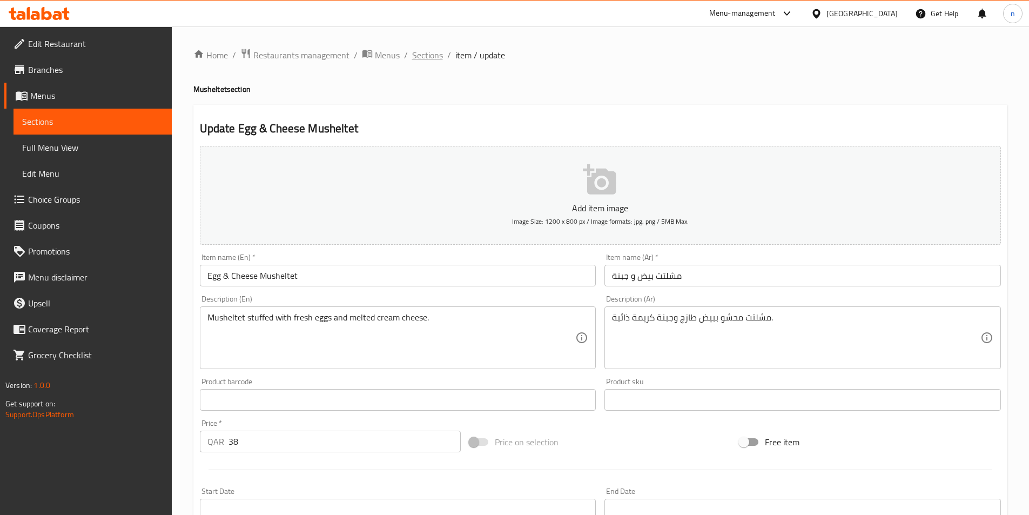
click at [425, 51] on span "Sections" at bounding box center [427, 55] width 31 height 13
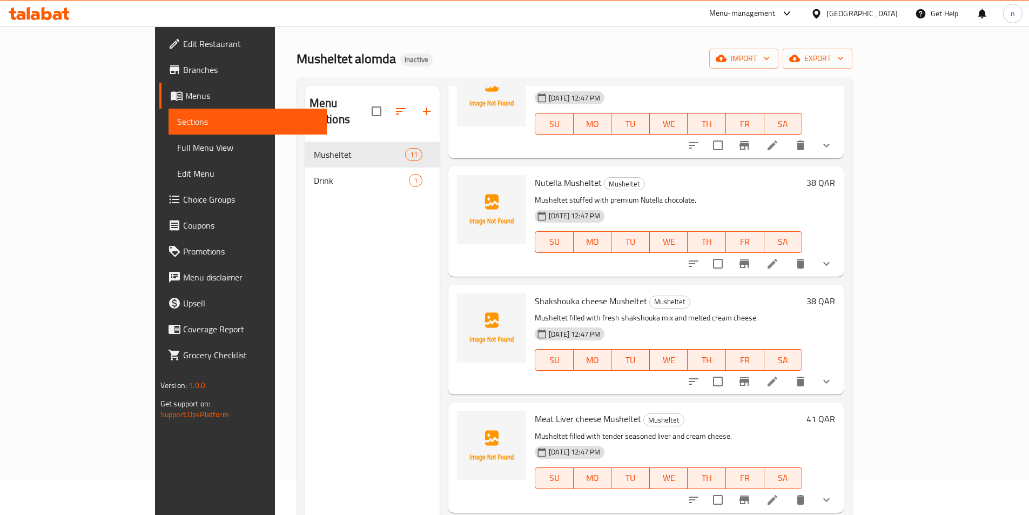
scroll to position [54, 0]
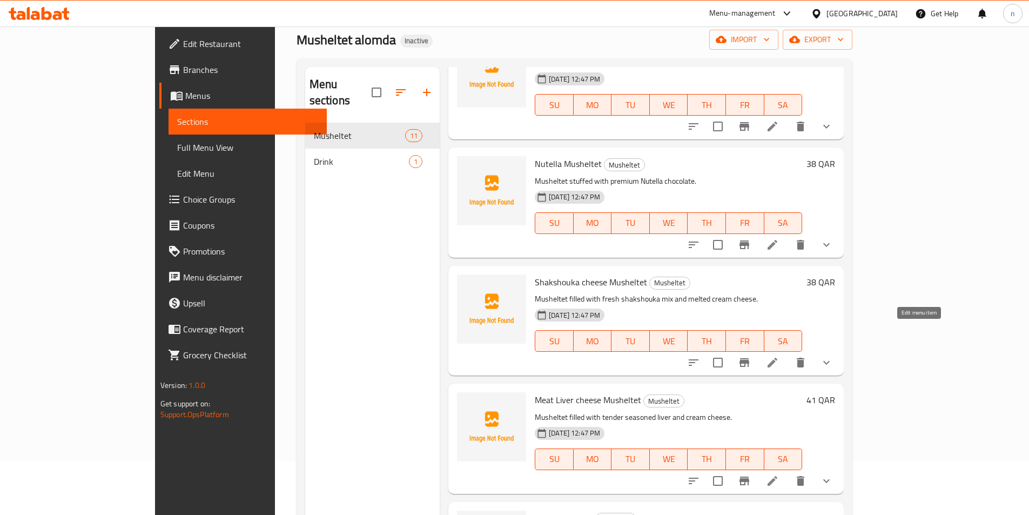
click at [778, 358] on icon at bounding box center [773, 363] width 10 height 10
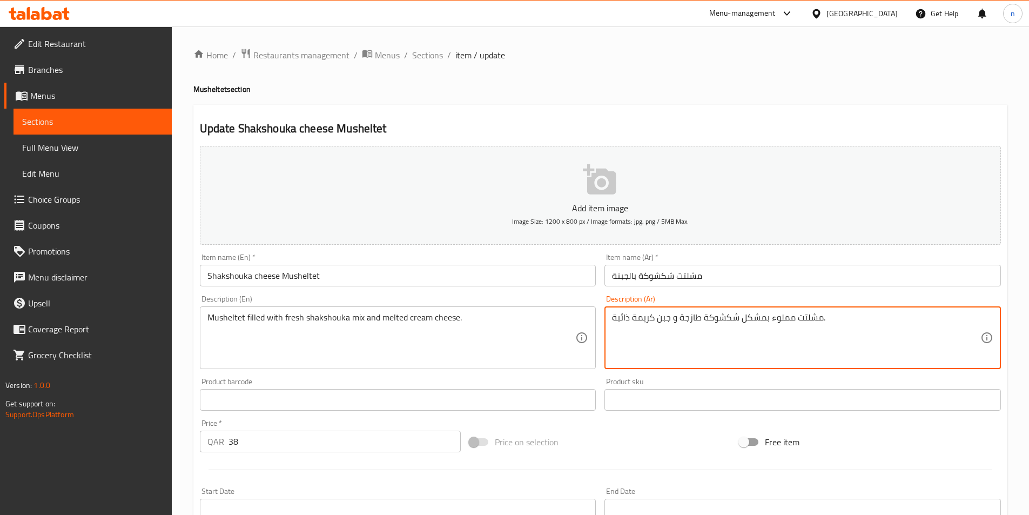
click at [659, 319] on textarea "مشلتت مملوء بمشكل شكشوكة طازجة و جبن كريمة ذائبة." at bounding box center [796, 337] width 369 height 51
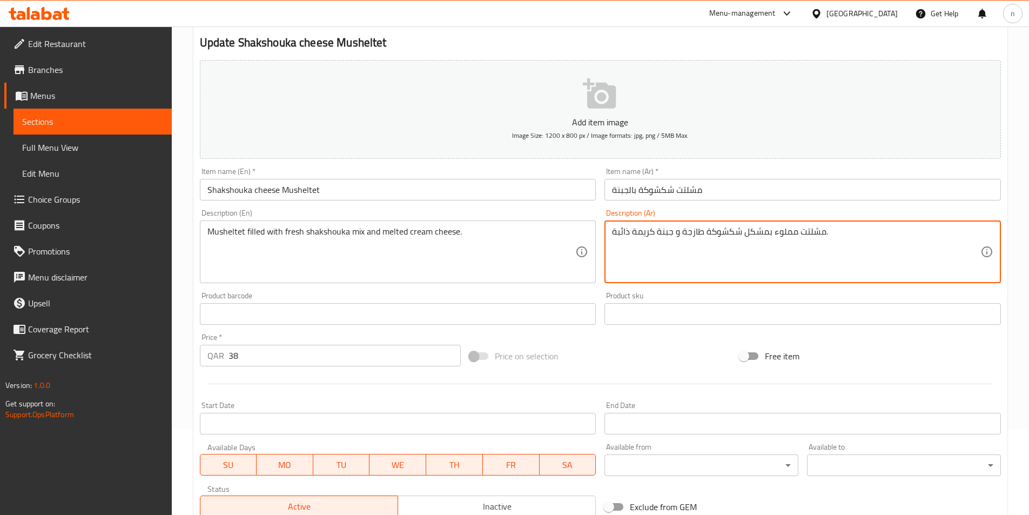
scroll to position [311, 0]
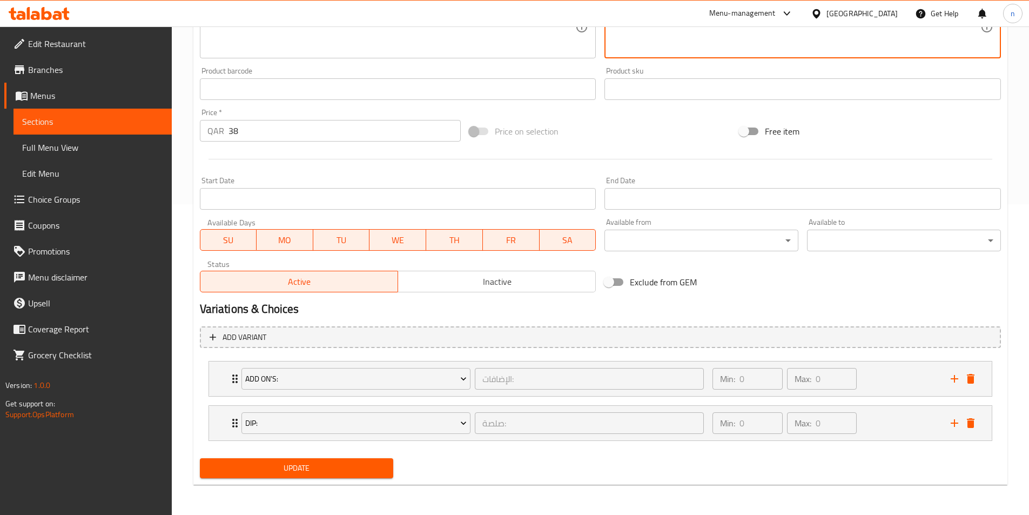
type textarea "مشلتت مملوء بمشكل شكشوكة طازجة و جبنة كريمة ذائبة."
click at [326, 462] on span "Update" at bounding box center [297, 468] width 177 height 14
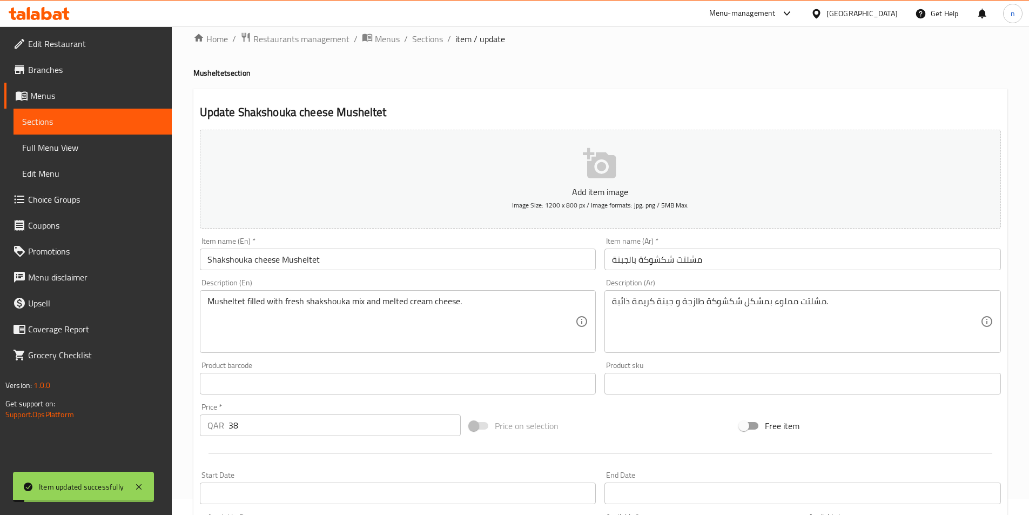
scroll to position [0, 0]
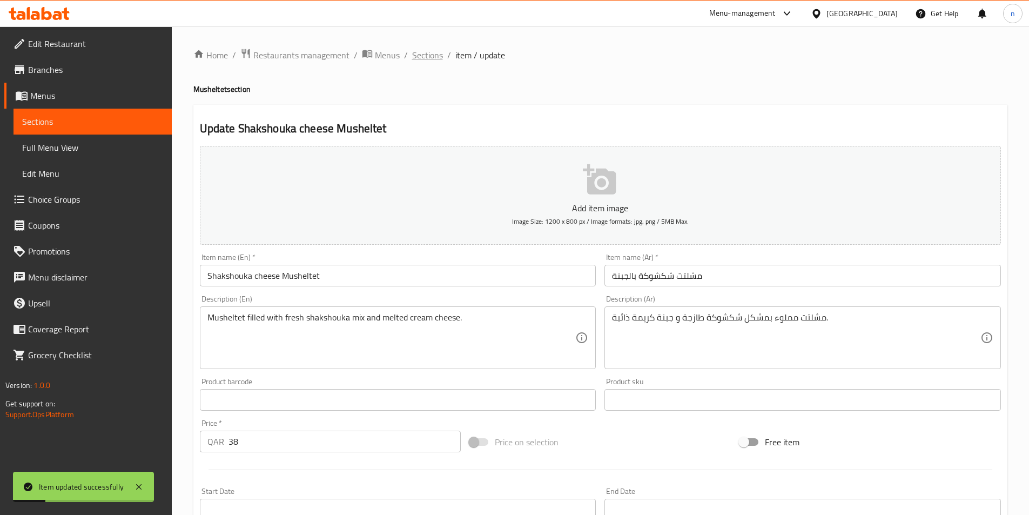
click at [432, 57] on span "Sections" at bounding box center [427, 55] width 31 height 13
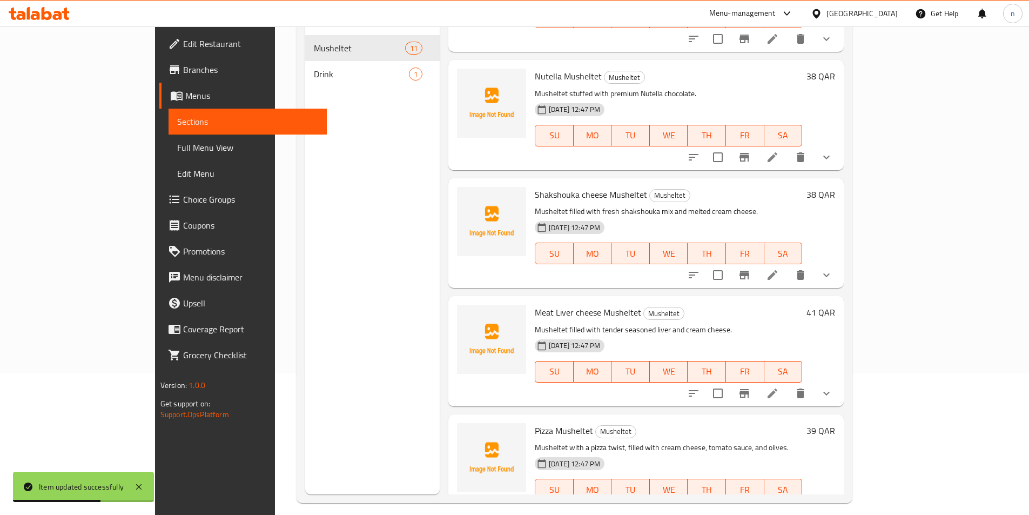
scroll to position [151, 0]
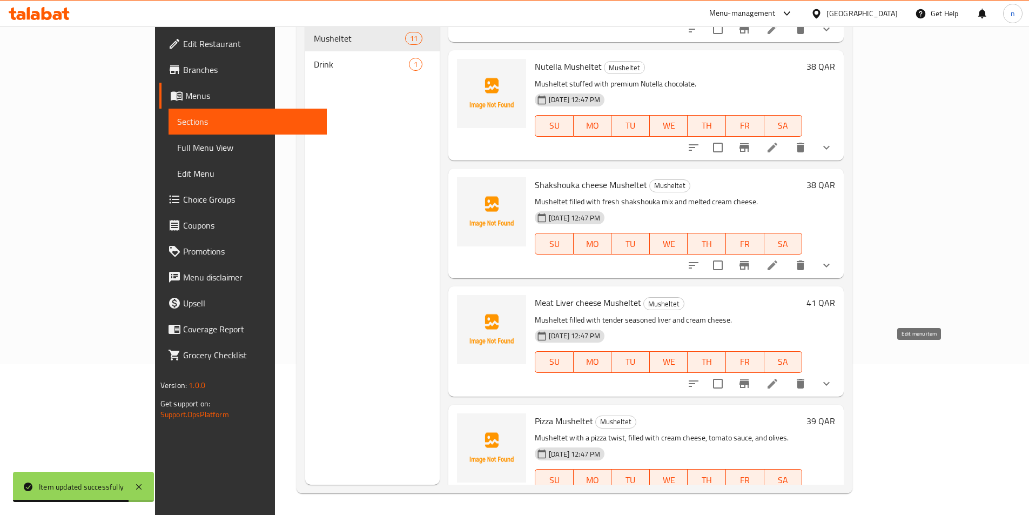
click at [778, 379] on icon at bounding box center [773, 384] width 10 height 10
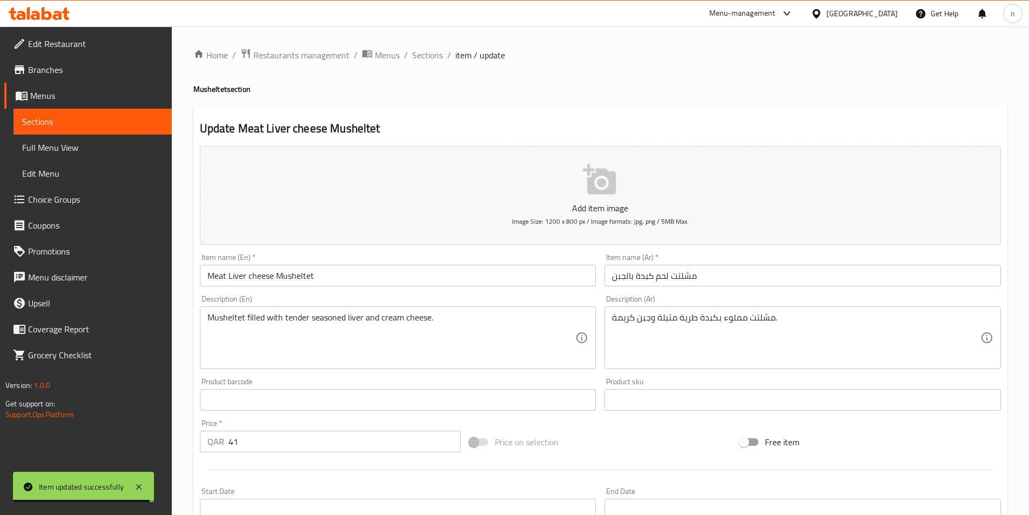
click at [616, 278] on input "مشلتت لحم كبدة بالجبن" at bounding box center [803, 276] width 397 height 22
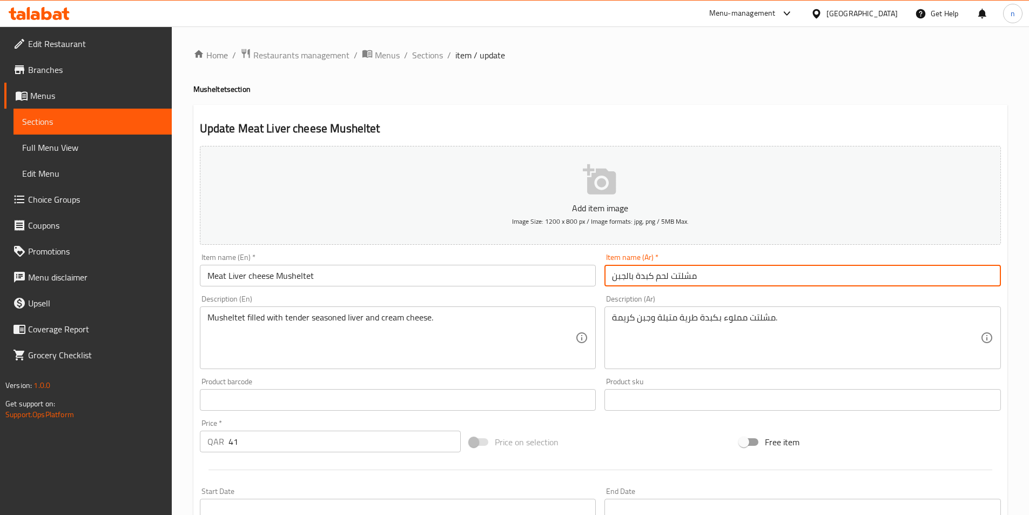
click at [612, 278] on input "مشلتت لحم كبدة بالجبن" at bounding box center [803, 276] width 397 height 22
click at [698, 277] on input "مشلتت لحم كبدة بالجبن" at bounding box center [803, 276] width 397 height 22
type input "مشلتت لحم كبدة بالجبنة"
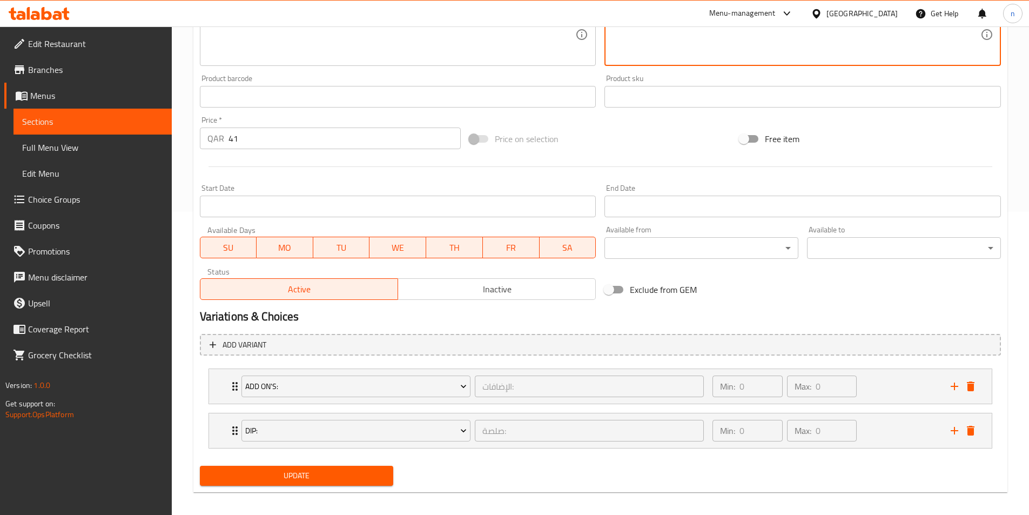
scroll to position [311, 0]
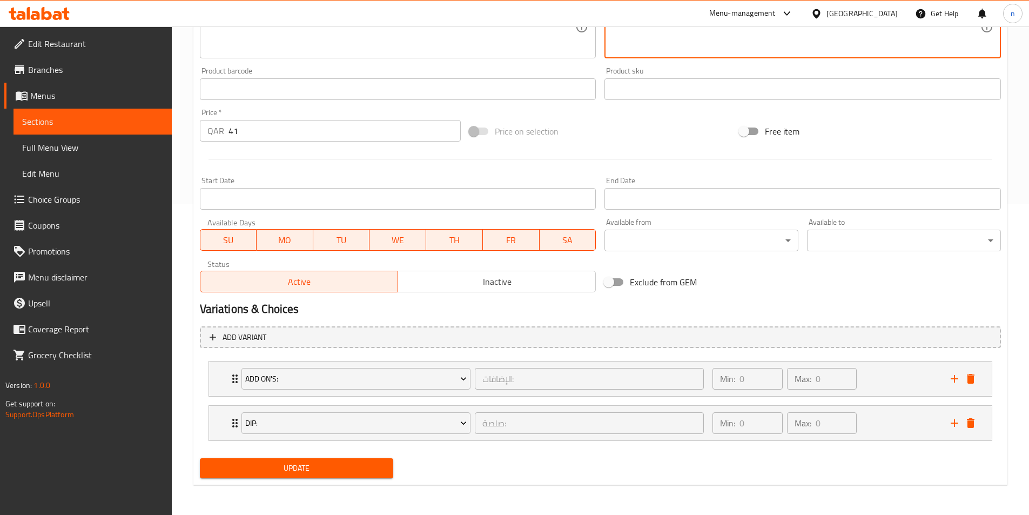
type textarea "مشلتت مملوء بكبدة طرية متبلة وجبنة كريمة."
click at [305, 459] on button "Update" at bounding box center [297, 468] width 194 height 20
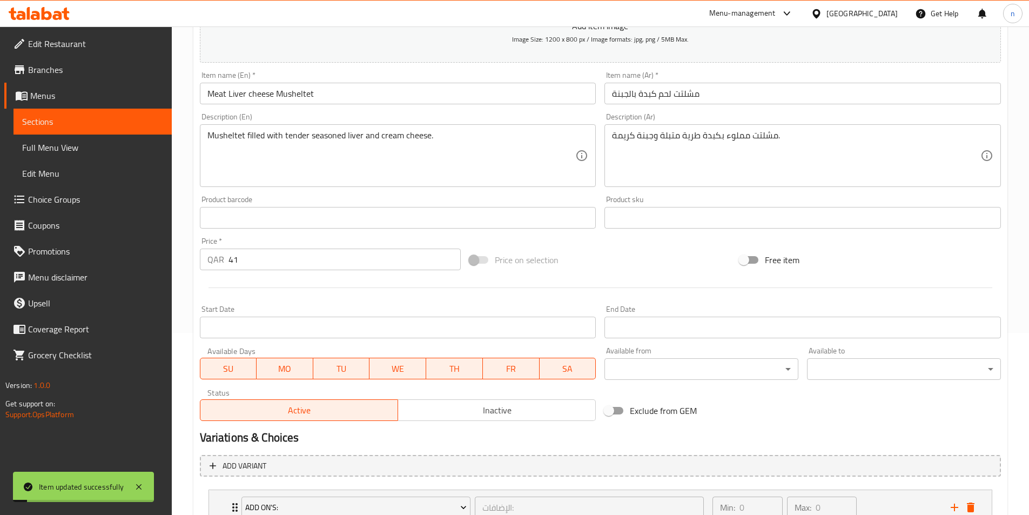
scroll to position [0, 0]
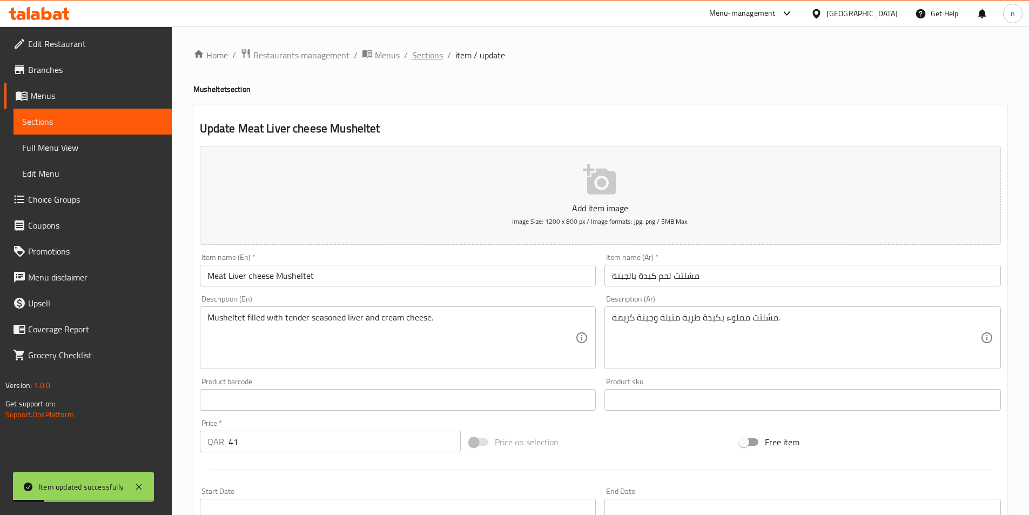
click at [433, 58] on span "Sections" at bounding box center [427, 55] width 31 height 13
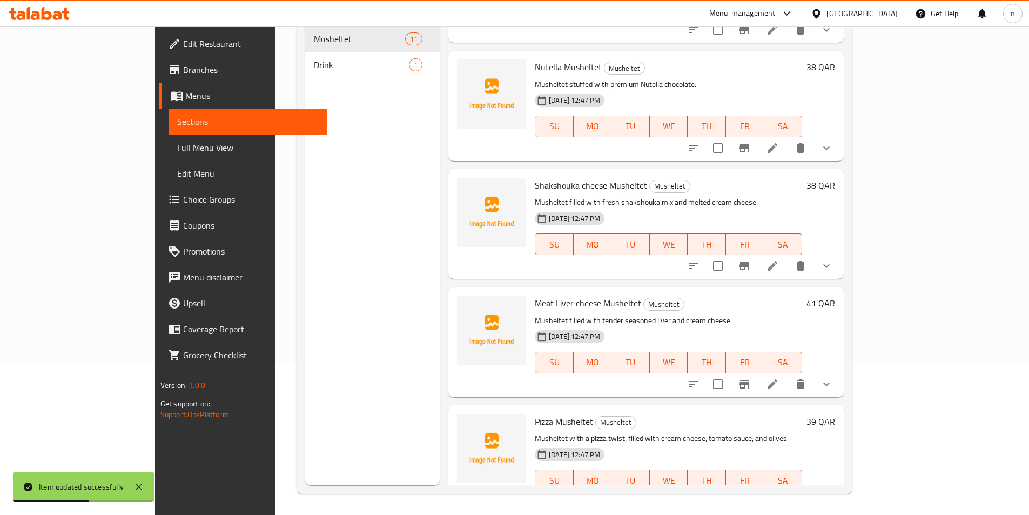
scroll to position [151, 0]
click at [779, 495] on icon at bounding box center [772, 501] width 13 height 13
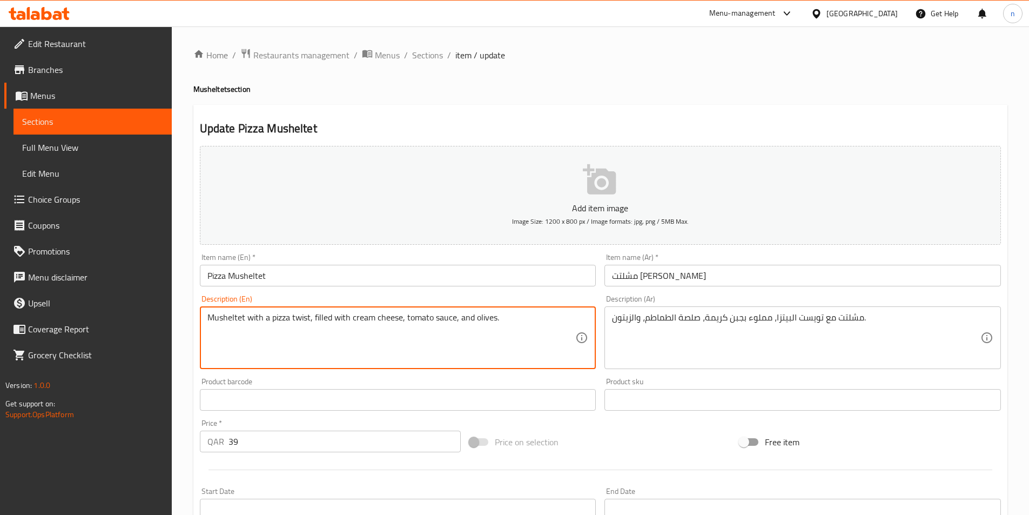
click at [297, 320] on textarea "Musheltet with a pizza twist, filled with cream cheese, tomato sauce, and olive…" at bounding box center [391, 337] width 369 height 51
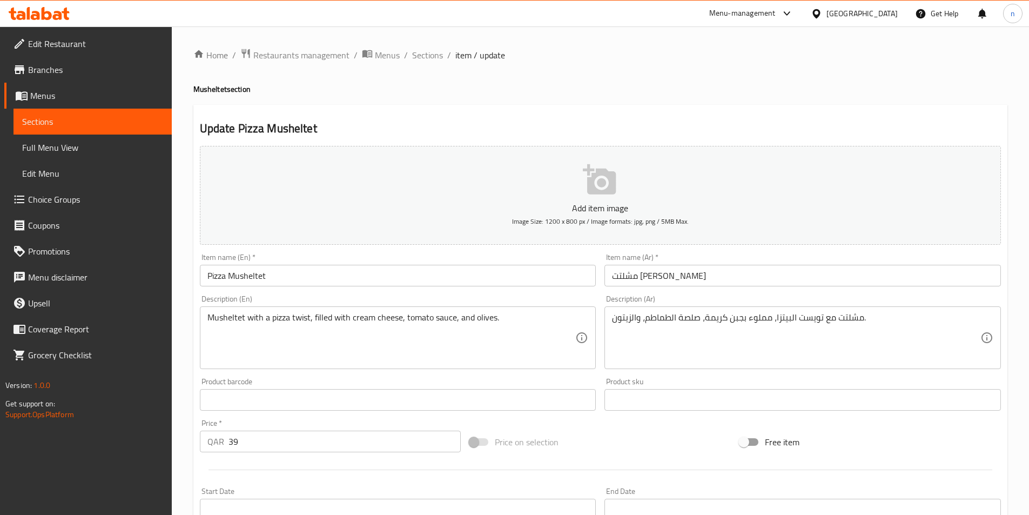
drag, startPoint x: 732, startPoint y: 319, endPoint x: 735, endPoint y: 327, distance: 8.5
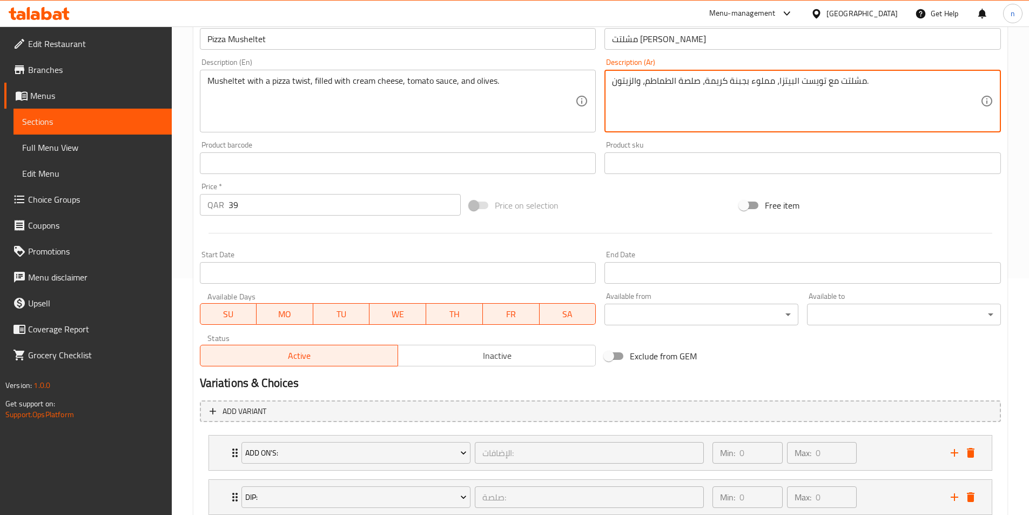
scroll to position [311, 0]
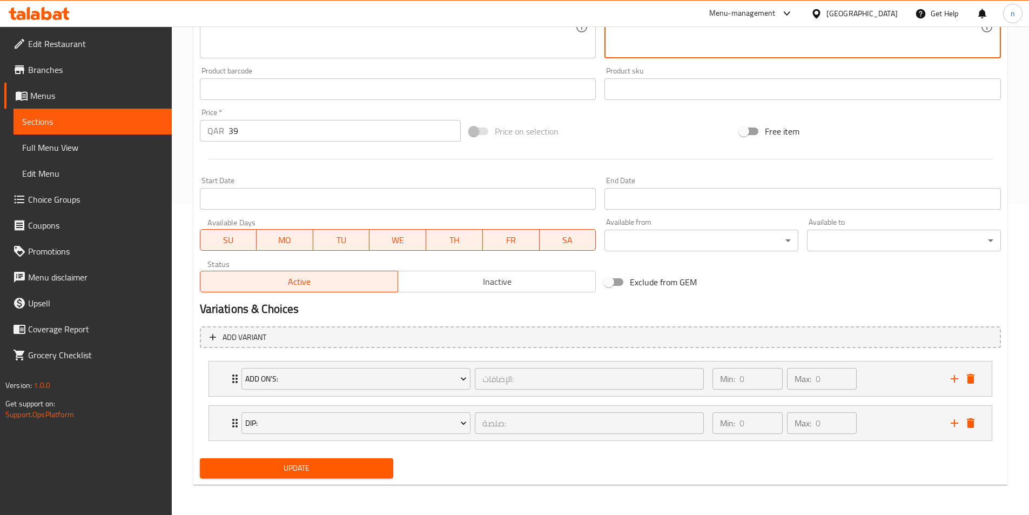
type textarea "مشلتت مع تويست البيتزا، مملوء بجبنة كريمة، صلصة الطماطم، والزيتون."
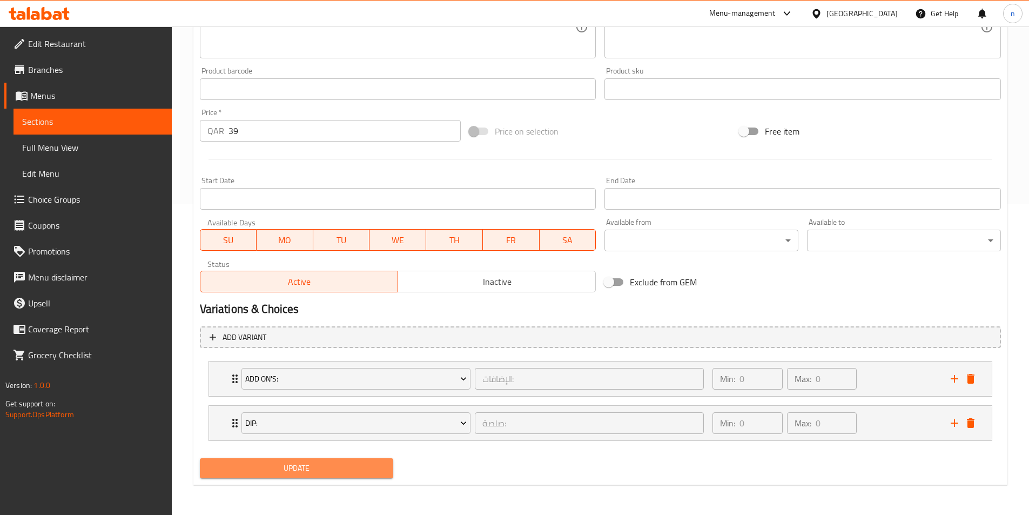
click at [270, 463] on span "Update" at bounding box center [297, 468] width 177 height 14
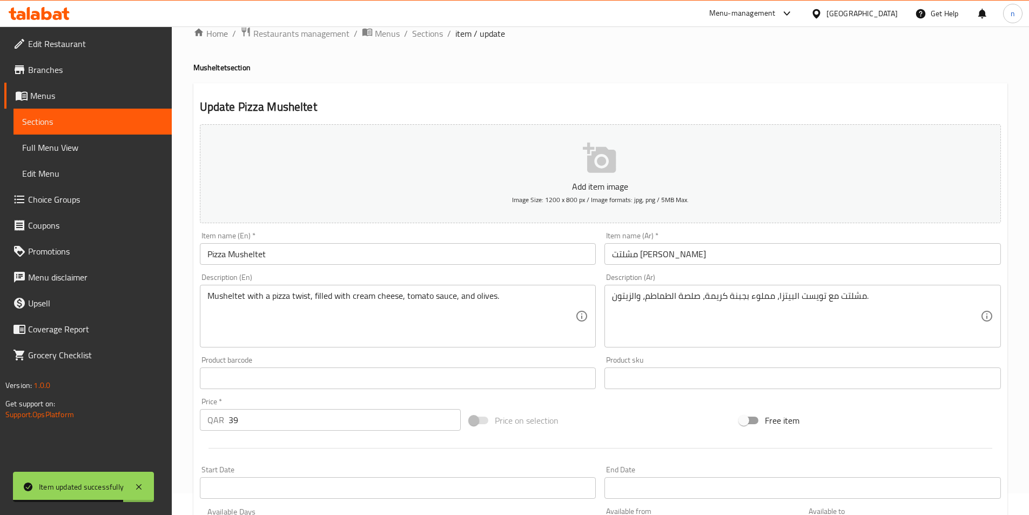
scroll to position [0, 0]
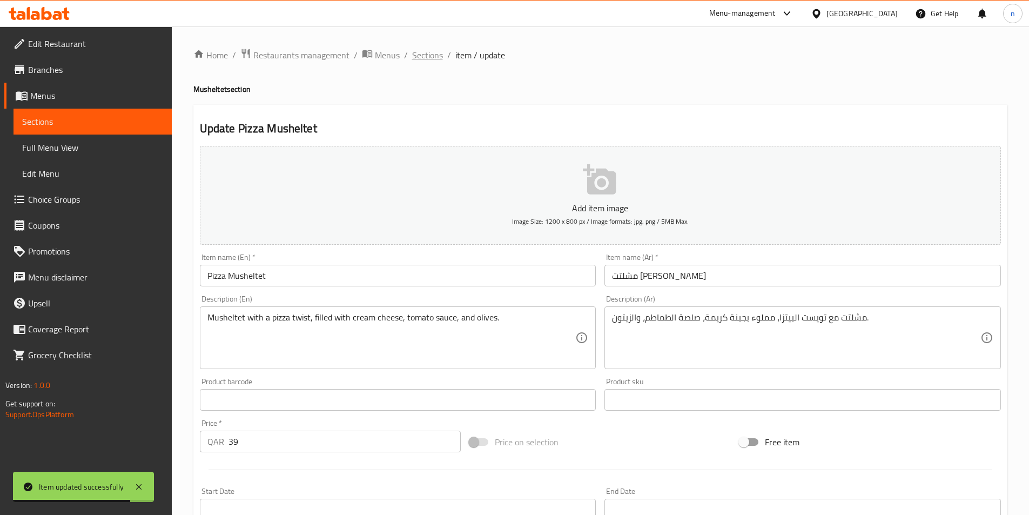
click at [432, 53] on span "Sections" at bounding box center [427, 55] width 31 height 13
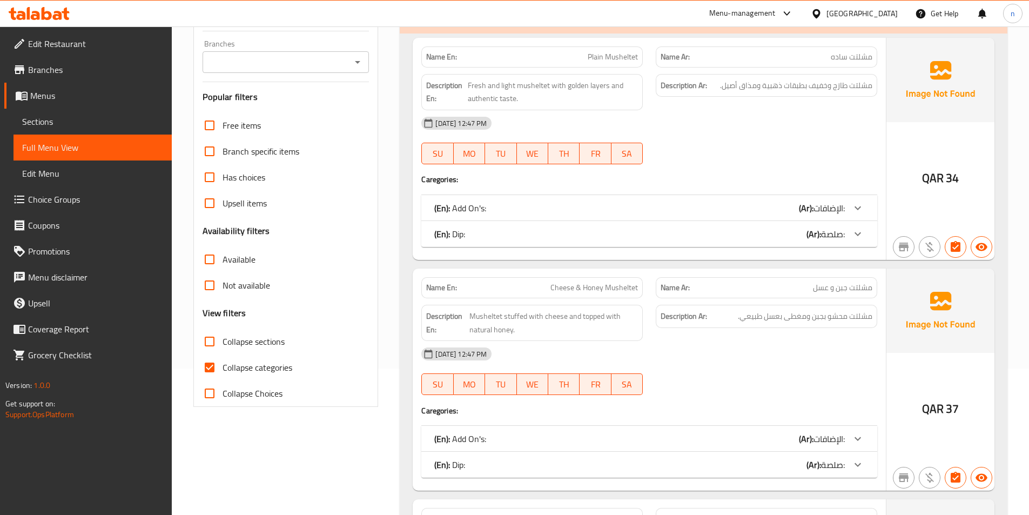
scroll to position [162, 0]
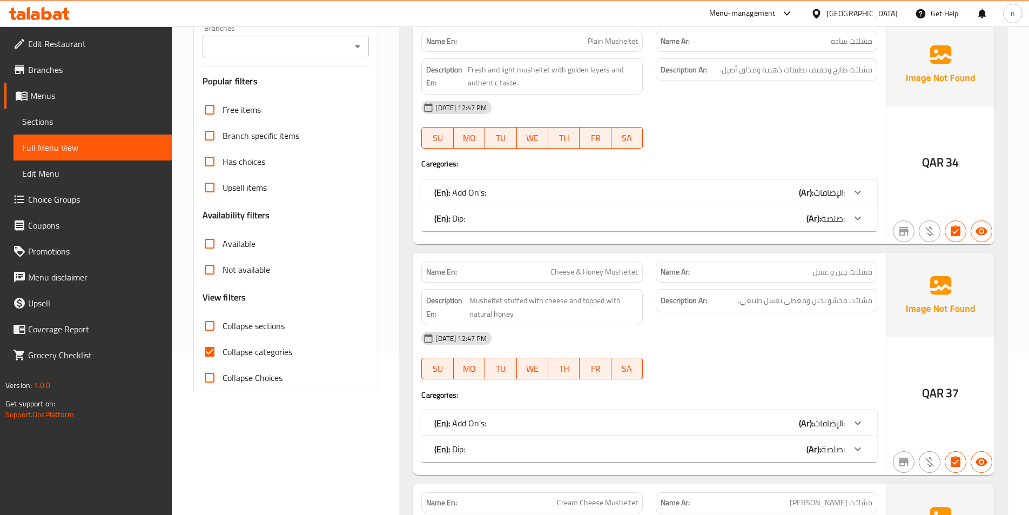
drag, startPoint x: 206, startPoint y: 350, endPoint x: 302, endPoint y: 311, distance: 103.2
click at [206, 350] on input "Collapse categories" at bounding box center [210, 352] width 26 height 26
checkbox input "false"
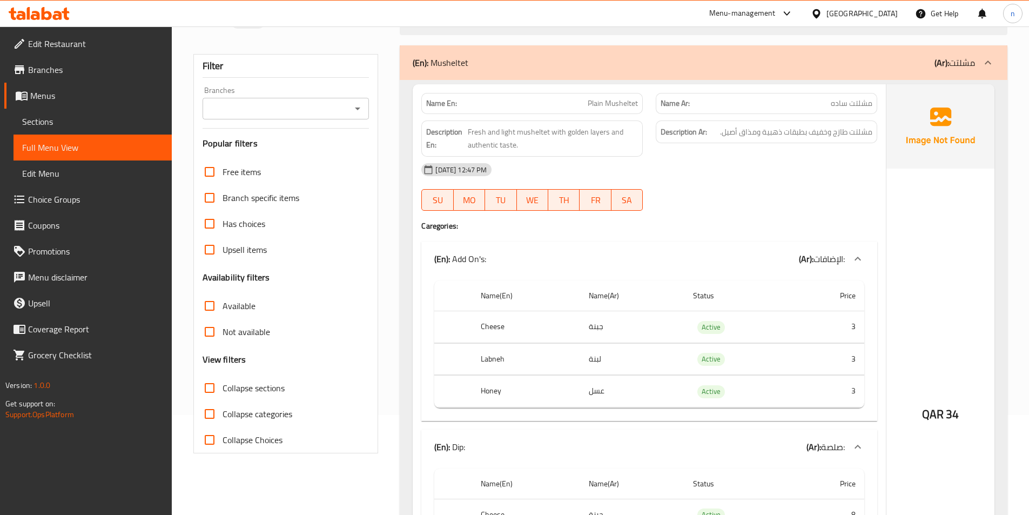
scroll to position [0, 0]
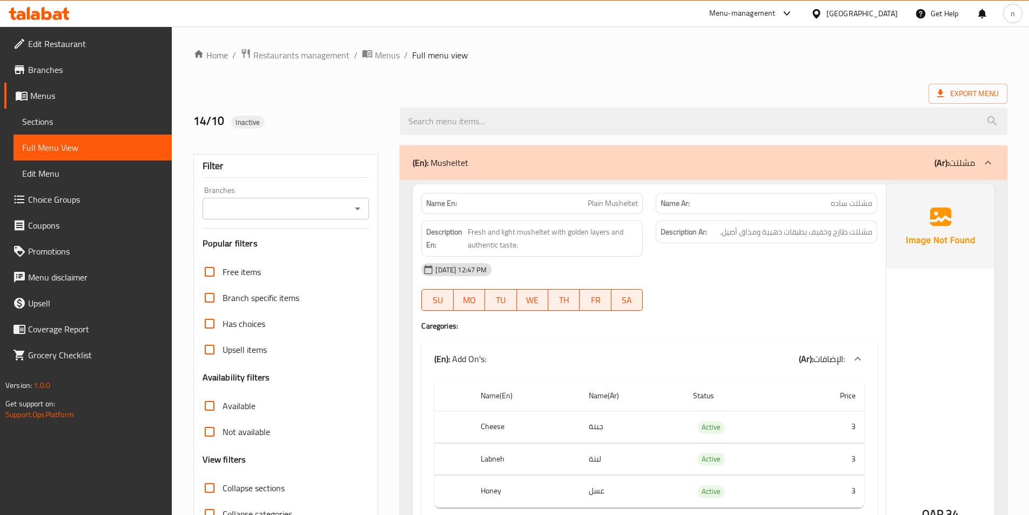
click at [616, 205] on span "Plain Musheltet" at bounding box center [613, 203] width 50 height 11
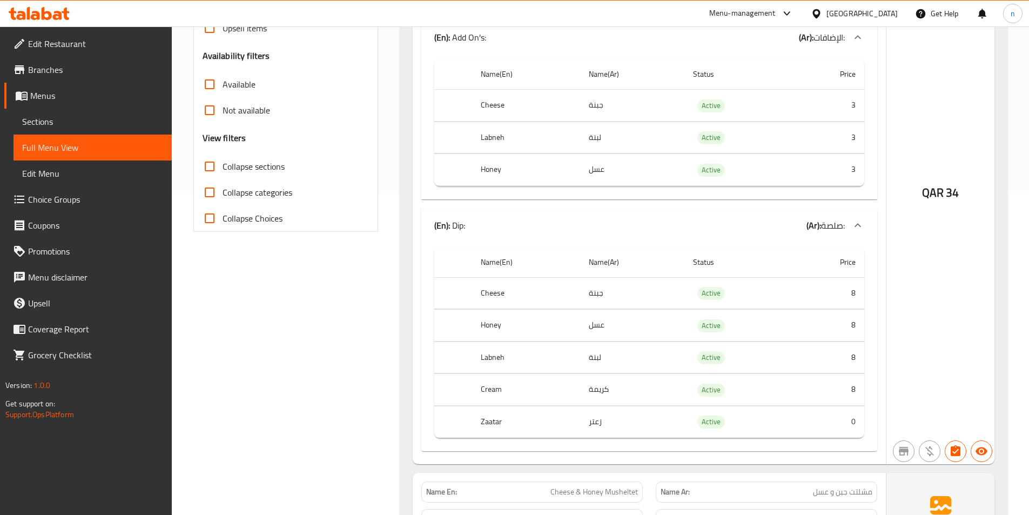
scroll to position [540, 0]
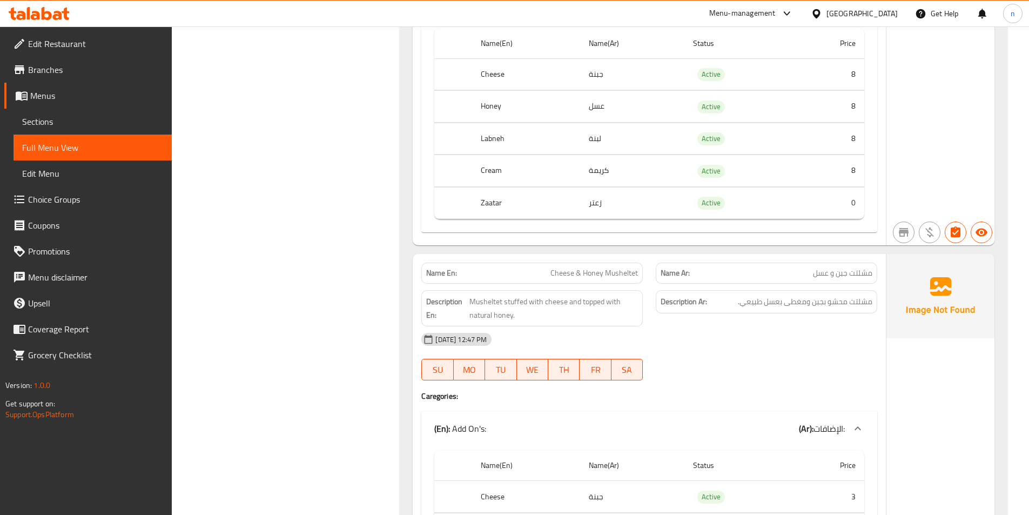
click at [859, 279] on span "مشلتت جبن و عسل" at bounding box center [842, 272] width 59 height 11
click at [871, 303] on span "مشلتت محشو بجبن ومغطى بعسل طبيعي." at bounding box center [805, 302] width 135 height 14
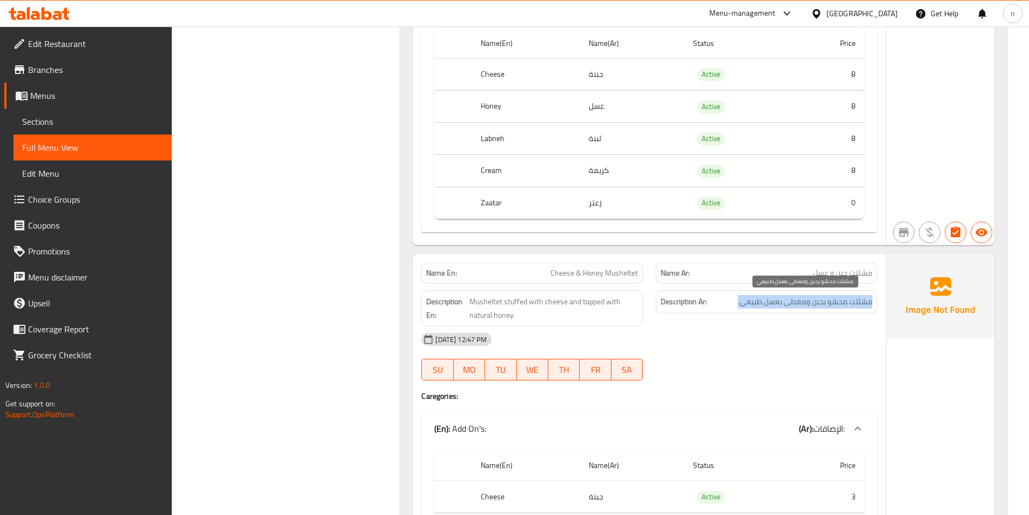
click at [871, 303] on span "مشلتت محشو بجبن ومغطى بعسل طبيعي." at bounding box center [805, 302] width 135 height 14
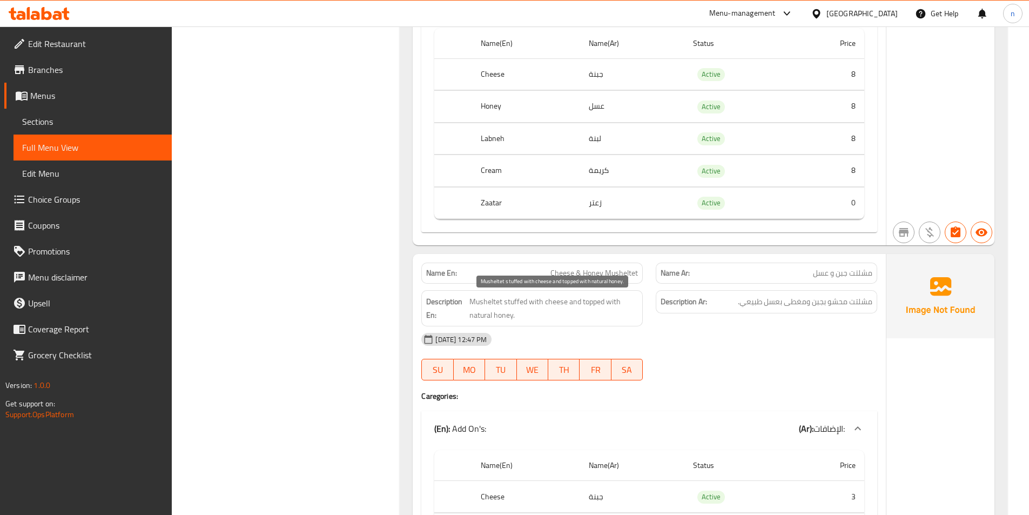
click at [506, 306] on span "Musheltet stuffed with cheese and topped with natural honey." at bounding box center [554, 308] width 169 height 26
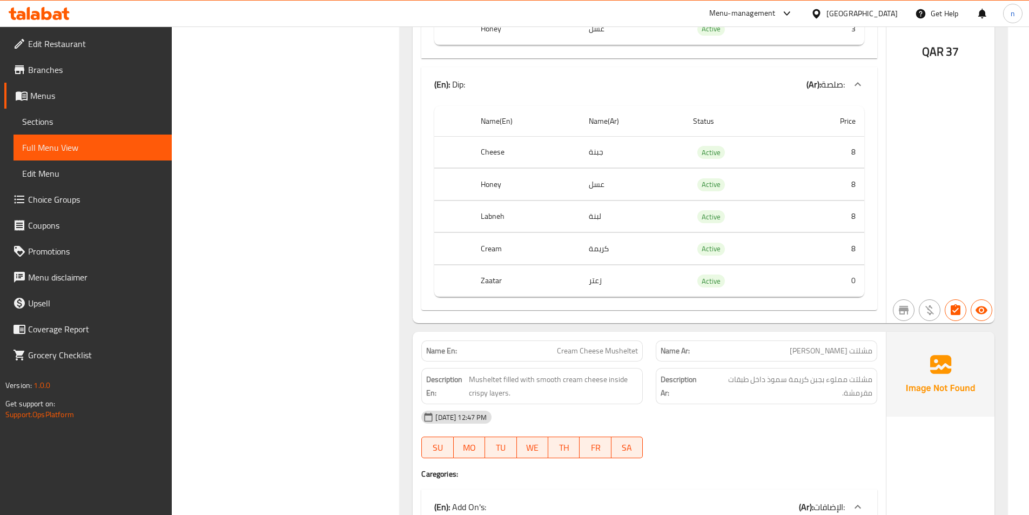
scroll to position [1189, 0]
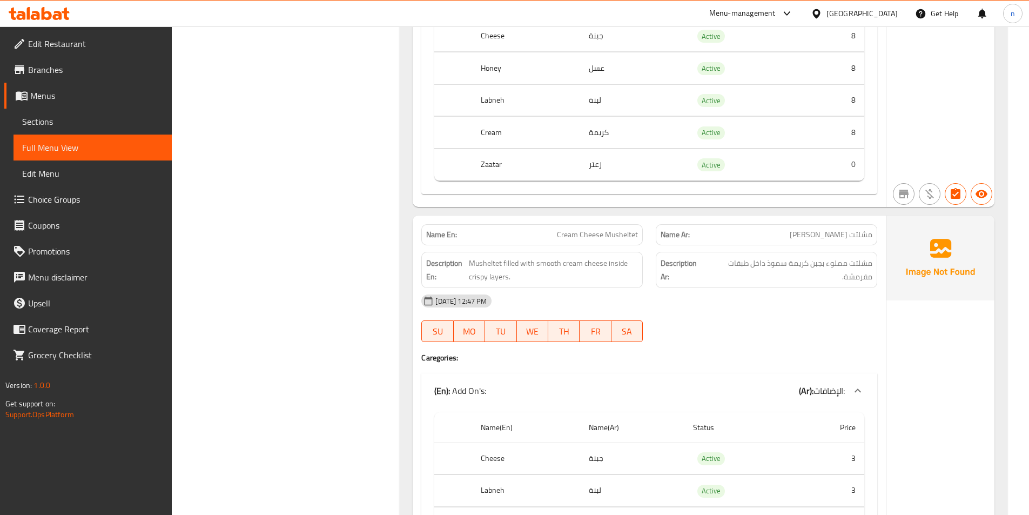
click at [851, 240] on span "مشلتت [PERSON_NAME]" at bounding box center [831, 234] width 83 height 11
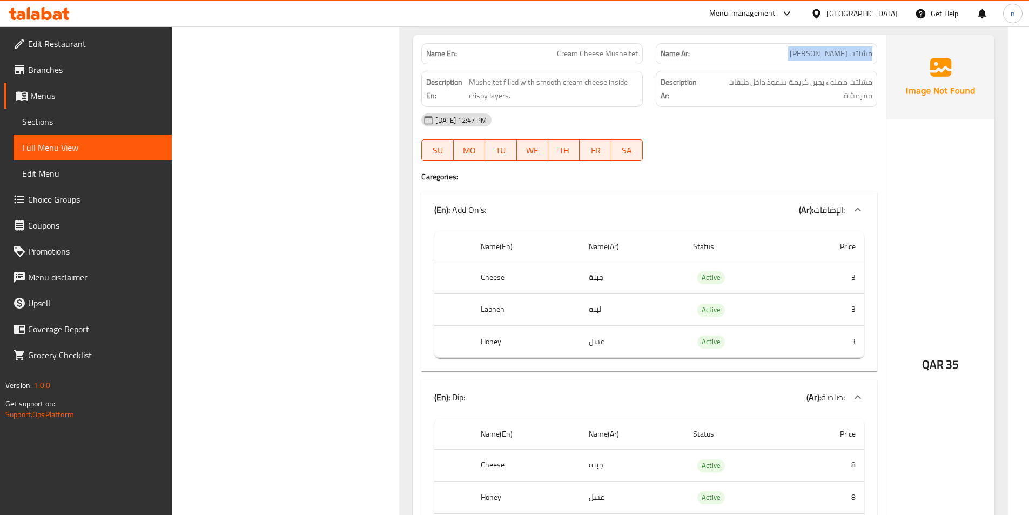
scroll to position [1351, 0]
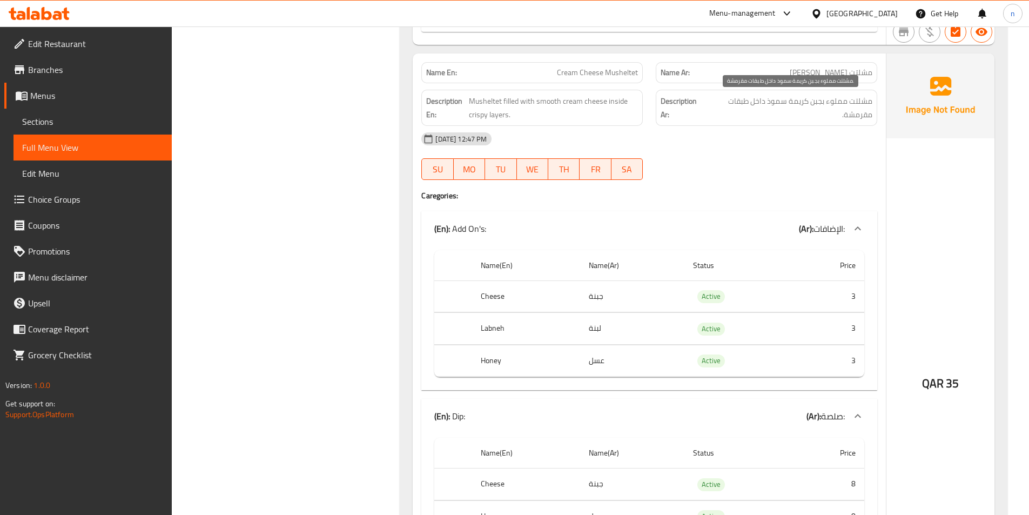
click at [771, 103] on span "مشلتت مملوء بجبن كريمة سموذ داخل طبقات مقرمشة." at bounding box center [790, 108] width 166 height 26
click at [777, 99] on span "مشلتت مملوء بجبن كريمة سموذ داخل طبقات مقرمشة." at bounding box center [790, 108] width 166 height 26
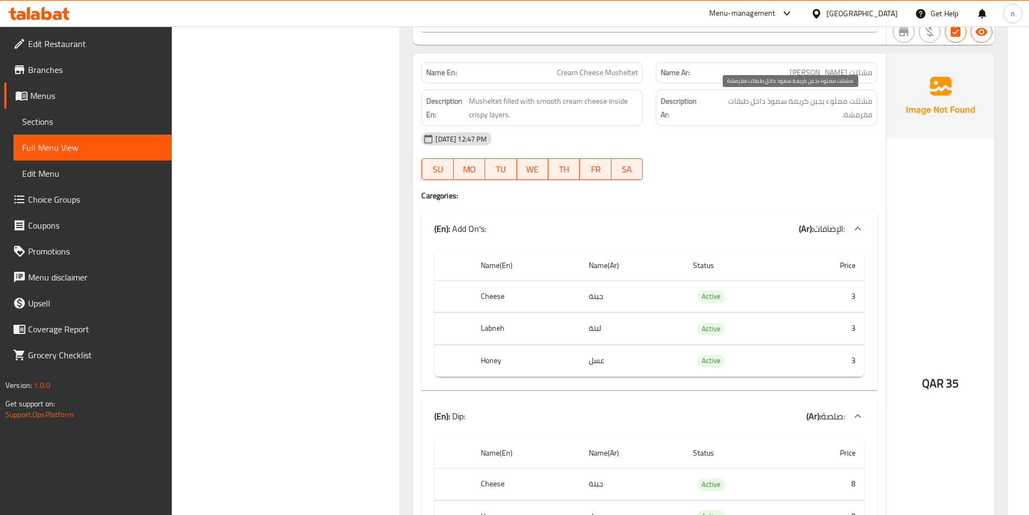
click at [775, 109] on span "مشلتت مملوء بجبن كريمة سموذ داخل طبقات مقرمشة." at bounding box center [790, 108] width 166 height 26
click at [776, 103] on span "مشلتت مملوء بجبن كريمة سموذ داخل طبقات مقرمشة." at bounding box center [790, 108] width 166 height 26
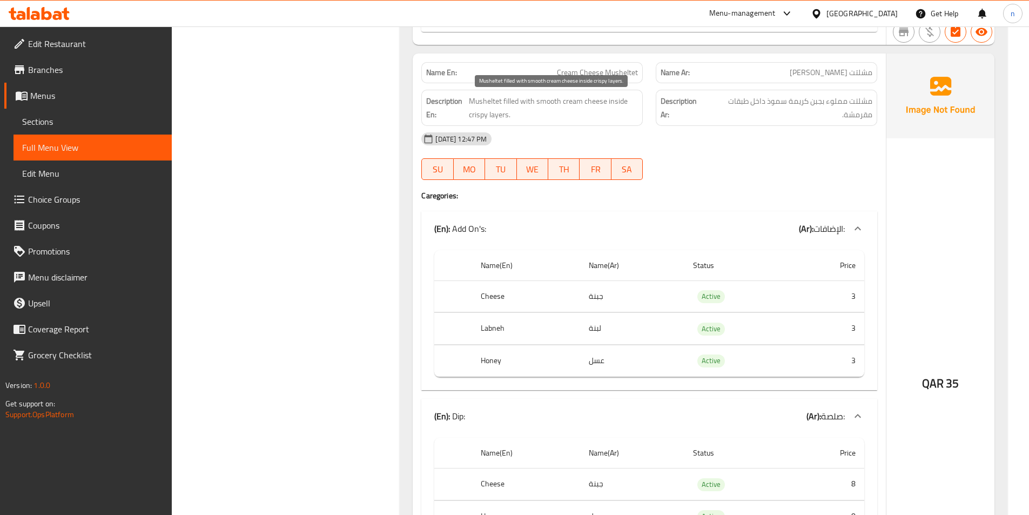
click at [548, 104] on span "Musheltet filled with smooth cream cheese inside crispy layers." at bounding box center [553, 108] width 169 height 26
click at [562, 101] on span "Musheltet filled with smooth cream cheese inside crispy layers." at bounding box center [553, 108] width 169 height 26
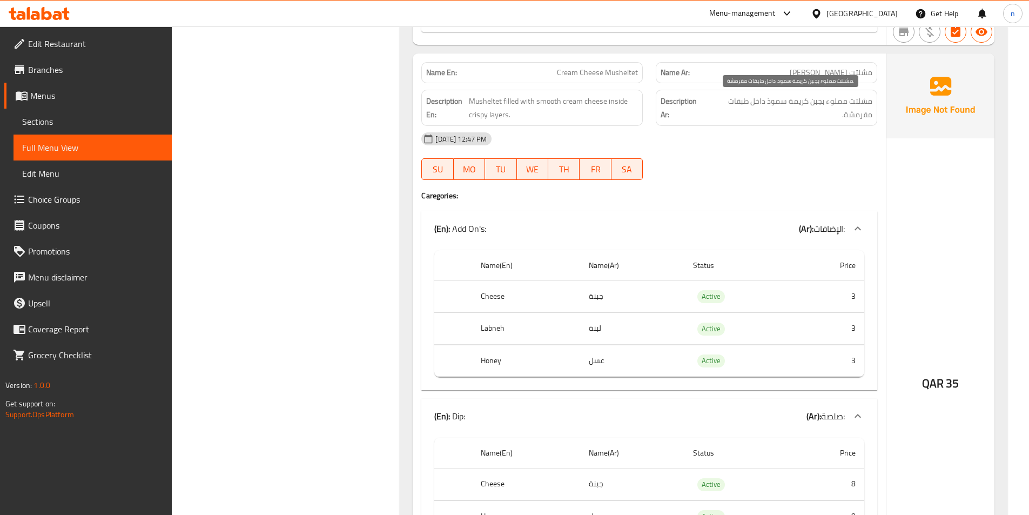
click at [781, 106] on span "مشلتت مملوء بجبن كريمة سموذ داخل طبقات مقرمشة." at bounding box center [790, 108] width 166 height 26
click at [794, 104] on span "مشلتت مملوء بجبن كريمة سموذ داخل طبقات مقرمشة." at bounding box center [790, 108] width 166 height 26
click at [802, 98] on span "مشلتت مملوء بجبن كريمة سموذ داخل طبقات مقرمشة." at bounding box center [790, 108] width 166 height 26
click at [767, 104] on span "مشلتت مملوء بجبن كريمة سموذ داخل طبقات مقرمشة." at bounding box center [790, 108] width 166 height 26
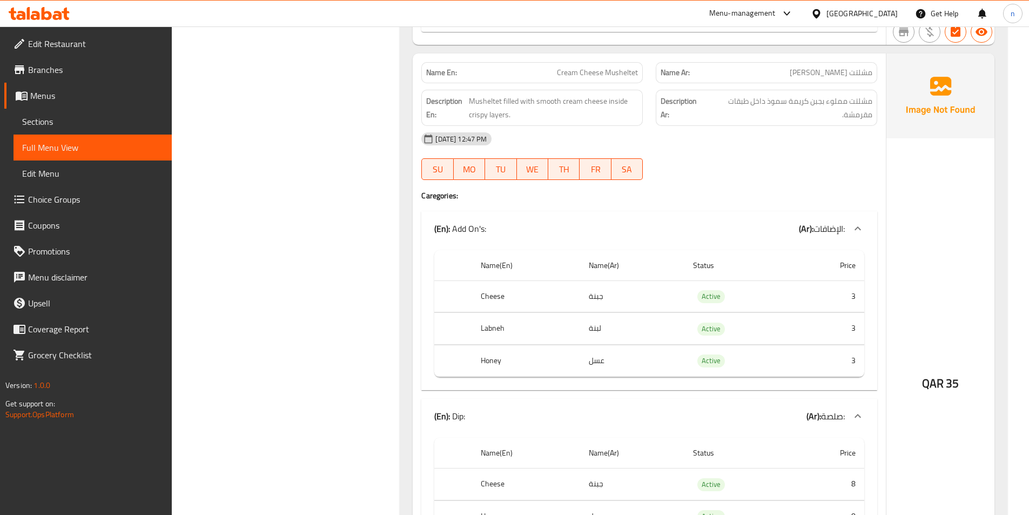
drag, startPoint x: 773, startPoint y: 78, endPoint x: 781, endPoint y: 89, distance: 13.5
click at [776, 83] on div "Name Ar: مشلتت جبن كريمة" at bounding box center [767, 72] width 222 height 21
click at [785, 99] on span "مشلتت مملوء بجبن كريمة سموذ داخل طبقات مقرمشة." at bounding box center [790, 108] width 166 height 26
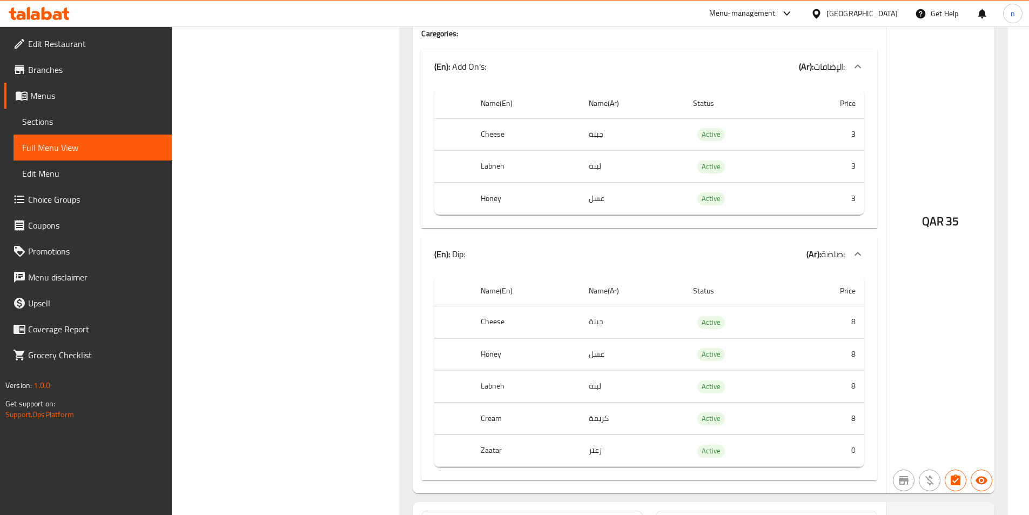
scroll to position [1783, 0]
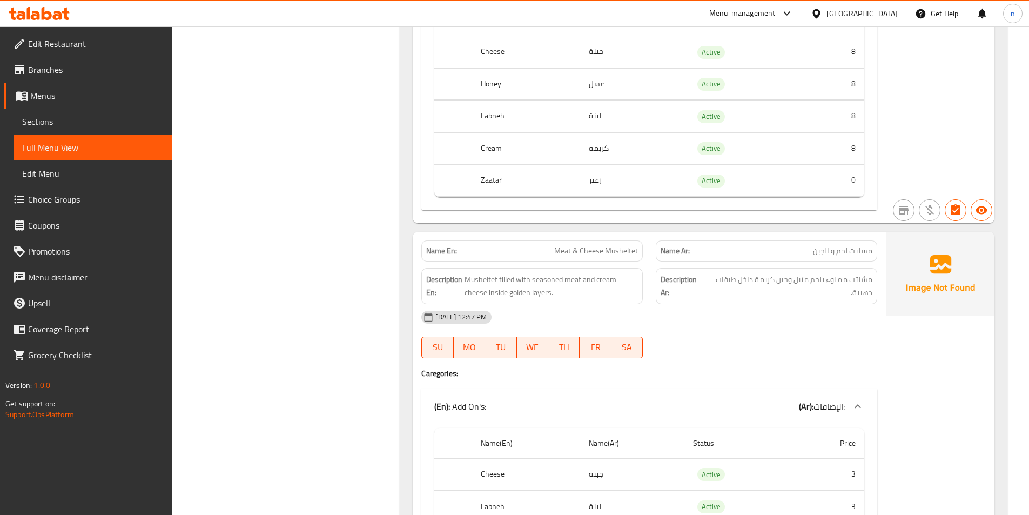
click at [856, 246] on span "مشلتت لحم و الجبن" at bounding box center [842, 250] width 59 height 11
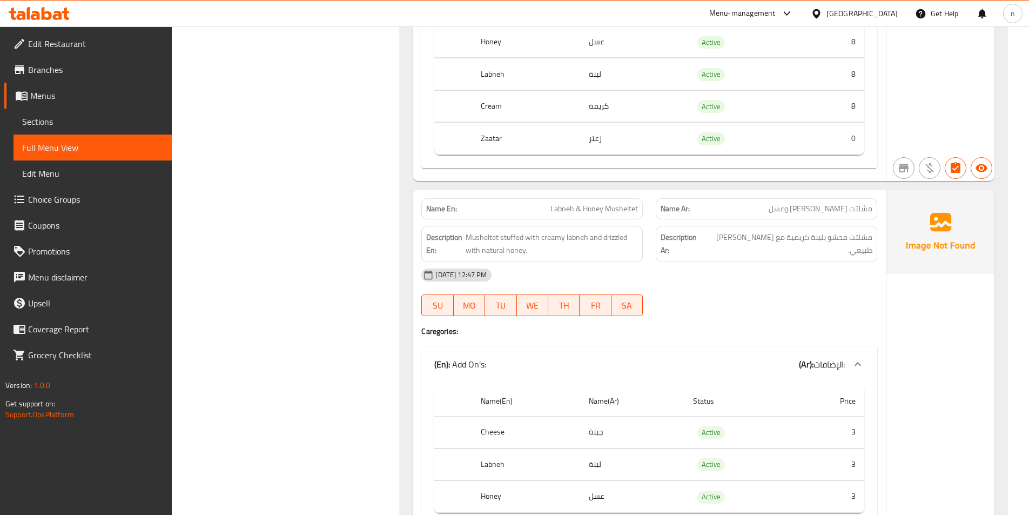
scroll to position [2432, 0]
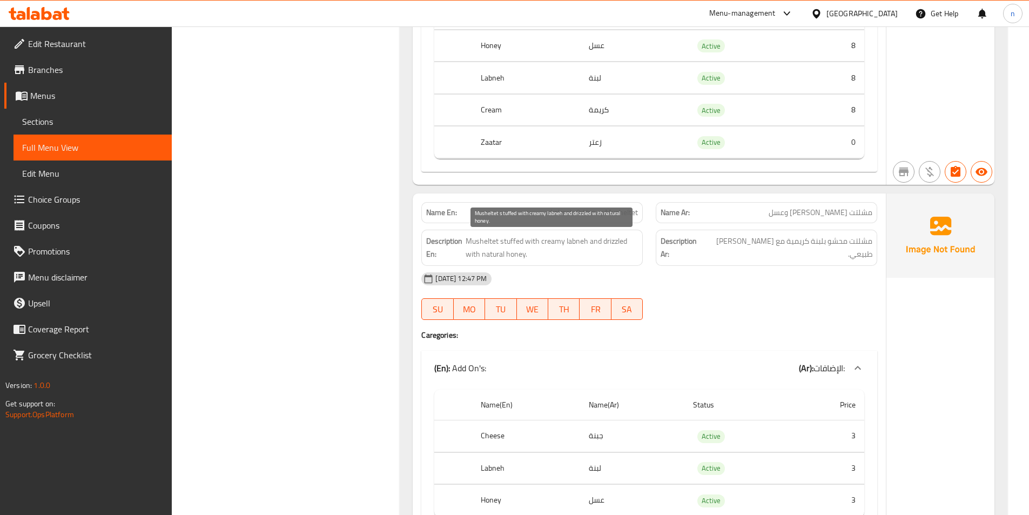
click at [575, 242] on span "Musheltet stuffed with creamy labneh and drizzled with natural honey." at bounding box center [552, 248] width 172 height 26
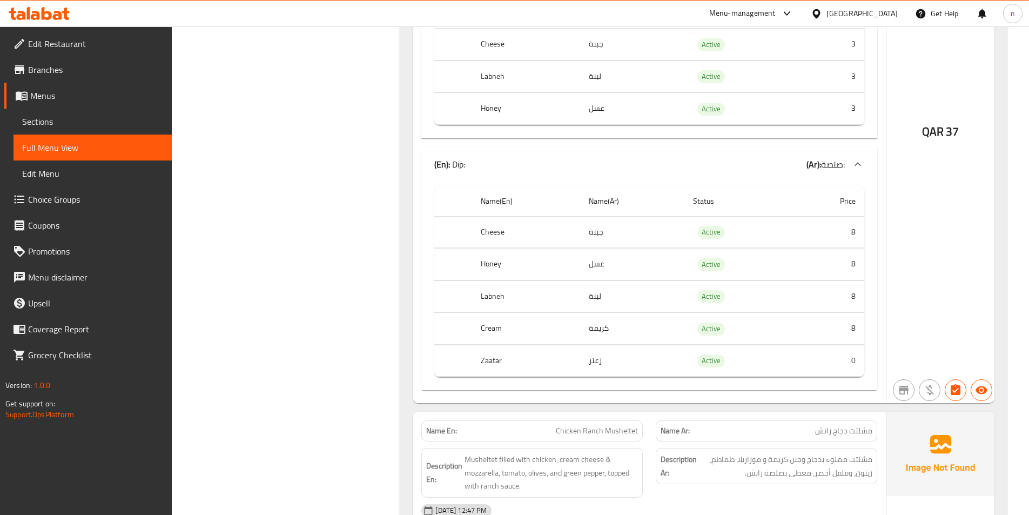
scroll to position [2972, 0]
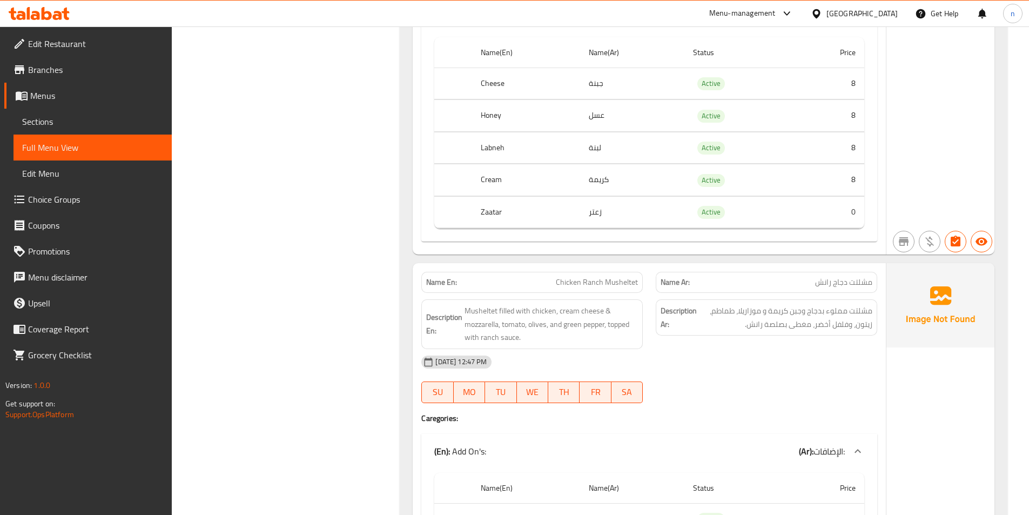
click at [580, 286] on span "Chicken Ranch Musheltet" at bounding box center [597, 282] width 82 height 11
click at [570, 327] on span "Musheltet filled with chicken, cream cheese & mozzarella, tomato, olives, and g…" at bounding box center [551, 324] width 173 height 40
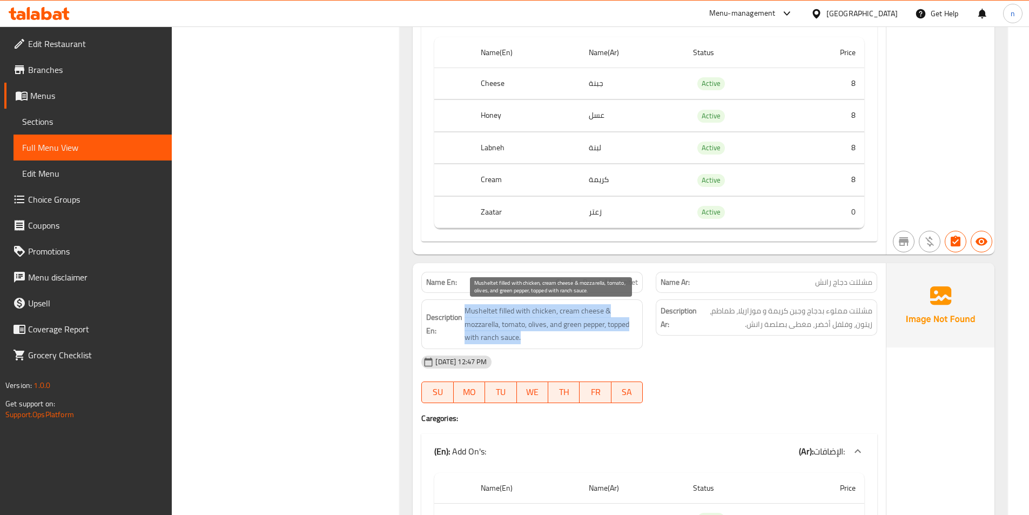
click at [570, 327] on span "Musheltet filled with chicken, cream cheese & mozzarella, tomato, olives, and g…" at bounding box center [551, 324] width 173 height 40
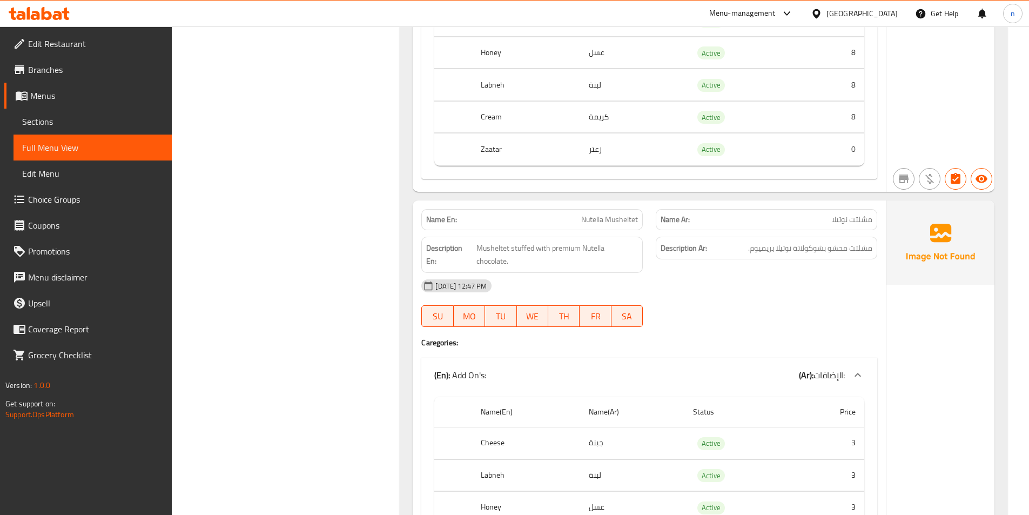
scroll to position [4269, 0]
click at [566, 247] on span "Musheltet stuffed with premium Nutella chocolate." at bounding box center [558, 254] width 162 height 26
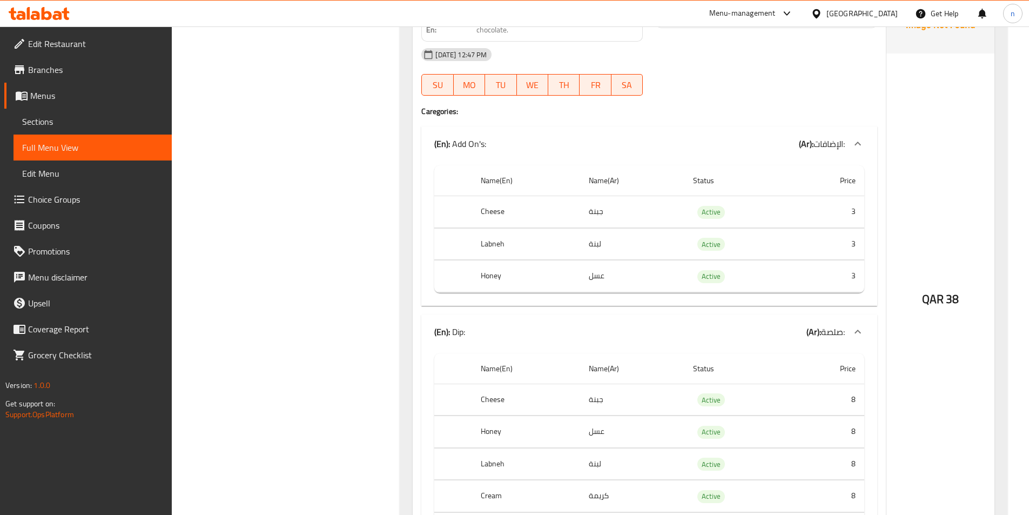
scroll to position [4485, 0]
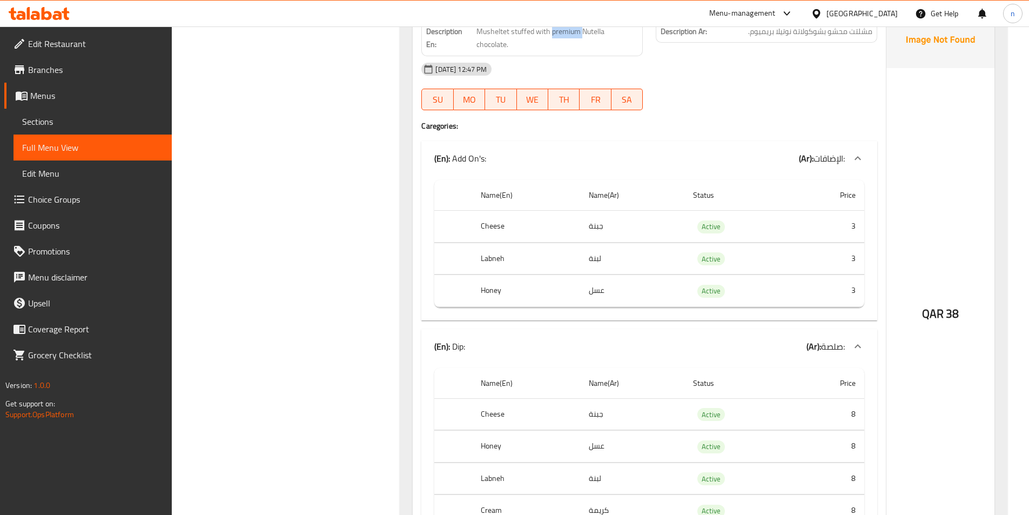
copy span "premium"
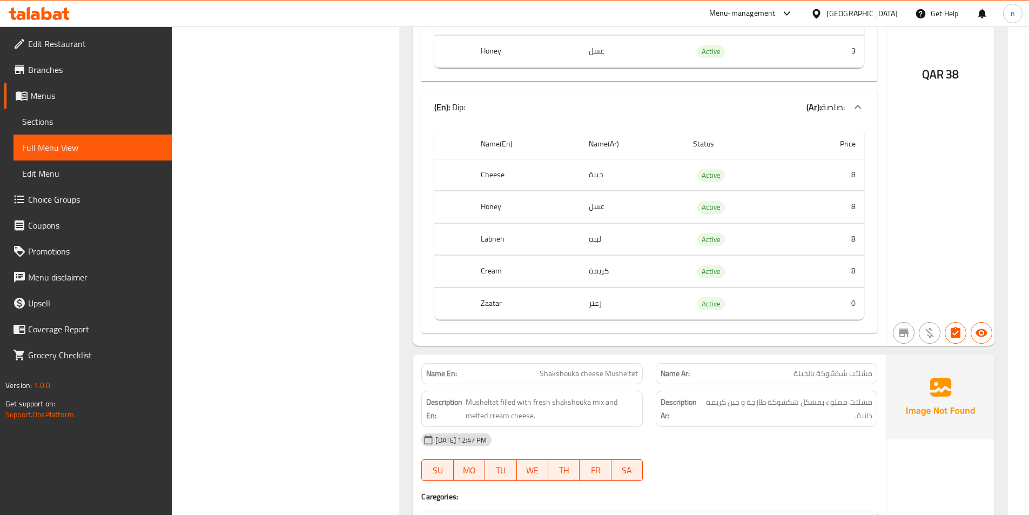
scroll to position [4971, 0]
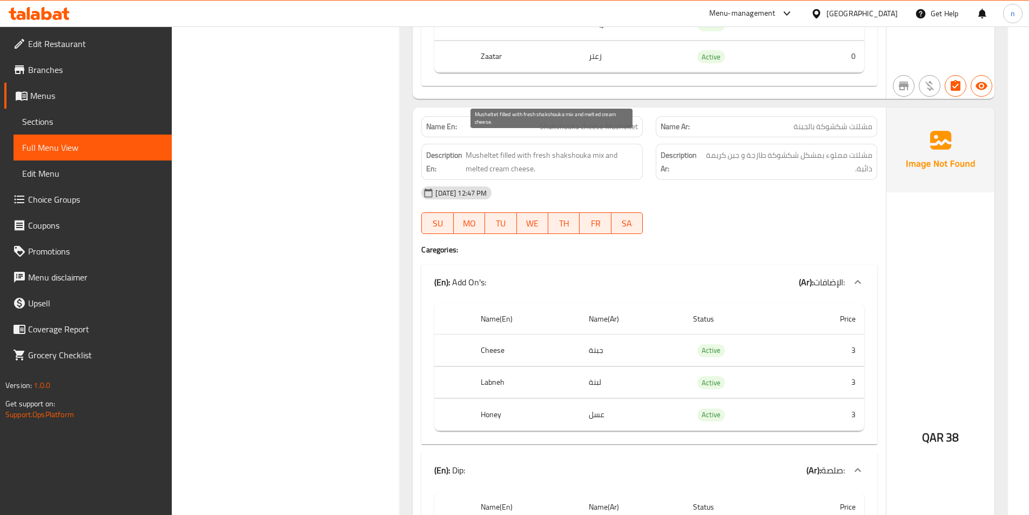
click at [507, 149] on span "Musheltet filled with fresh shakshouka mix and melted cream cheese." at bounding box center [552, 162] width 172 height 26
click at [508, 149] on span "Musheltet filled with fresh shakshouka mix and melted cream cheese." at bounding box center [552, 162] width 172 height 26
drag, startPoint x: 467, startPoint y: 138, endPoint x: 532, endPoint y: 138, distance: 64.8
click at [532, 149] on span "Musheltet filled with fresh shakshouka mix and melted cream cheese." at bounding box center [552, 162] width 172 height 26
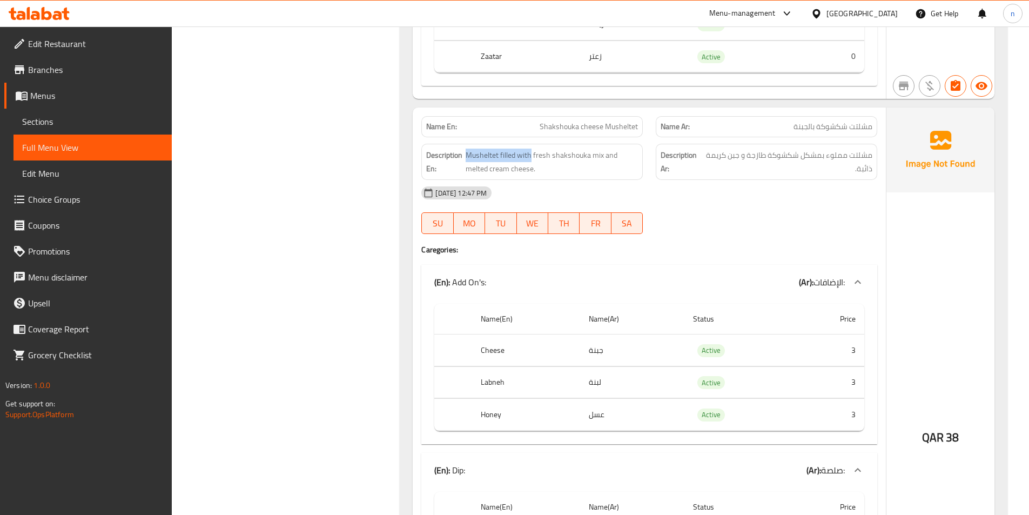
copy span "Musheltet filled with"
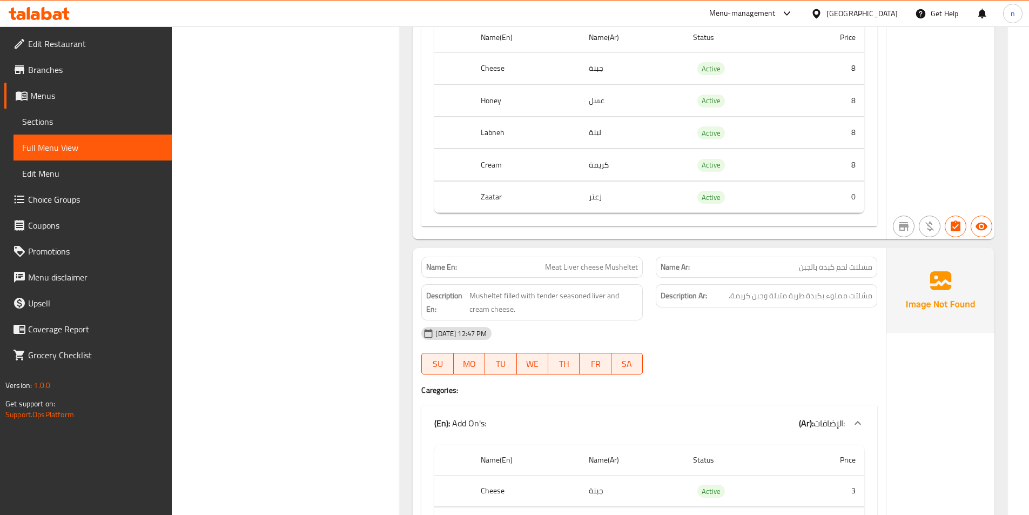
scroll to position [5457, 0]
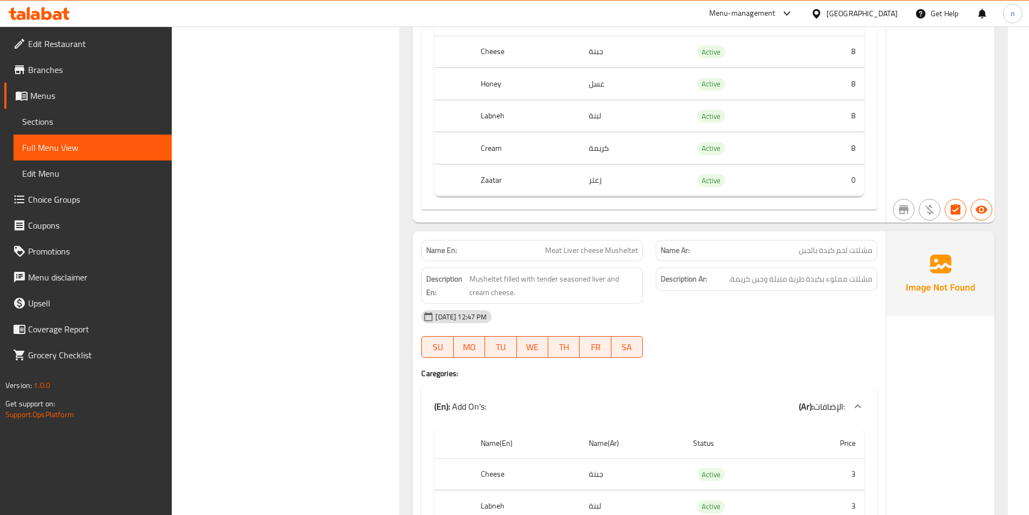
click at [620, 245] on span "Meat Liver cheese Musheltet" at bounding box center [591, 250] width 93 height 11
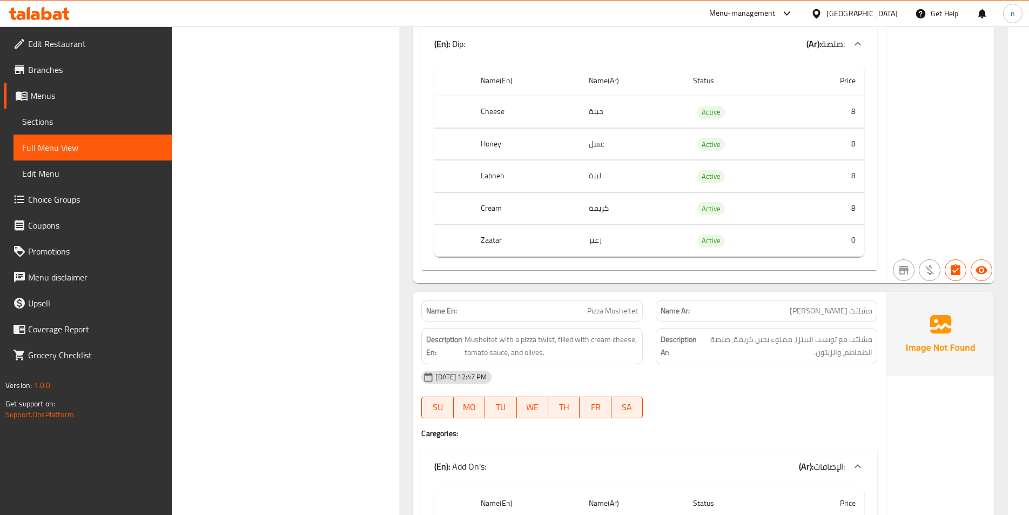
scroll to position [6052, 0]
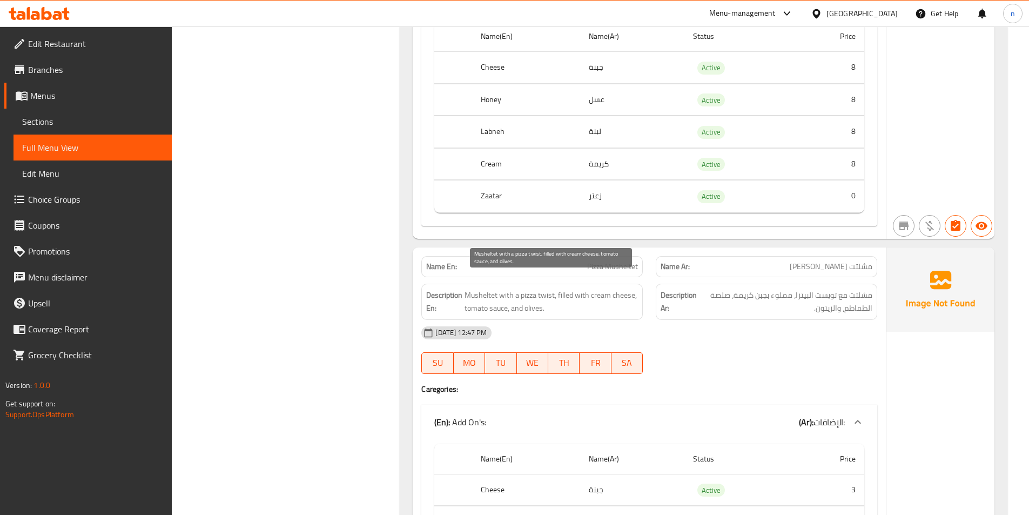
click at [505, 289] on span "Musheltet with a pizza twist, filled with cream cheese, tomato sauce, and olive…" at bounding box center [551, 302] width 173 height 26
click at [552, 289] on span "Musheltet with a pizza twist, filled with cream cheese, tomato sauce, and olive…" at bounding box center [551, 302] width 173 height 26
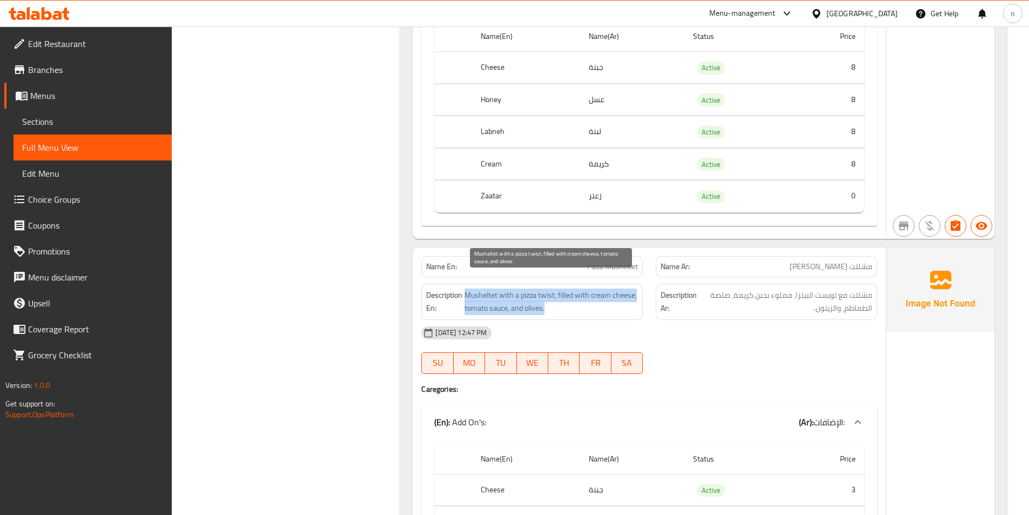
click at [552, 289] on span "Musheltet with a pizza twist, filled with cream cheese, tomato sauce, and olive…" at bounding box center [551, 302] width 173 height 26
click at [547, 289] on span "Musheltet with a pizza twist, filled with cream cheese, tomato sauce, and olive…" at bounding box center [551, 302] width 173 height 26
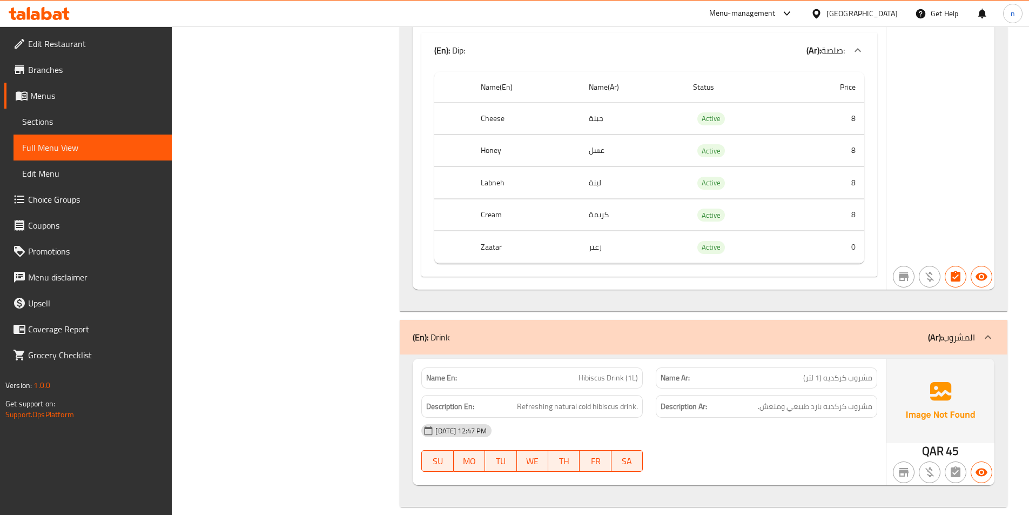
scroll to position [6612, 0]
drag, startPoint x: 520, startPoint y: 398, endPoint x: 605, endPoint y: 401, distance: 84.4
click at [605, 401] on div "Description En: Refreshing natural cold hibiscus drink." at bounding box center [532, 405] width 222 height 23
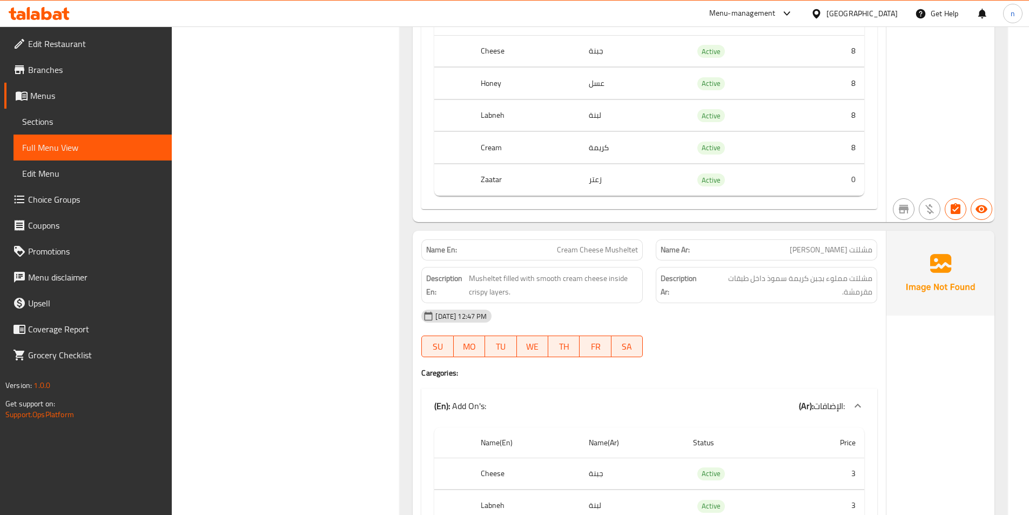
scroll to position [1154, 0]
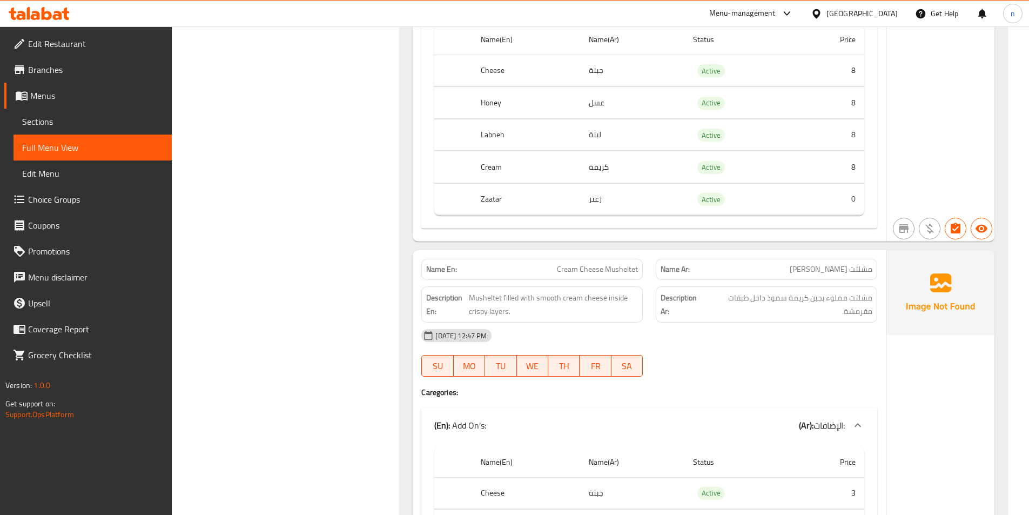
click at [600, 267] on span "Cream Cheese Musheltet" at bounding box center [597, 269] width 81 height 11
copy span "Cream Cheese Musheltet"
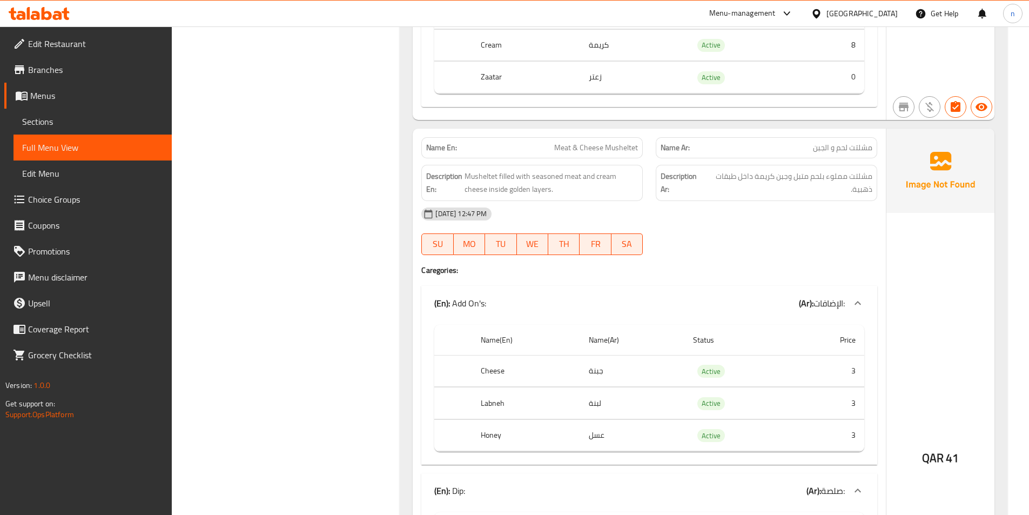
scroll to position [1891, 0]
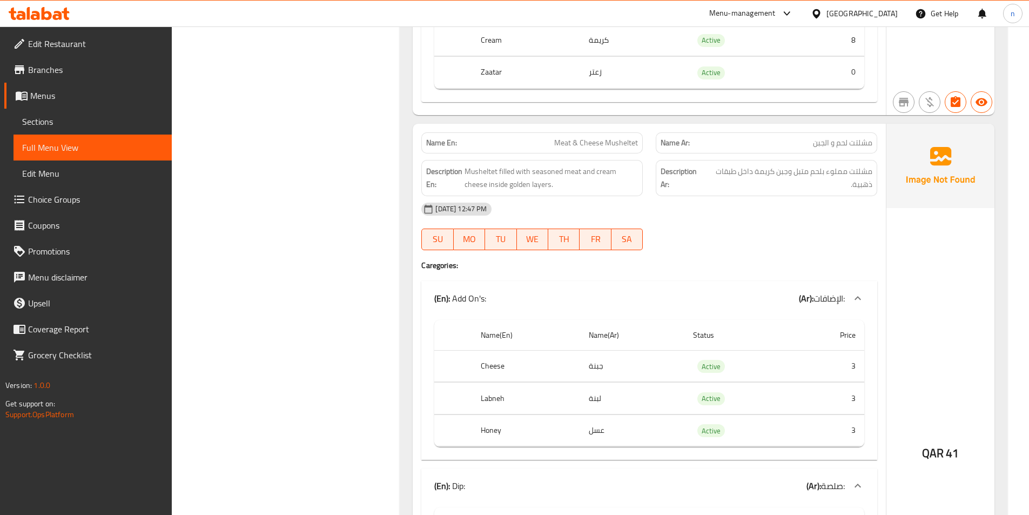
click at [591, 141] on span "Meat & Cheese Musheltet" at bounding box center [596, 142] width 84 height 11
copy span "Meat & Cheese Musheltet"
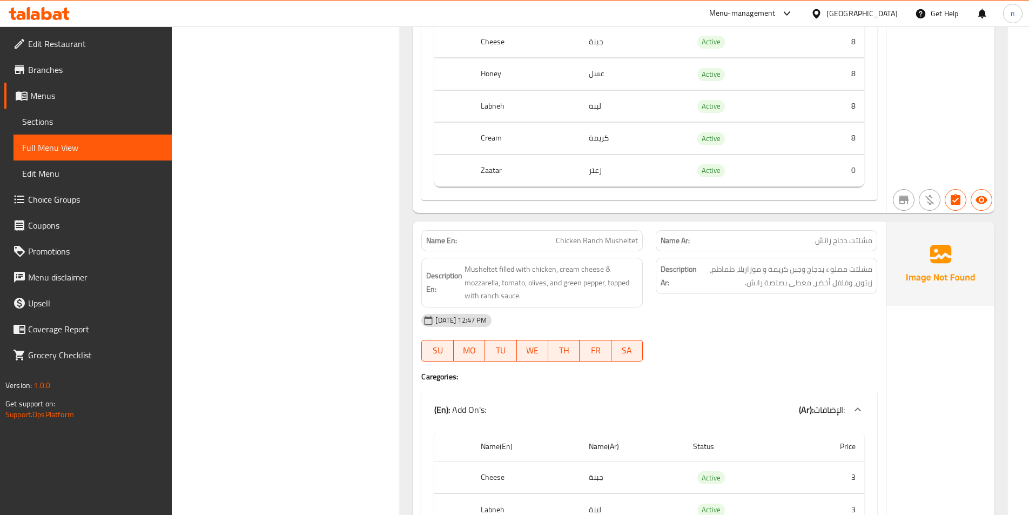
scroll to position [3080, 0]
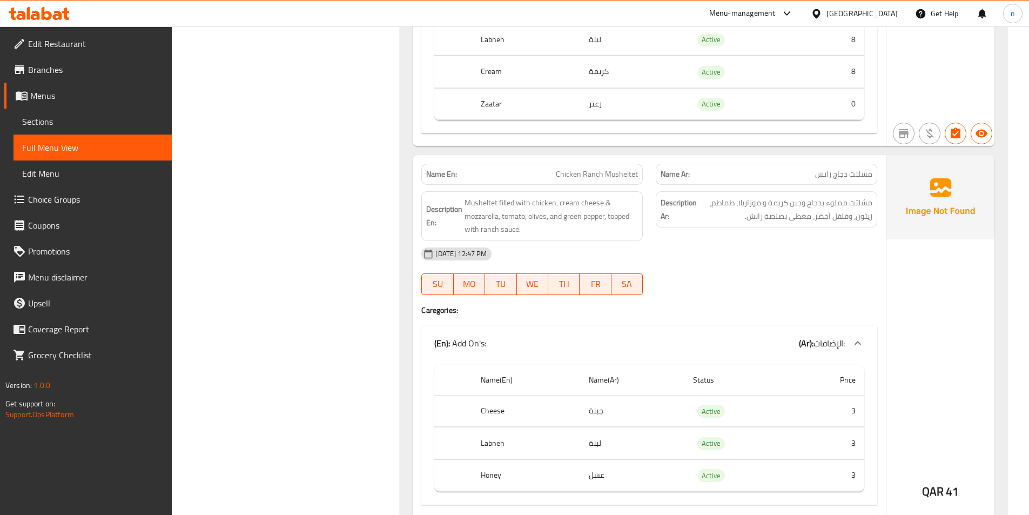
click at [595, 176] on span "Chicken Ranch Musheltet" at bounding box center [597, 174] width 82 height 11
copy span "Chicken Ranch Musheltet"
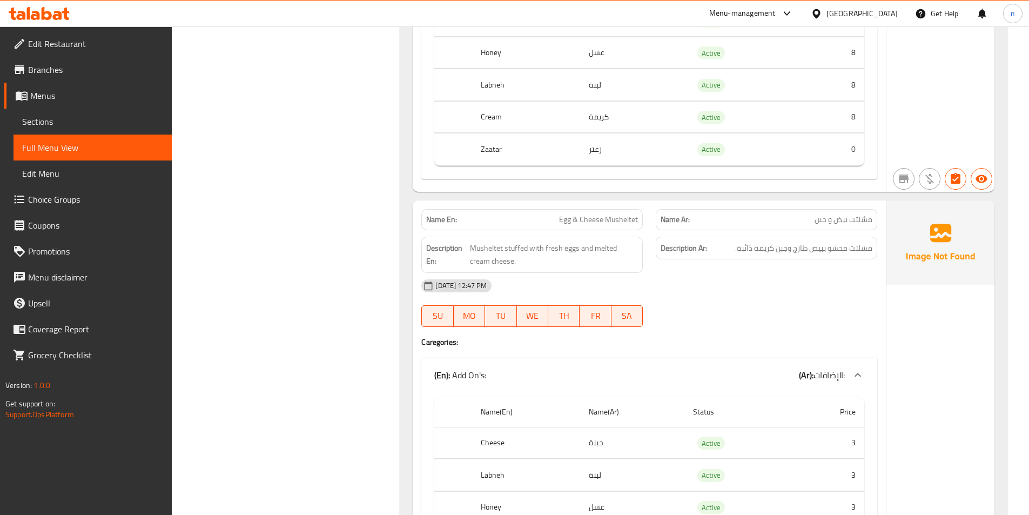
scroll to position [3674, 0]
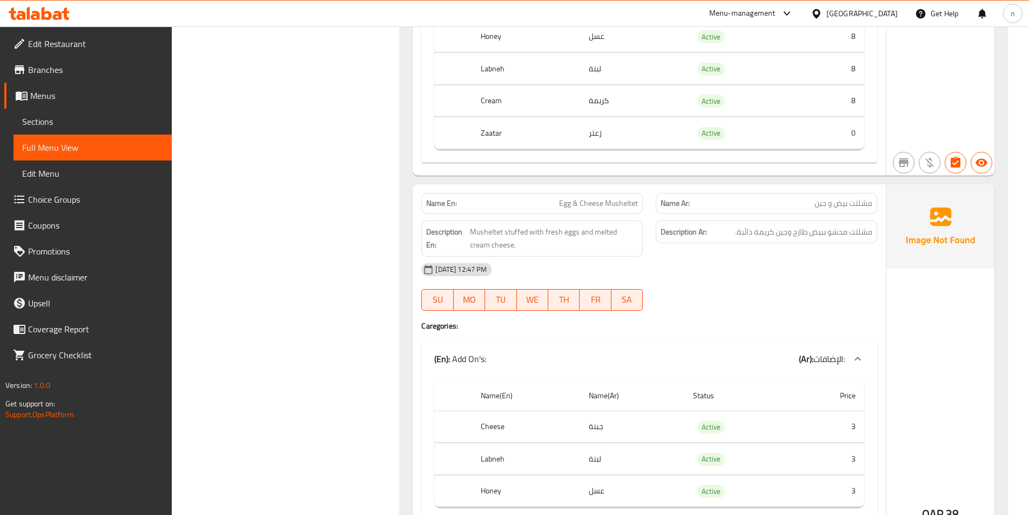
click at [581, 206] on span "Egg & Cheese Musheltet" at bounding box center [598, 203] width 79 height 11
copy span "Egg & Cheese Musheltet"
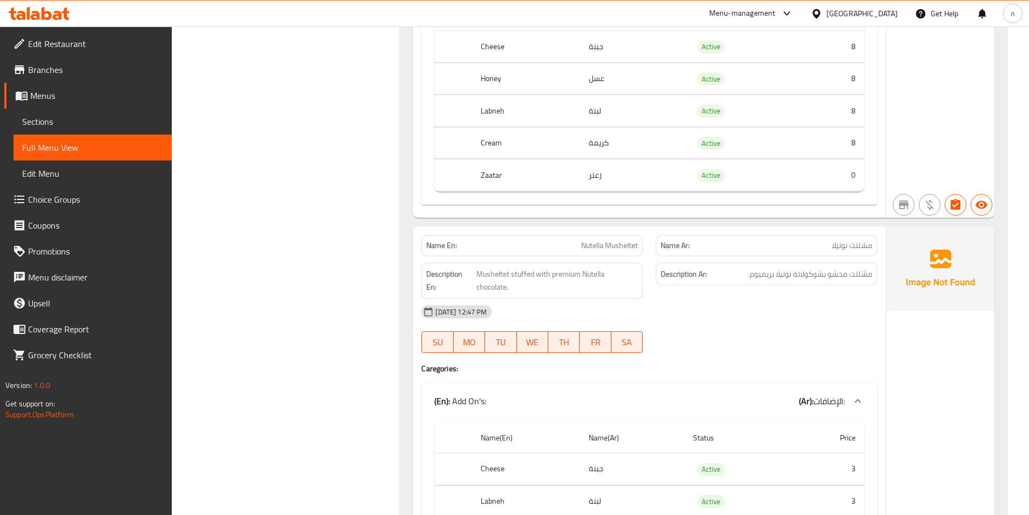
scroll to position [4269, 0]
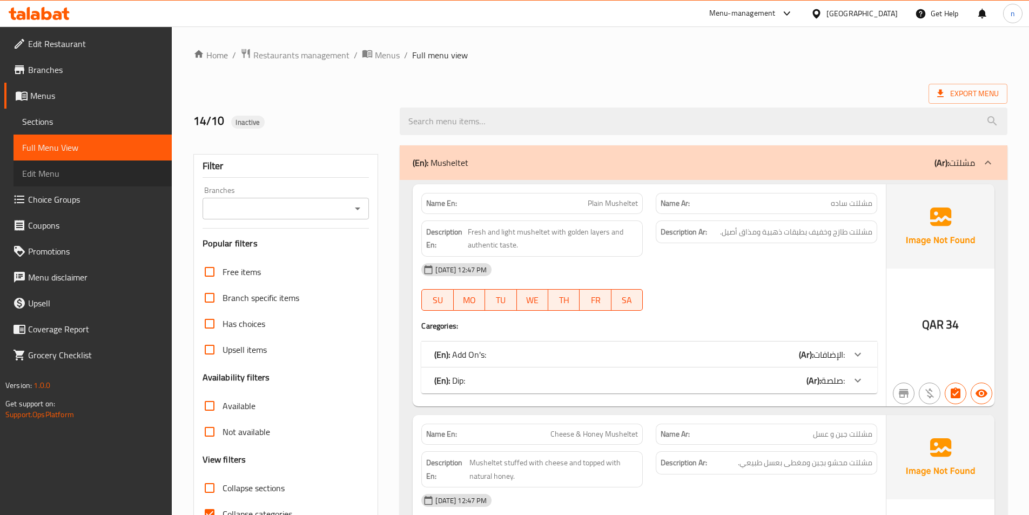
click at [69, 183] on link "Edit Menu" at bounding box center [93, 173] width 158 height 26
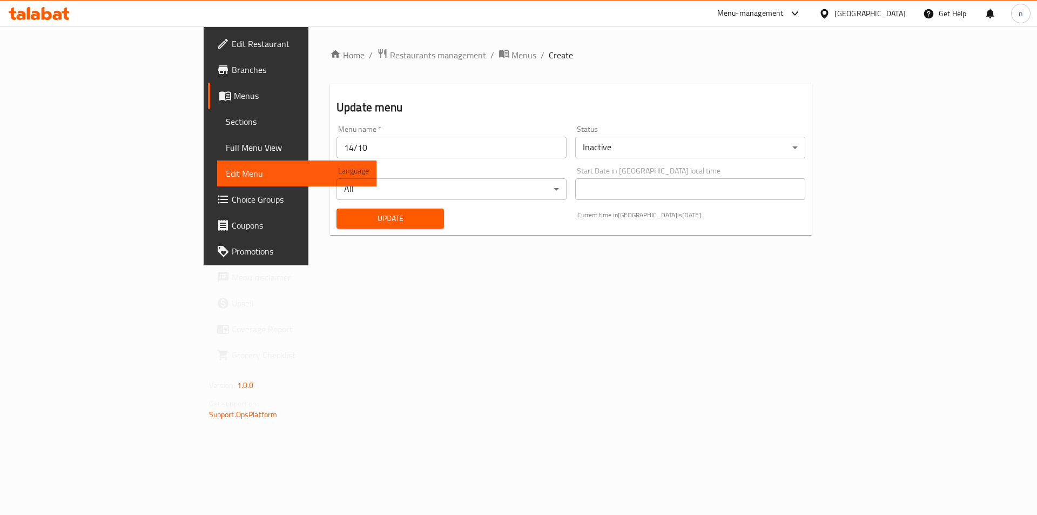
click at [232, 200] on span "Choice Groups" at bounding box center [300, 199] width 137 height 13
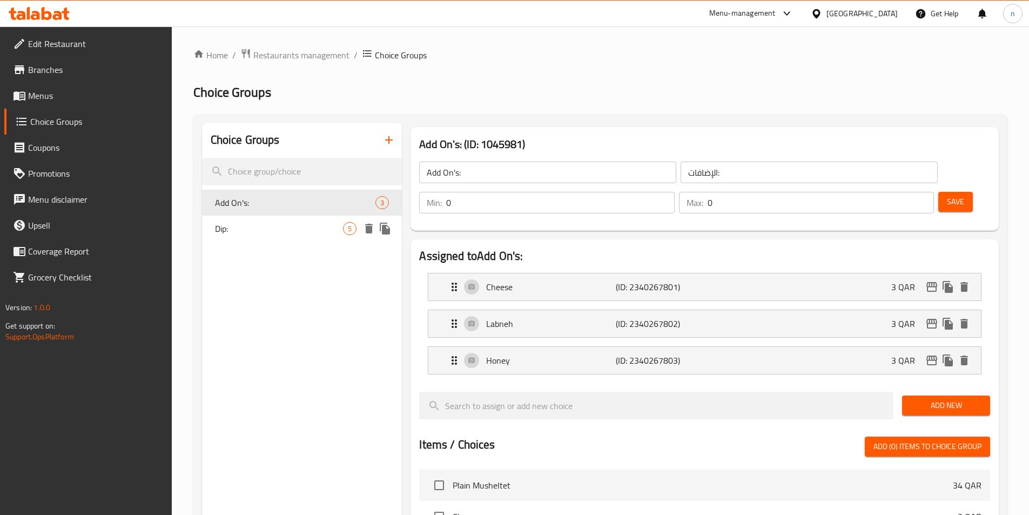
click at [305, 229] on span "Dip:" at bounding box center [279, 228] width 129 height 13
type input "Dip:"
type input "صلصة:"
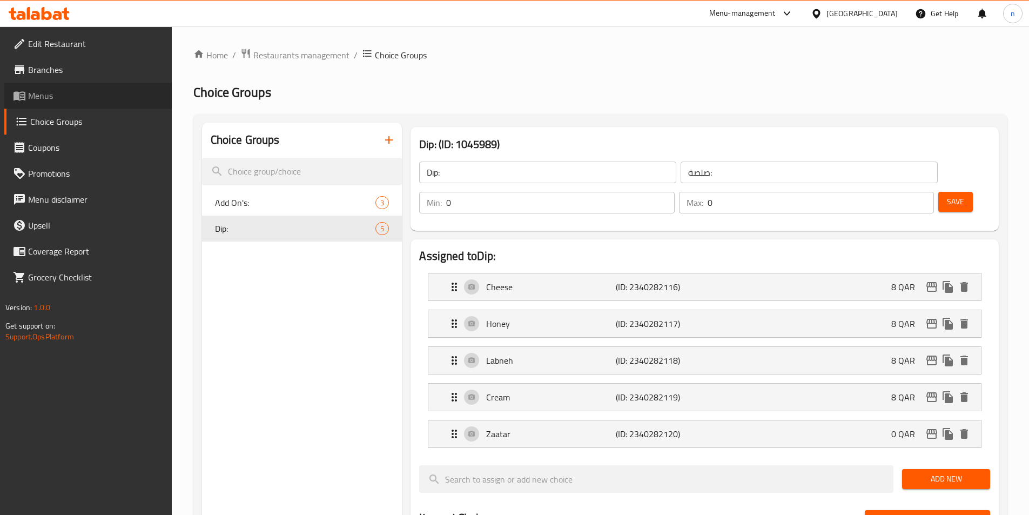
click at [48, 101] on span "Menus" at bounding box center [95, 95] width 135 height 13
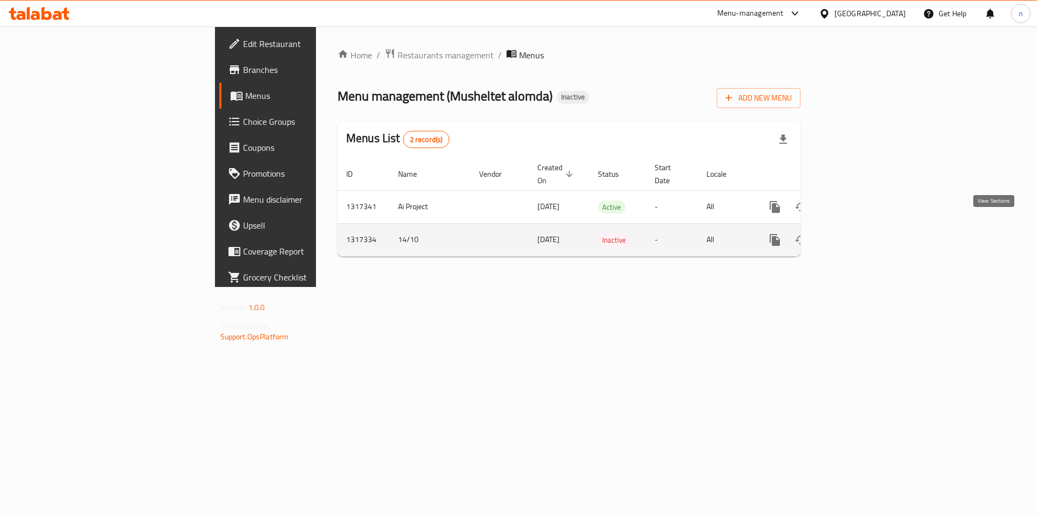
click at [858, 235] on icon "enhanced table" at bounding box center [853, 240] width 10 height 10
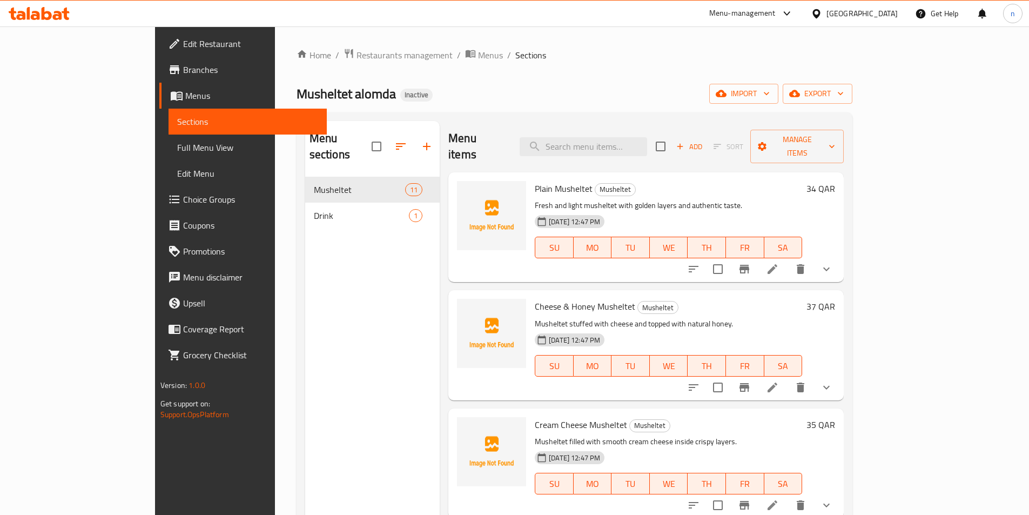
click at [177, 151] on span "Full Menu View" at bounding box center [247, 147] width 141 height 13
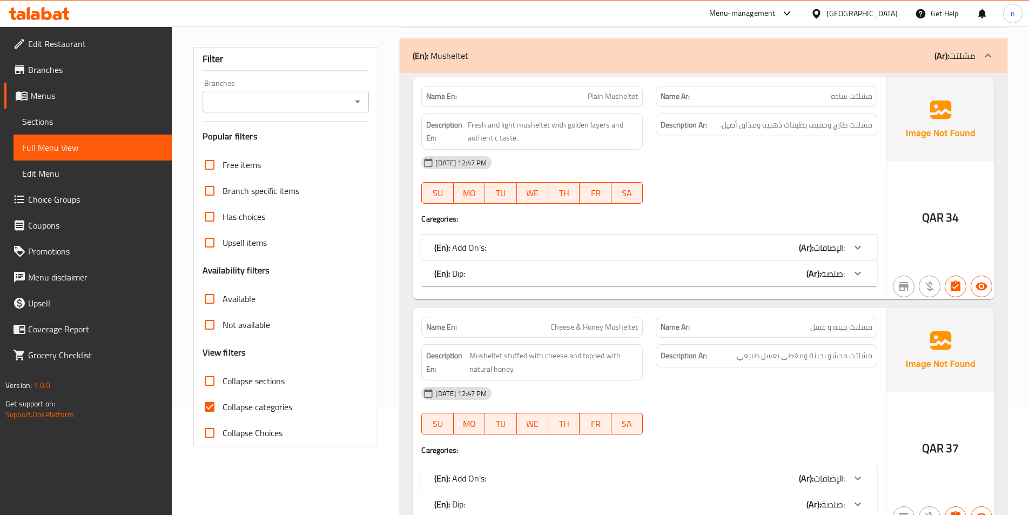
scroll to position [108, 0]
click at [211, 406] on input "Collapse categories" at bounding box center [210, 406] width 26 height 26
checkbox input "false"
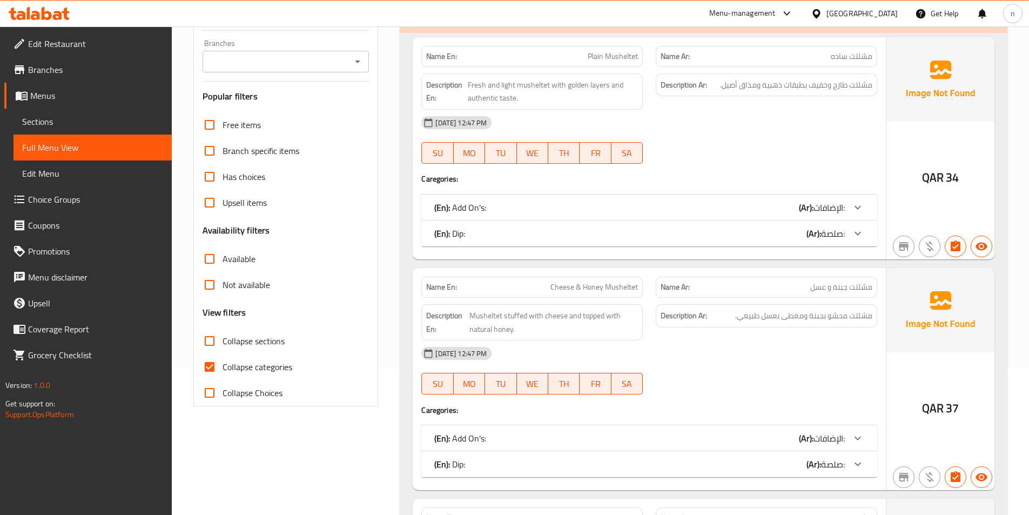
scroll to position [162, 0]
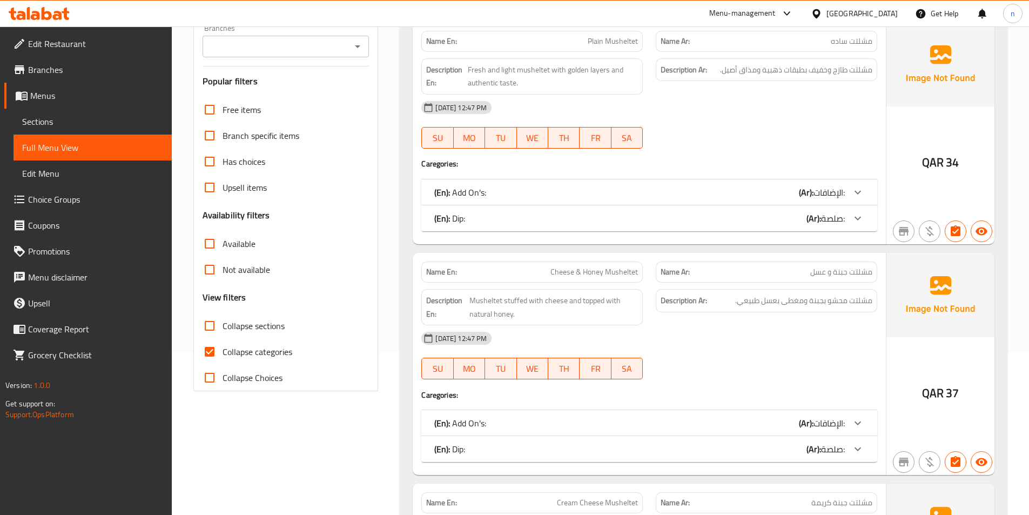
click at [215, 353] on input "Collapse categories" at bounding box center [210, 352] width 26 height 26
checkbox input "false"
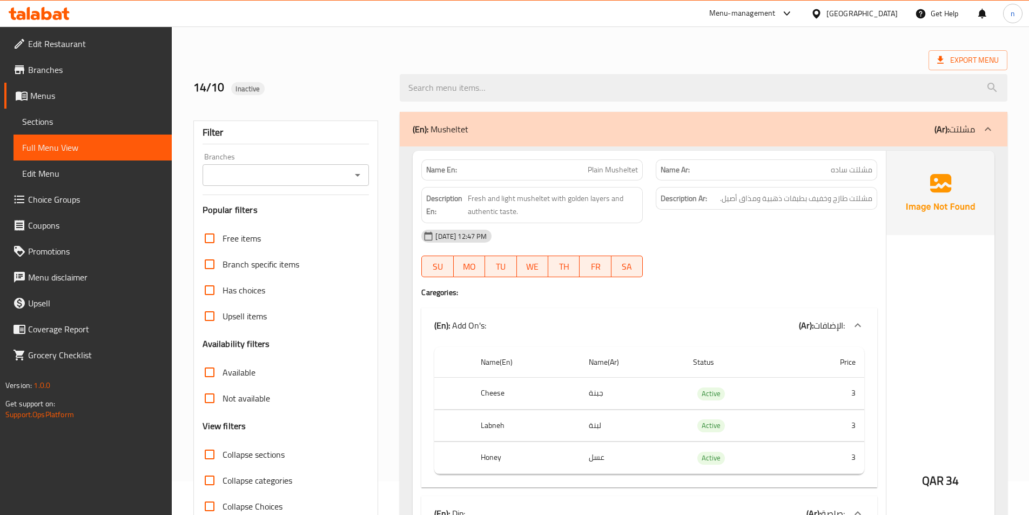
scroll to position [0, 0]
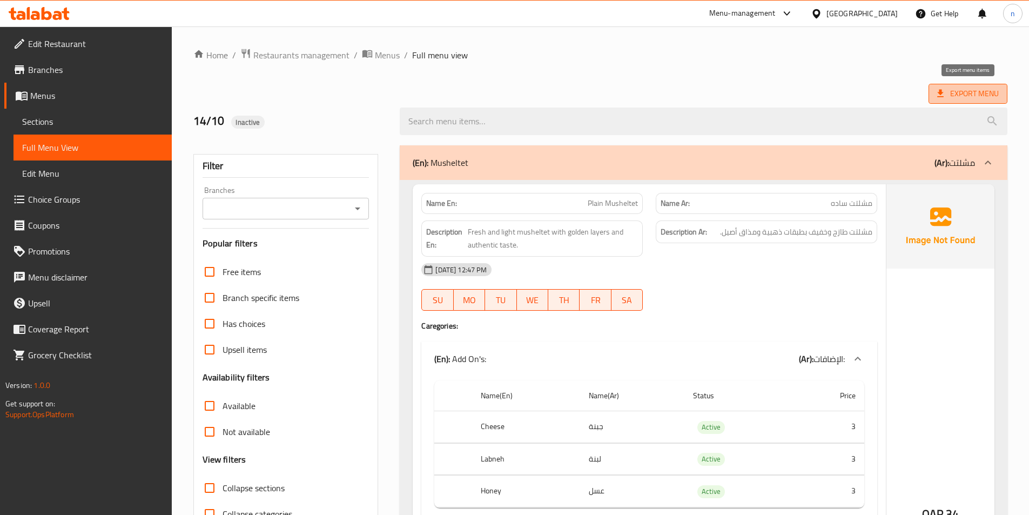
click at [961, 91] on span "Export Menu" at bounding box center [968, 94] width 62 height 14
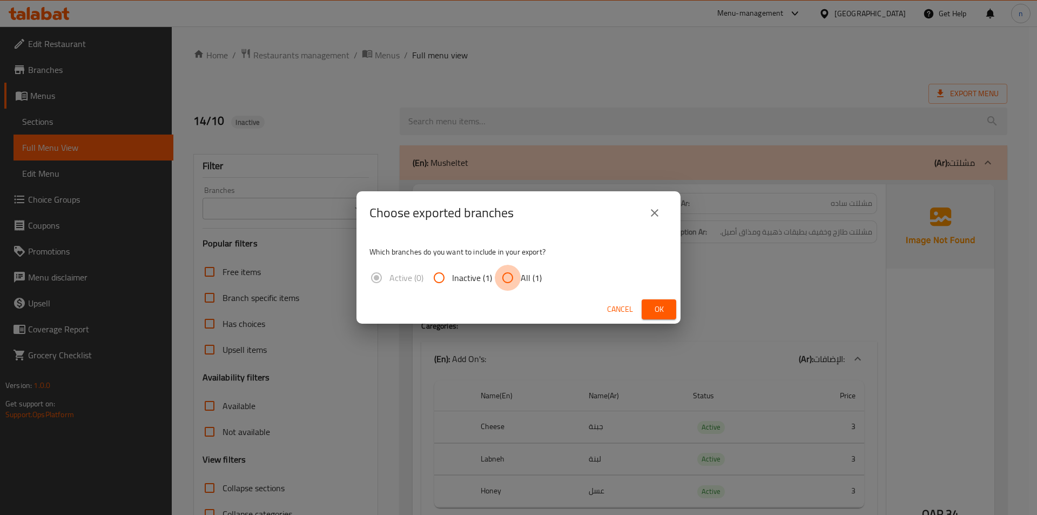
click at [505, 279] on input "All (1)" at bounding box center [508, 278] width 26 height 26
radio input "true"
click at [664, 310] on span "Ok" at bounding box center [659, 310] width 17 height 14
